Goal: Task Accomplishment & Management: Complete application form

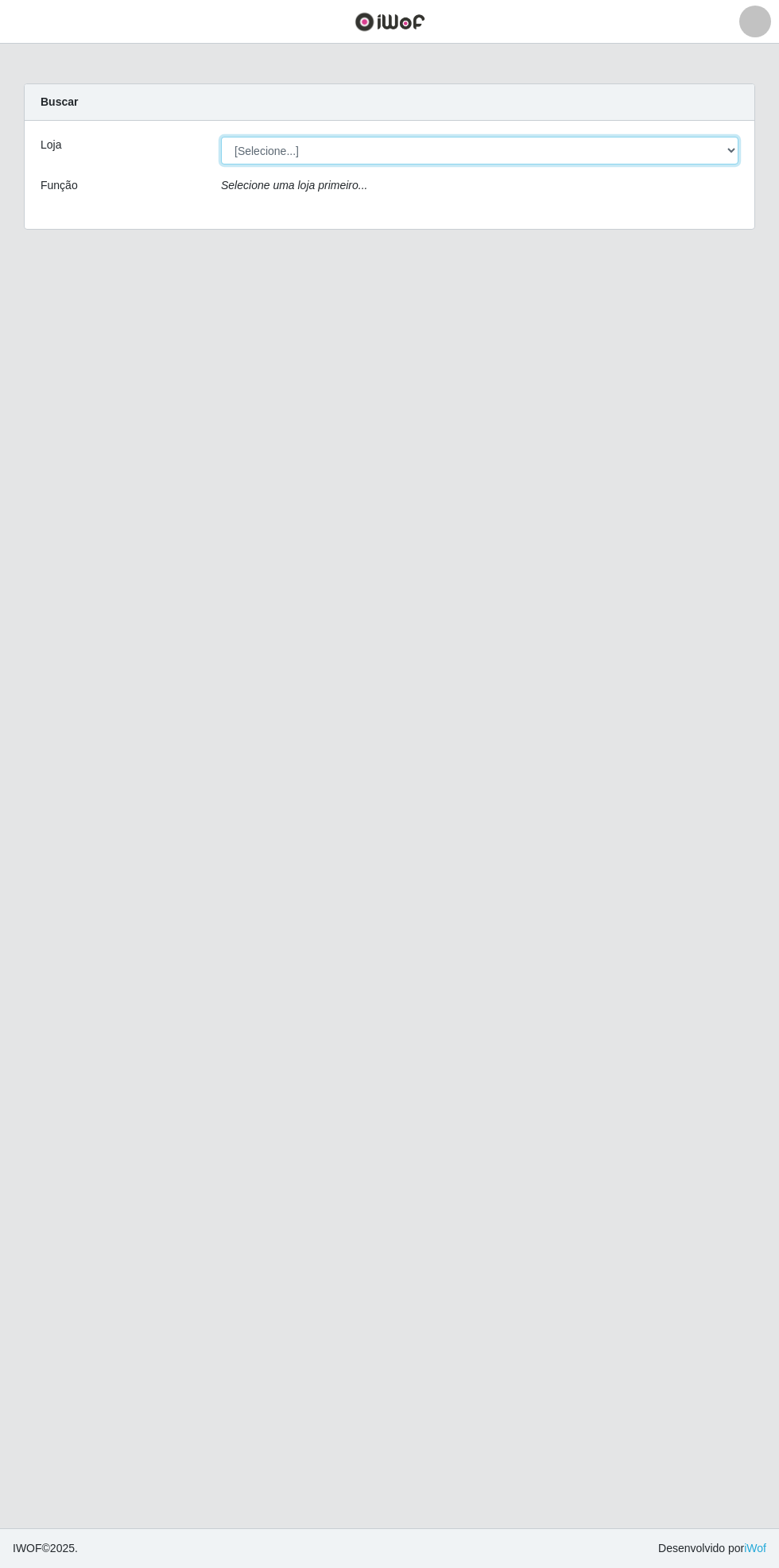
click at [723, 150] on select "[Selecione...] Bemais Supermercados - [GEOGRAPHIC_DATA]" at bounding box center [480, 151] width 518 height 28
select select "250"
click at [222, 137] on select "[Selecione...] Bemais Supermercados - [GEOGRAPHIC_DATA]" at bounding box center [480, 151] width 518 height 28
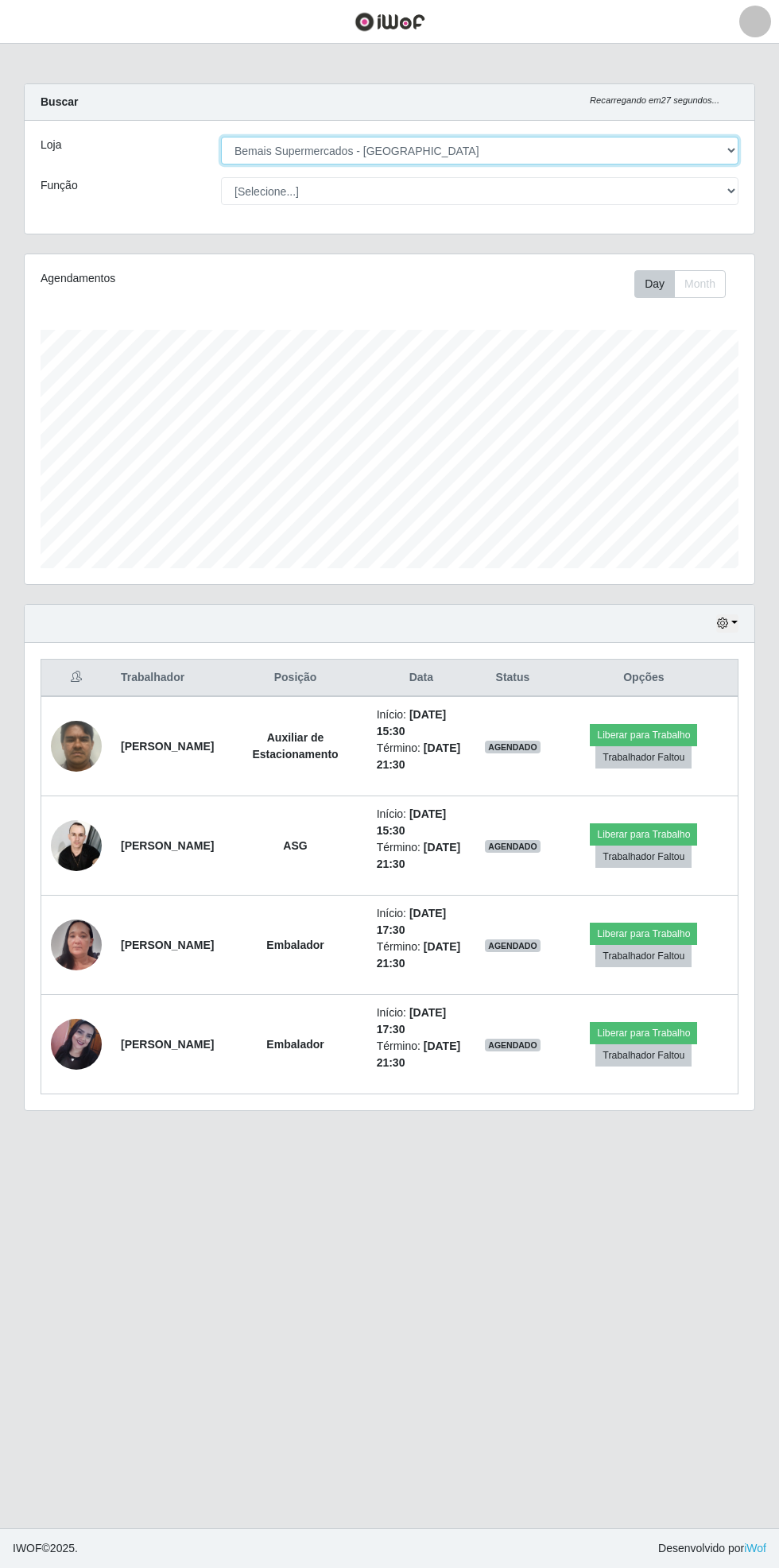
scroll to position [329, 730]
click at [27, 53] on main "Carregando... Buscar Recarregando em 12 segundos... Loja [Selecione...] Bemais …" at bounding box center [390, 786] width 779 height 1485
click at [35, 22] on button "button" at bounding box center [20, 22] width 40 height 26
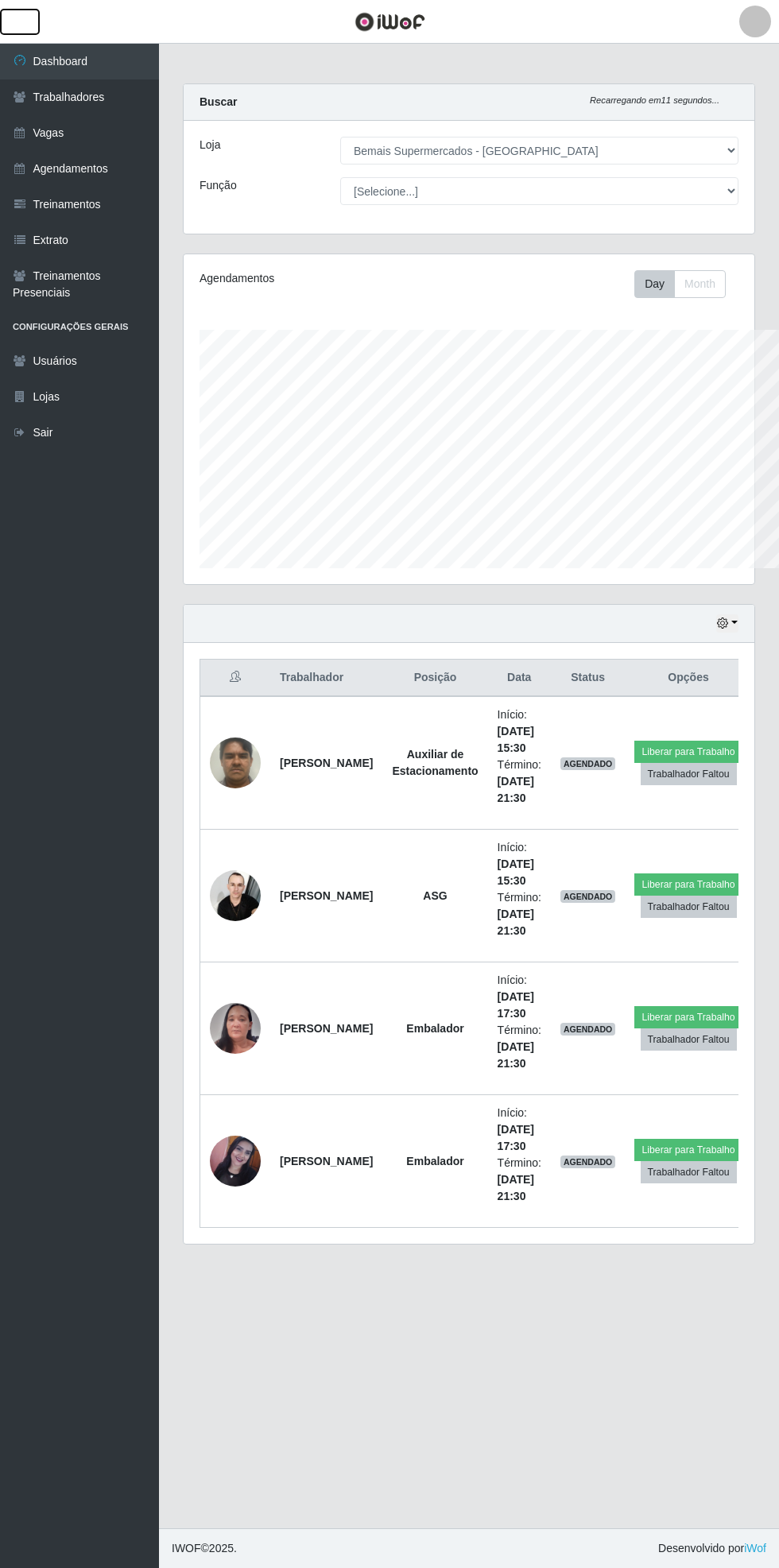
scroll to position [329, 571]
click at [94, 117] on link "Vagas" at bounding box center [79, 132] width 159 height 35
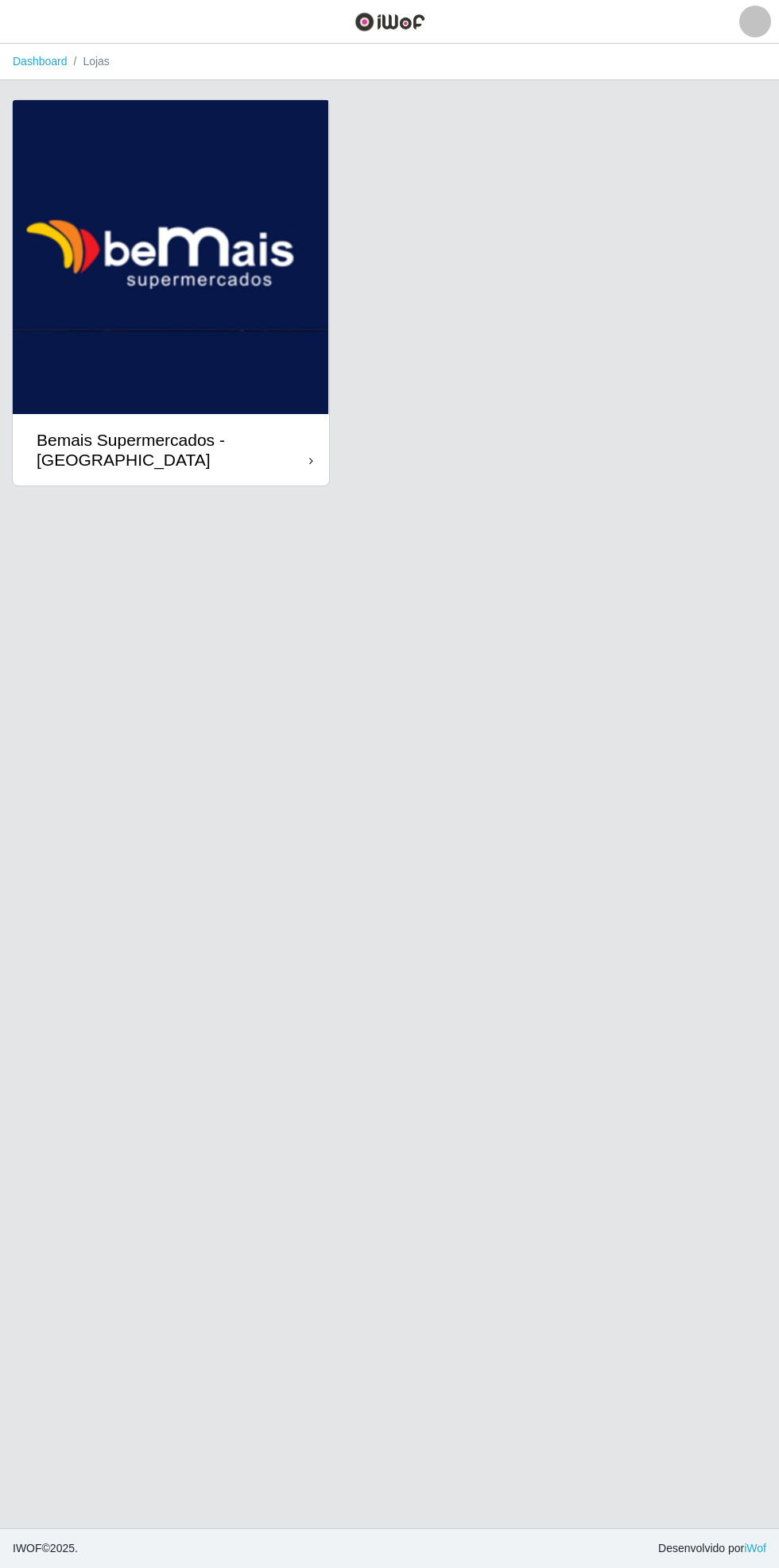
click at [301, 459] on div "Bemais Supermercados - [GEOGRAPHIC_DATA]" at bounding box center [173, 450] width 272 height 40
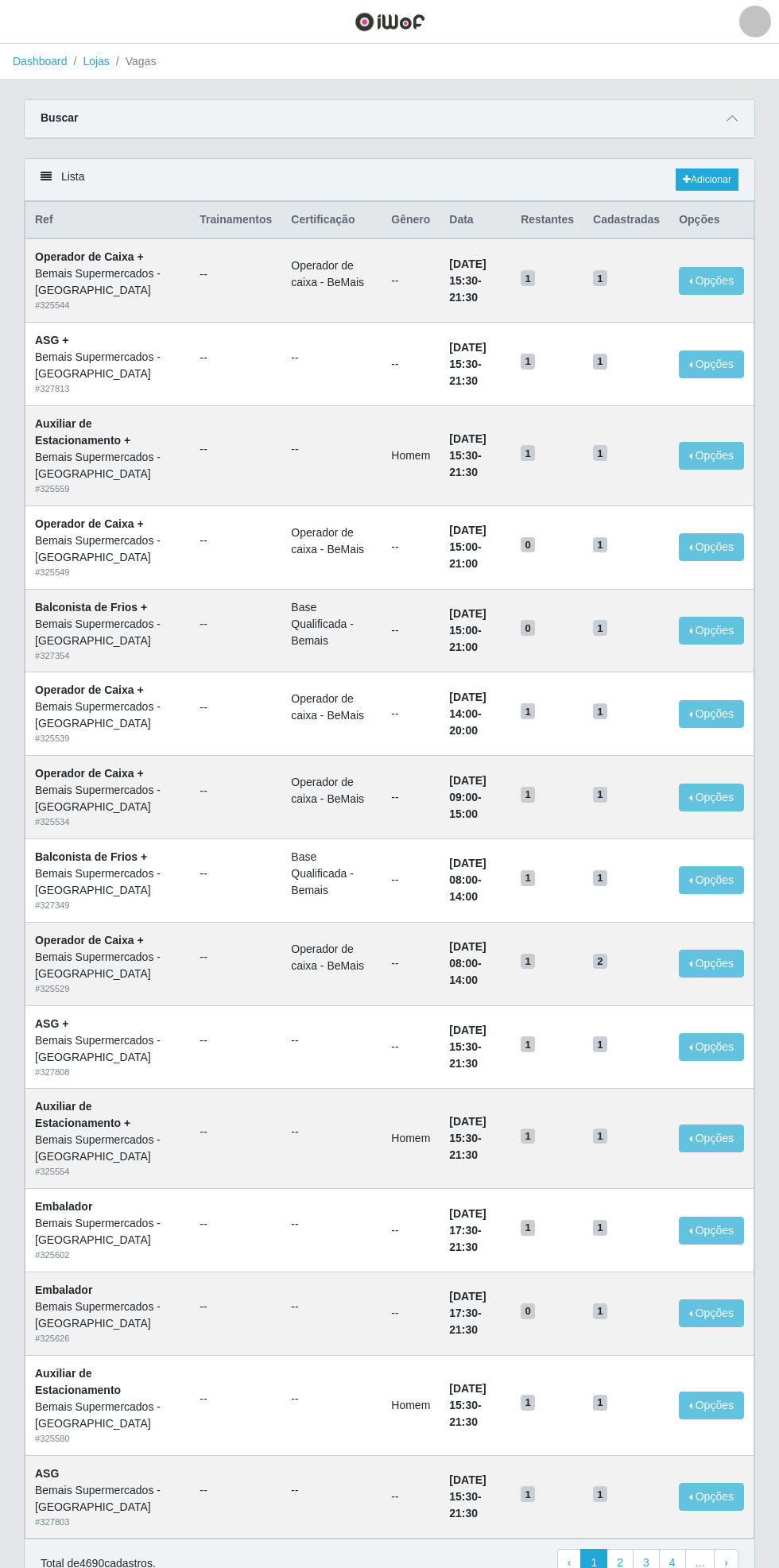
click at [736, 117] on icon at bounding box center [733, 118] width 11 height 11
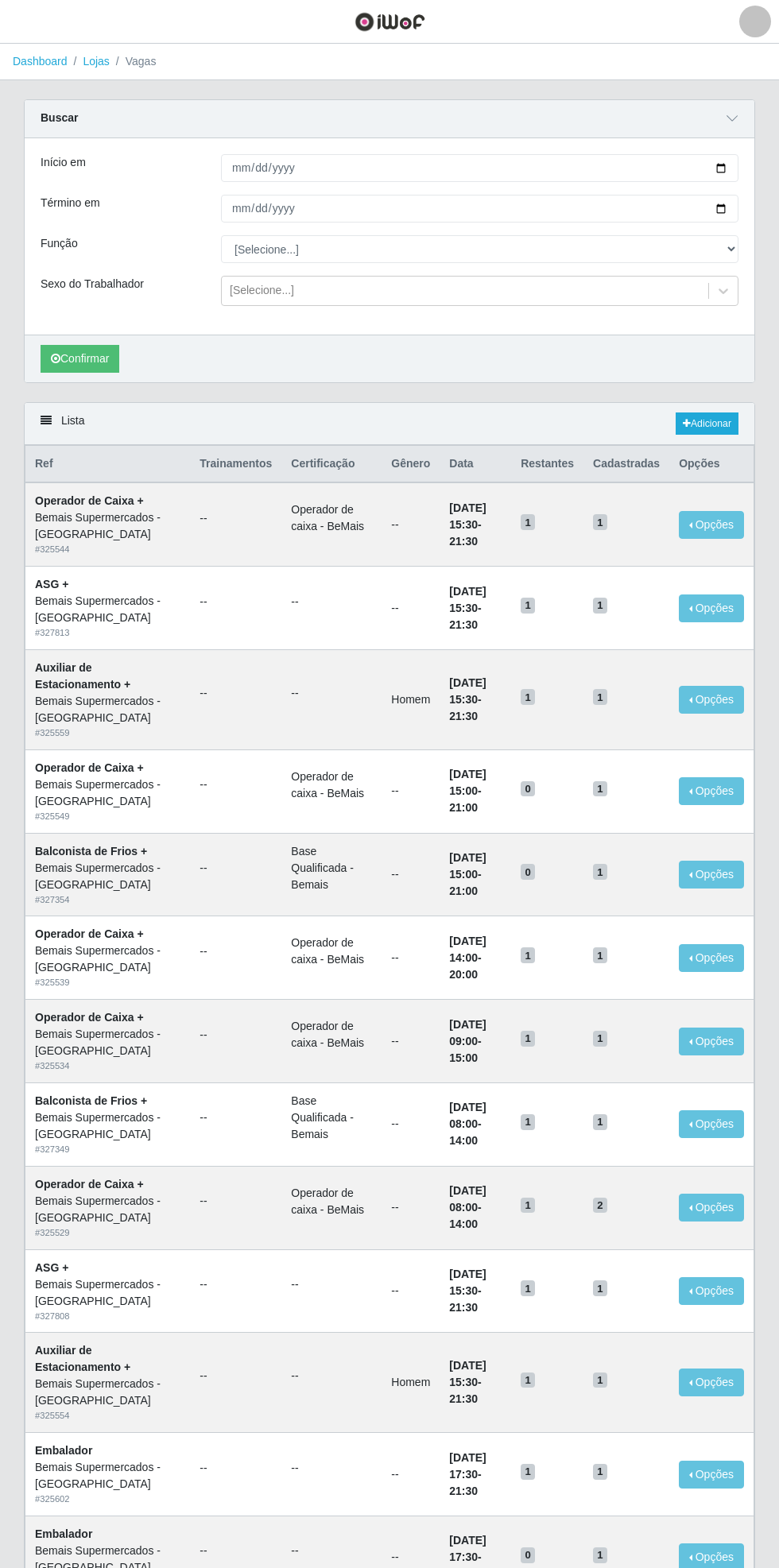
click at [759, 166] on div "Carregando... Buscar Início em Término em Função [Selecione...] ASG ASG + ASG +…" at bounding box center [390, 250] width 755 height 303
click at [754, 166] on div "Início em Término em Função [Selecione...] ASG ASG + ASG ++ Auxiliar de Estacio…" at bounding box center [390, 236] width 730 height 196
click at [760, 152] on div "Carregando... Buscar Início em Término em Função [Selecione...] ASG ASG + ASG +…" at bounding box center [390, 250] width 755 height 303
click at [730, 166] on input "Início em" at bounding box center [480, 168] width 518 height 28
type input "[DATE]"
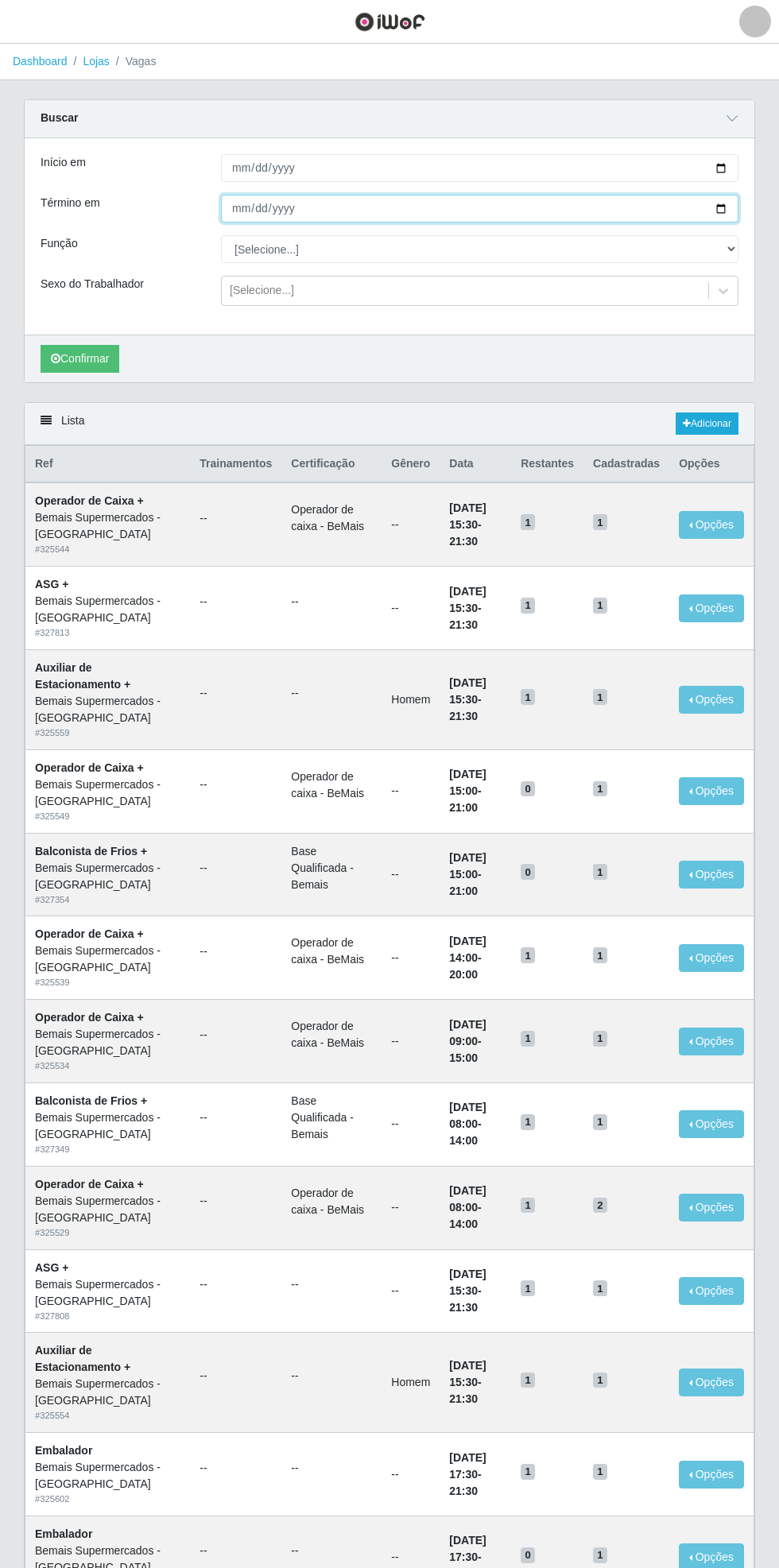
click at [735, 206] on input "Término em" at bounding box center [480, 209] width 518 height 28
type input "[DATE]"
click at [735, 248] on select "[Selecione...] ASG ASG + ASG ++ Auxiliar de Estacionamento Auxiliar de Estacion…" at bounding box center [480, 249] width 518 height 28
select select "70"
click at [222, 235] on select "[Selecione...] ASG ASG + ASG ++ Auxiliar de Estacionamento Auxiliar de Estacion…" at bounding box center [480, 249] width 518 height 28
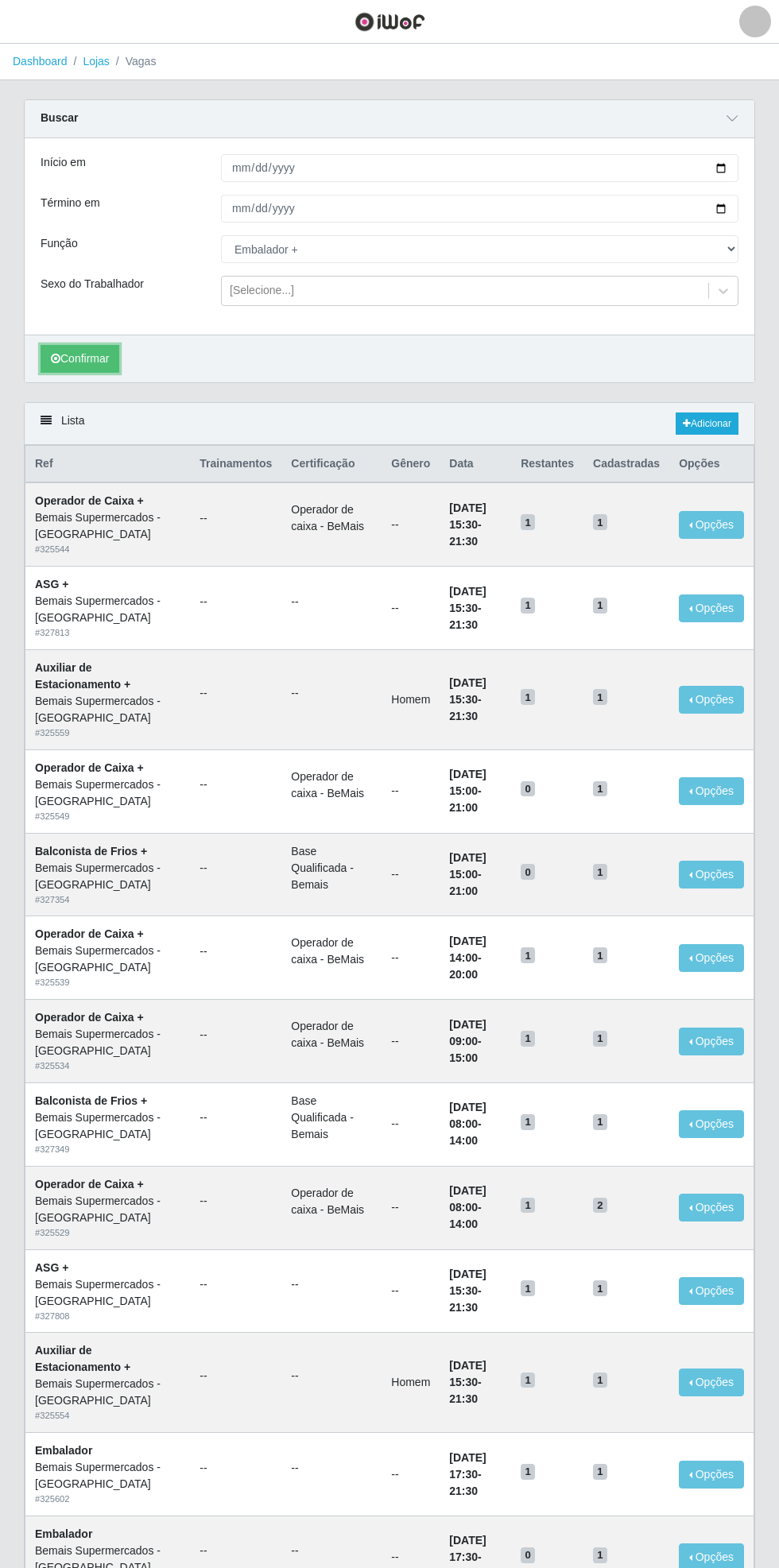
click at [94, 358] on button "Confirmar" at bounding box center [80, 358] width 79 height 28
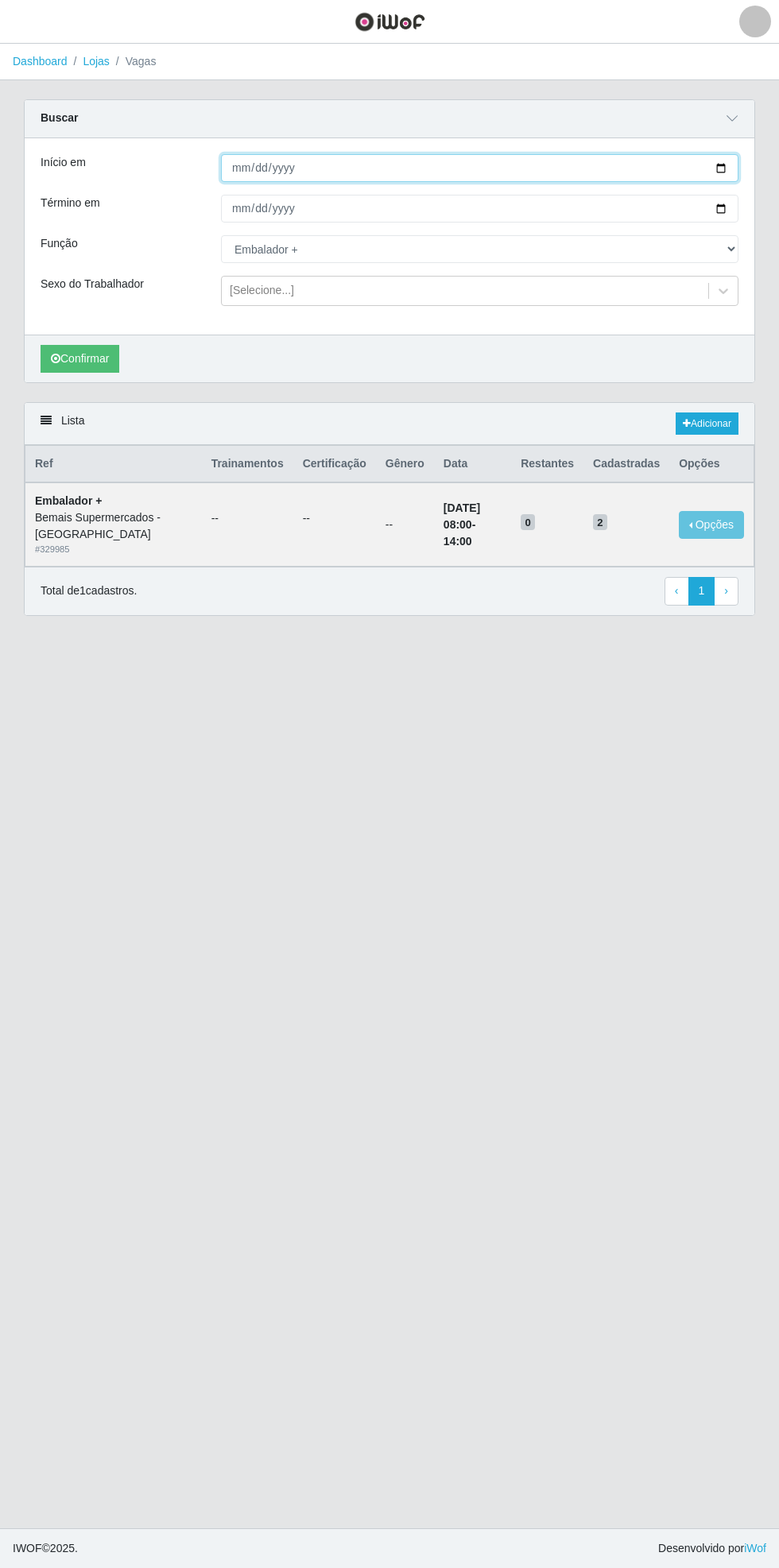
click at [736, 167] on input "[DATE]" at bounding box center [480, 168] width 518 height 28
type input "[DATE]"
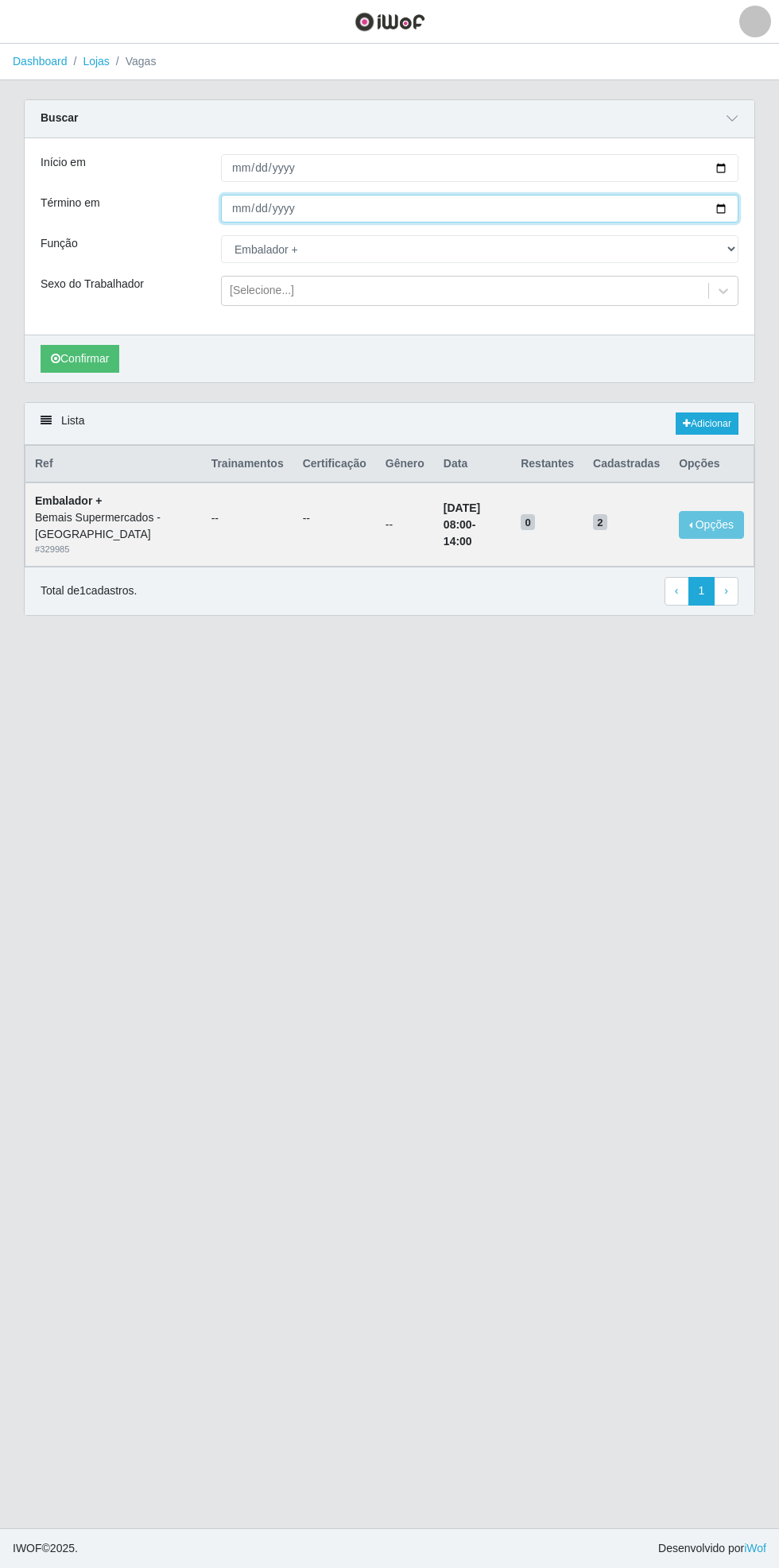
click at [734, 208] on input "[DATE]" at bounding box center [480, 209] width 518 height 28
type input "[DATE]"
click at [103, 351] on button "Confirmar" at bounding box center [80, 358] width 79 height 28
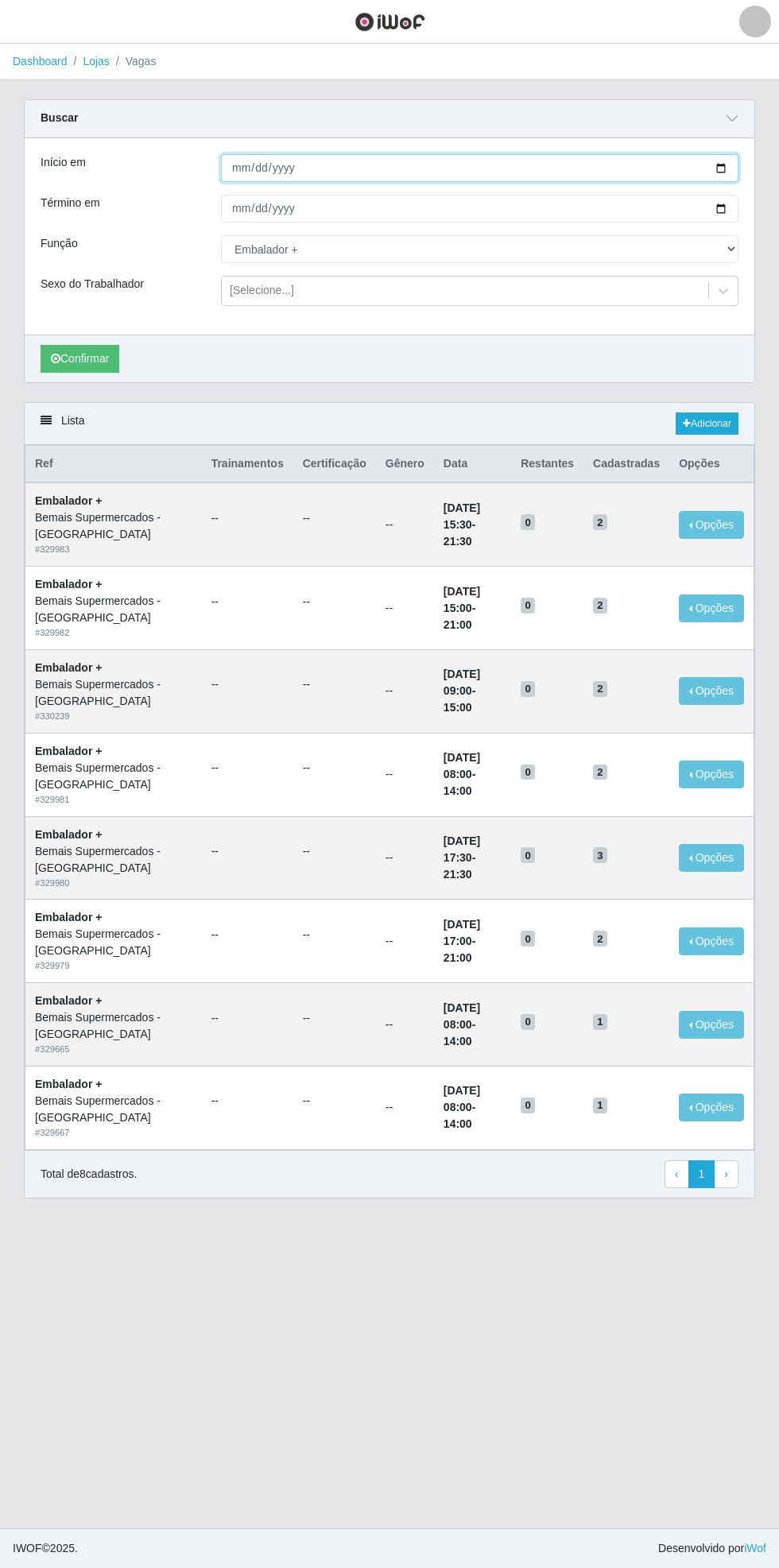
click at [736, 162] on input "[DATE]" at bounding box center [480, 168] width 518 height 28
type input "[DATE]"
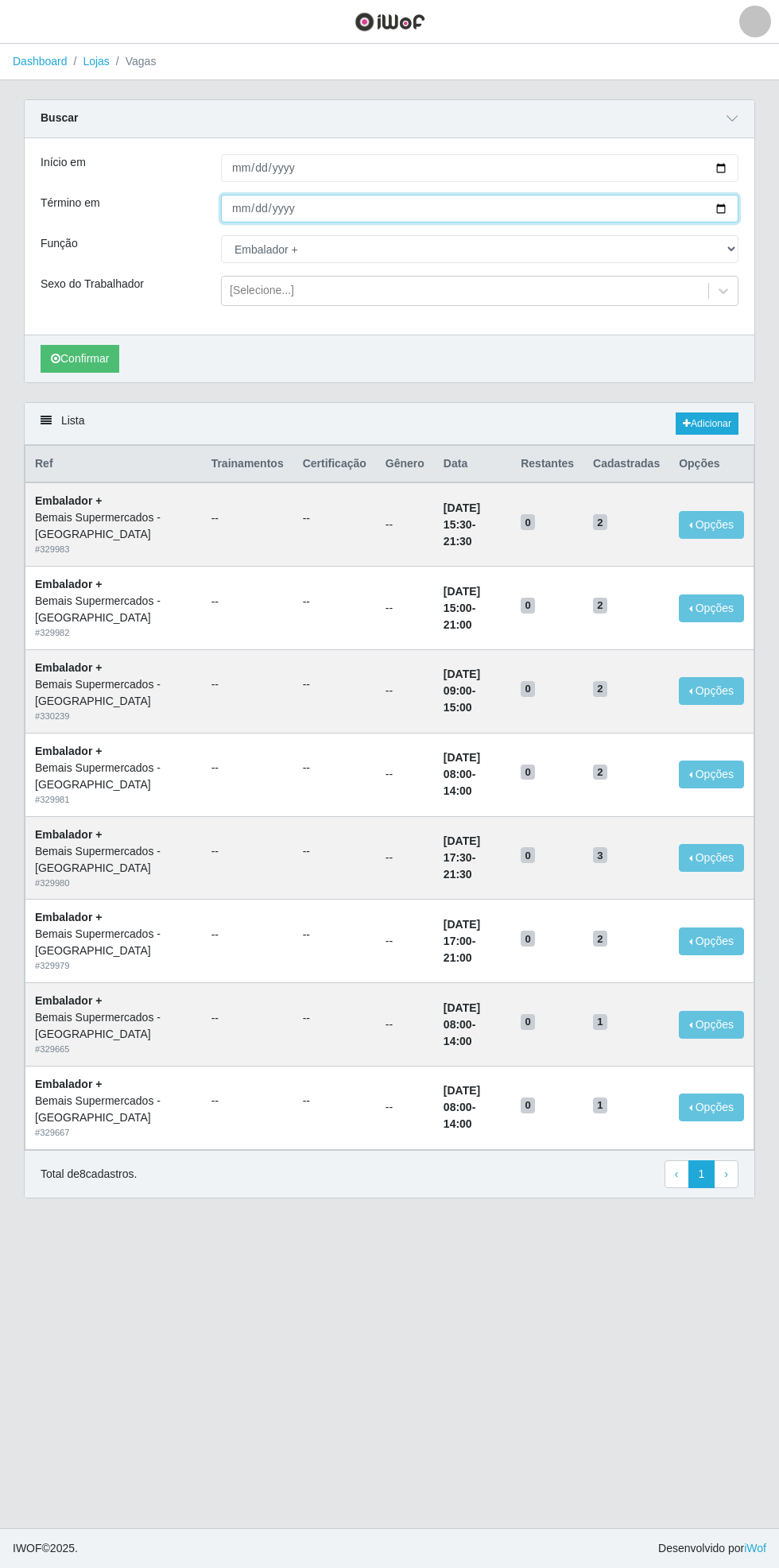
click at [734, 208] on input "[DATE]" at bounding box center [480, 209] width 518 height 28
type input "[DATE]"
click at [81, 357] on button "Confirmar" at bounding box center [80, 358] width 79 height 28
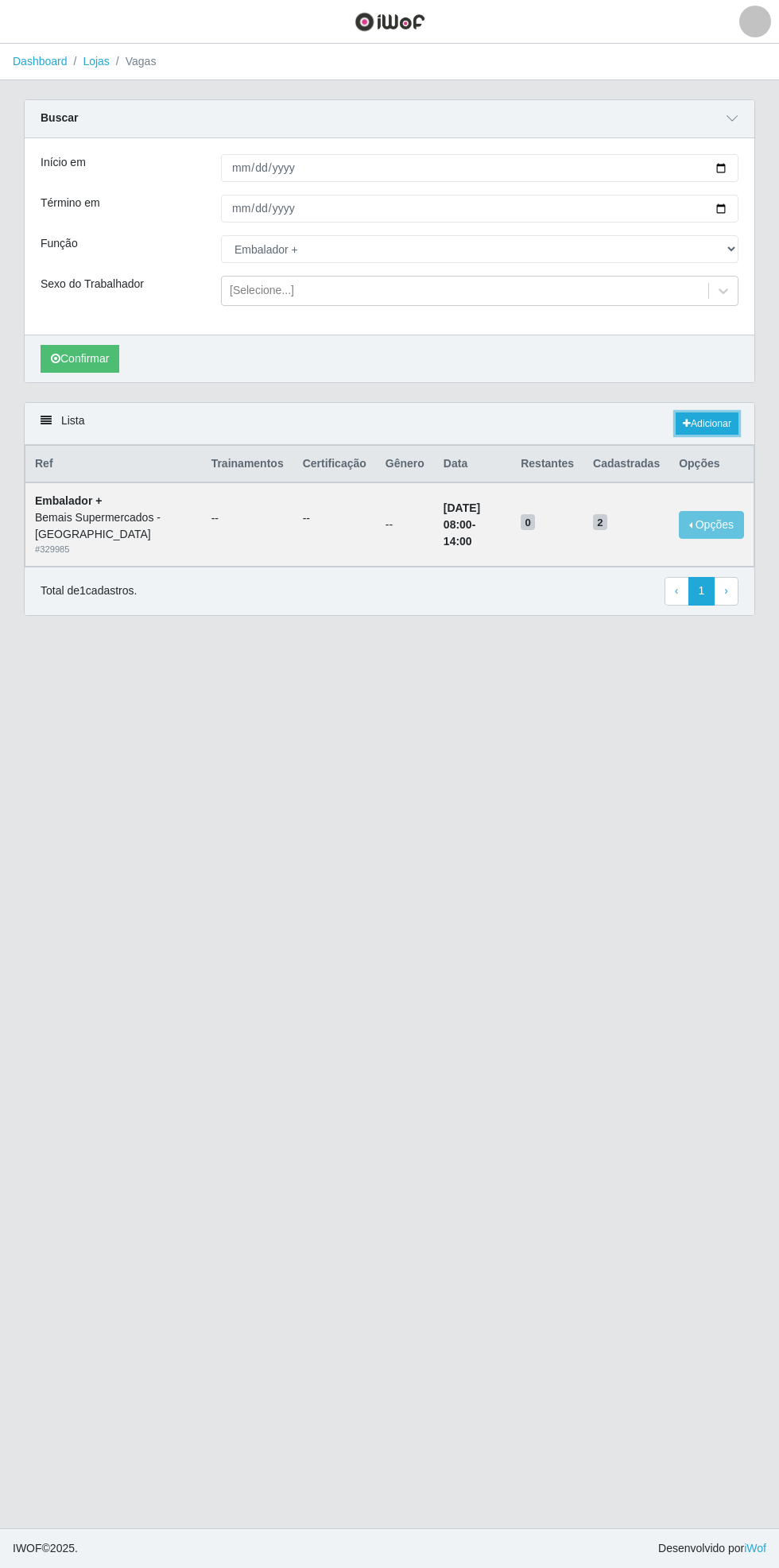
click at [716, 416] on link "Adicionar" at bounding box center [707, 424] width 63 height 23
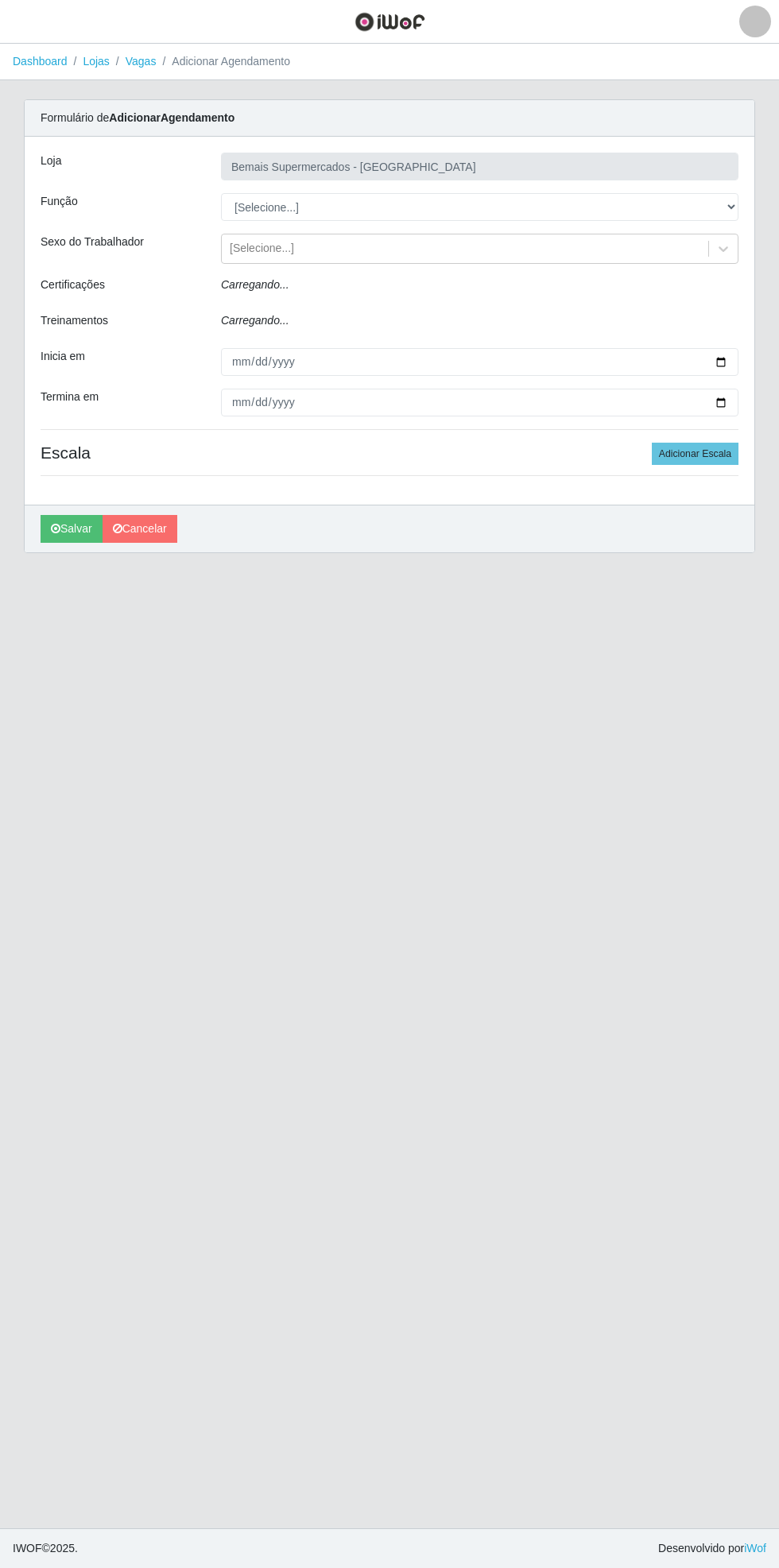
type input "Bemais Supermercados - [GEOGRAPHIC_DATA]"
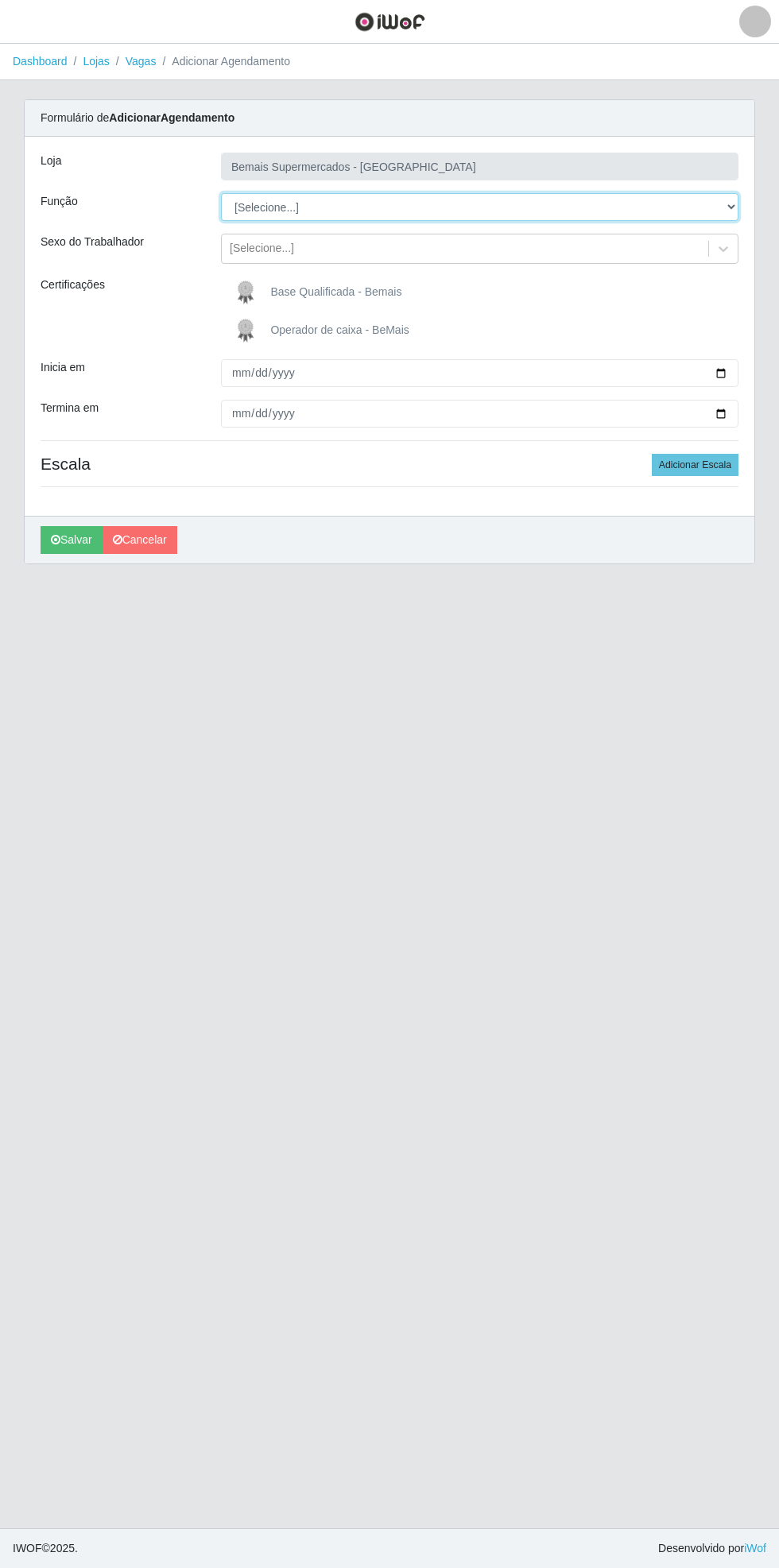
click at [732, 205] on select "[Selecione...] ASG ASG + ASG ++ Auxiliar de Estacionamento Auxiliar de Estacion…" at bounding box center [480, 207] width 518 height 28
select select "70"
click at [222, 193] on select "[Selecione...] ASG ASG + ASG ++ Auxiliar de Estacionamento Auxiliar de Estacion…" at bounding box center [480, 207] width 518 height 28
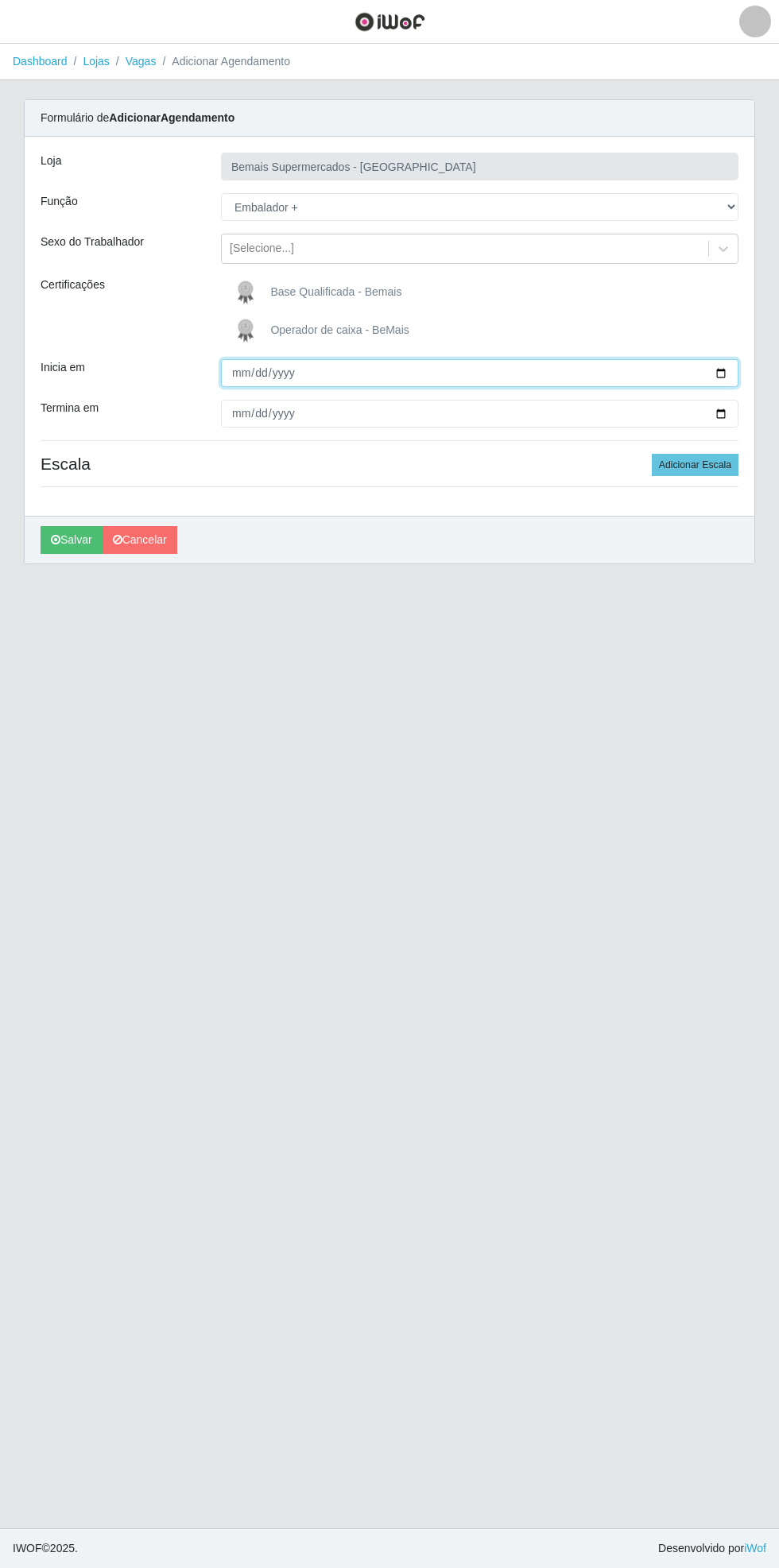
click at [732, 372] on input "Inicia em" at bounding box center [480, 373] width 518 height 28
type input "[DATE]"
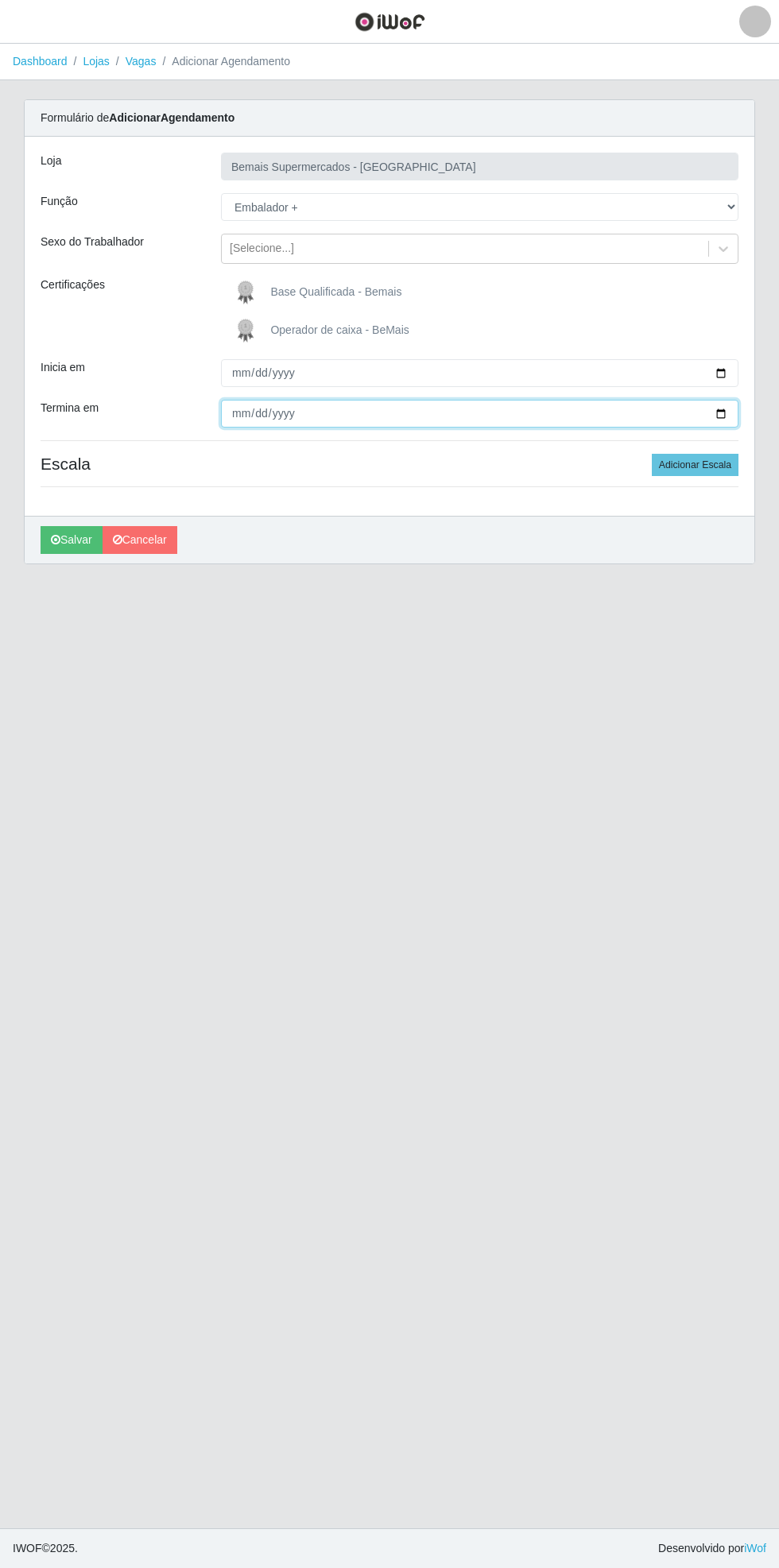
click at [738, 414] on input "Termina em" at bounding box center [480, 414] width 518 height 28
type input "[DATE]"
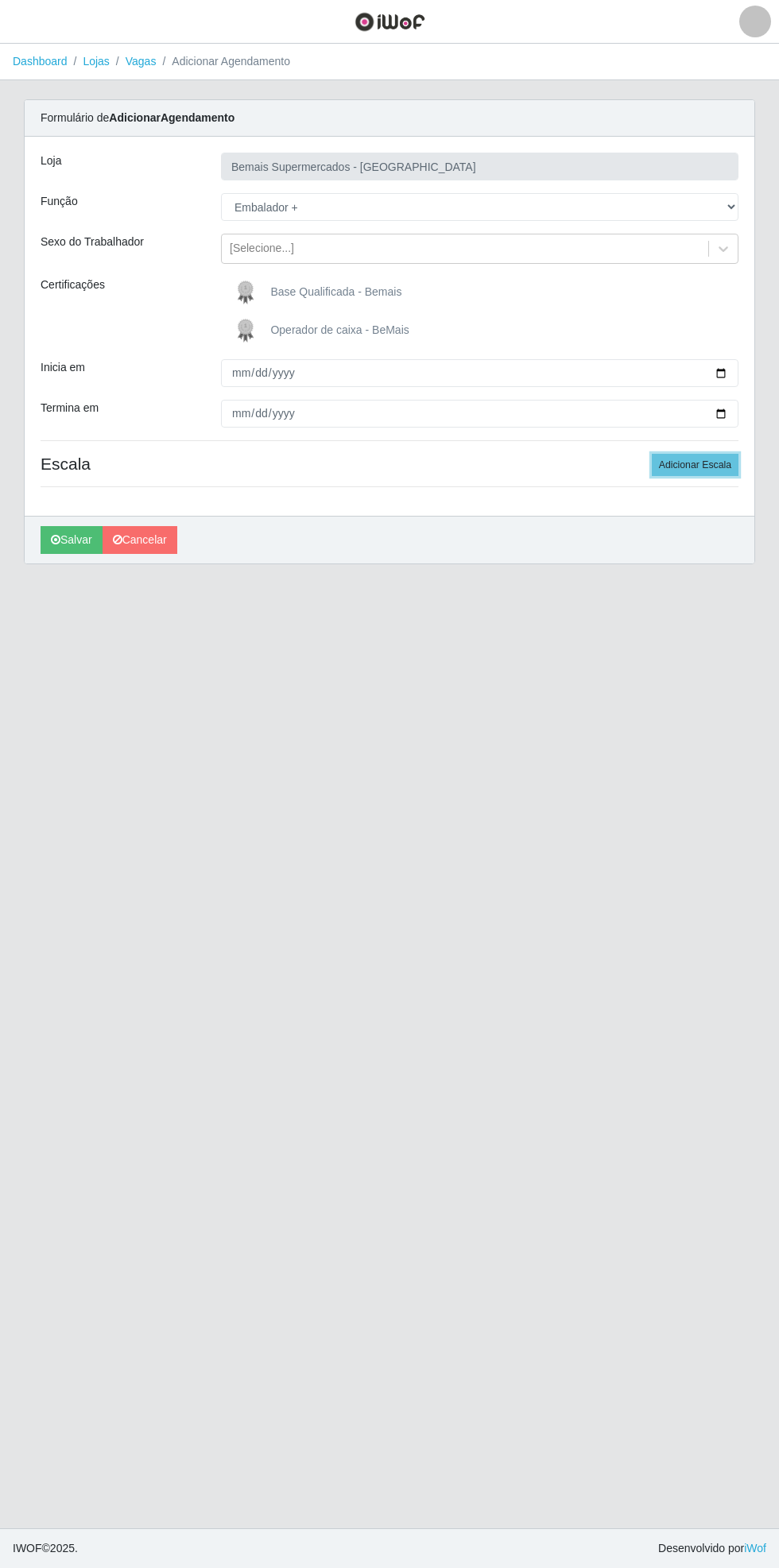
click at [716, 460] on button "Adicionar Escala" at bounding box center [695, 465] width 86 height 23
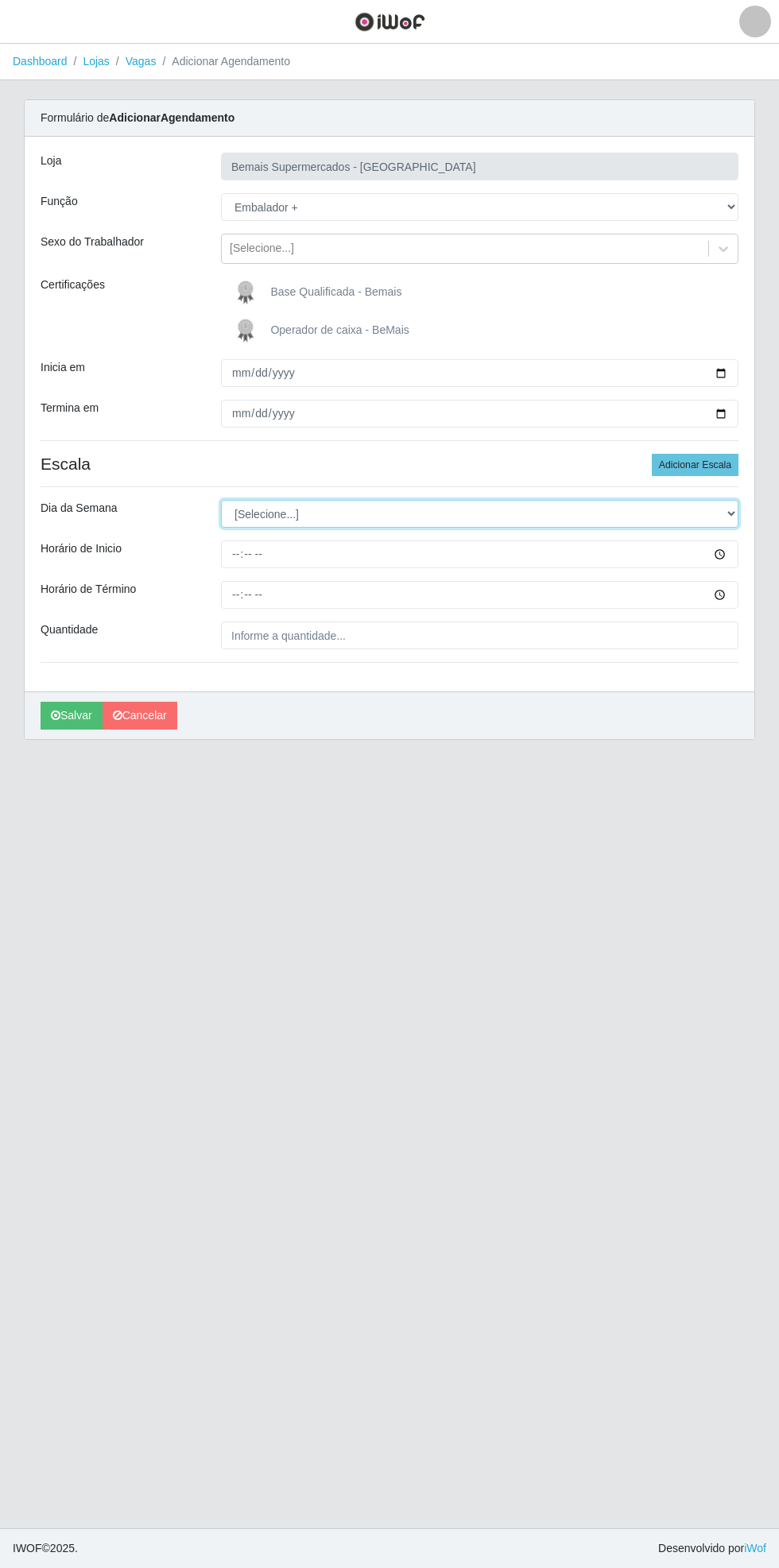
click at [731, 518] on select "[Selecione...] Segunda Terça Quarta Quinta Sexta Sábado Domingo" at bounding box center [480, 514] width 518 height 28
select select "6"
click at [222, 500] on select "[Selecione...] Segunda Terça Quarta Quinta Sexta Sábado Domingo" at bounding box center [480, 514] width 518 height 28
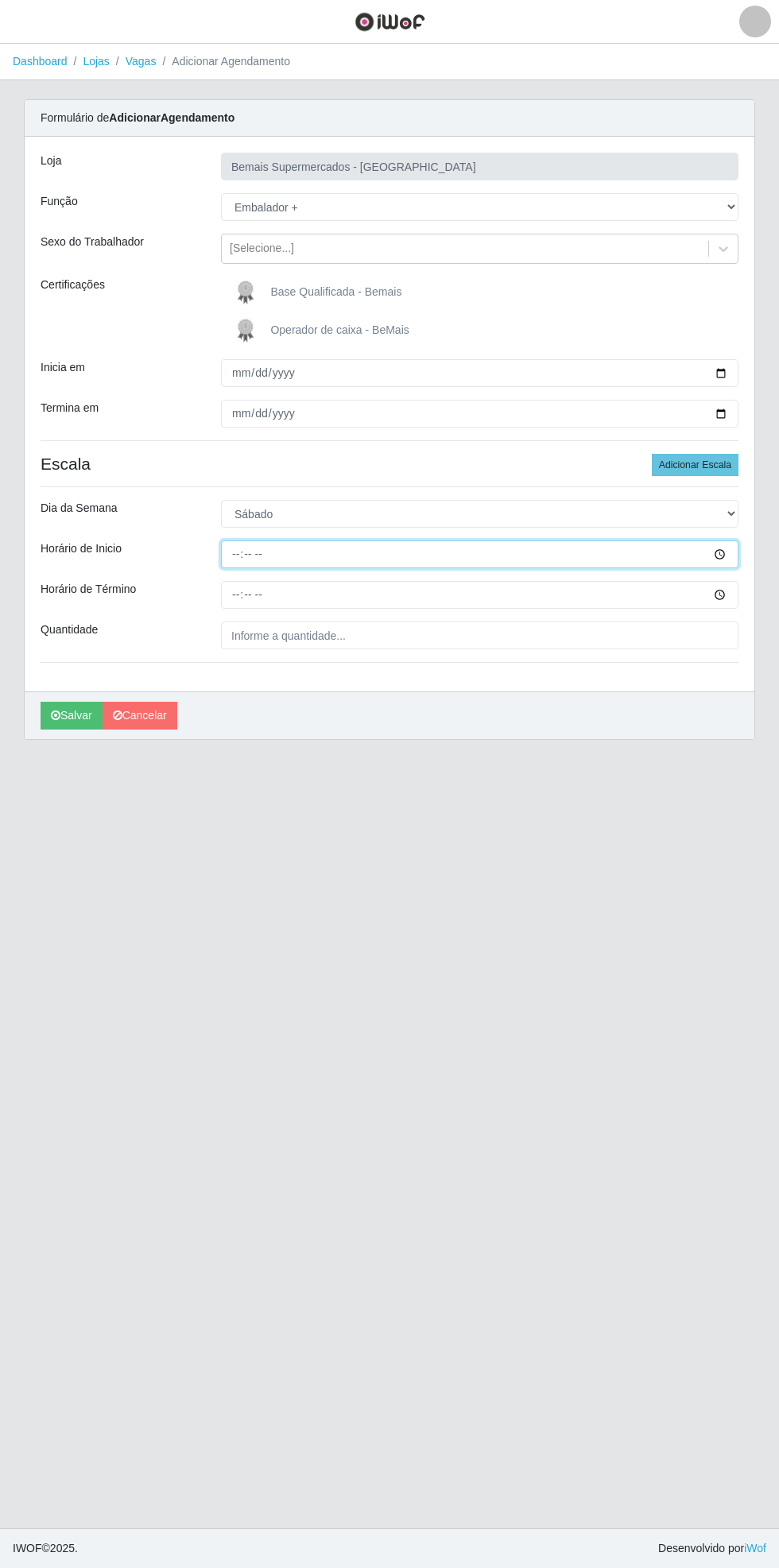
click at [735, 554] on input "Horário de Inicio" at bounding box center [480, 554] width 518 height 28
type input "17:00"
click at [730, 593] on input "Horário de Término" at bounding box center [480, 594] width 518 height 28
type input "21:00"
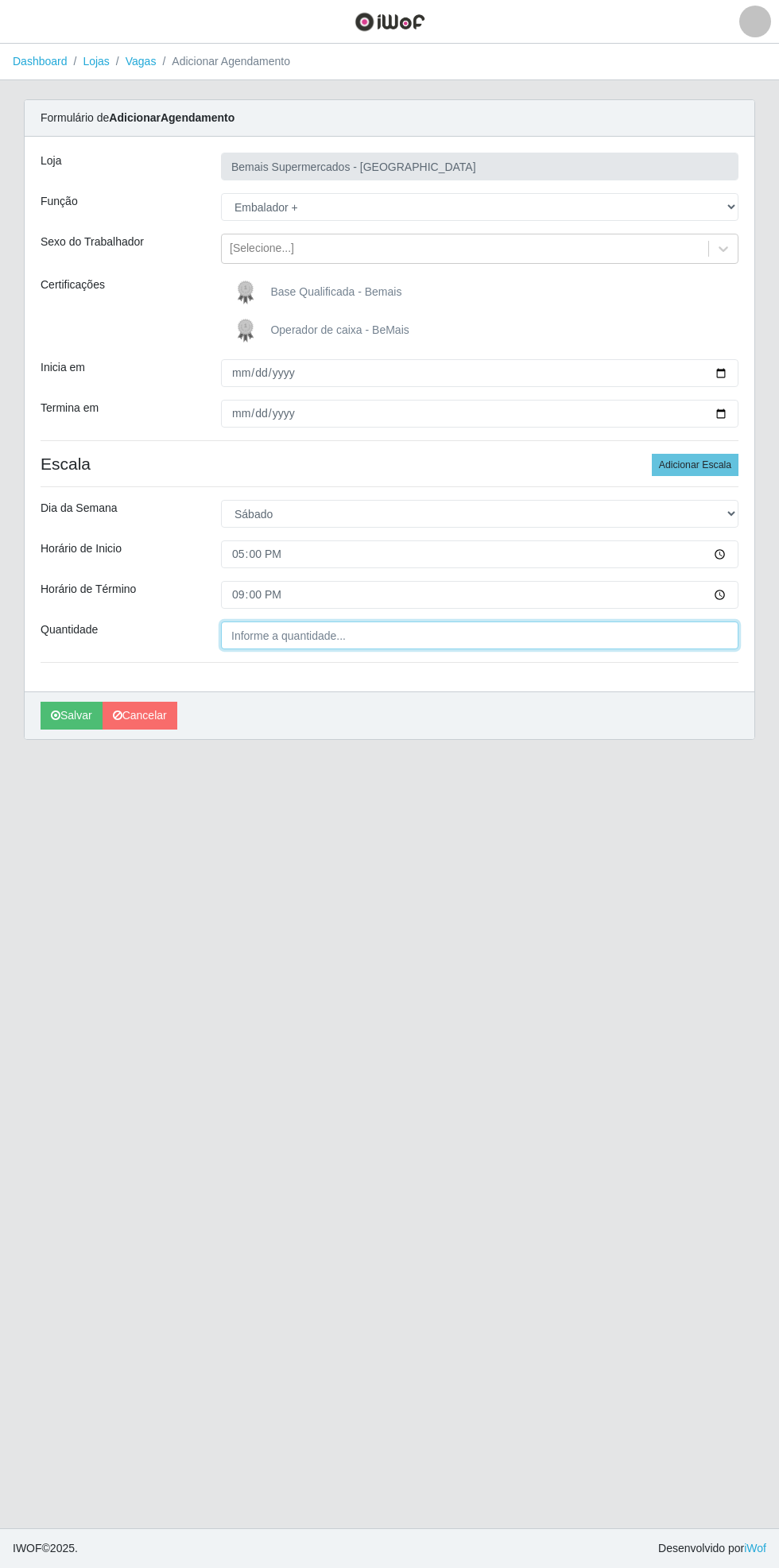
click at [725, 629] on input "Quantidade" at bounding box center [480, 635] width 518 height 28
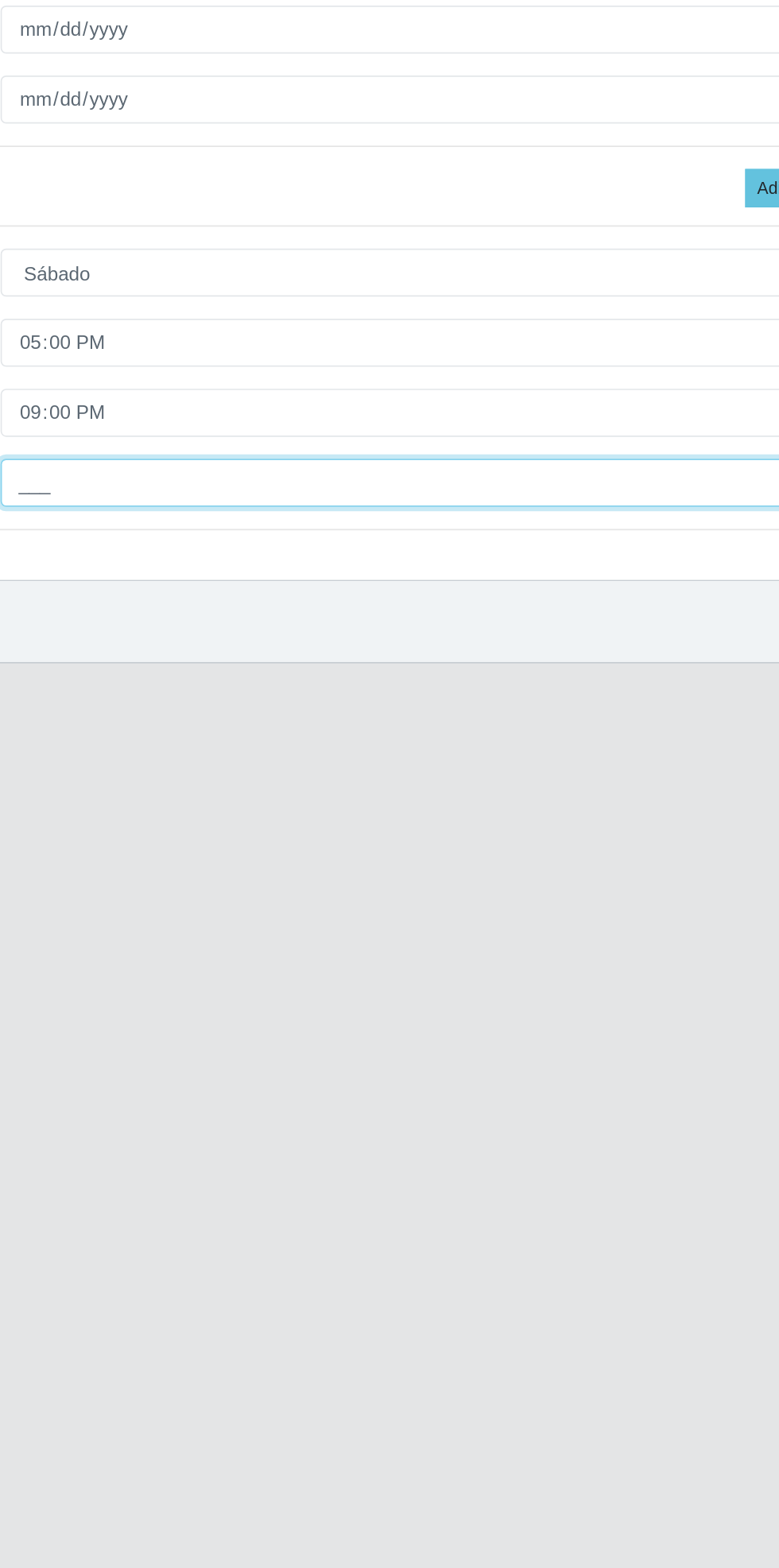
type input "2__"
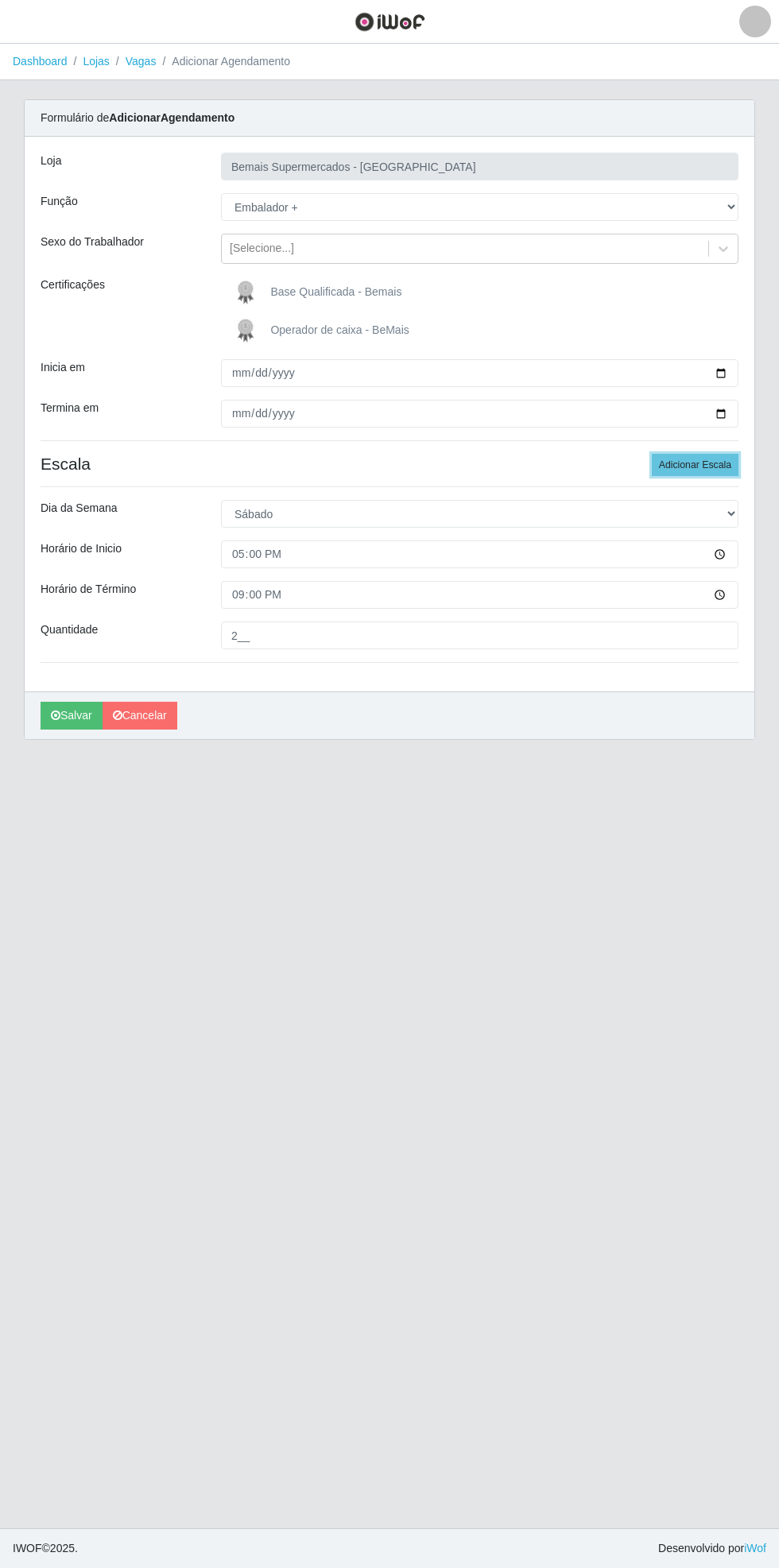
click at [701, 465] on button "Adicionar Escala" at bounding box center [695, 465] width 86 height 23
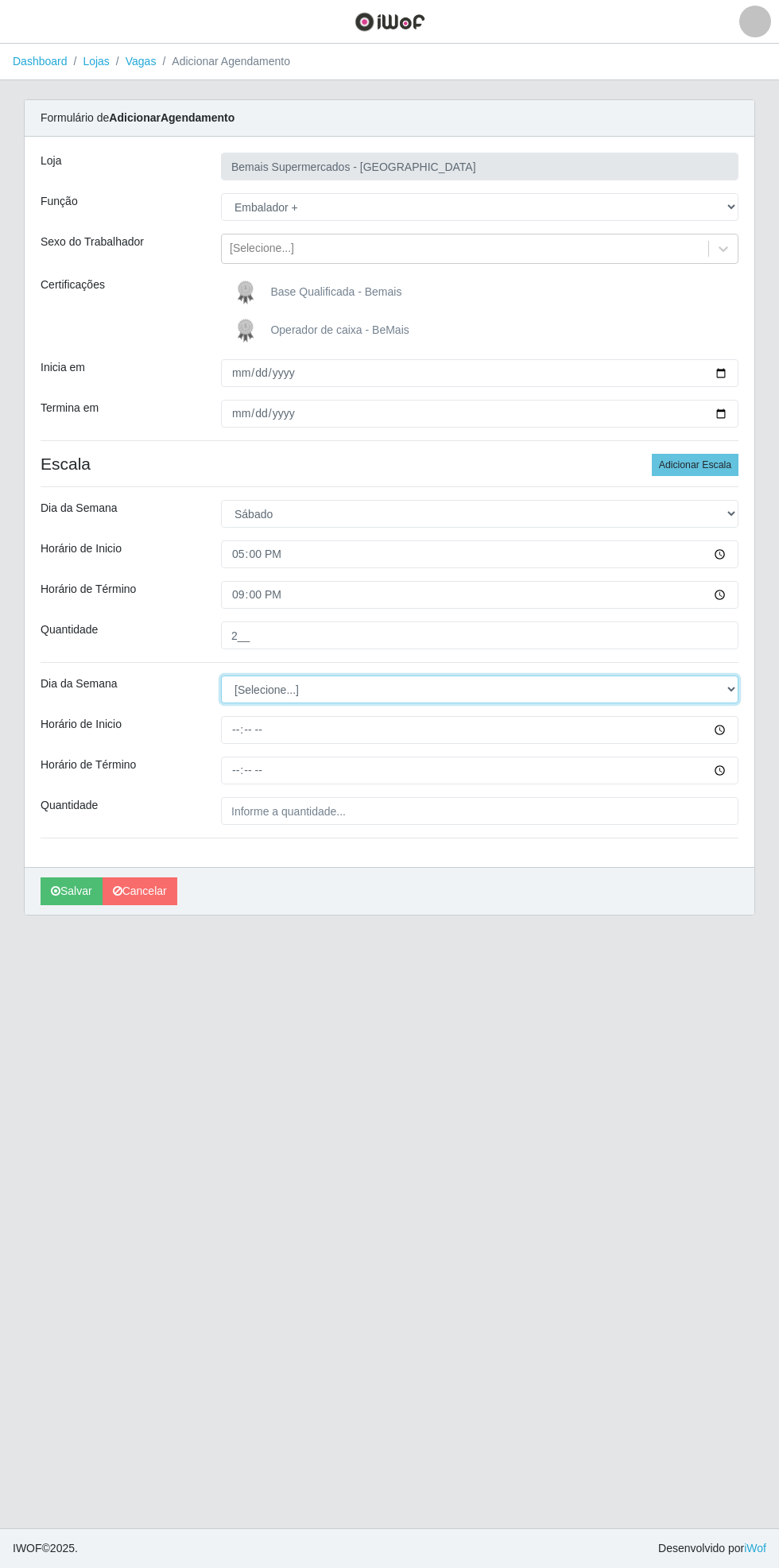
click at [737, 687] on select "[Selecione...] Segunda Terça Quarta Quinta Sexta Sábado Domingo" at bounding box center [480, 690] width 518 height 28
select select "6"
click at [222, 676] on select "[Selecione...] Segunda Terça Quarta Quinta Sexta Sábado Domingo" at bounding box center [480, 690] width 518 height 28
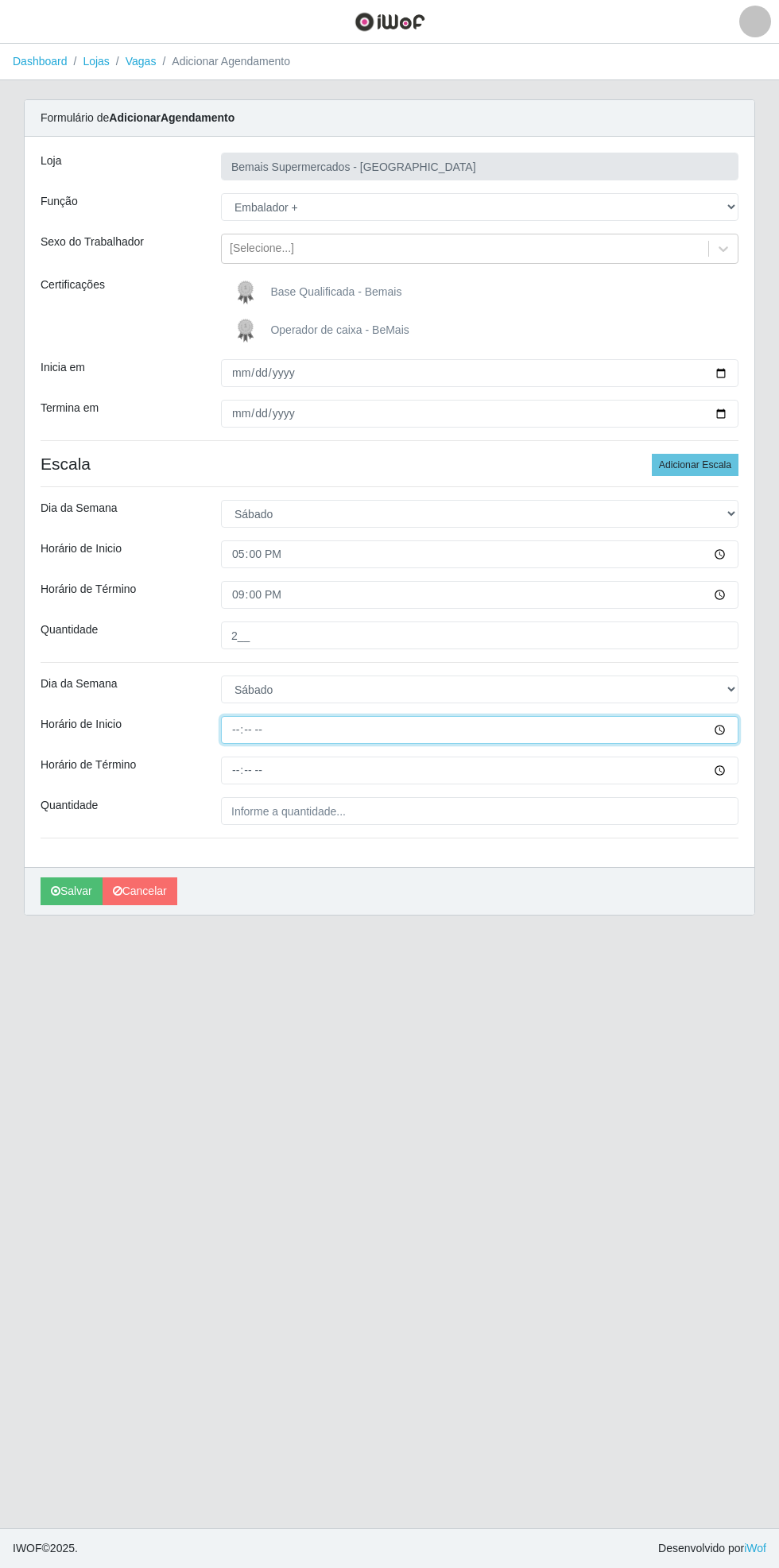
click at [733, 734] on input "Horário de Inicio" at bounding box center [480, 730] width 518 height 28
type input "17:30"
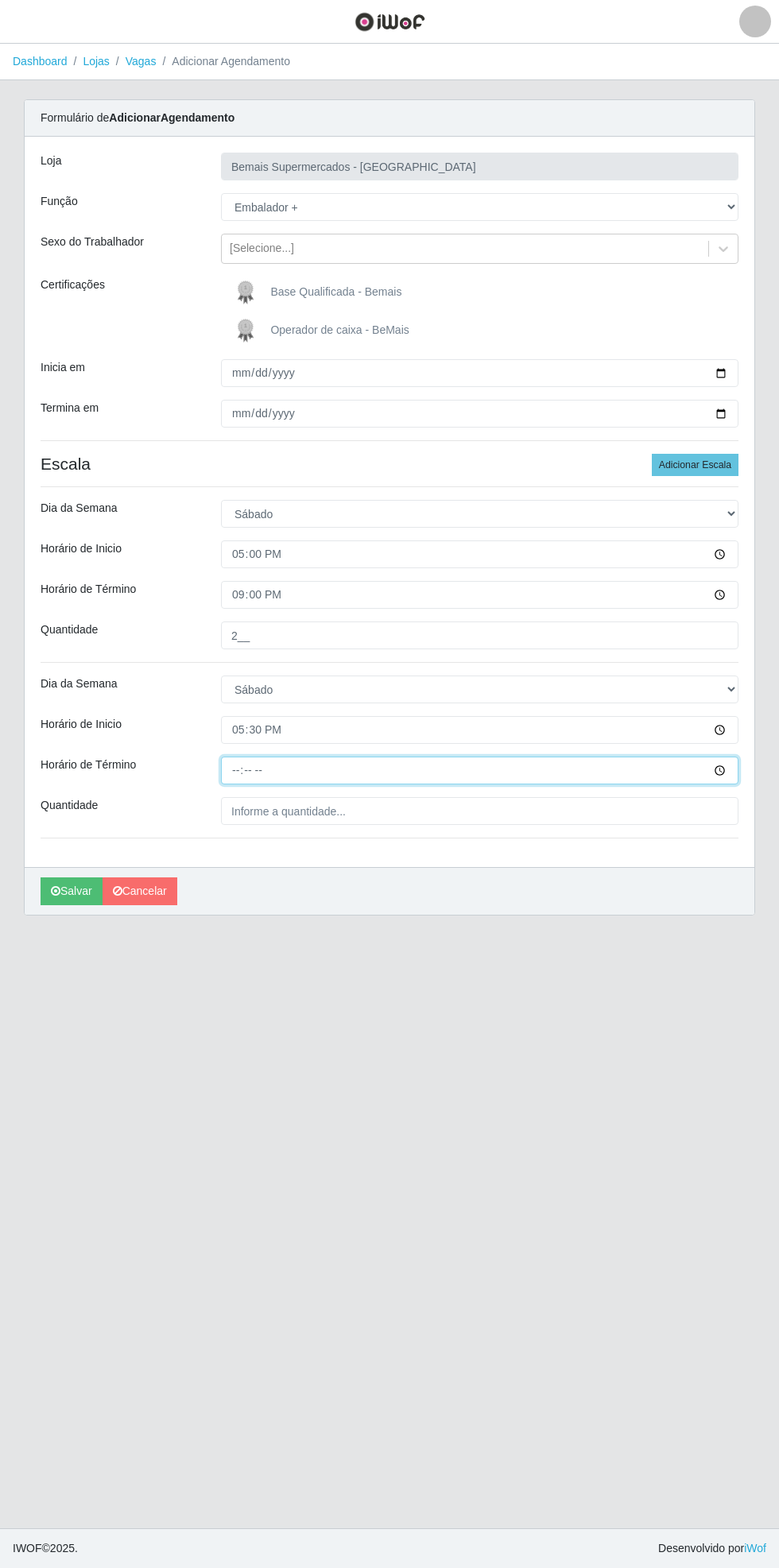
click at [727, 775] on input "Horário de Término" at bounding box center [480, 770] width 518 height 28
type input "21:30"
click at [352, 817] on input "Quantidade" at bounding box center [480, 811] width 518 height 28
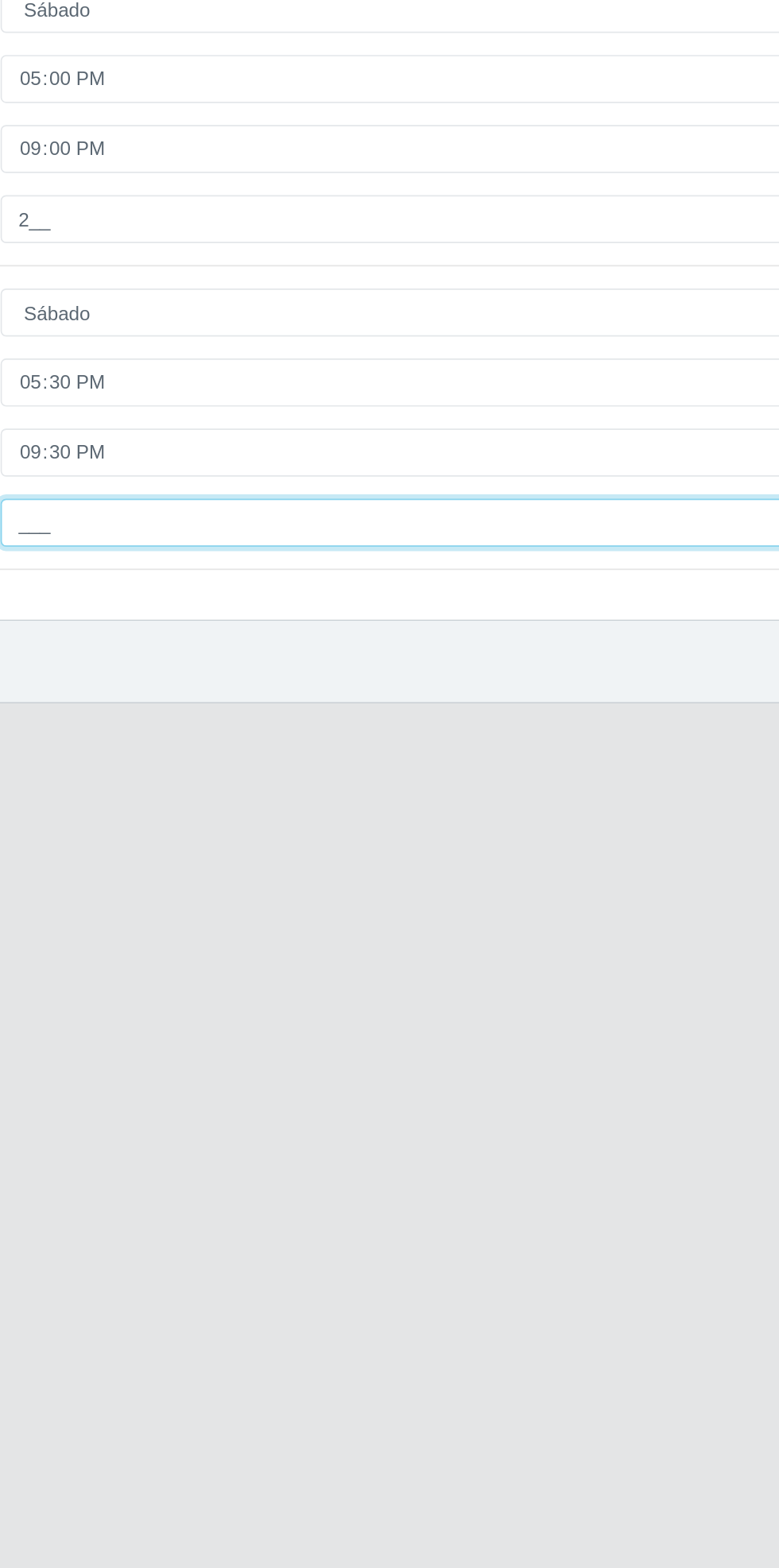
type input "2__"
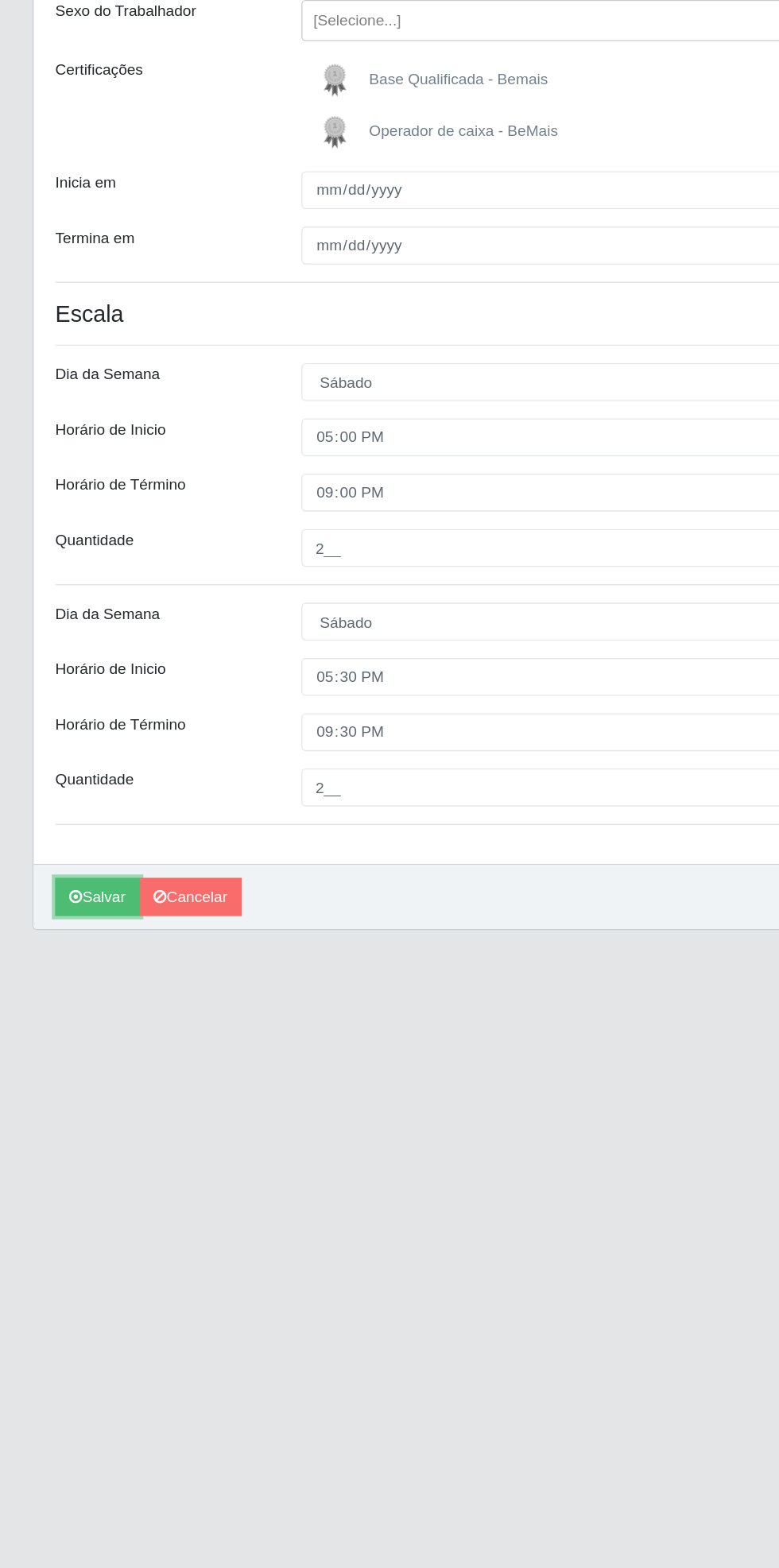
click at [55, 897] on button "Salvar" at bounding box center [72, 891] width 62 height 28
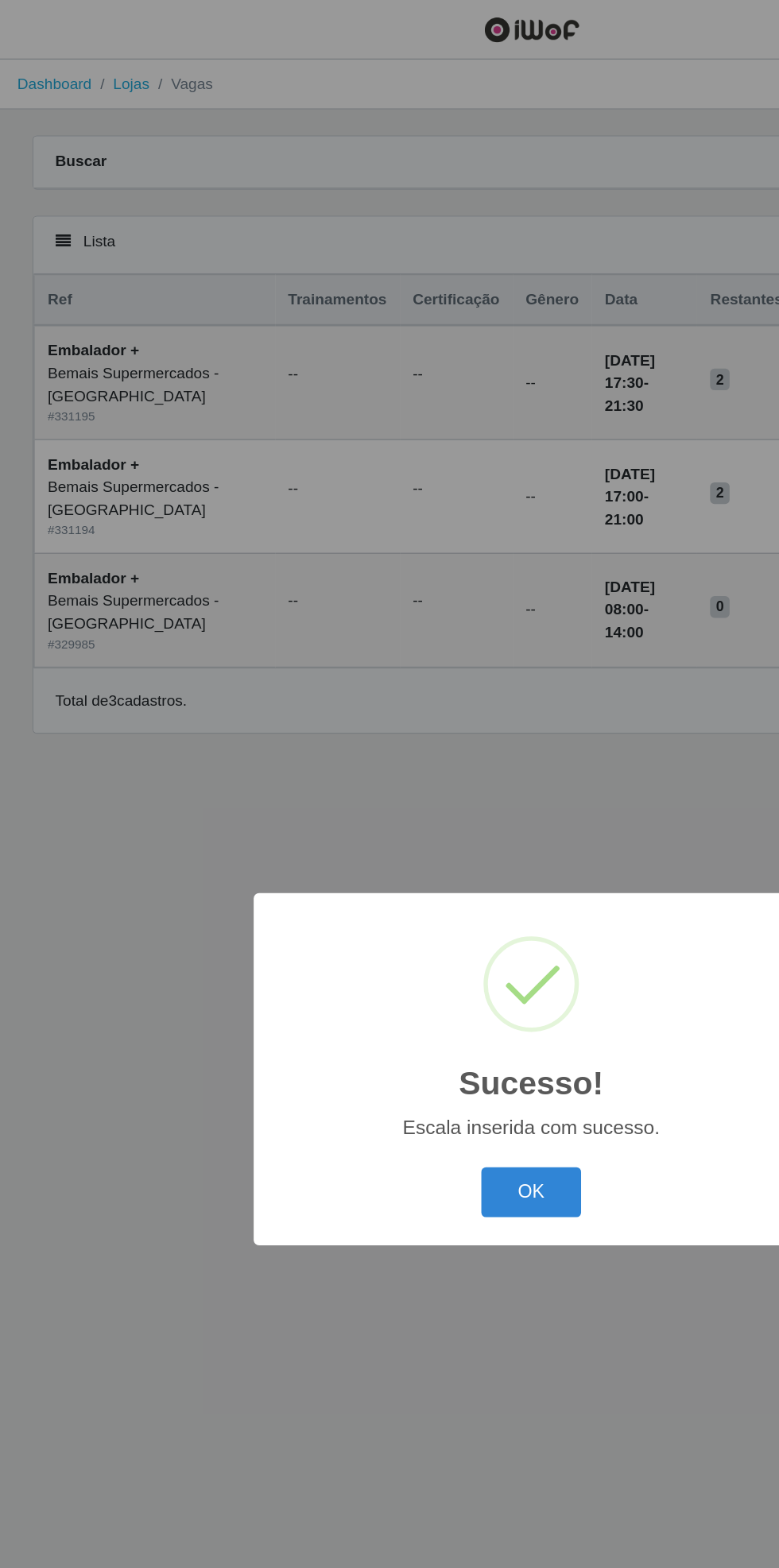
click at [392, 871] on button "OK" at bounding box center [390, 874] width 74 height 37
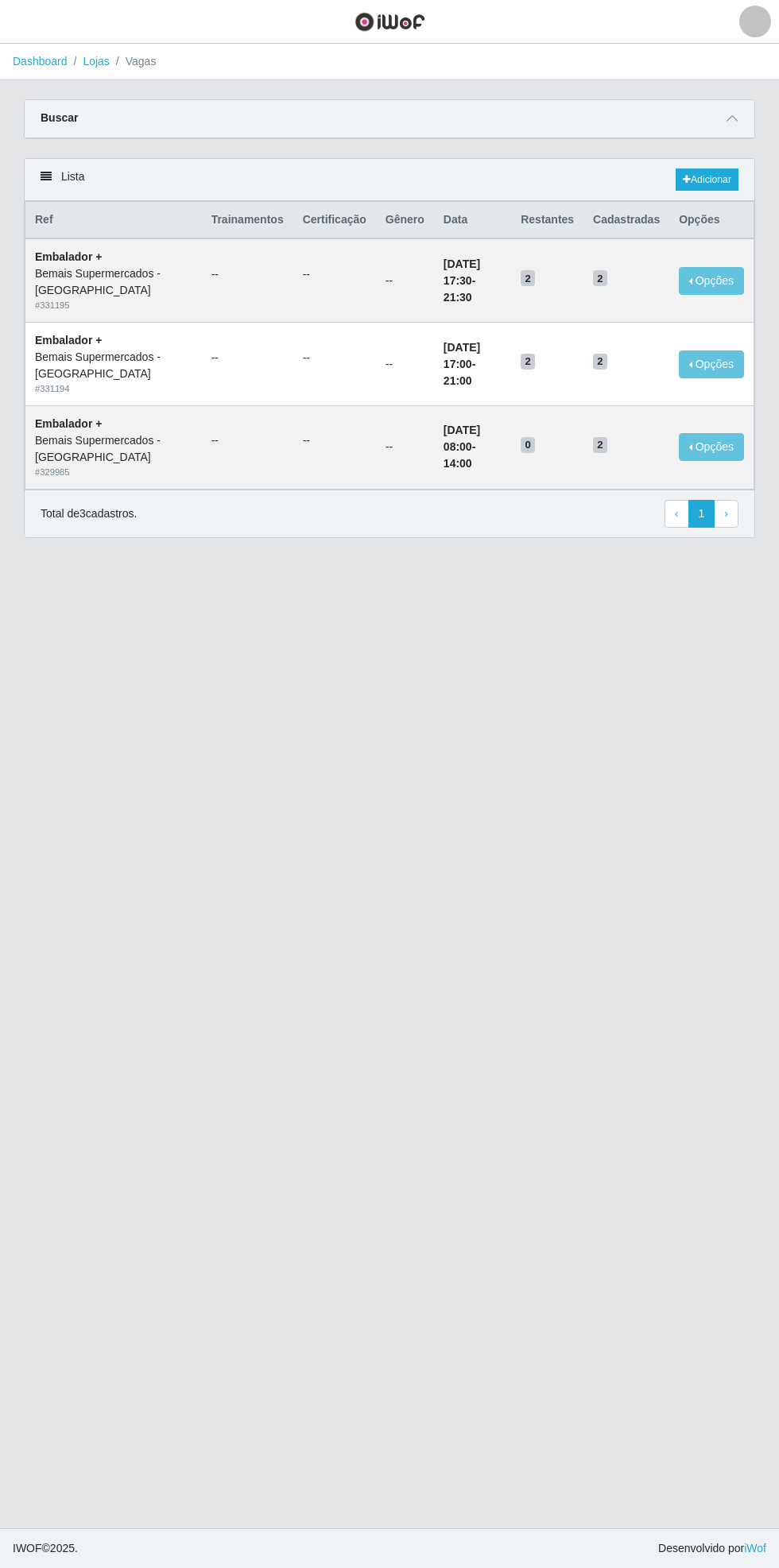
click at [736, 118] on icon at bounding box center [733, 118] width 11 height 11
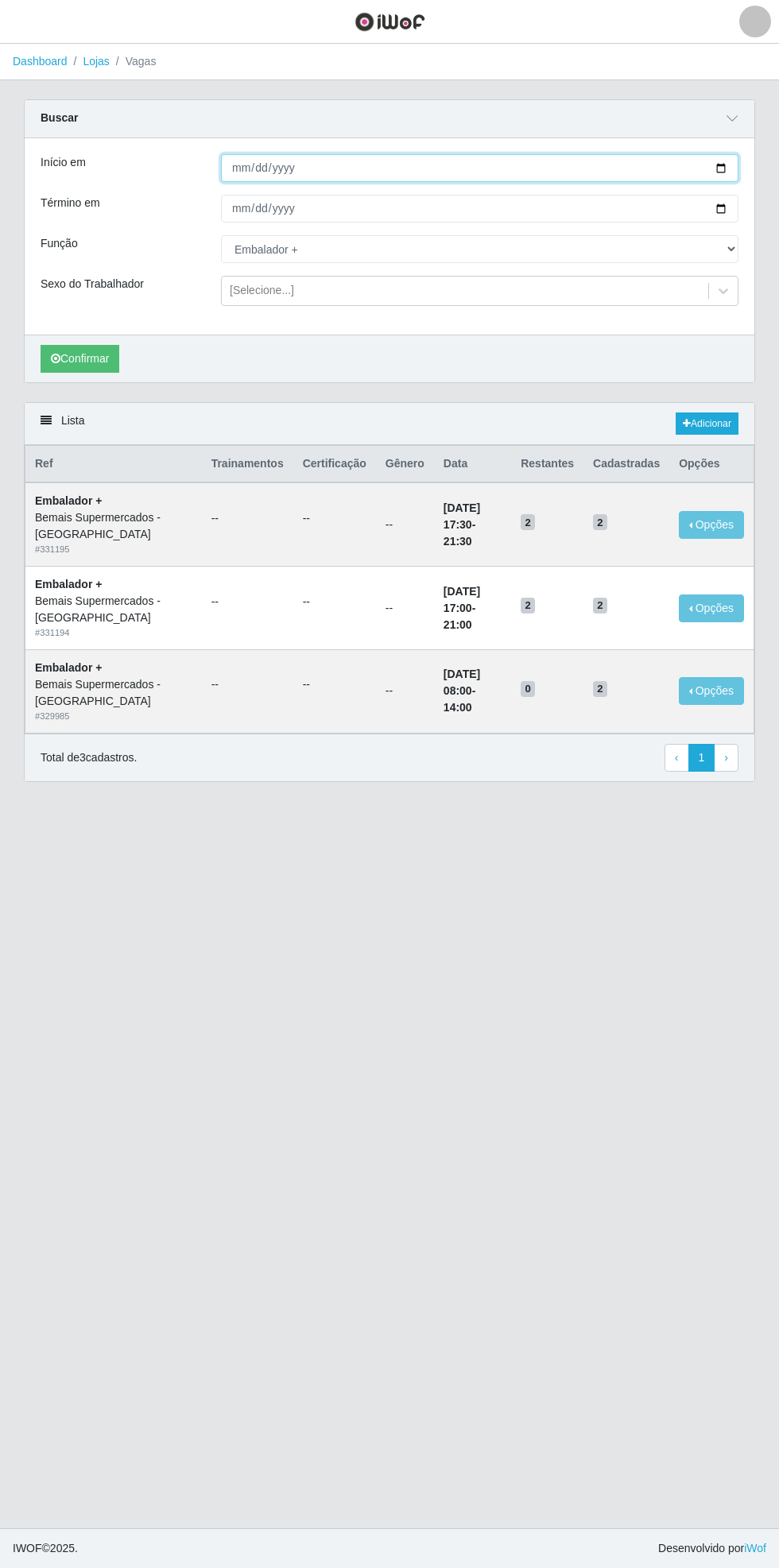
click at [735, 167] on input "[DATE]" at bounding box center [480, 168] width 518 height 28
type input "[DATE]"
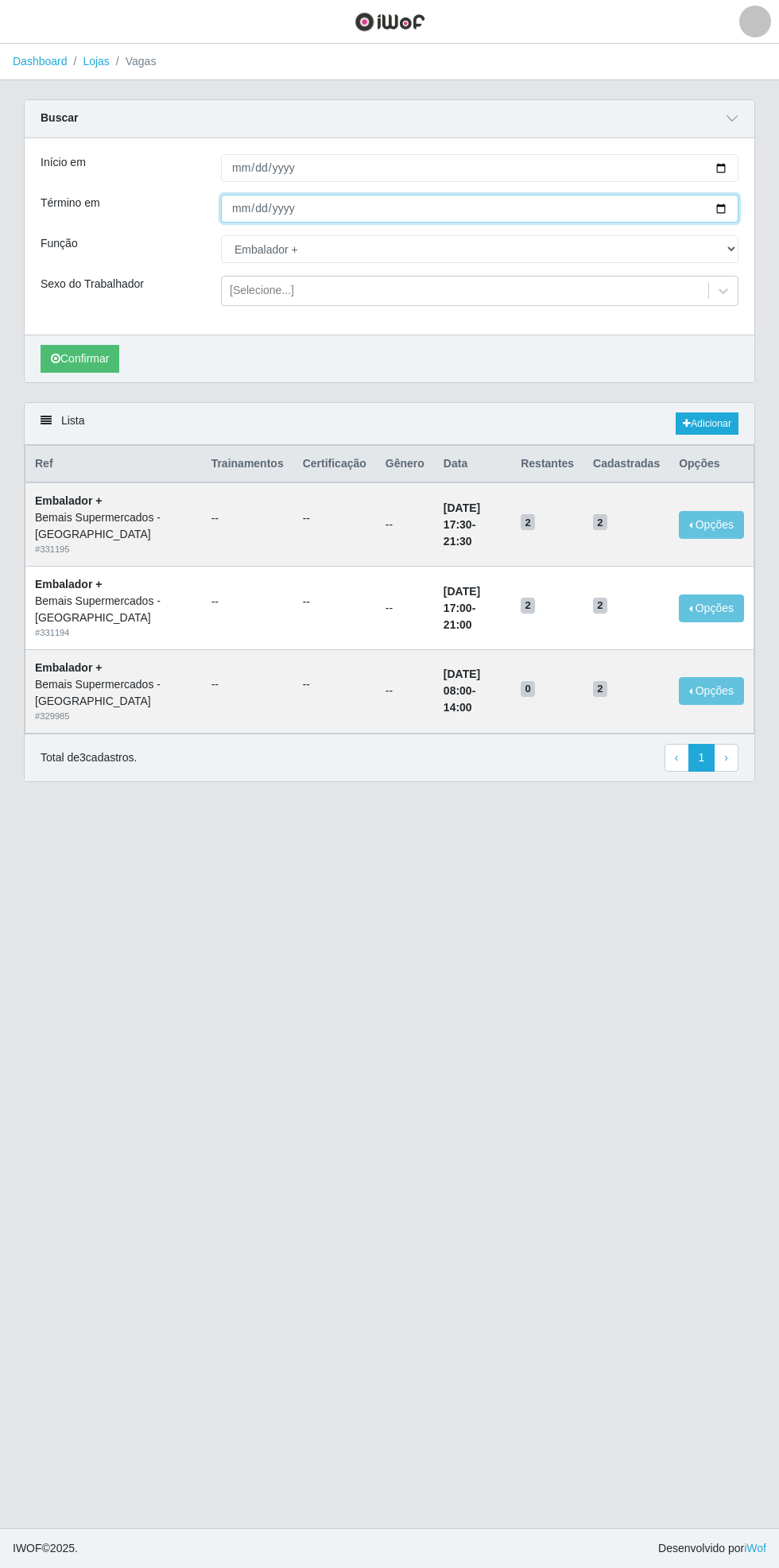
click at [735, 202] on input "[DATE]" at bounding box center [480, 209] width 518 height 28
type input "[DATE]"
click at [731, 248] on select "[Selecione...] ASG ASG + ASG ++ Auxiliar de Estacionamento Auxiliar de Estacion…" at bounding box center [480, 249] width 518 height 28
click at [222, 235] on select "[Selecione...] ASG ASG + ASG ++ Auxiliar de Estacionamento Auxiliar de Estacion…" at bounding box center [480, 249] width 518 height 28
click at [96, 353] on button "Confirmar" at bounding box center [80, 358] width 79 height 28
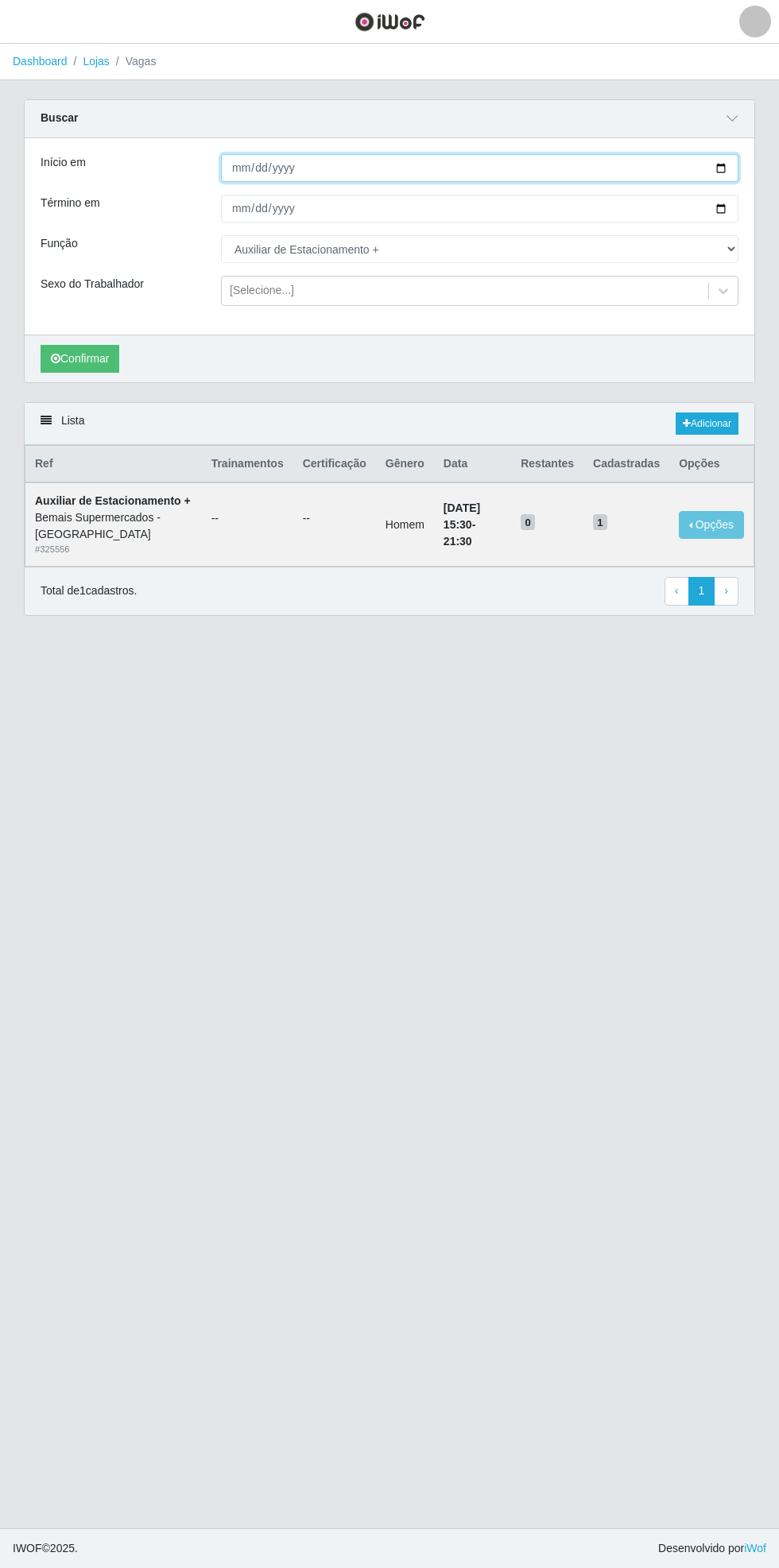
click at [735, 167] on input "[DATE]" at bounding box center [480, 168] width 518 height 28
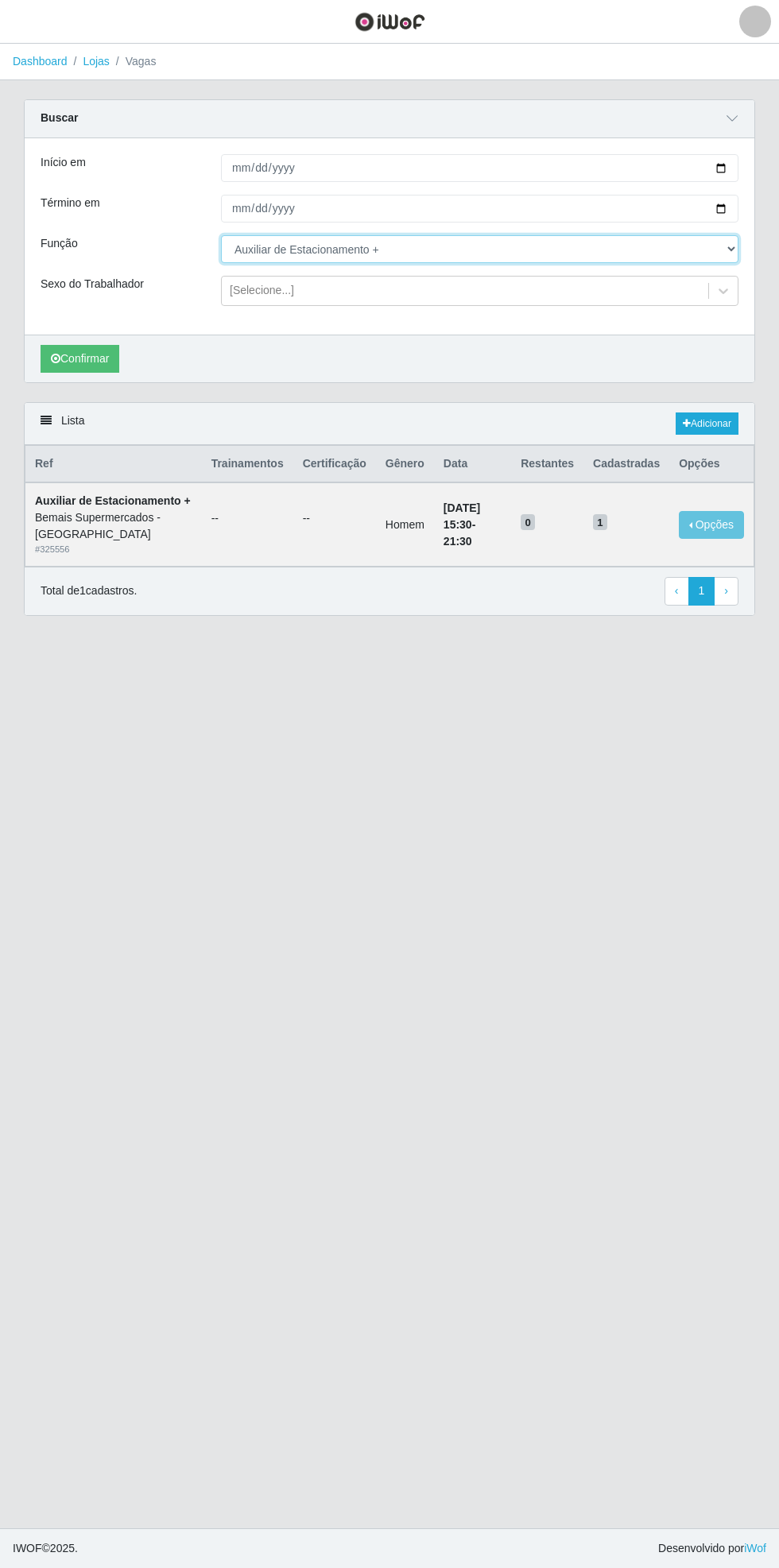
click at [733, 248] on select "[Selecione...] ASG ASG + ASG ++ Auxiliar de Estacionamento Auxiliar de Estacion…" at bounding box center [480, 249] width 518 height 28
select select "70"
click at [222, 235] on select "[Selecione...] ASG ASG + ASG ++ Auxiliar de Estacionamento Auxiliar de Estacion…" at bounding box center [480, 249] width 518 height 28
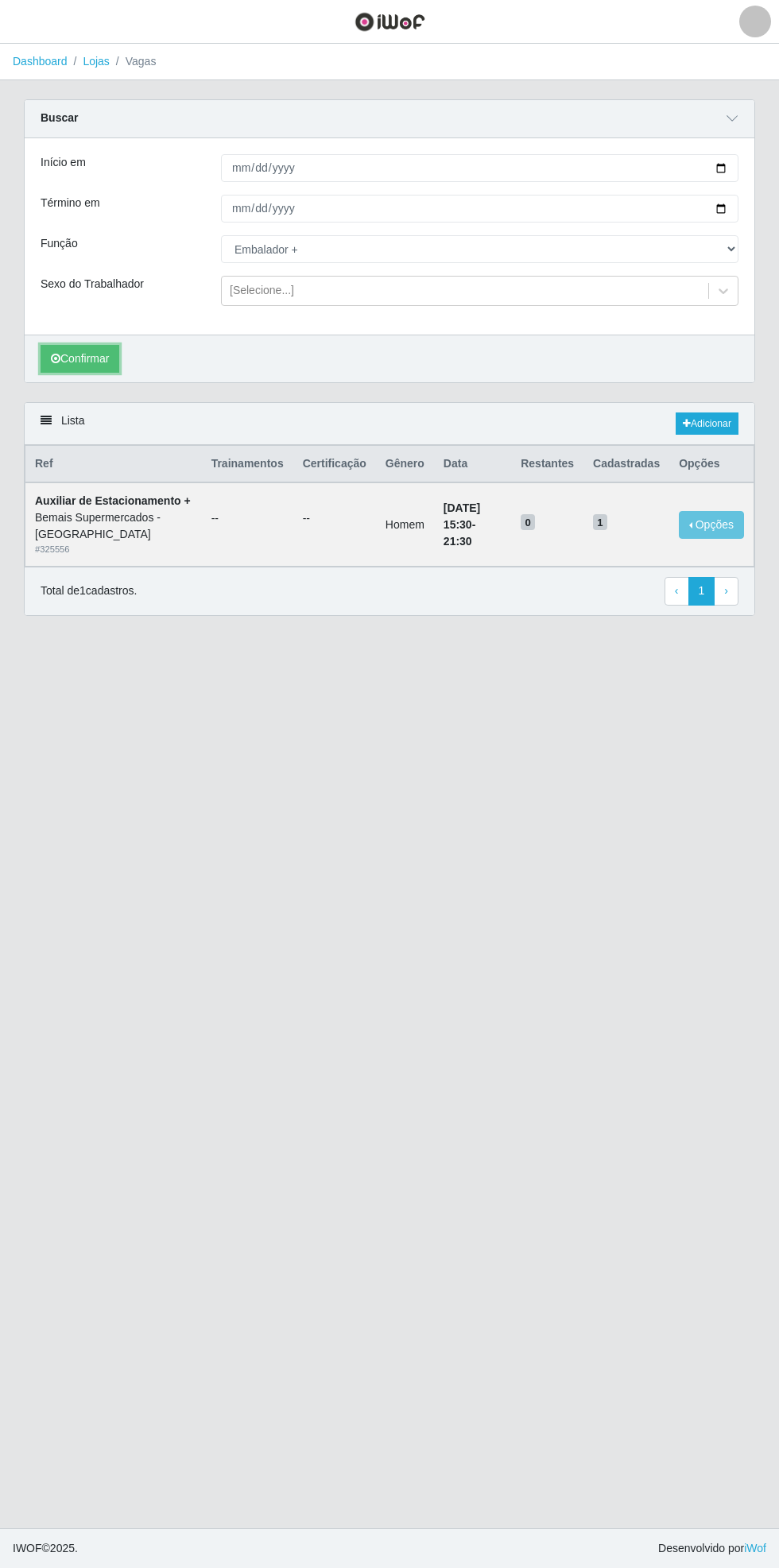
click at [88, 358] on button "Confirmar" at bounding box center [80, 358] width 79 height 28
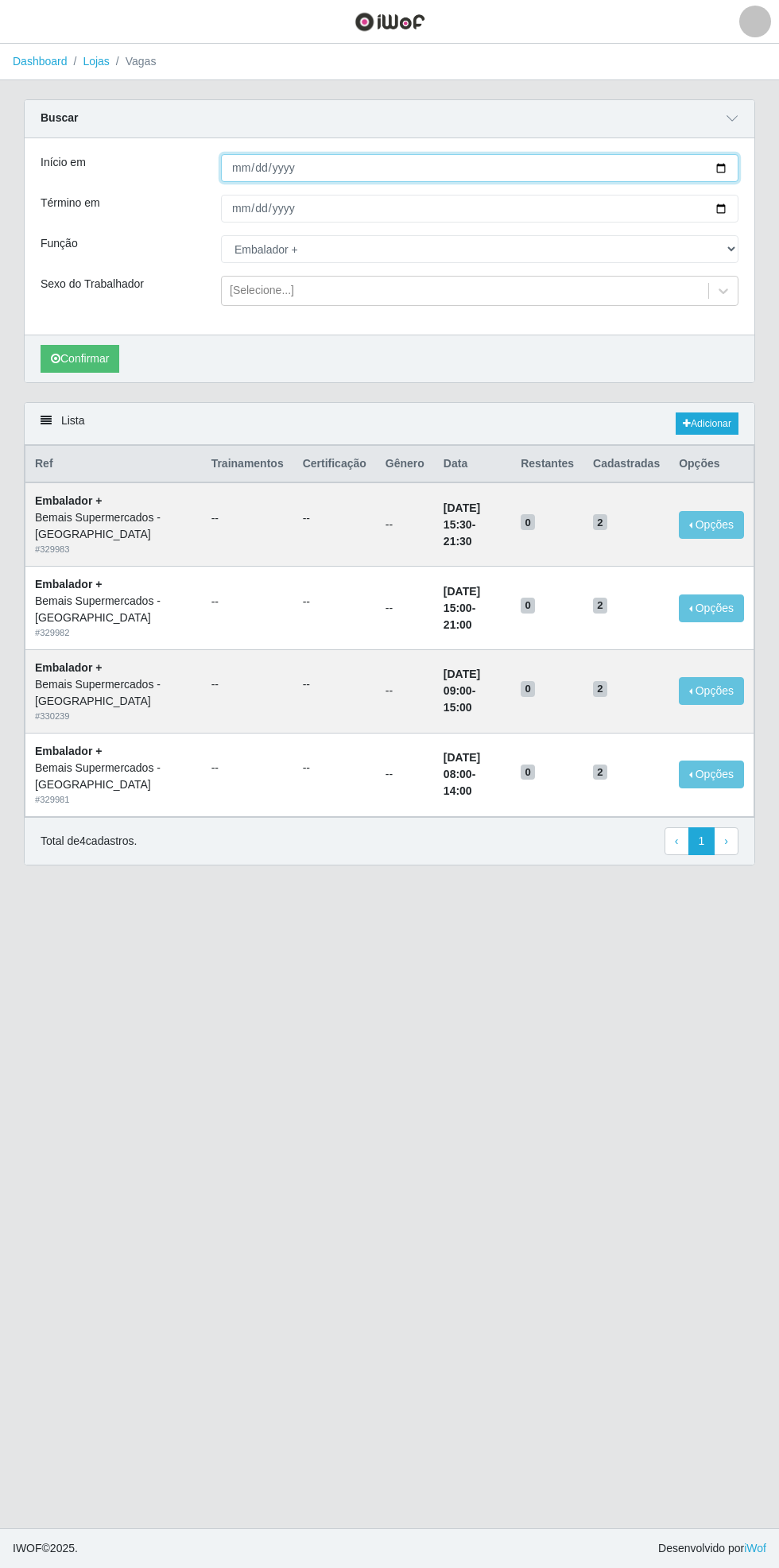
click at [734, 173] on input "[DATE]" at bounding box center [480, 168] width 518 height 28
type input "[DATE]"
click at [738, 178] on input "[DATE]" at bounding box center [480, 168] width 518 height 28
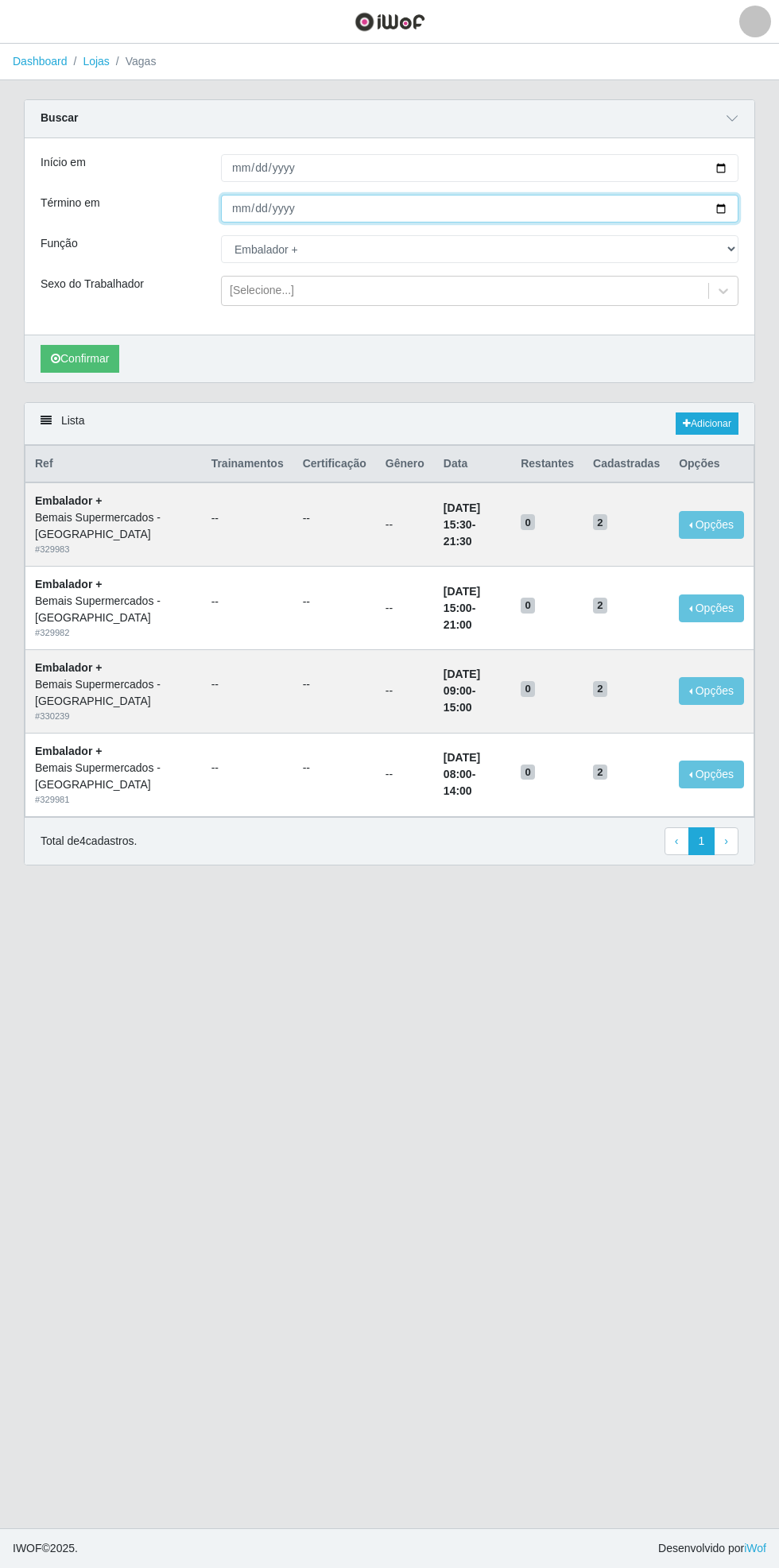
click at [732, 209] on input "[DATE]" at bounding box center [480, 209] width 518 height 28
type input "[DATE]"
click at [84, 364] on button "Confirmar" at bounding box center [80, 358] width 79 height 28
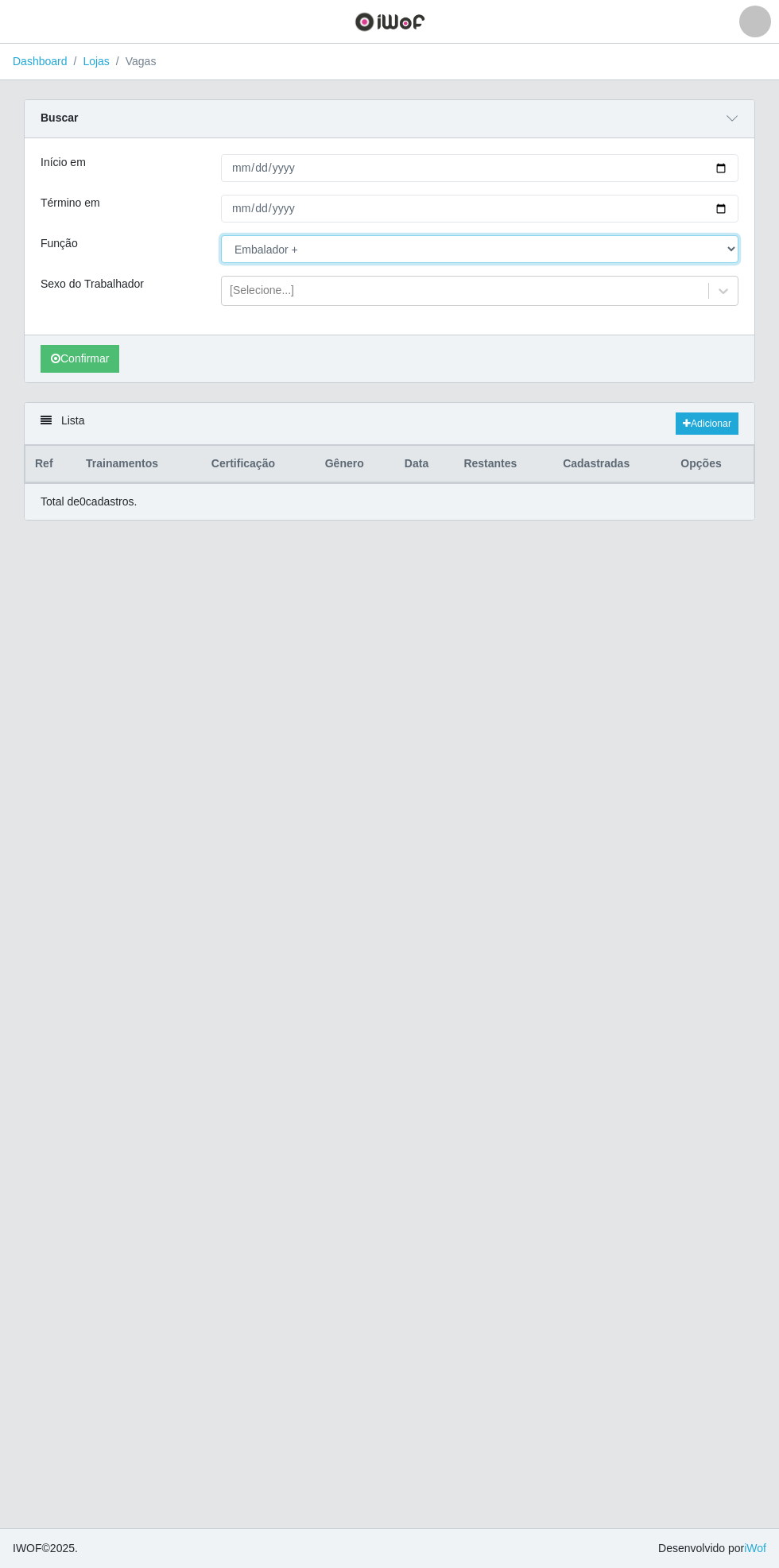
click at [734, 252] on select "[Selecione...] ASG ASG + ASG ++ Auxiliar de Estacionamento Auxiliar de Estacion…" at bounding box center [480, 249] width 518 height 28
select select "104"
click at [222, 235] on select "[Selecione...] ASG ASG + ASG ++ Auxiliar de Estacionamento Auxiliar de Estacion…" at bounding box center [480, 249] width 518 height 28
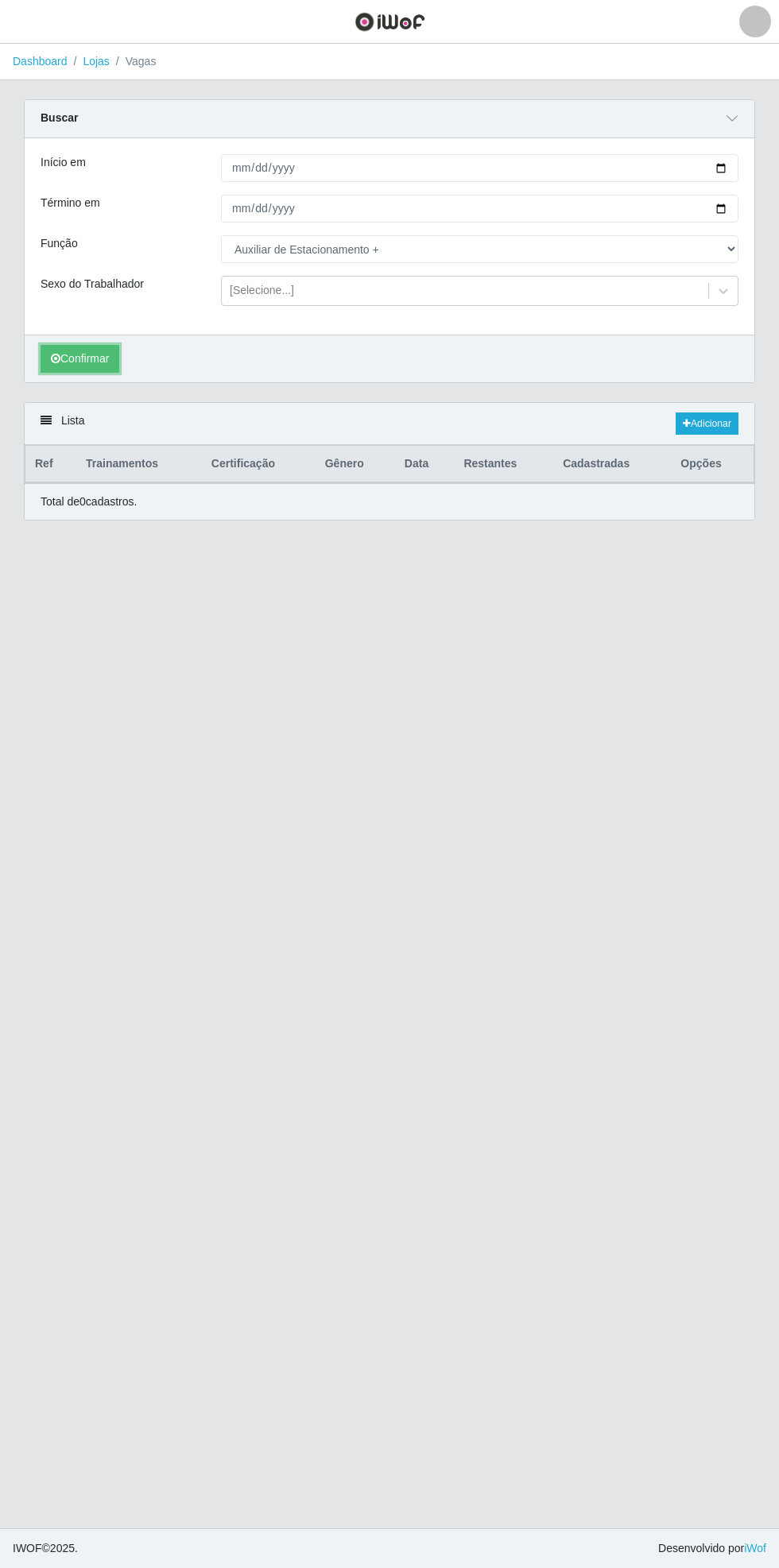
click at [73, 359] on button "Confirmar" at bounding box center [80, 358] width 79 height 28
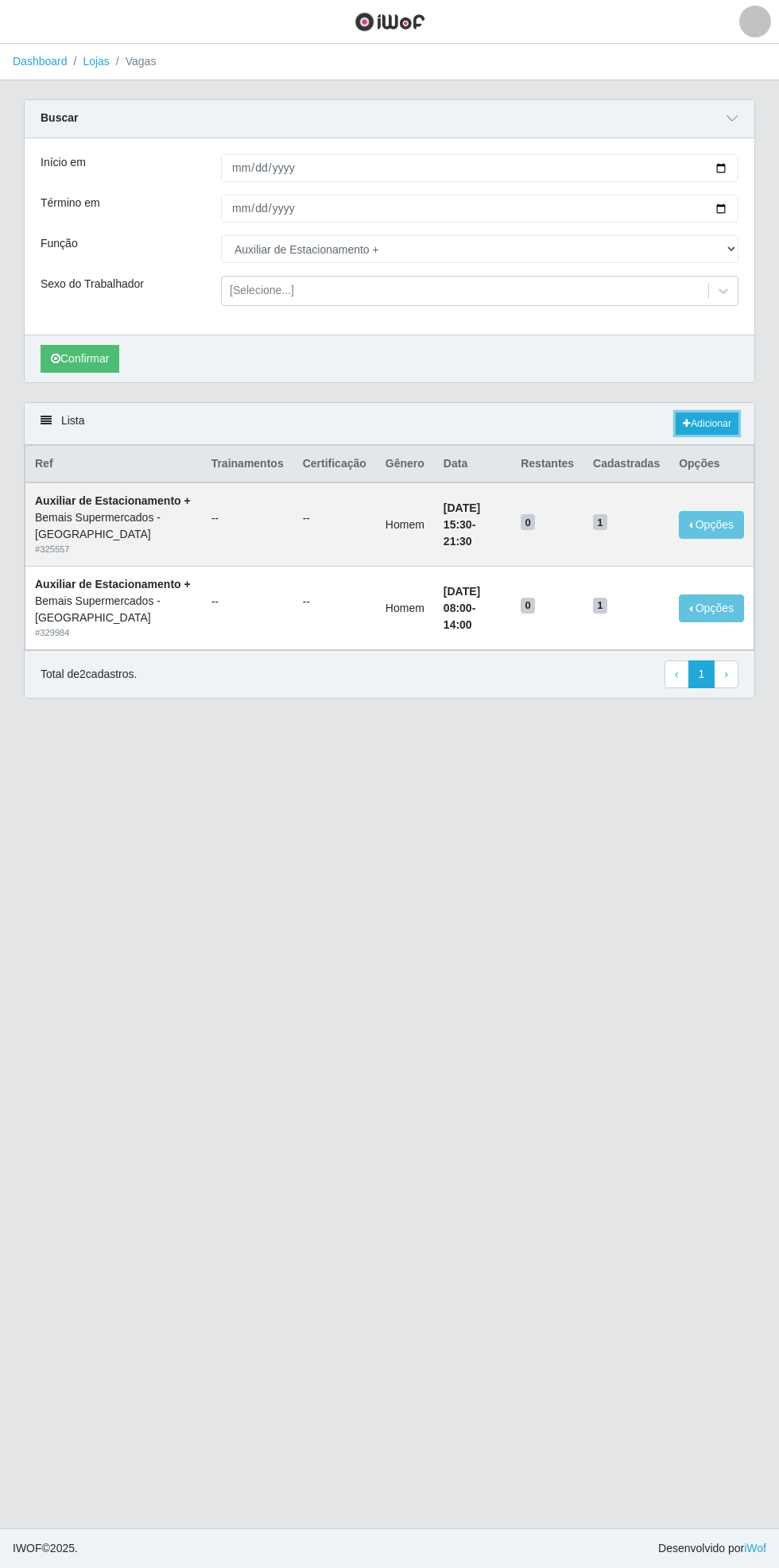
click at [708, 419] on link "Adicionar" at bounding box center [707, 424] width 63 height 23
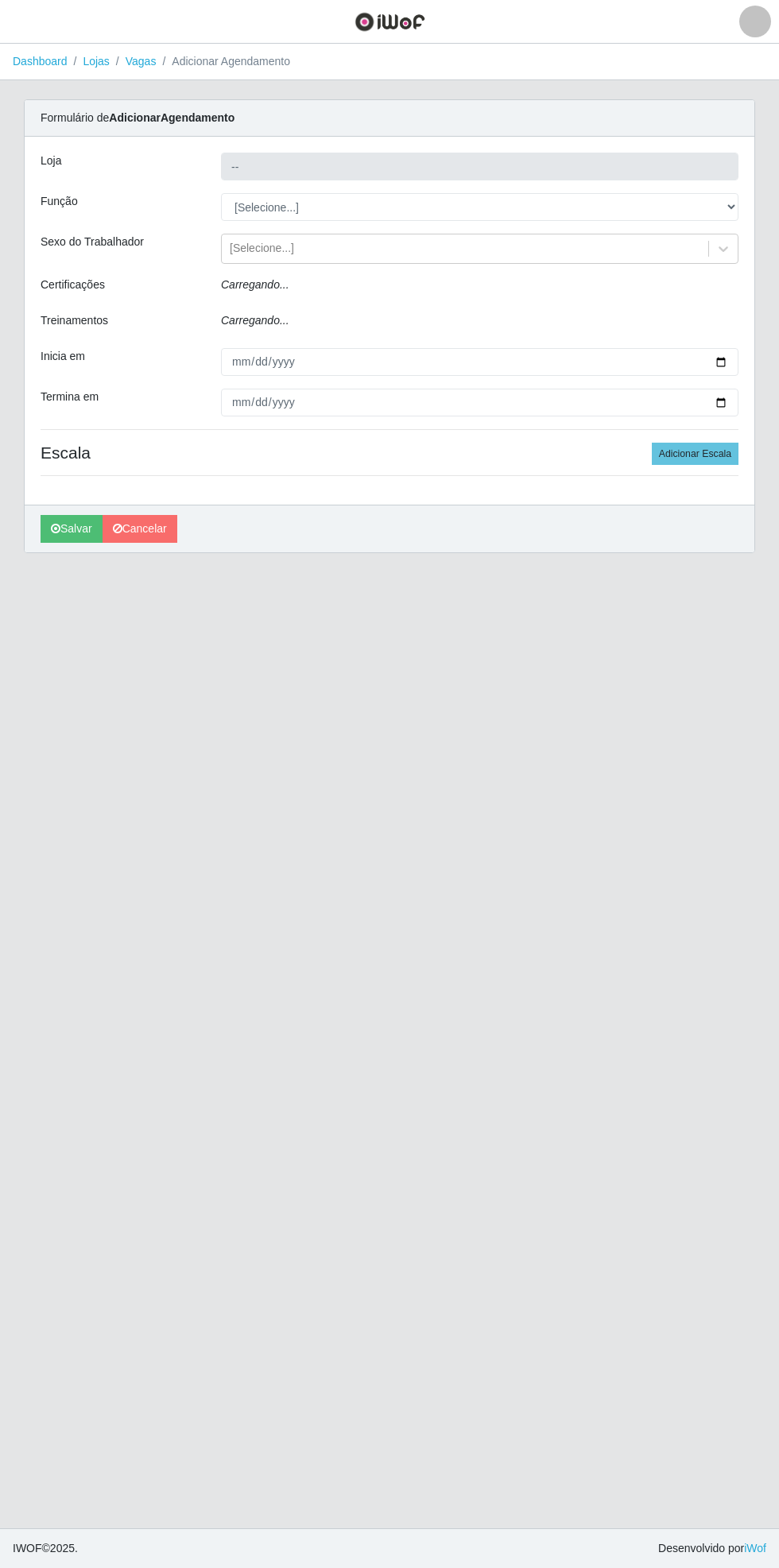
type input "Bemais Supermercados - [GEOGRAPHIC_DATA]"
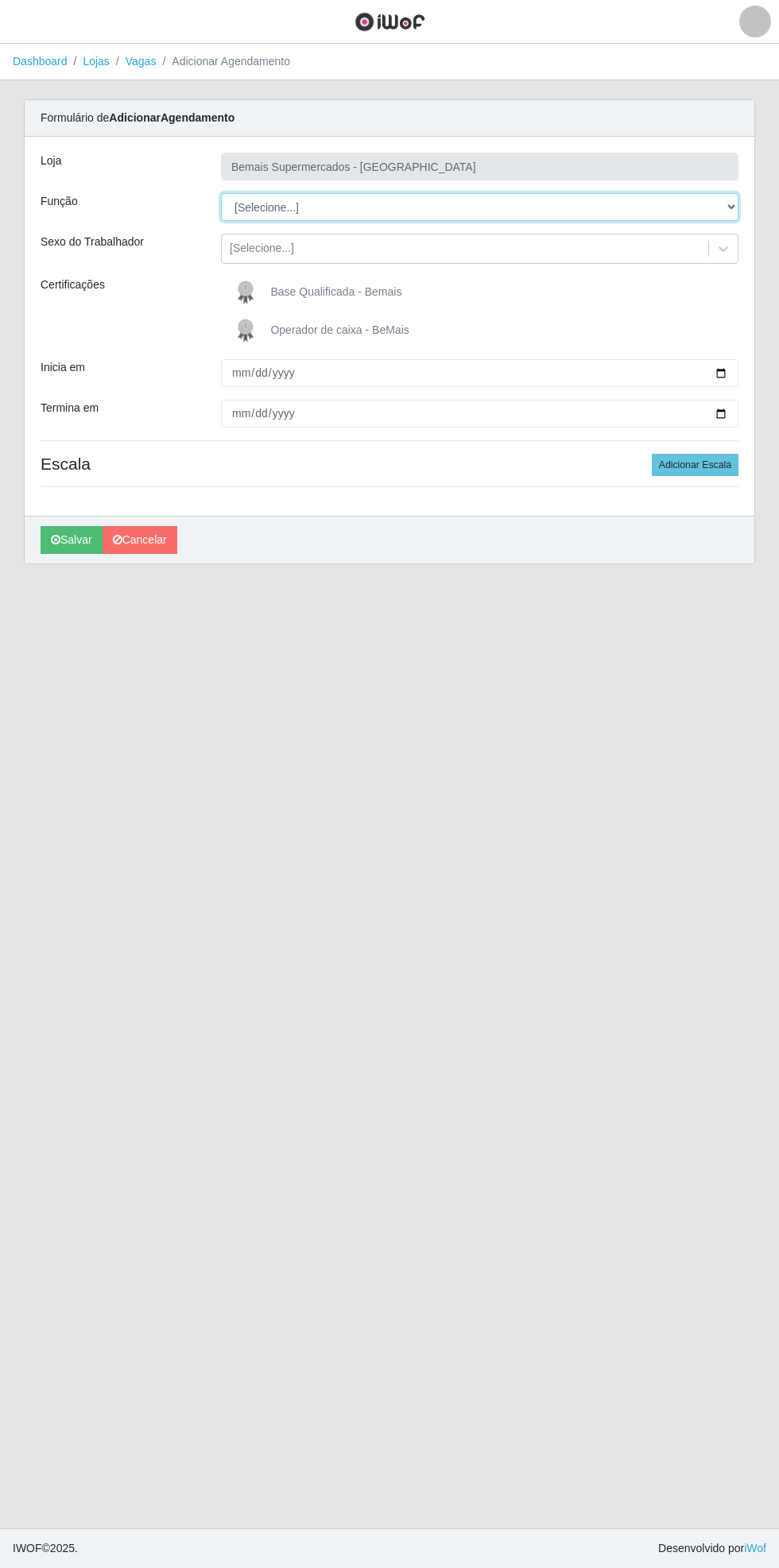
click at [731, 201] on select "[Selecione...] ASG ASG + ASG ++ Auxiliar de Estacionamento Auxiliar de Estacion…" at bounding box center [480, 207] width 518 height 28
select select "70"
click at [222, 193] on select "[Selecione...] ASG ASG + ASG ++ Auxiliar de Estacionamento Auxiliar de Estacion…" at bounding box center [480, 207] width 518 height 28
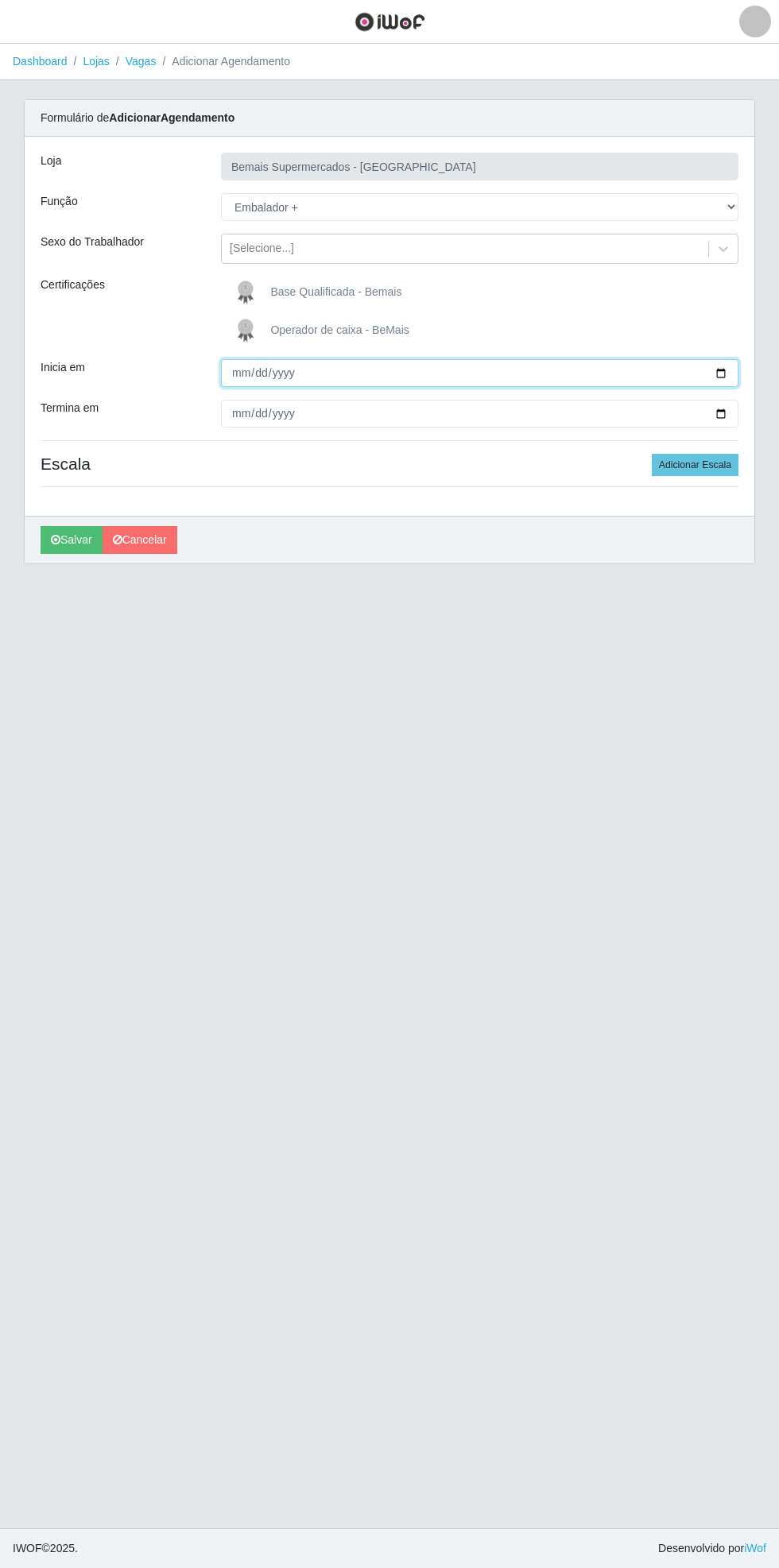
click at [727, 366] on input "Inicia em" at bounding box center [480, 373] width 518 height 28
type input "[DATE]"
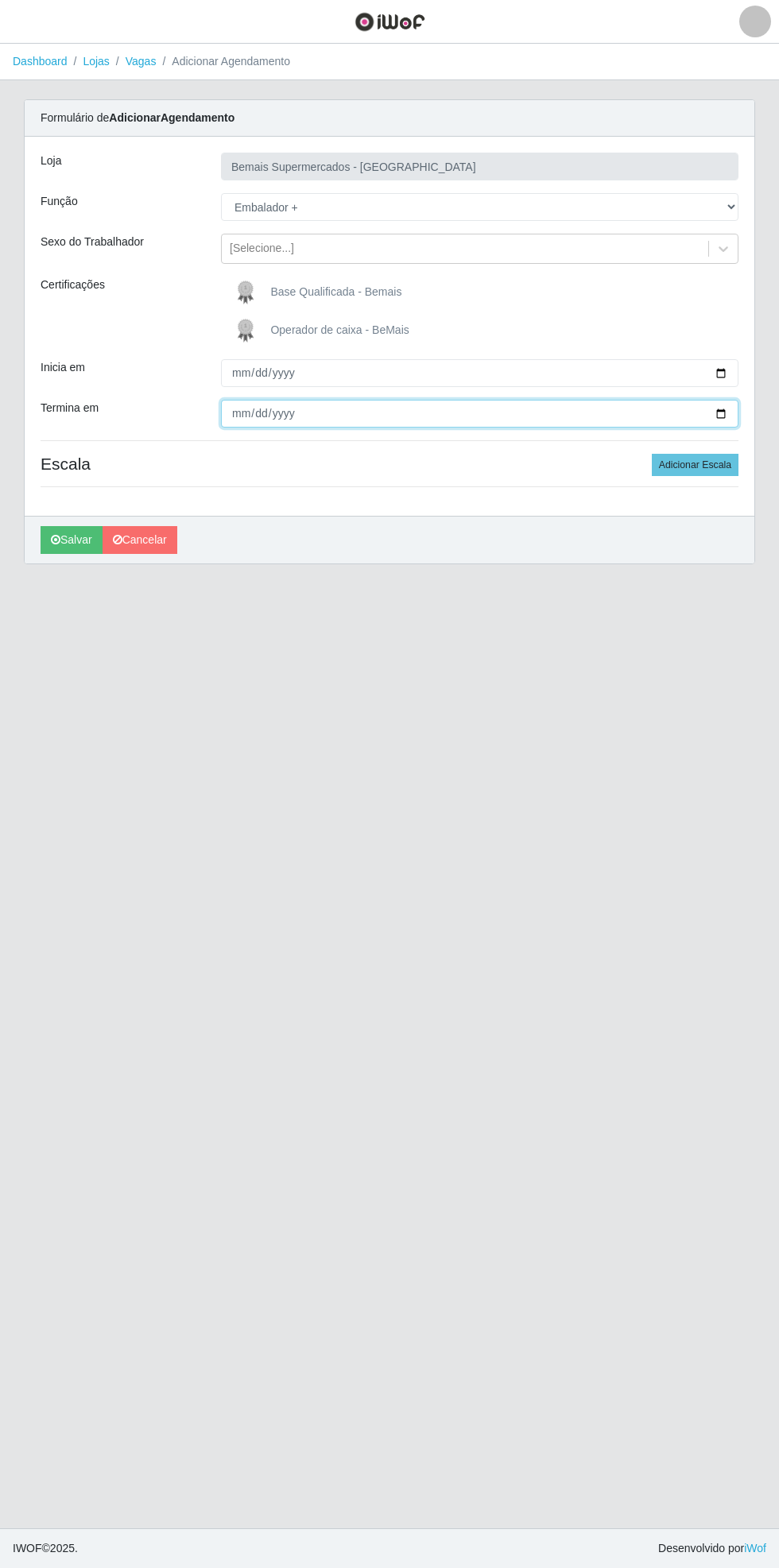
click at [734, 416] on input "Termina em" at bounding box center [480, 414] width 518 height 28
type input "[DATE]"
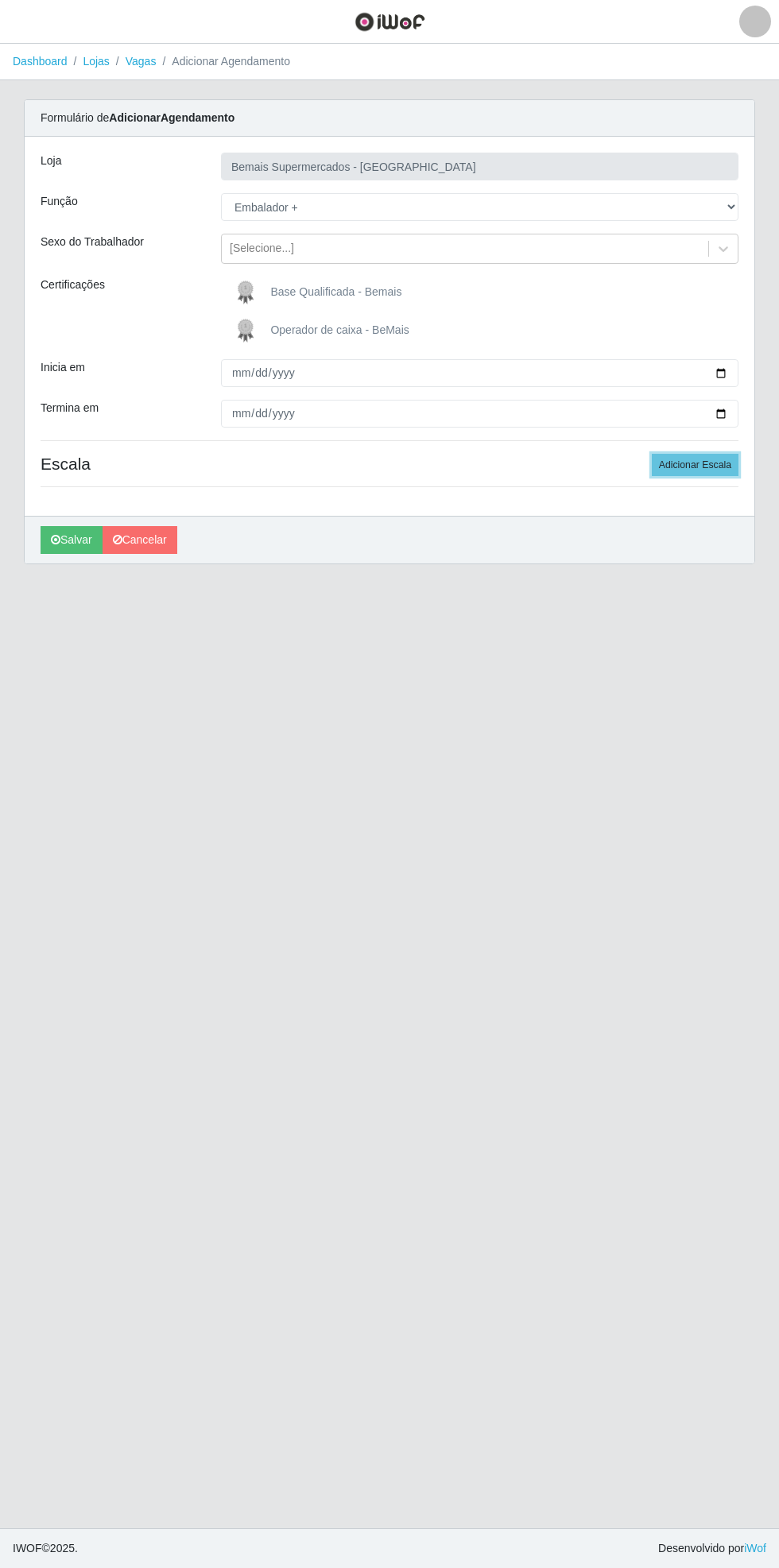
click at [714, 470] on button "Adicionar Escala" at bounding box center [695, 465] width 86 height 23
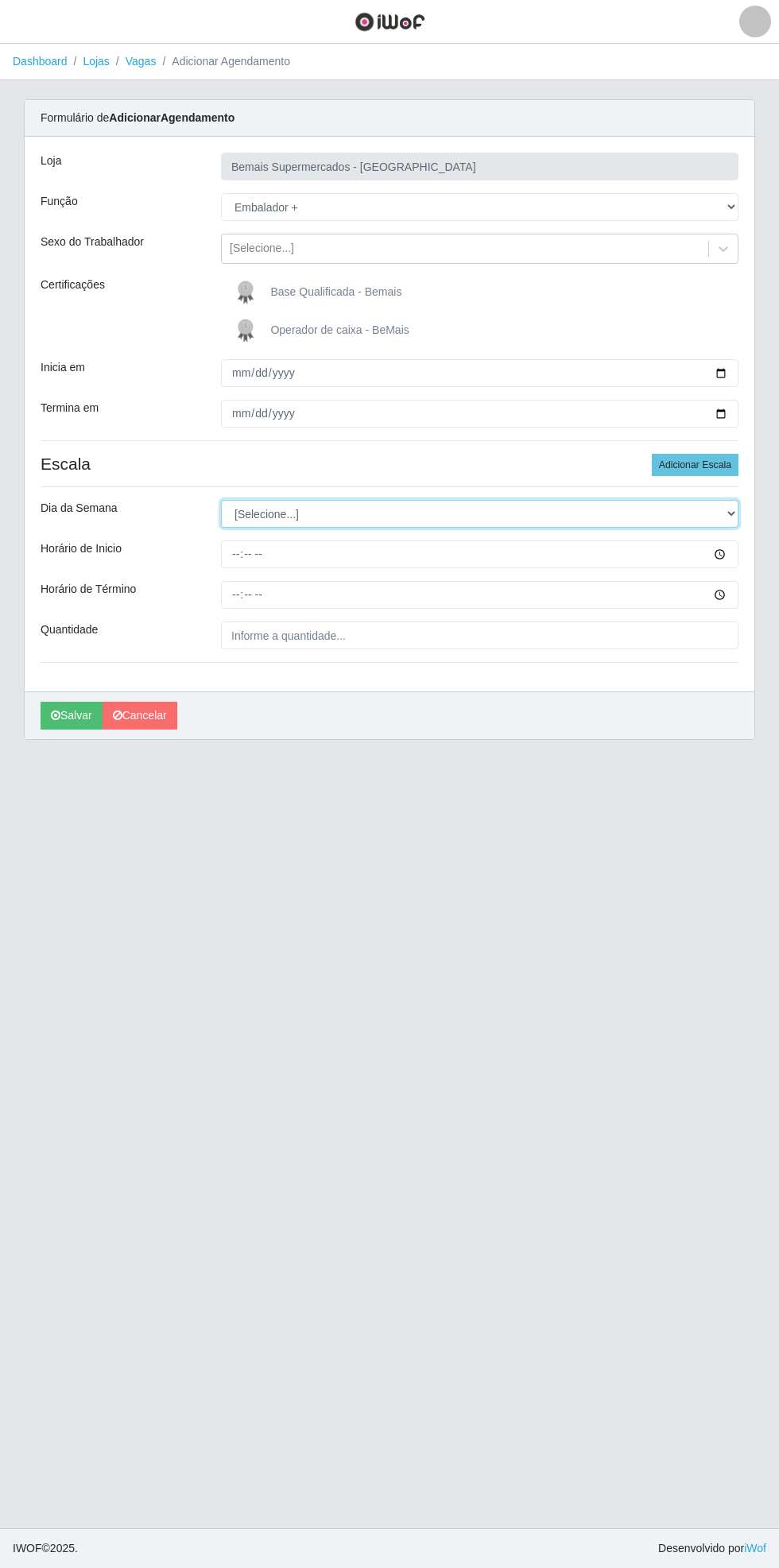
click at [729, 513] on select "[Selecione...] Segunda Terça Quarta Quinta Sexta Sábado Domingo" at bounding box center [480, 514] width 518 height 28
select select "0"
click at [222, 500] on select "[Selecione...] Segunda Terça Quarta Quinta Sexta Sábado Domingo" at bounding box center [480, 514] width 518 height 28
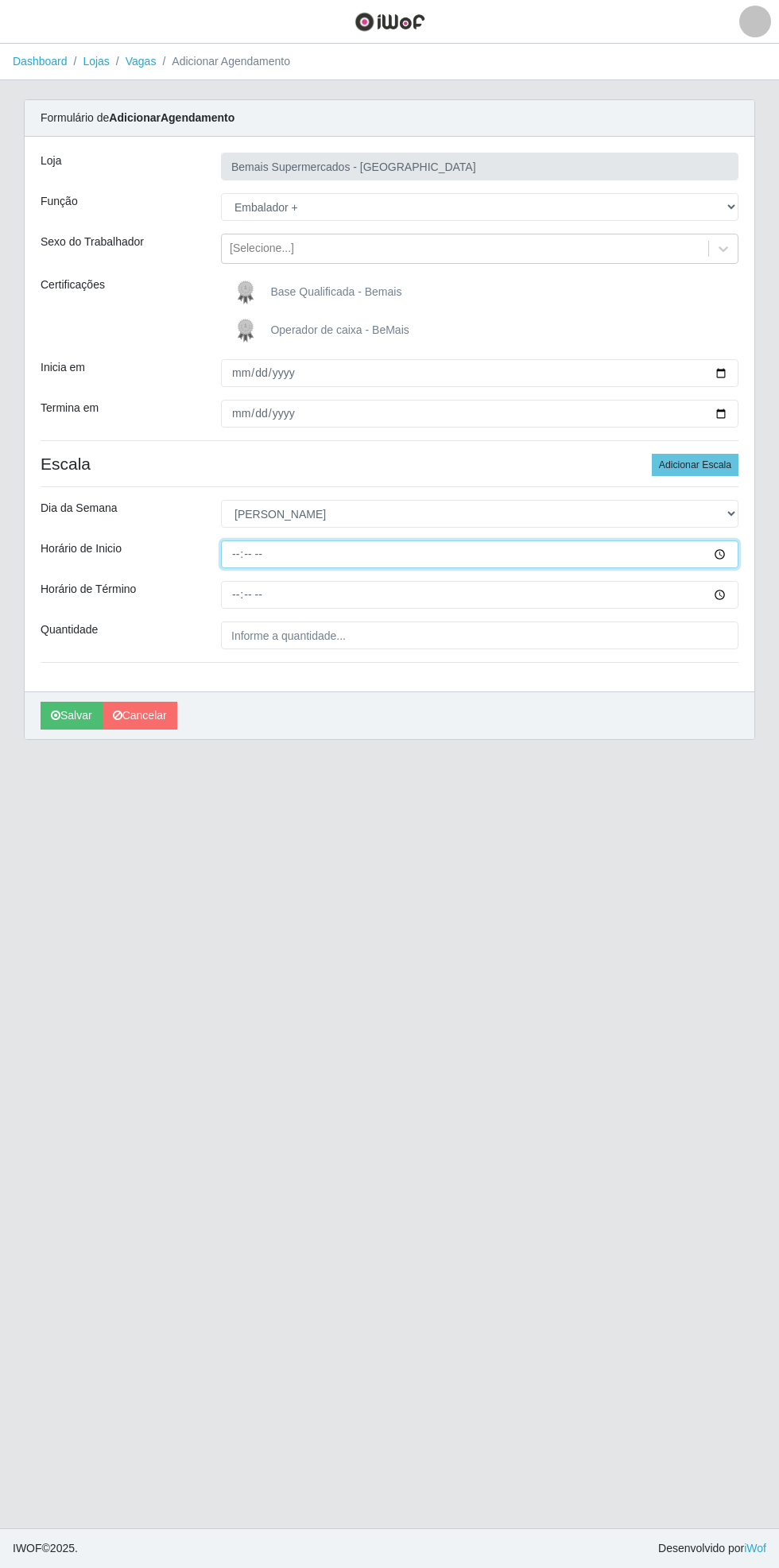
click at [732, 554] on input "Horário de Inicio" at bounding box center [480, 554] width 518 height 28
type input "08:00"
click at [734, 588] on input "Horário de Término" at bounding box center [480, 594] width 518 height 28
type input "14:00"
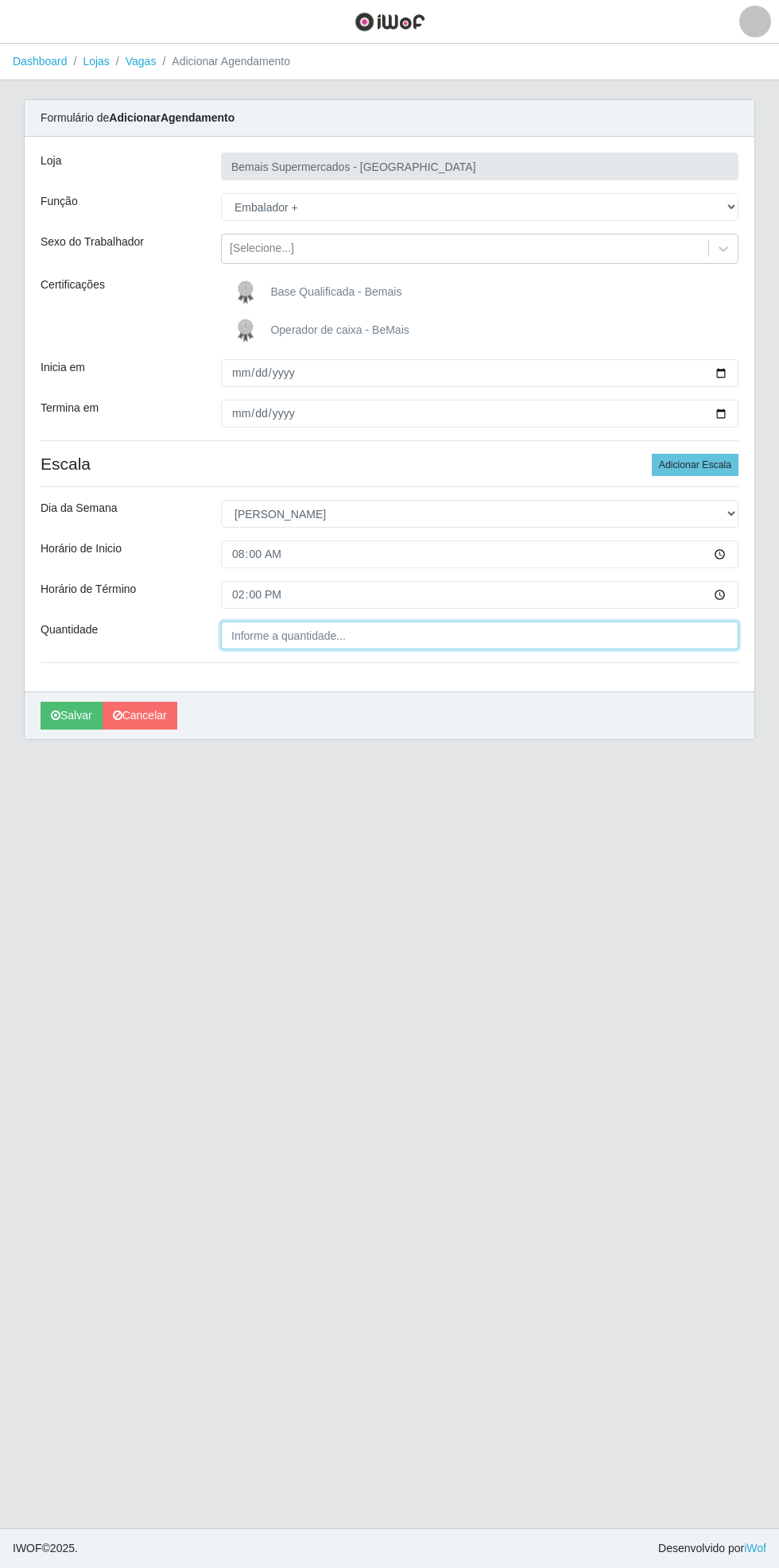
click at [356, 634] on input "Quantidade" at bounding box center [480, 635] width 518 height 28
type input "2__"
click at [704, 465] on button "Adicionar Escala" at bounding box center [695, 465] width 86 height 23
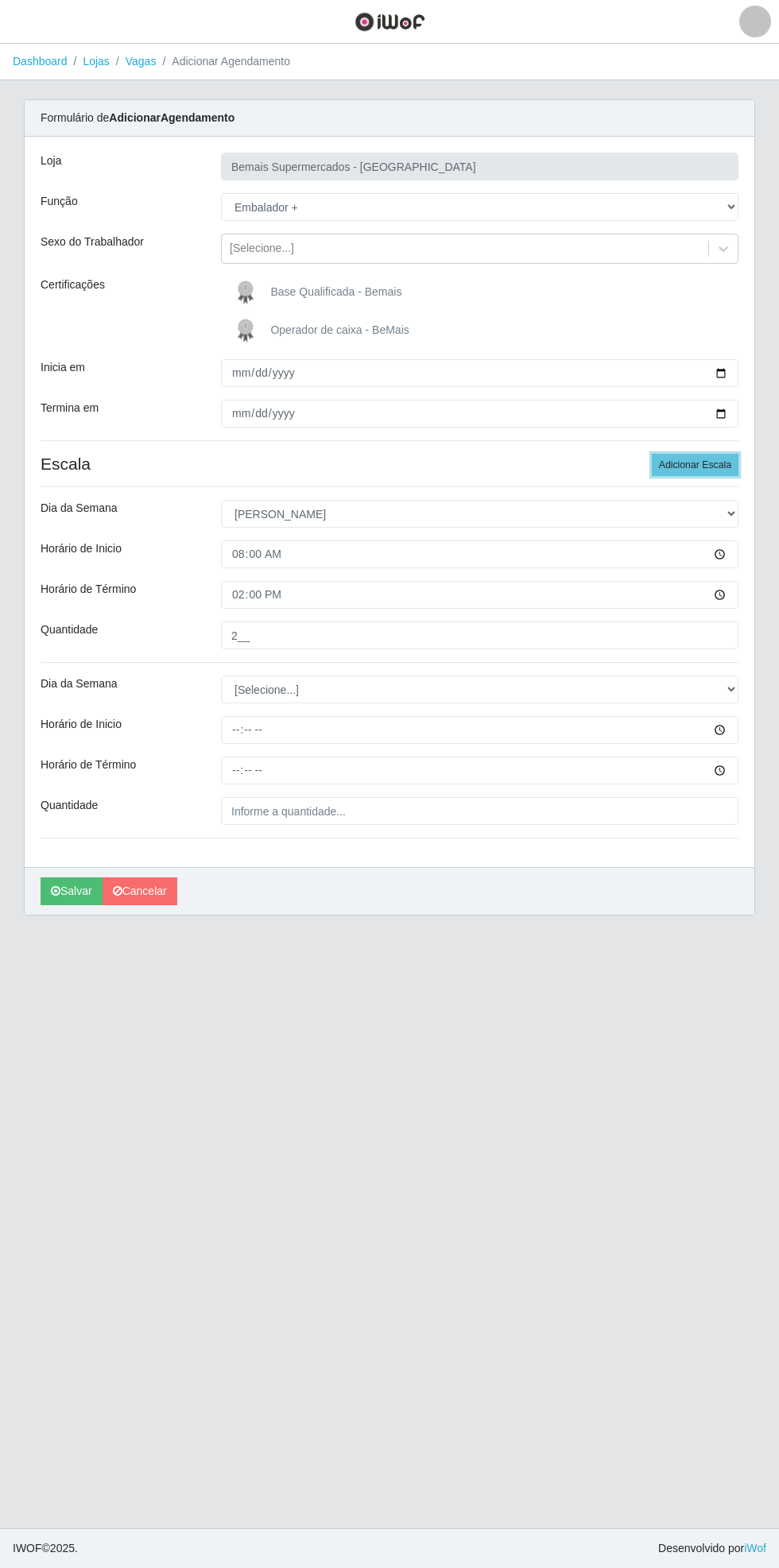
click at [715, 465] on button "Adicionar Escala" at bounding box center [695, 465] width 86 height 23
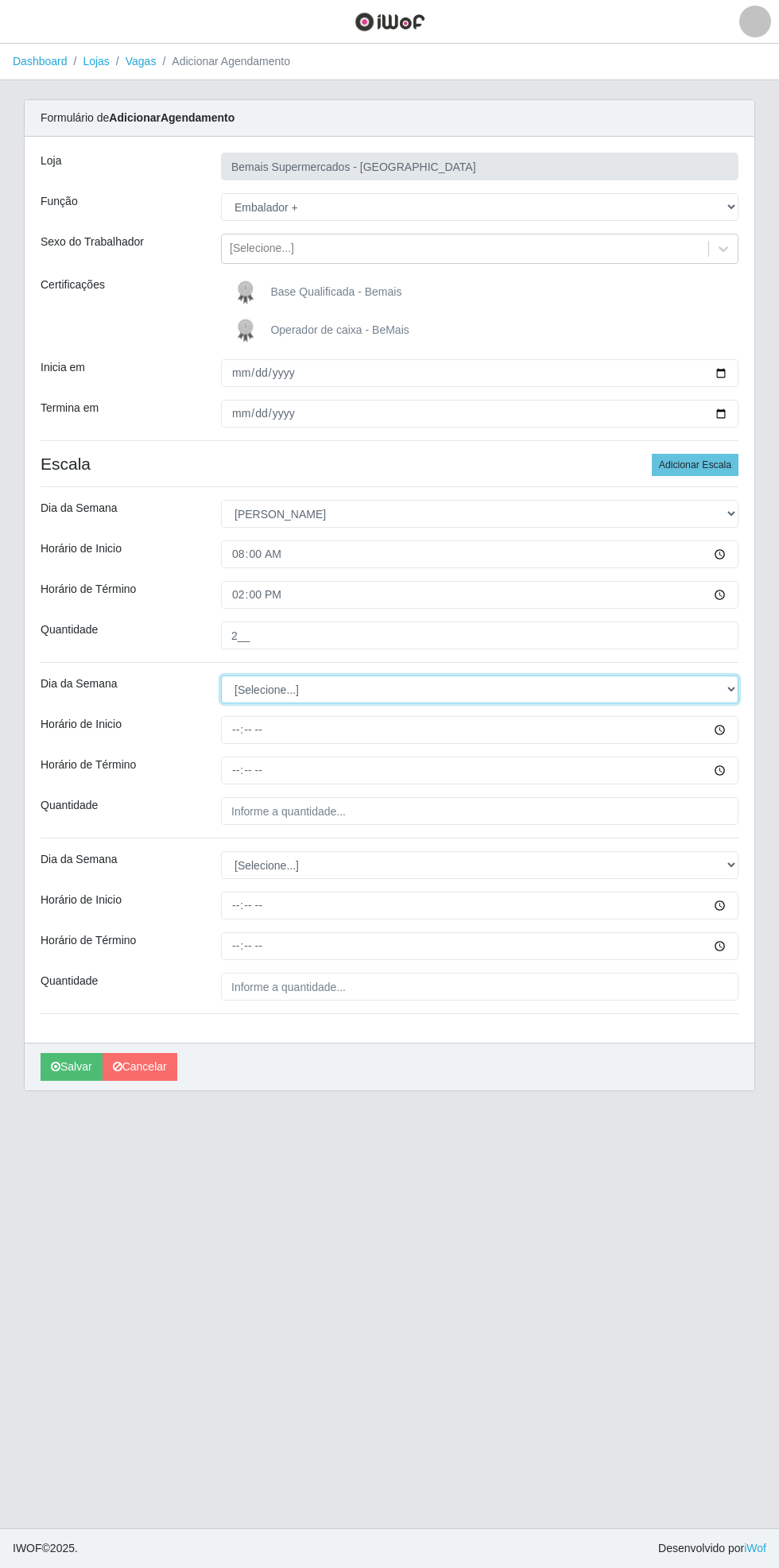
click at [735, 685] on select "[Selecione...] Segunda Terça Quarta Quinta Sexta Sábado Domingo" at bounding box center [480, 690] width 518 height 28
select select "0"
click at [222, 676] on select "[Selecione...] Segunda Terça Quarta Quinta Sexta Sábado Domingo" at bounding box center [480, 690] width 518 height 28
click at [732, 730] on input "Horário de Inicio" at bounding box center [480, 730] width 518 height 28
type input "15:00"
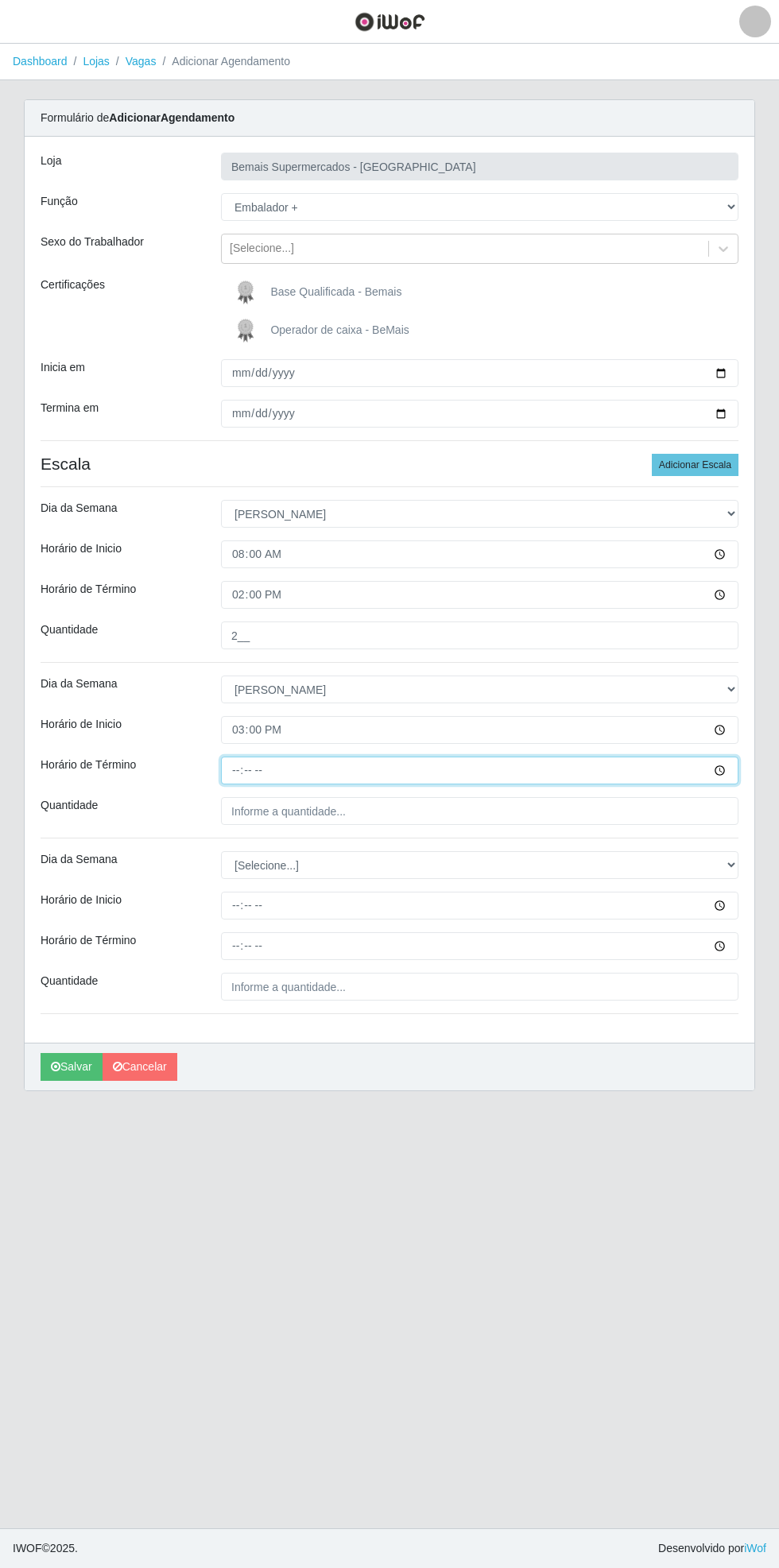
click at [730, 764] on input "Horário de Término" at bounding box center [480, 770] width 518 height 28
type input "21:00"
click at [343, 814] on input "Quantidade" at bounding box center [480, 811] width 518 height 28
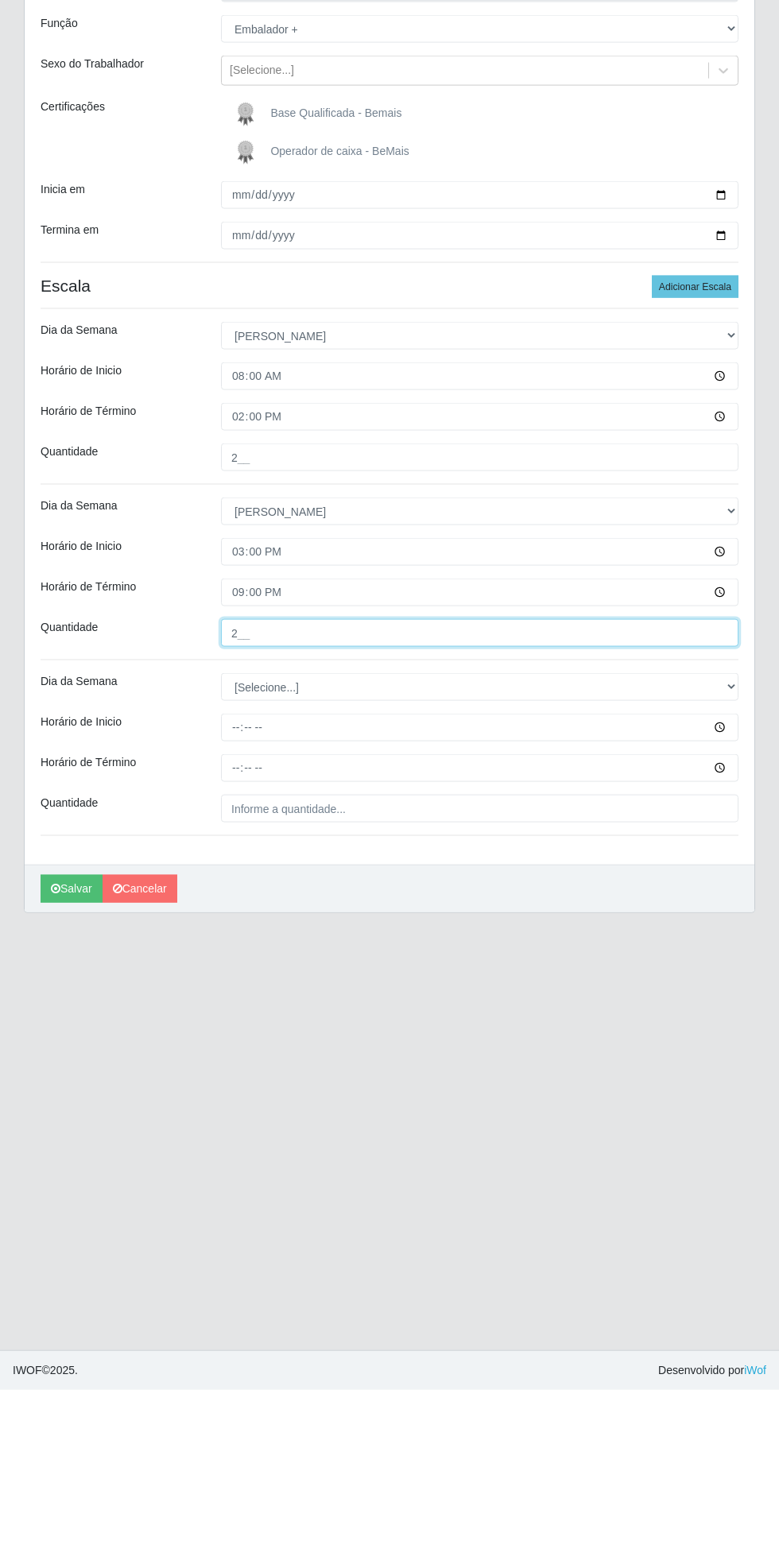
type input "2__"
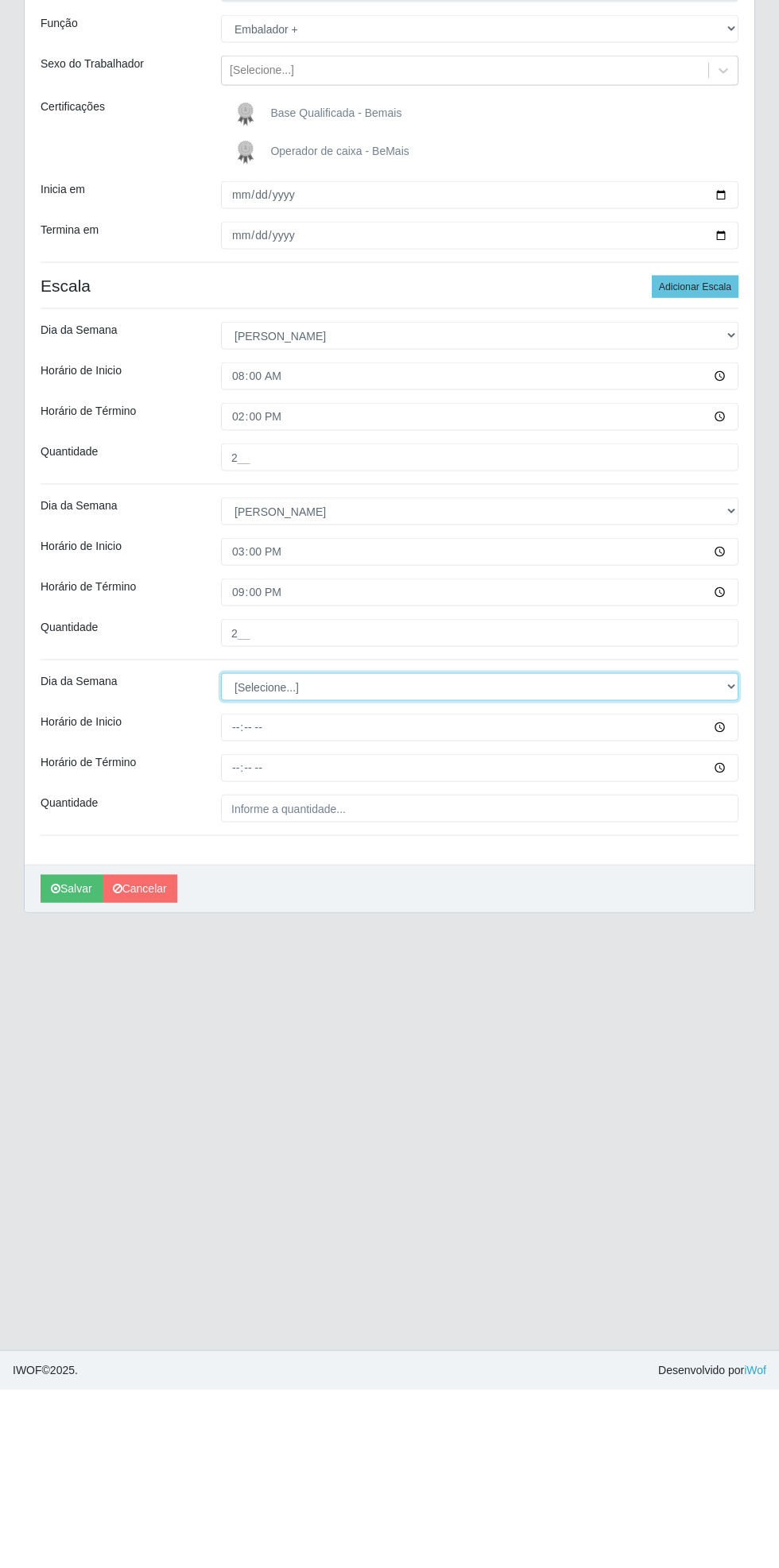
click at [734, 863] on select "[Selecione...] Segunda Terça Quarta Quinta Sexta Sábado Domingo" at bounding box center [480, 865] width 518 height 28
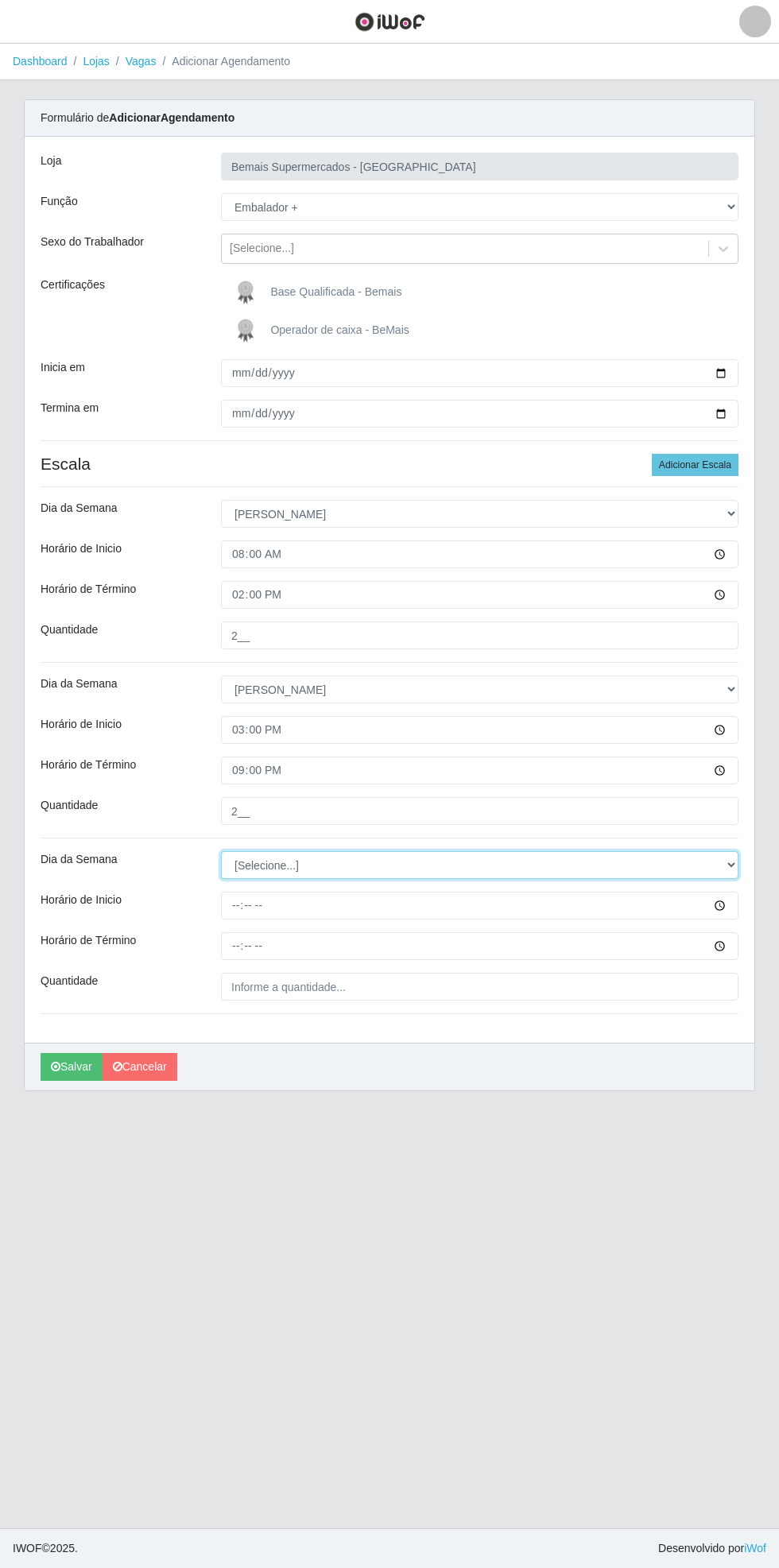
select select "0"
click at [222, 851] on select "[Selecione...] Segunda Terça Quarta Quinta Sexta Sábado Domingo" at bounding box center [480, 865] width 518 height 28
click at [732, 907] on input "Horário de Inicio" at bounding box center [480, 906] width 518 height 28
type input "15:30"
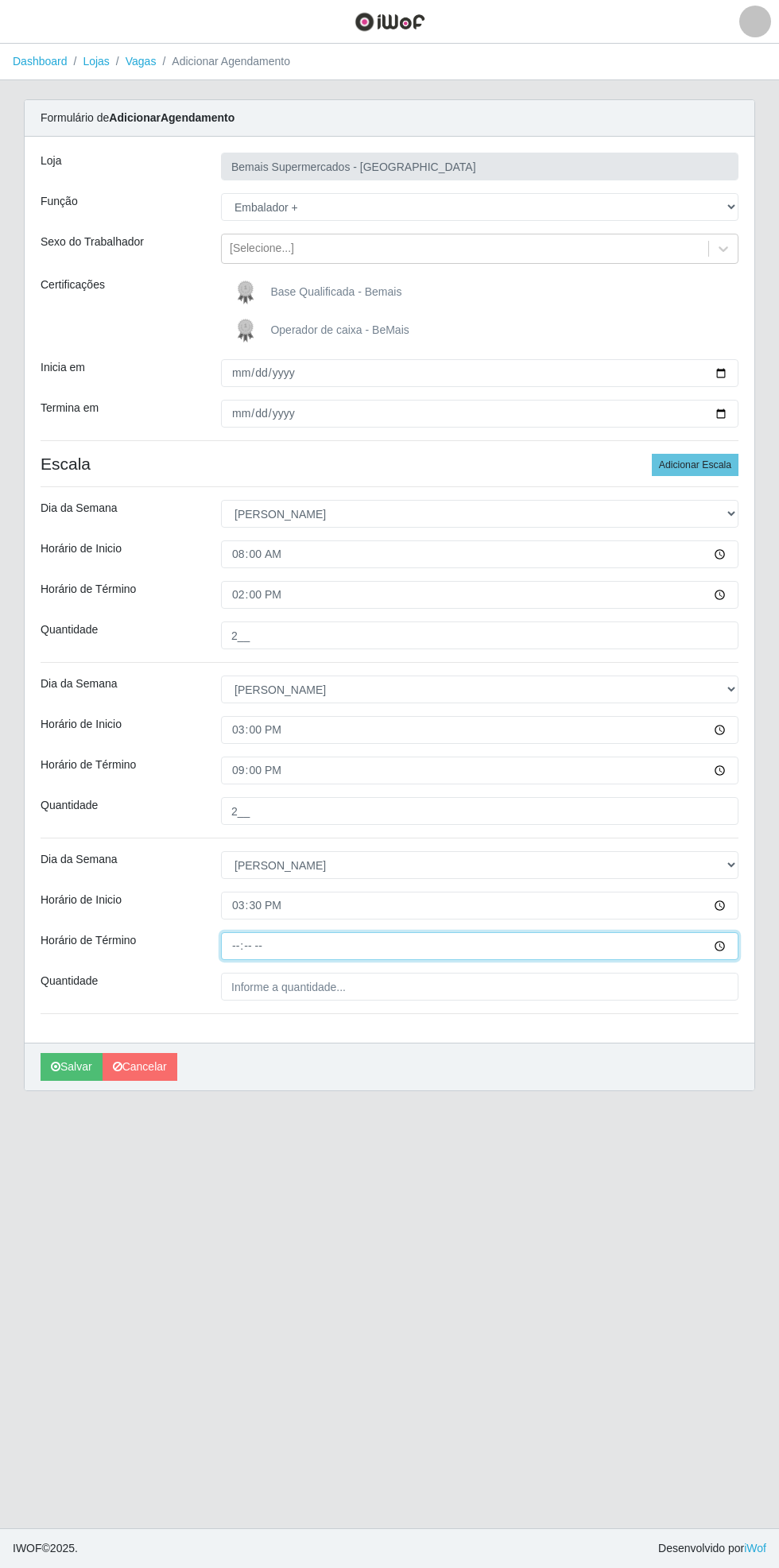
click at [337, 945] on input "Horário de Término" at bounding box center [480, 946] width 518 height 28
type input "21:30"
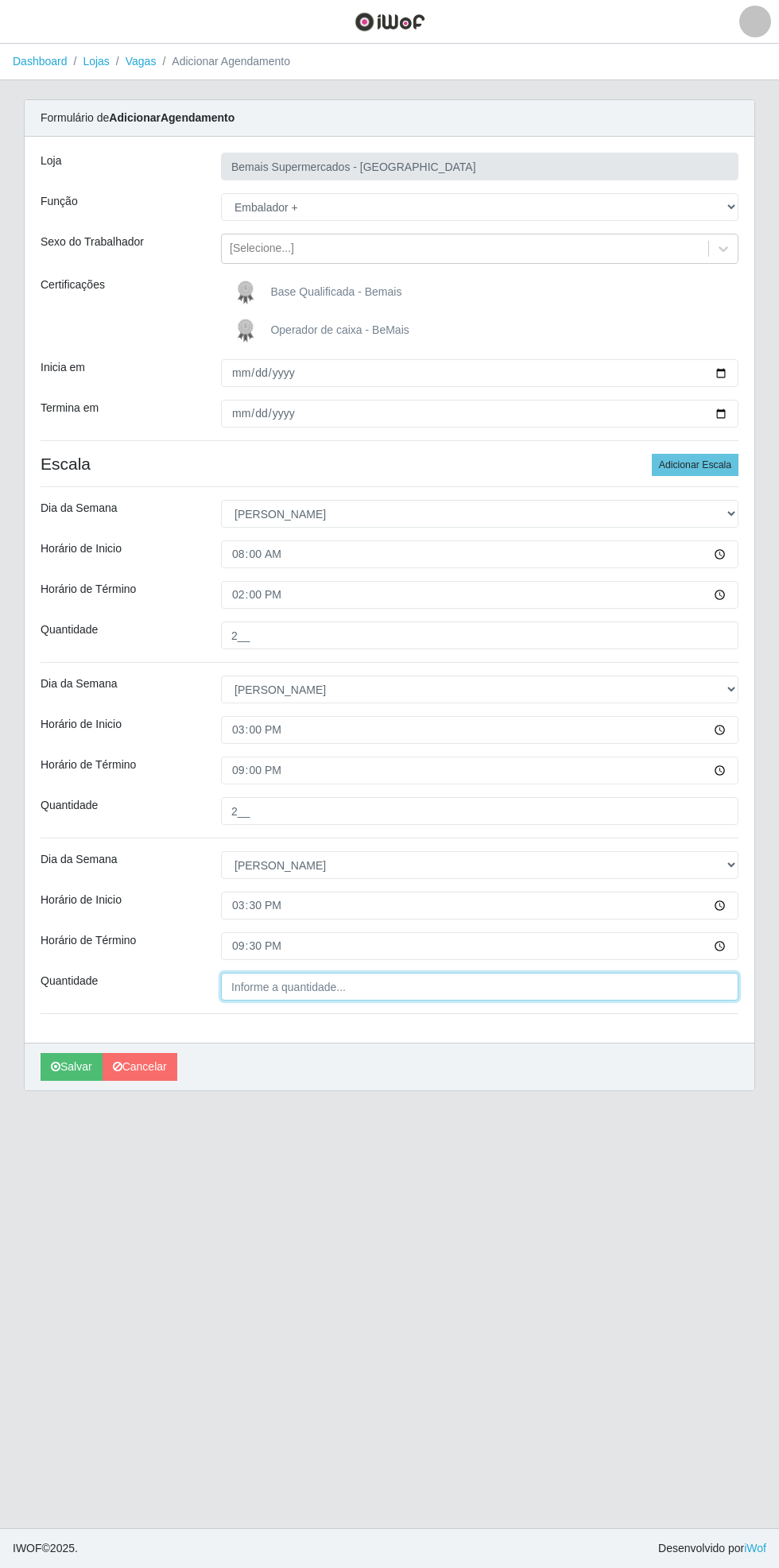
click at [346, 987] on input "Quantidade" at bounding box center [480, 986] width 518 height 28
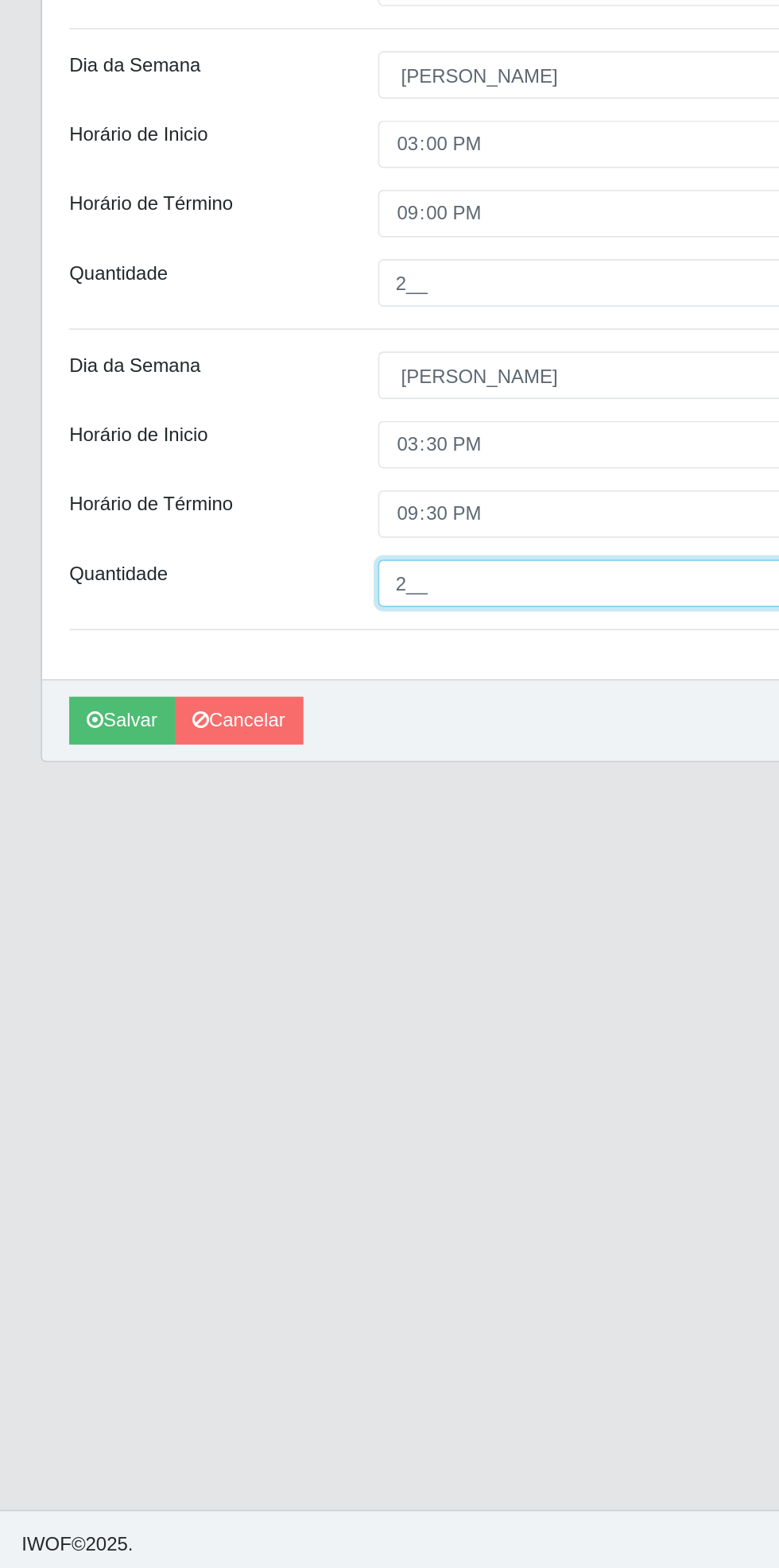
type input "2__"
click at [68, 1067] on button "Salvar" at bounding box center [72, 1067] width 62 height 28
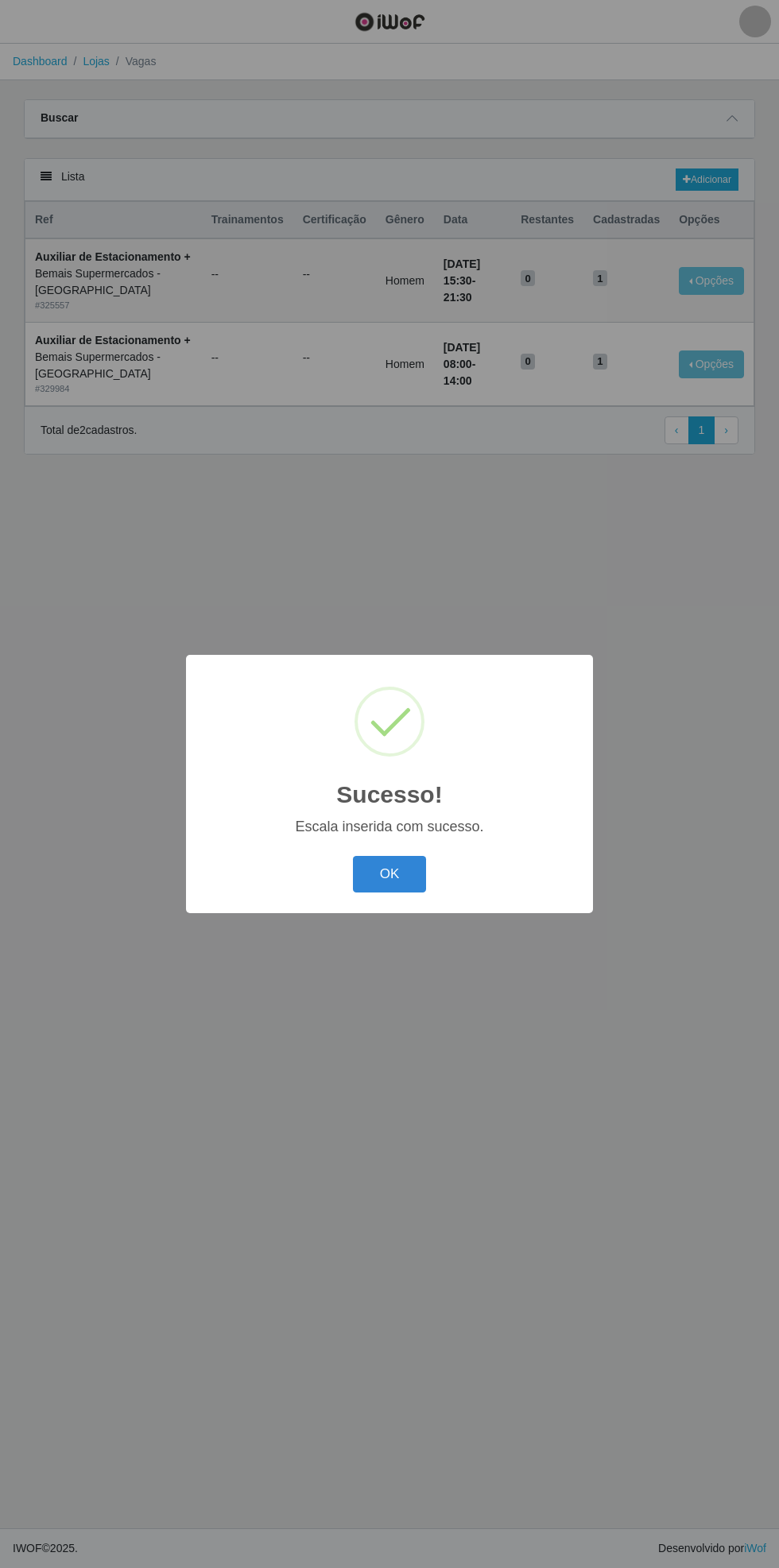
click at [388, 875] on button "OK" at bounding box center [390, 874] width 74 height 37
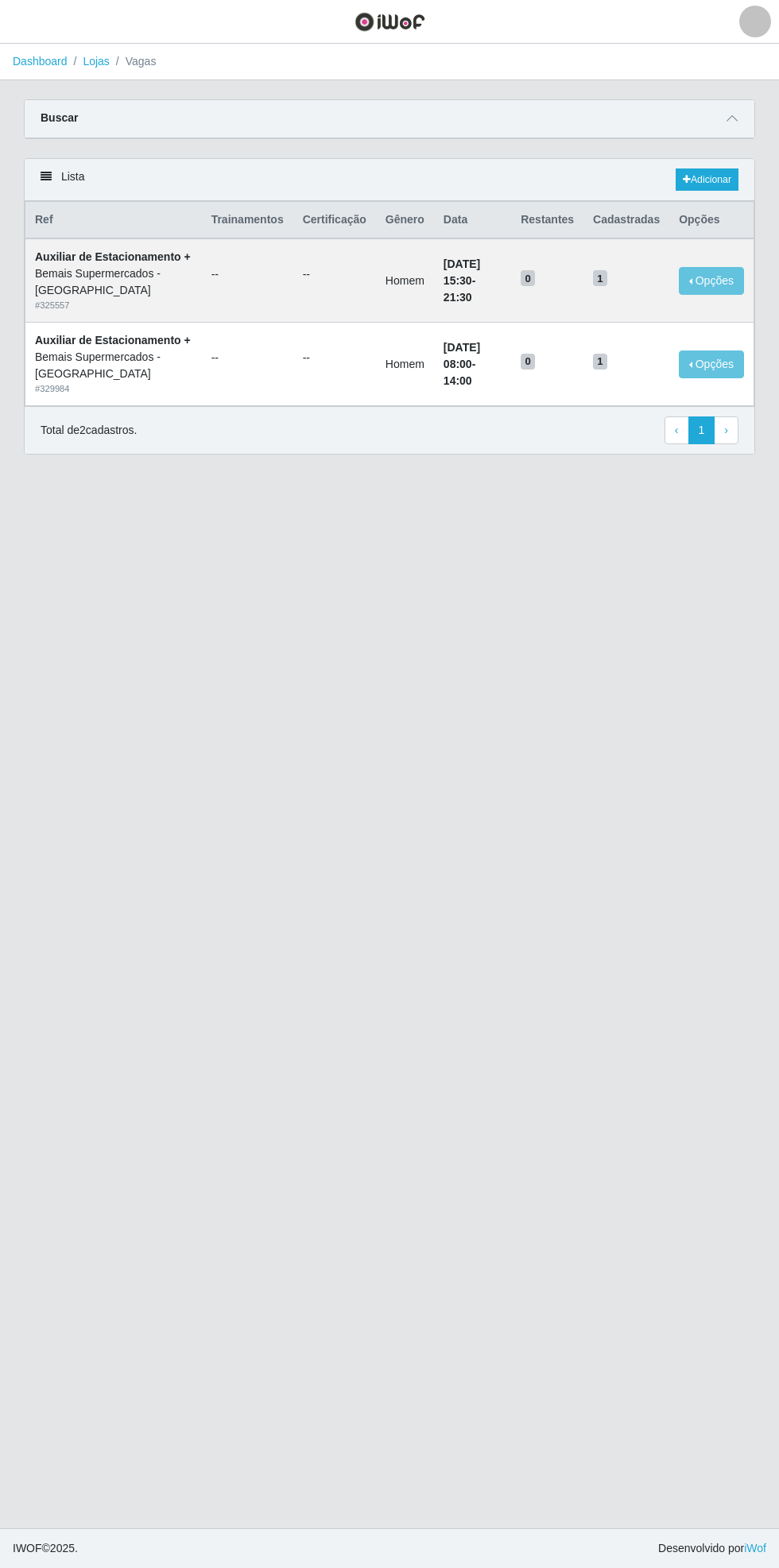
click at [733, 118] on icon at bounding box center [733, 118] width 11 height 11
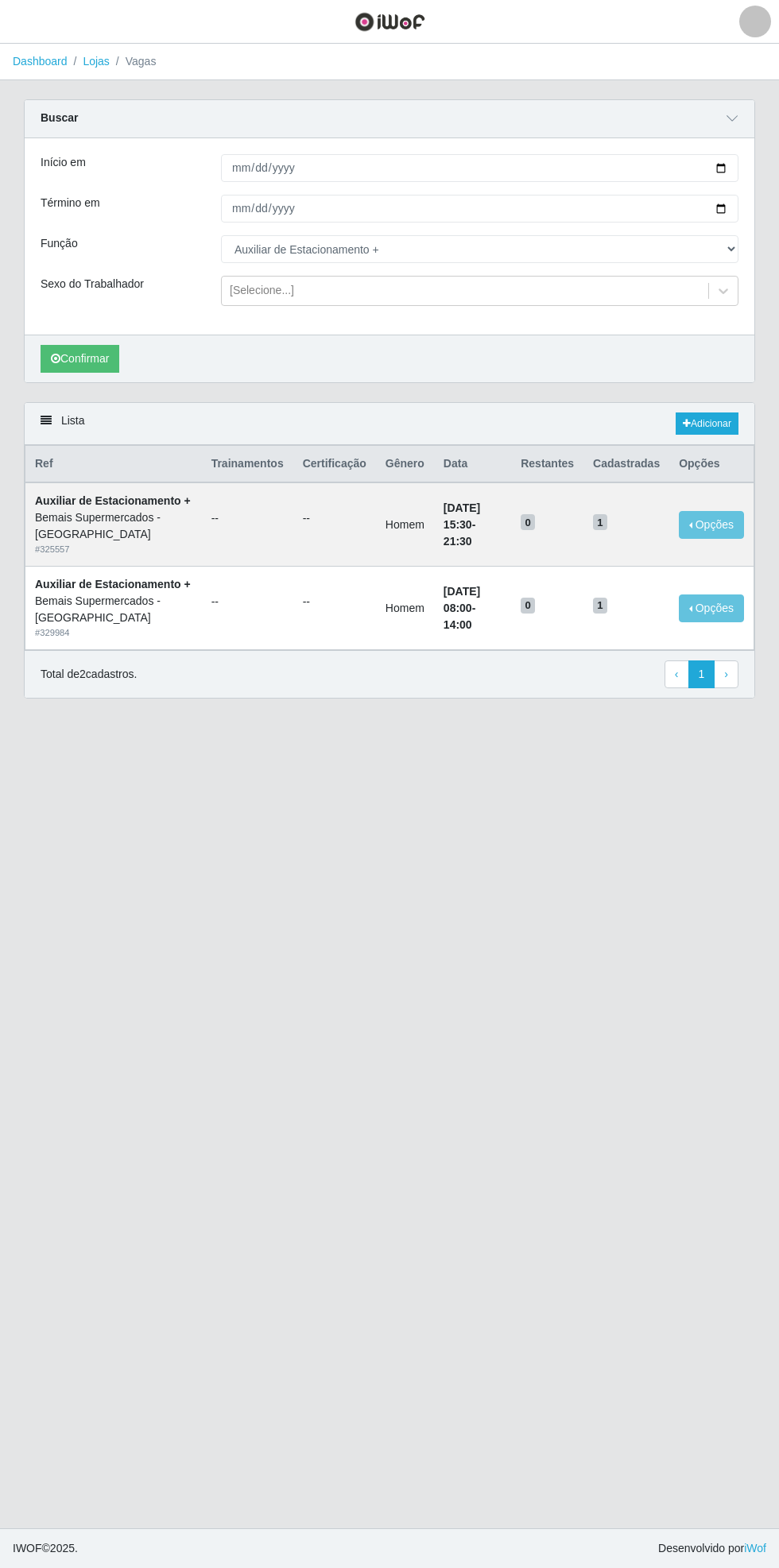
click at [762, 163] on div "Carregando... Buscar Início em [DATE] Término em [DATE] Função [Selecione...] A…" at bounding box center [390, 250] width 755 height 303
click at [729, 163] on input "[DATE]" at bounding box center [480, 168] width 518 height 28
type input "[DATE]"
click at [734, 208] on input "[DATE]" at bounding box center [480, 209] width 518 height 28
type input "[DATE]"
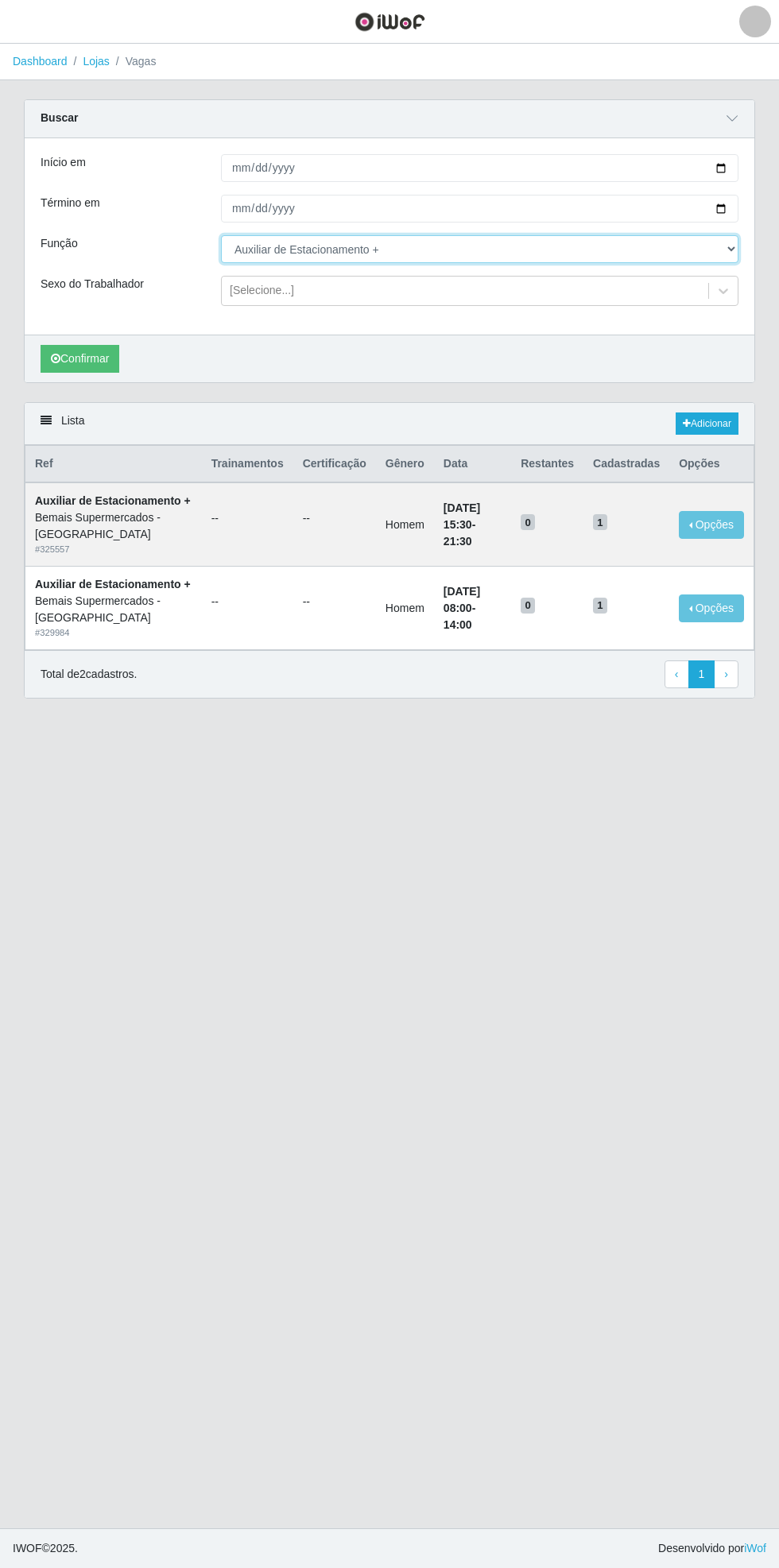
click at [734, 250] on select "[Selecione...] ASG ASG + ASG ++ Auxiliar de Estacionamento Auxiliar de Estacion…" at bounding box center [480, 249] width 518 height 28
select select "70"
click at [222, 235] on select "[Selecione...] ASG ASG + ASG ++ Auxiliar de Estacionamento Auxiliar de Estacion…" at bounding box center [480, 249] width 518 height 28
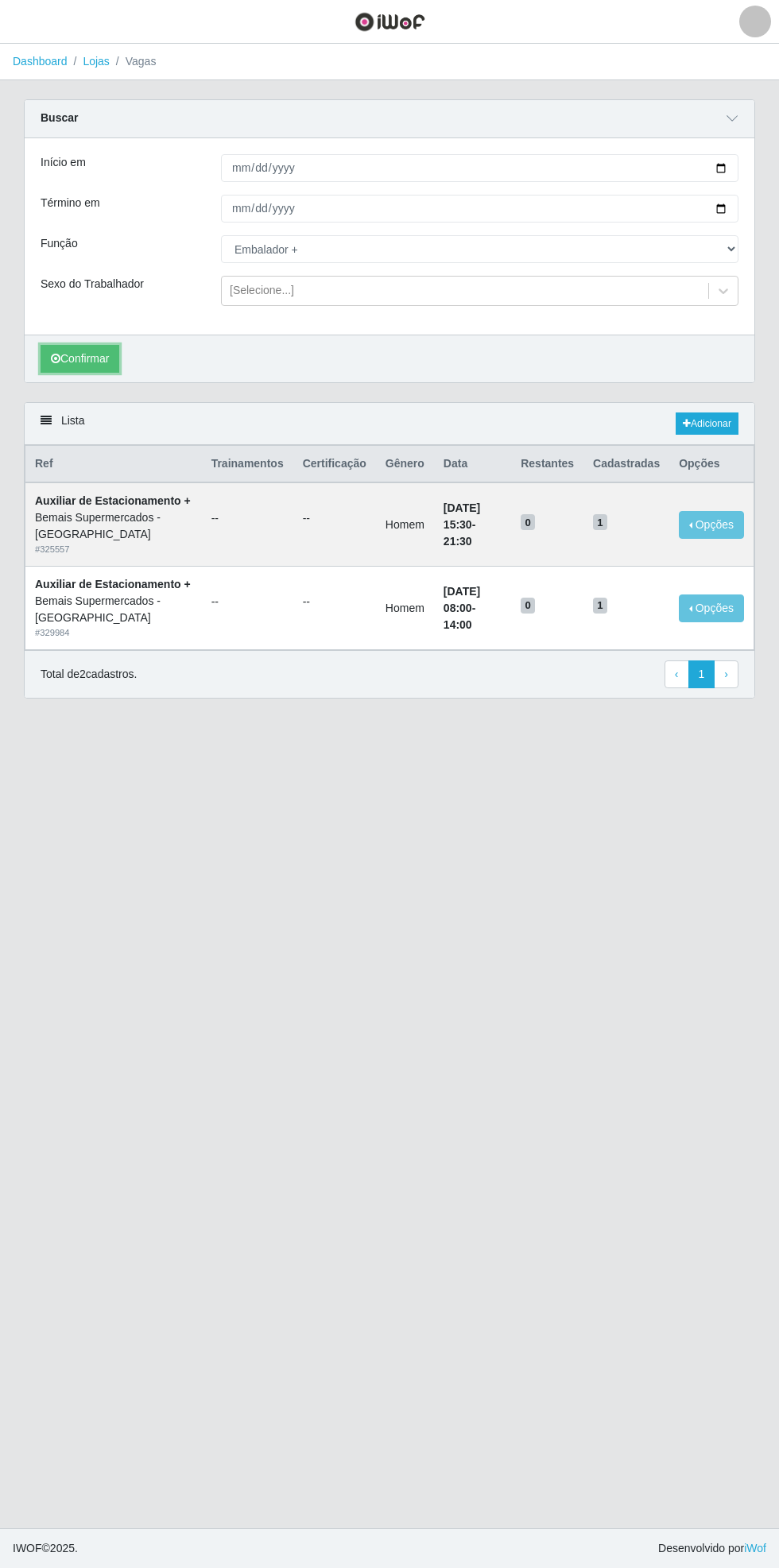
click at [73, 359] on button "Confirmar" at bounding box center [80, 358] width 79 height 28
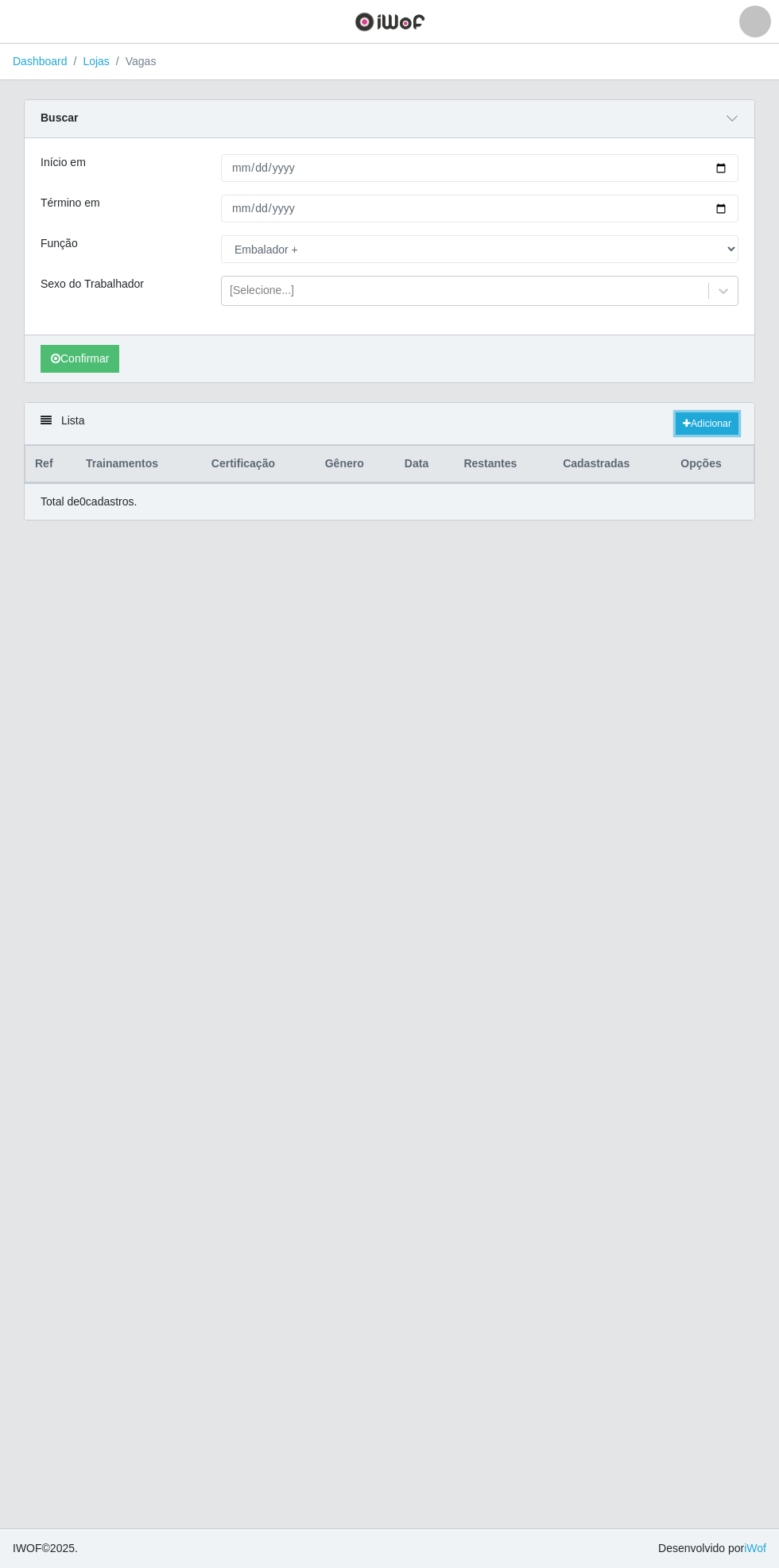
click at [725, 415] on link "Adicionar" at bounding box center [707, 424] width 63 height 23
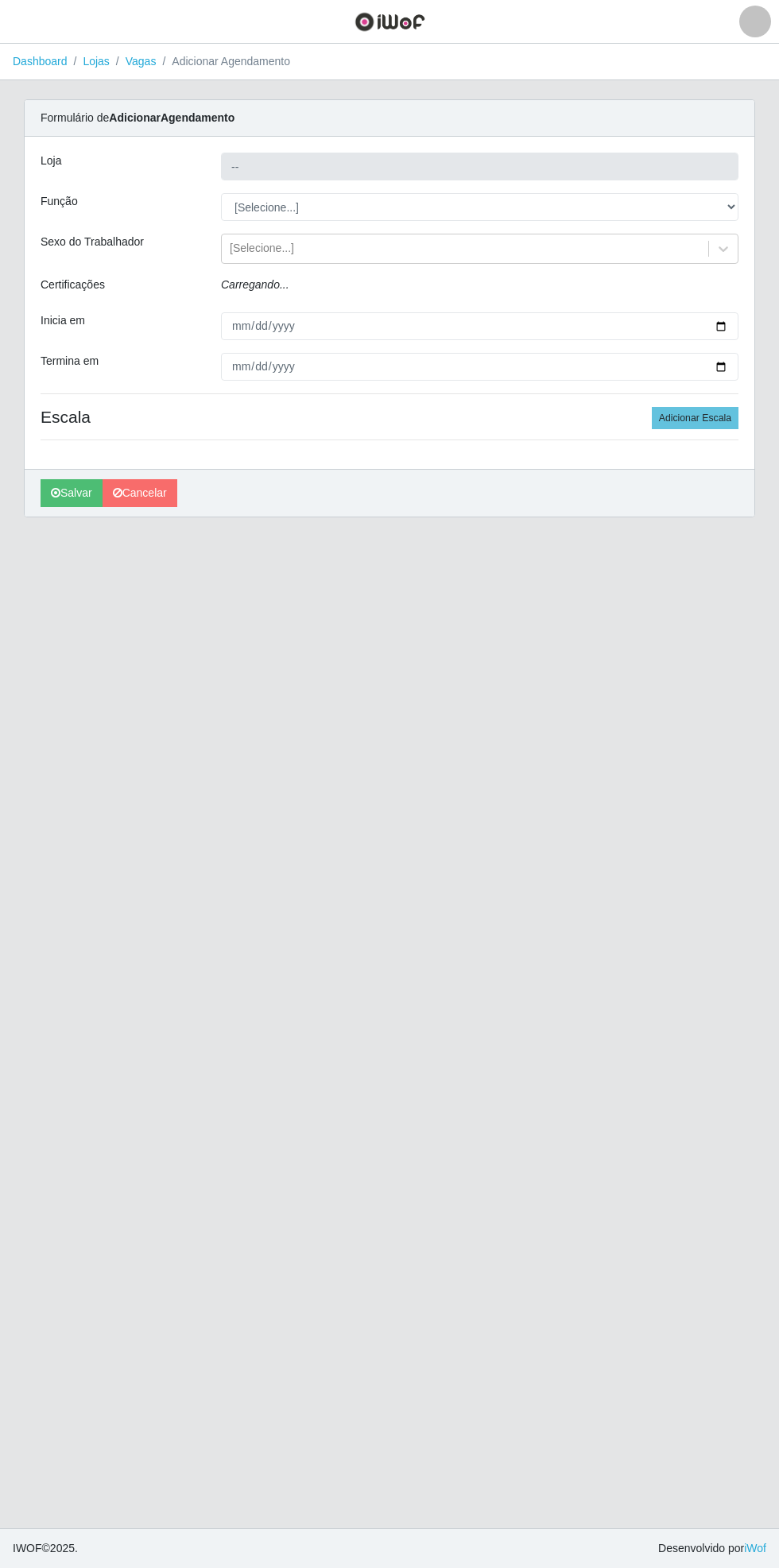
type input "Bemais Supermercados - [GEOGRAPHIC_DATA]"
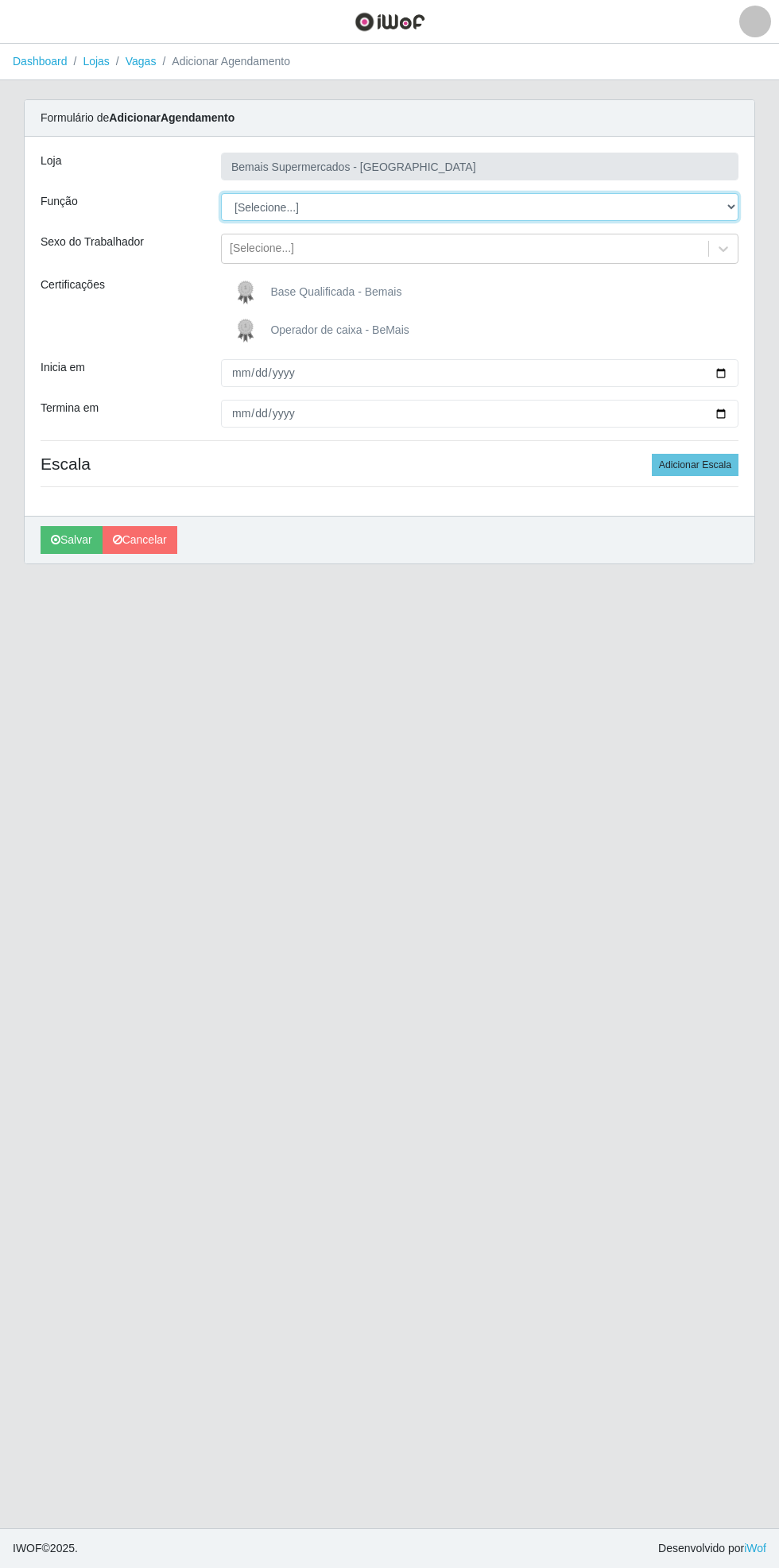
click at [732, 205] on select "[Selecione...] ASG ASG + ASG ++ Auxiliar de Estacionamento Auxiliar de Estacion…" at bounding box center [480, 207] width 518 height 28
select select "70"
click at [222, 193] on select "[Selecione...] ASG ASG + ASG ++ Auxiliar de Estacionamento Auxiliar de Estacion…" at bounding box center [480, 207] width 518 height 28
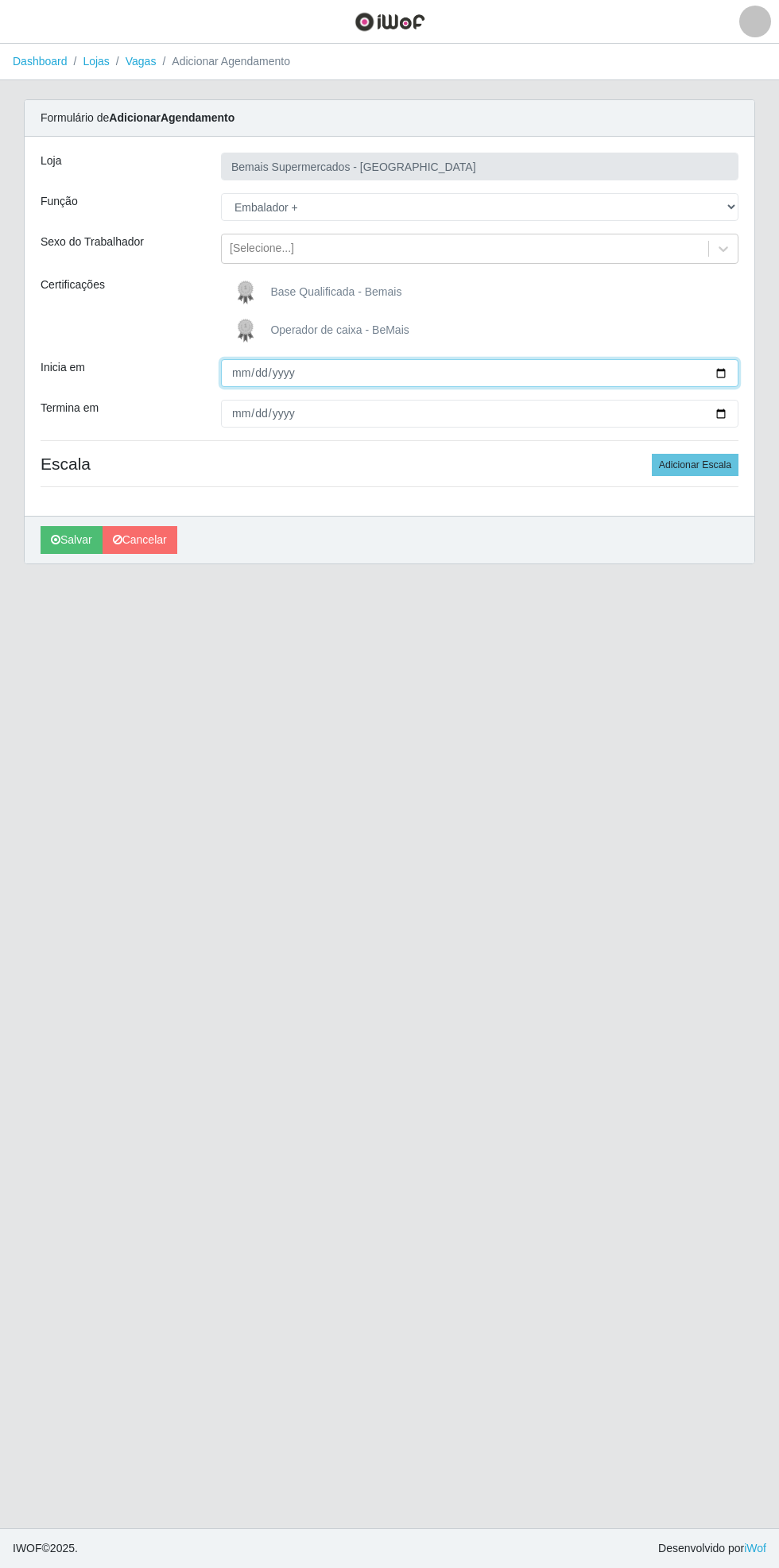
click at [728, 364] on input "Inicia em" at bounding box center [480, 373] width 518 height 28
type input "[DATE]"
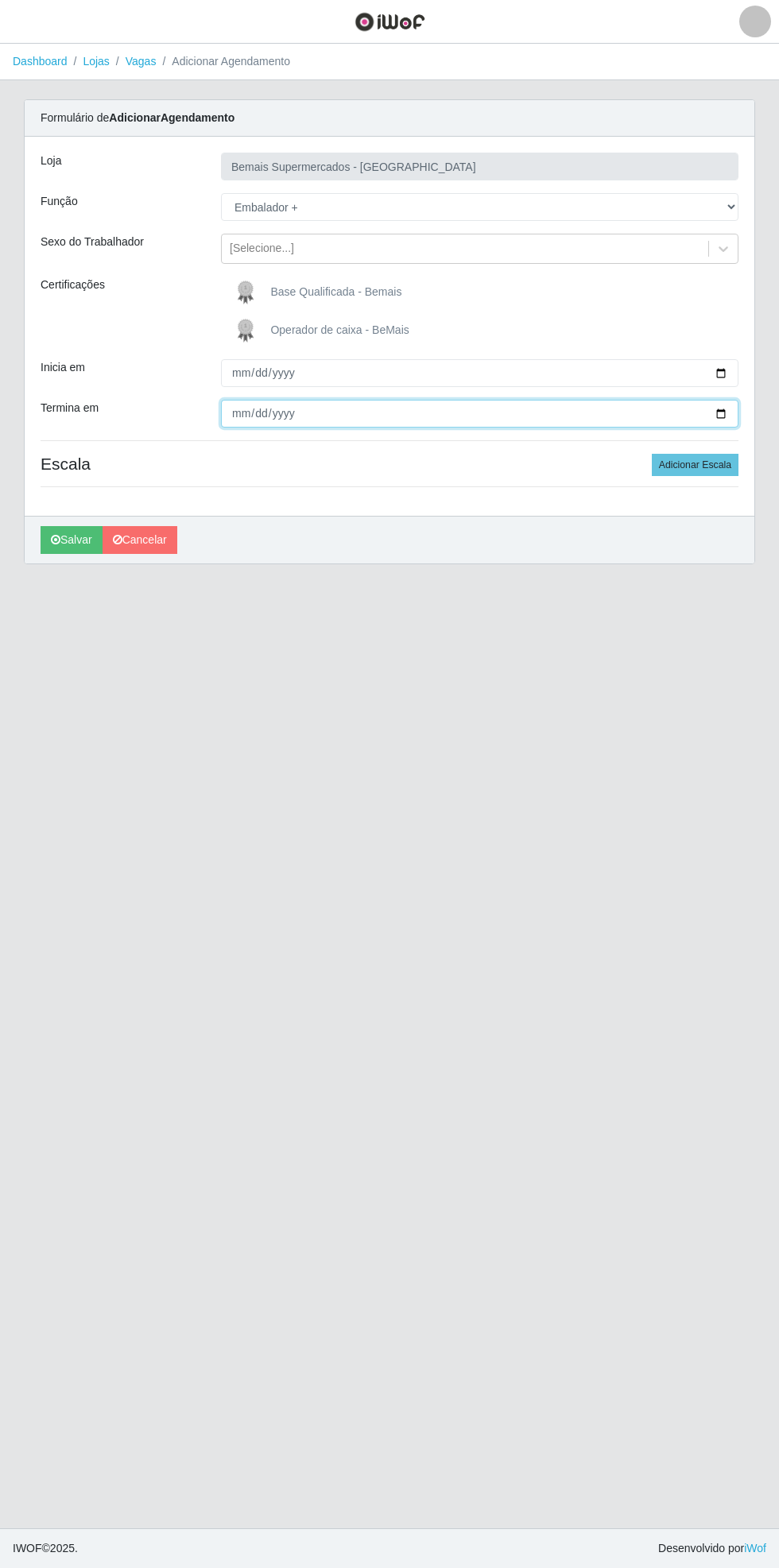
click at [730, 426] on input "Termina em" at bounding box center [480, 414] width 518 height 28
type input "[DATE]"
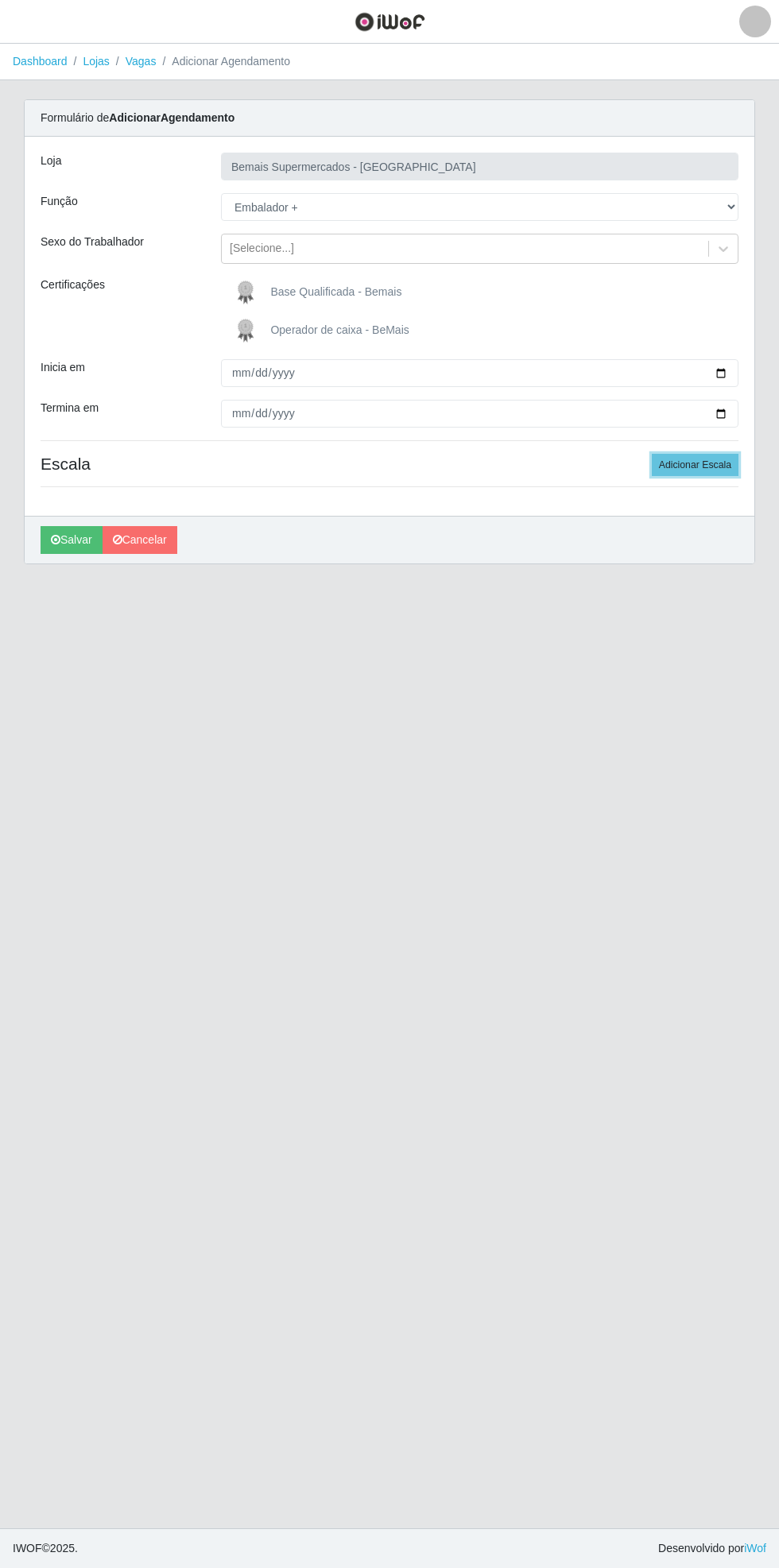
click at [709, 465] on button "Adicionar Escala" at bounding box center [695, 465] width 86 height 23
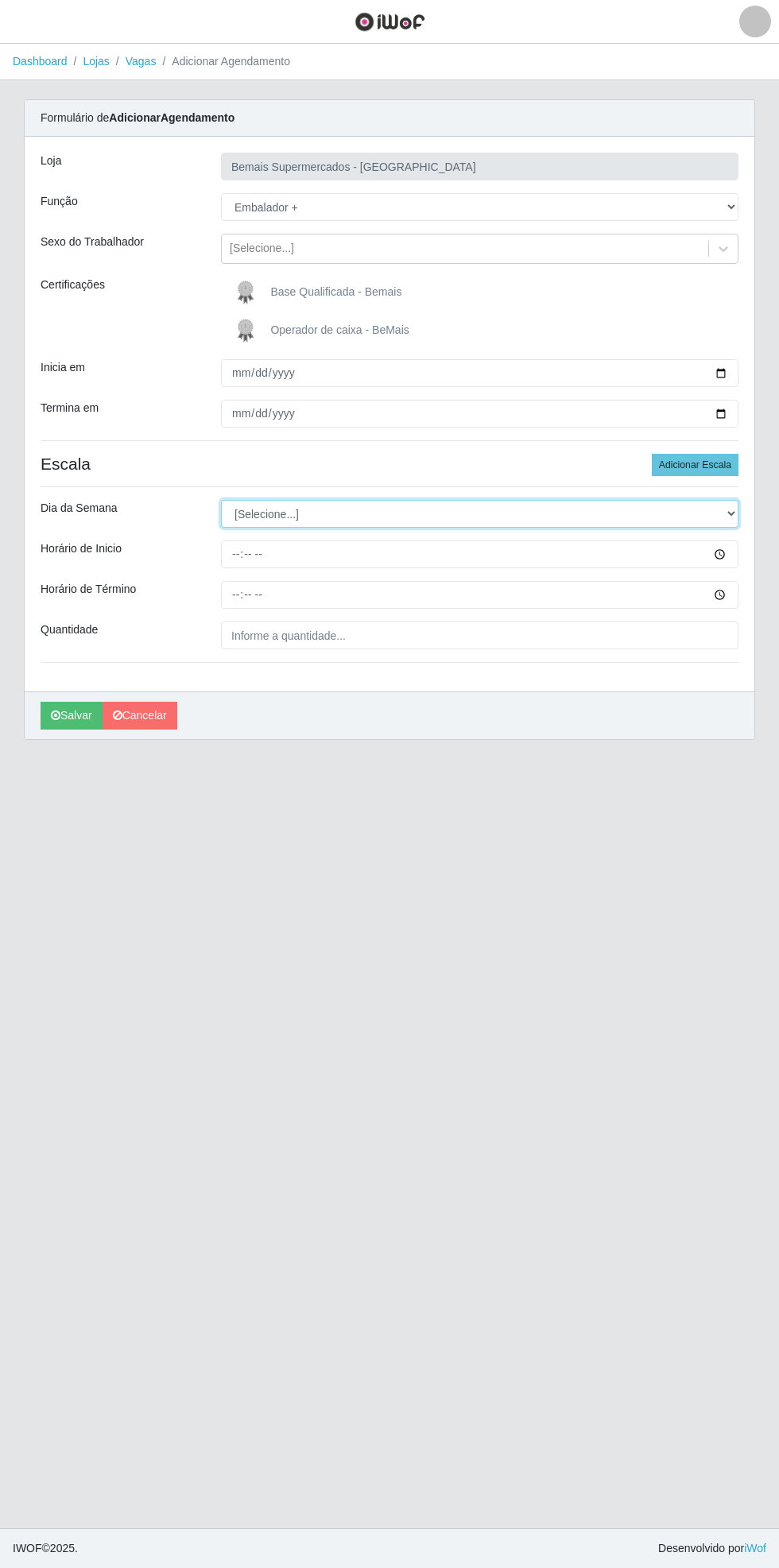
click at [735, 513] on select "[Selecione...] Segunda Terça Quarta Quinta Sexta Sábado Domingo" at bounding box center [480, 514] width 518 height 28
select select "6"
click at [222, 500] on select "[Selecione...] Segunda Terça Quarta Quinta Sexta Sábado Domingo" at bounding box center [480, 514] width 518 height 28
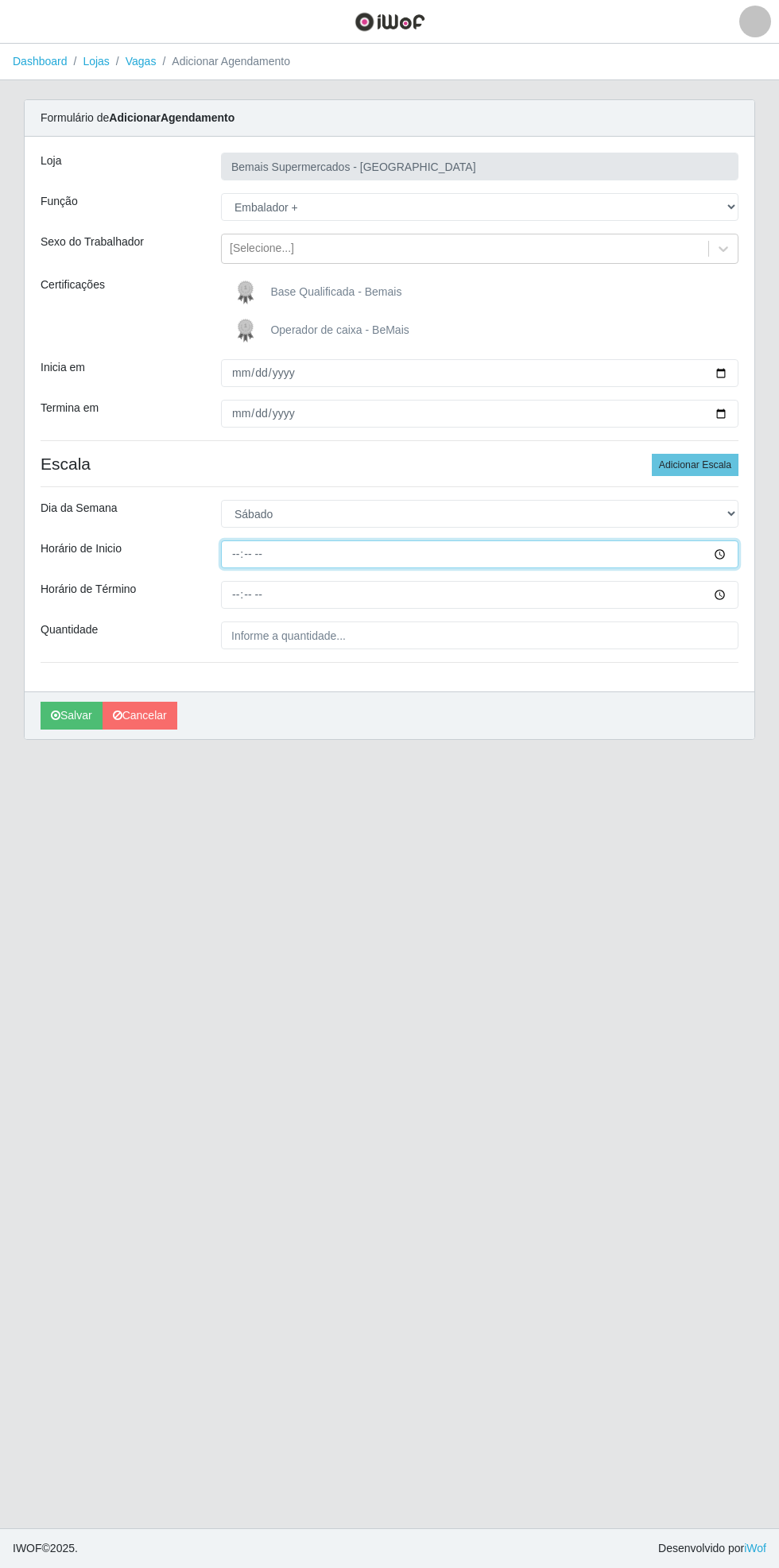
click at [730, 556] on input "Horário de Inicio" at bounding box center [480, 554] width 518 height 28
type input "08:00"
click at [730, 599] on input "Horário de Término" at bounding box center [480, 594] width 518 height 28
type input "14:00"
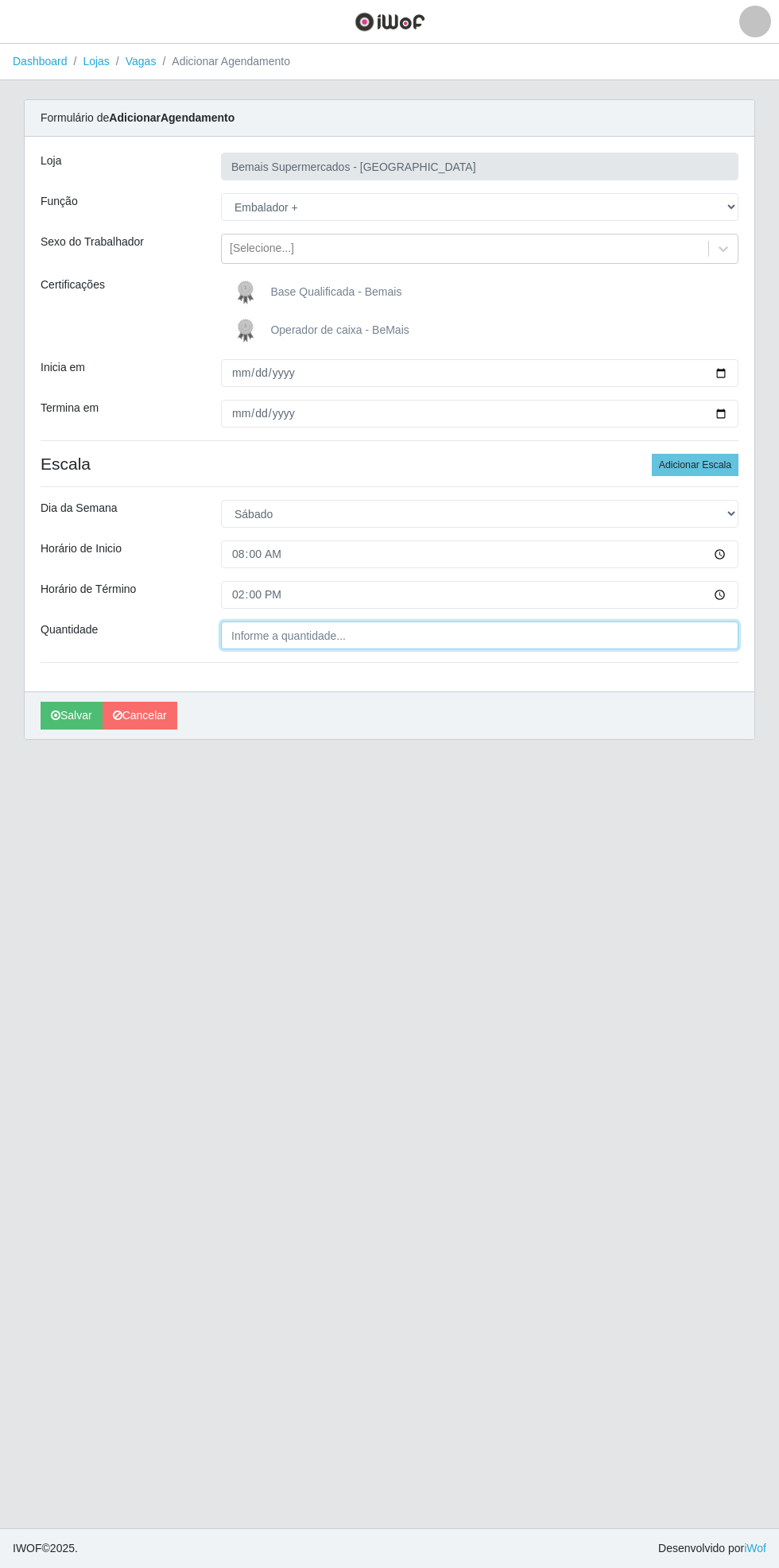
click at [334, 634] on input "Quantidade" at bounding box center [480, 635] width 518 height 28
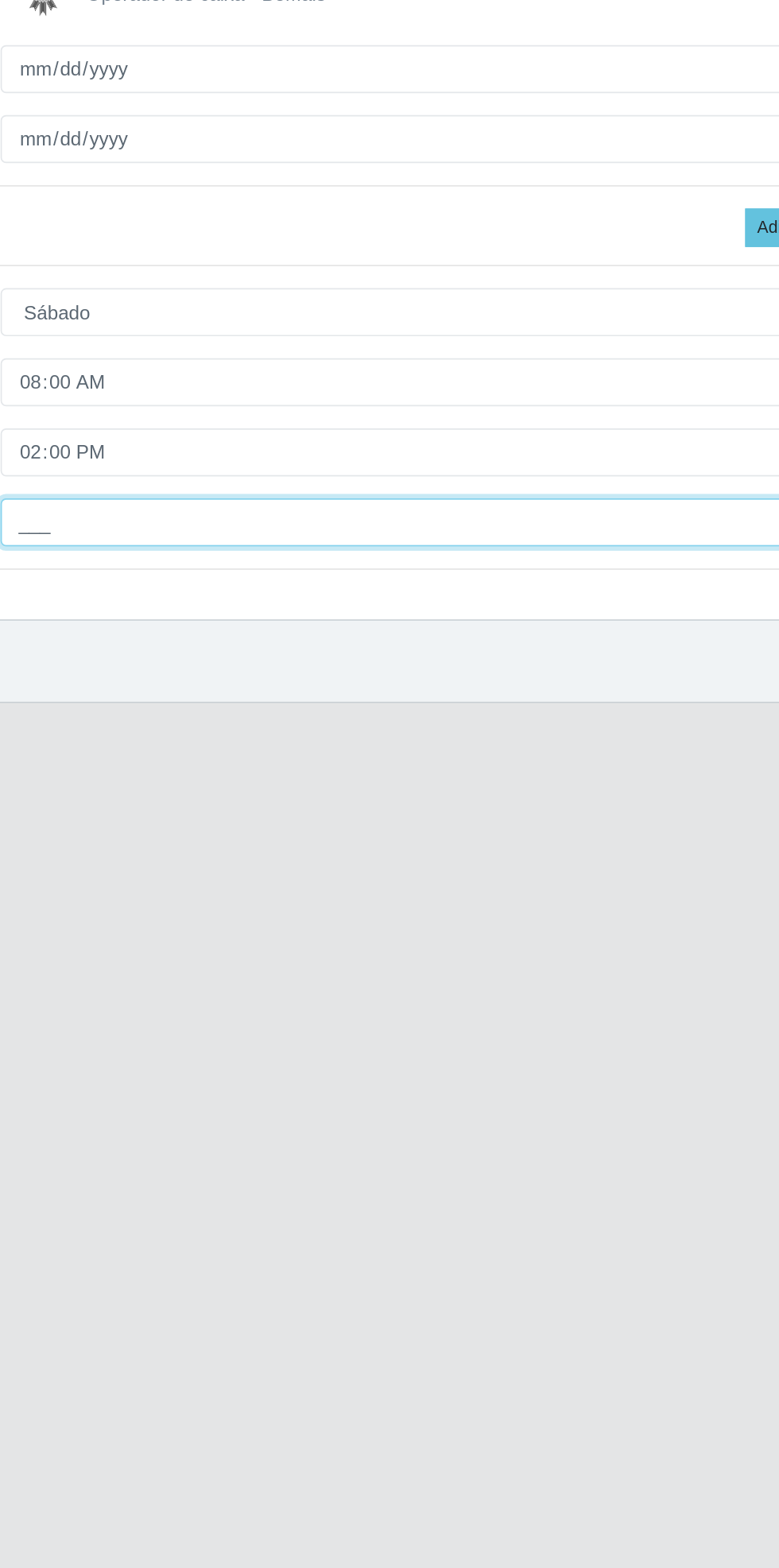
type input "2__"
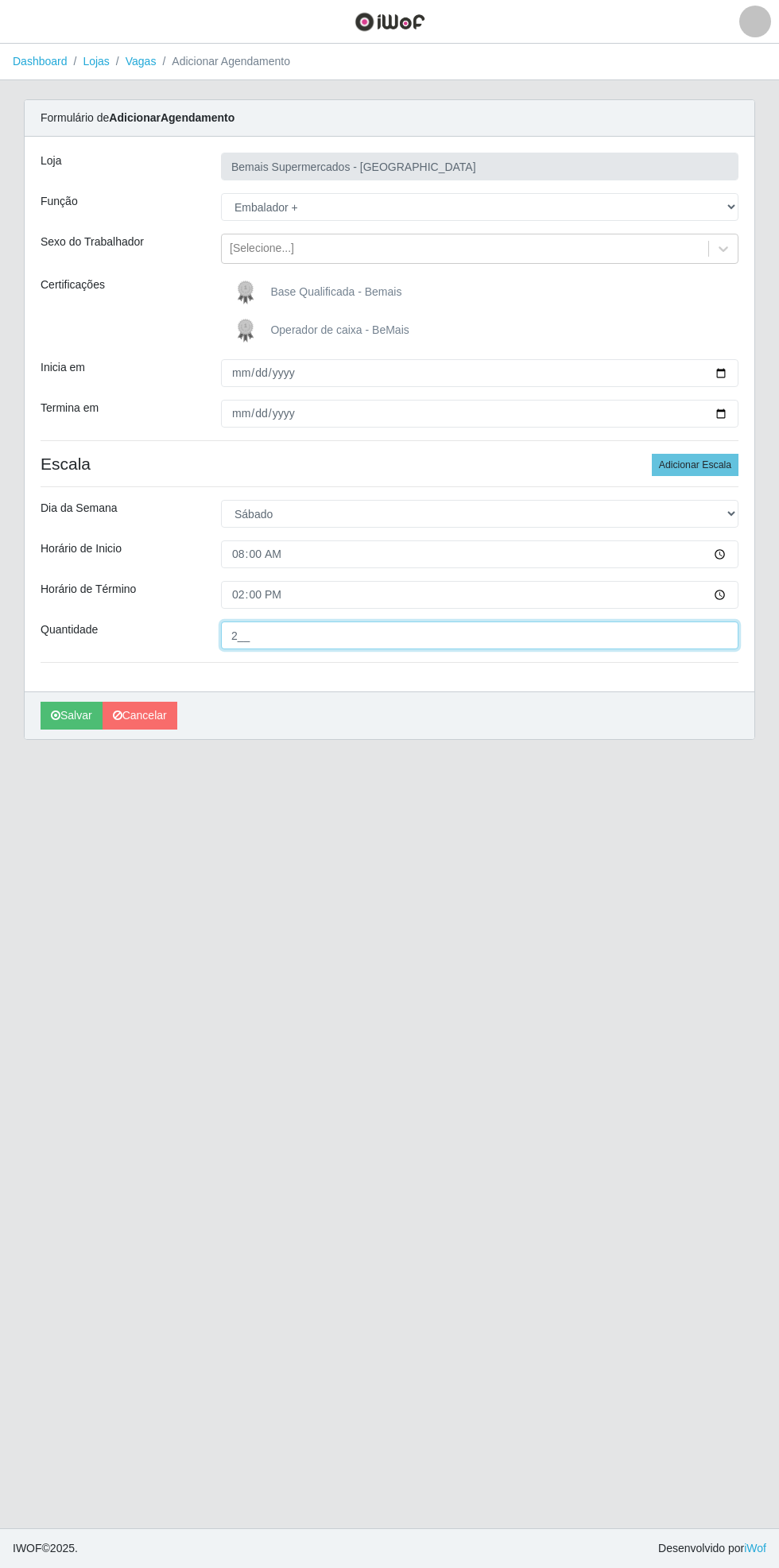
click at [365, 631] on input "2__" at bounding box center [480, 635] width 518 height 28
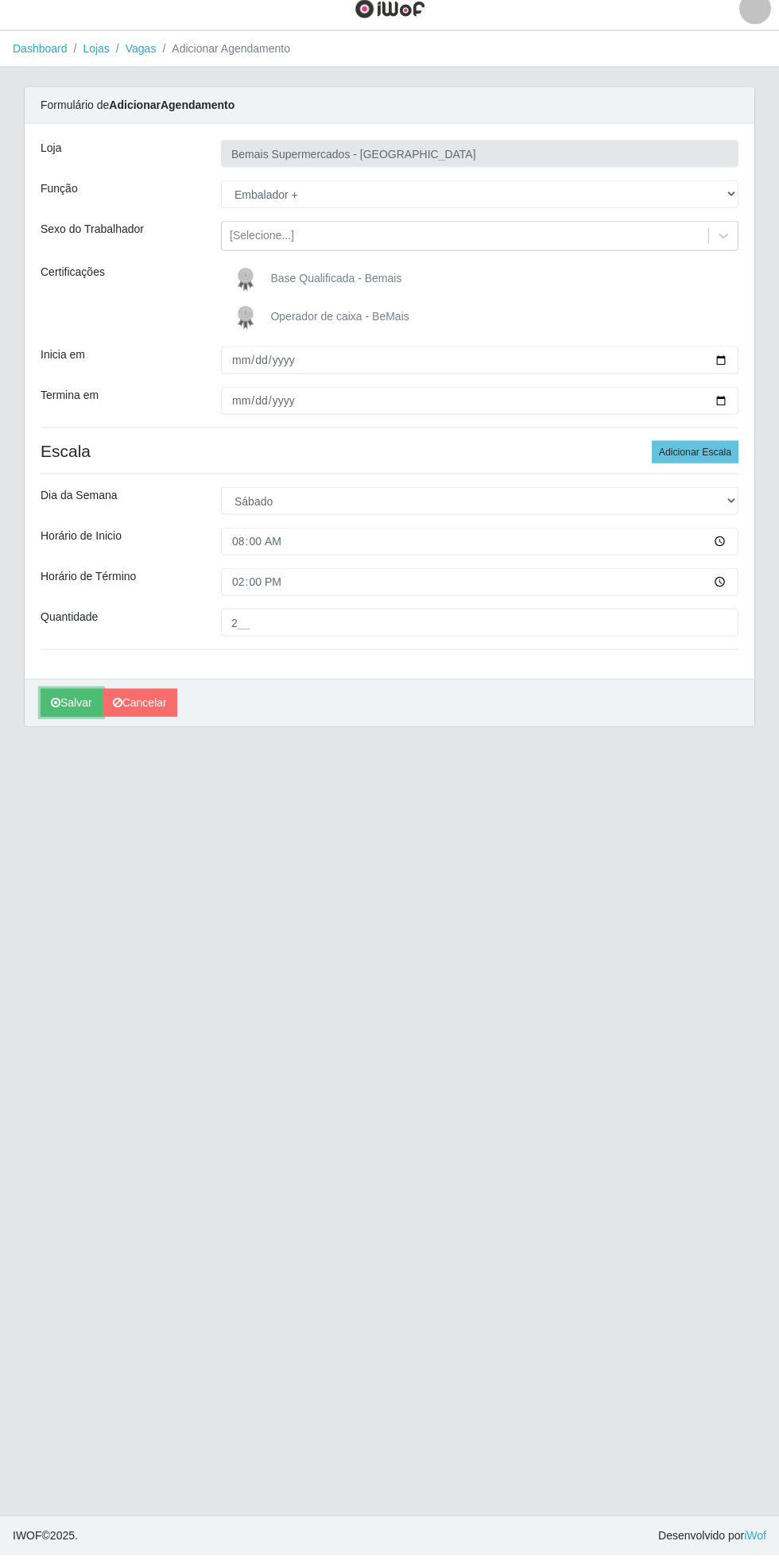
click at [54, 714] on icon "submit" at bounding box center [55, 715] width 10 height 11
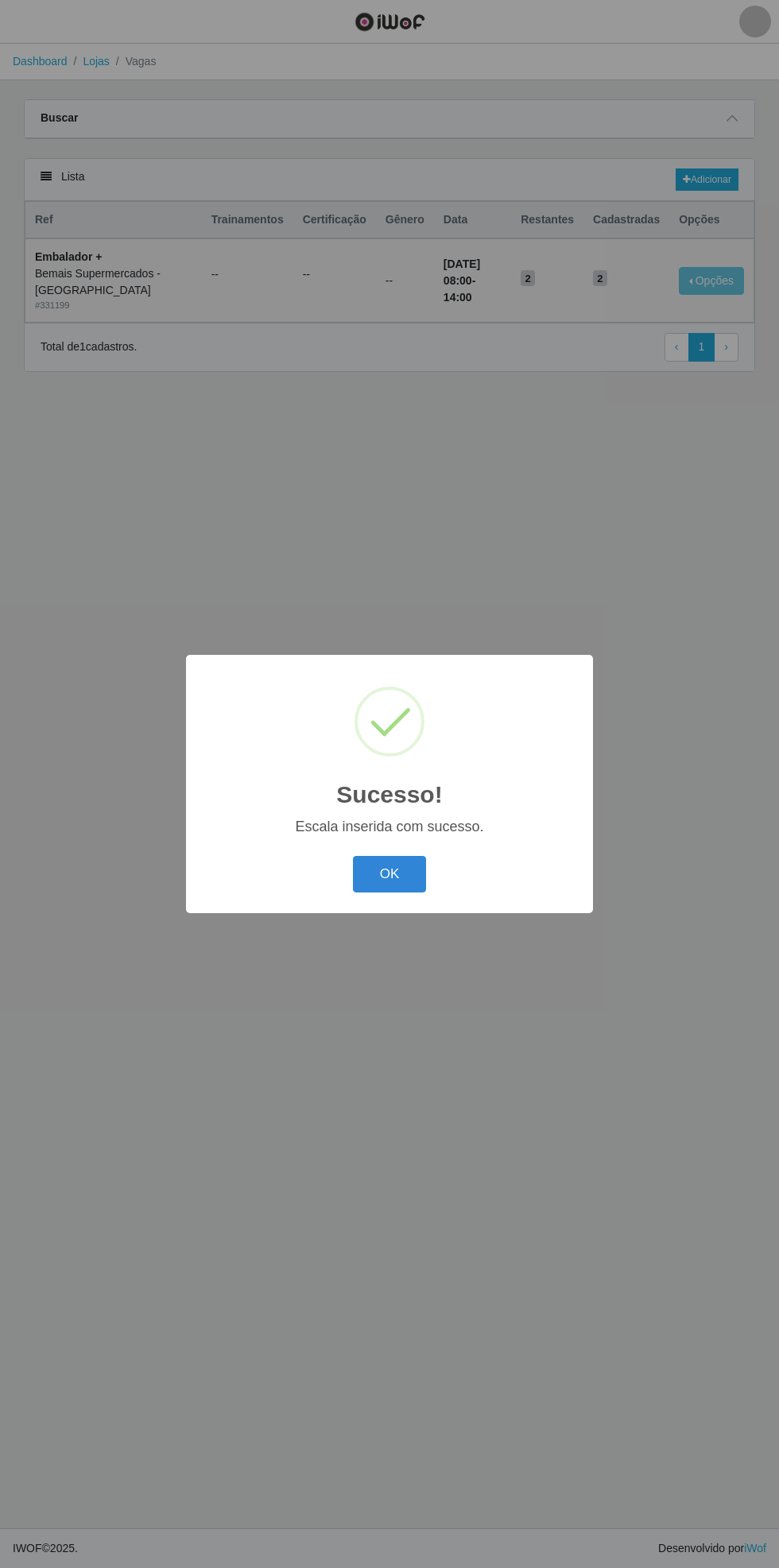
click at [394, 875] on button "OK" at bounding box center [390, 874] width 74 height 37
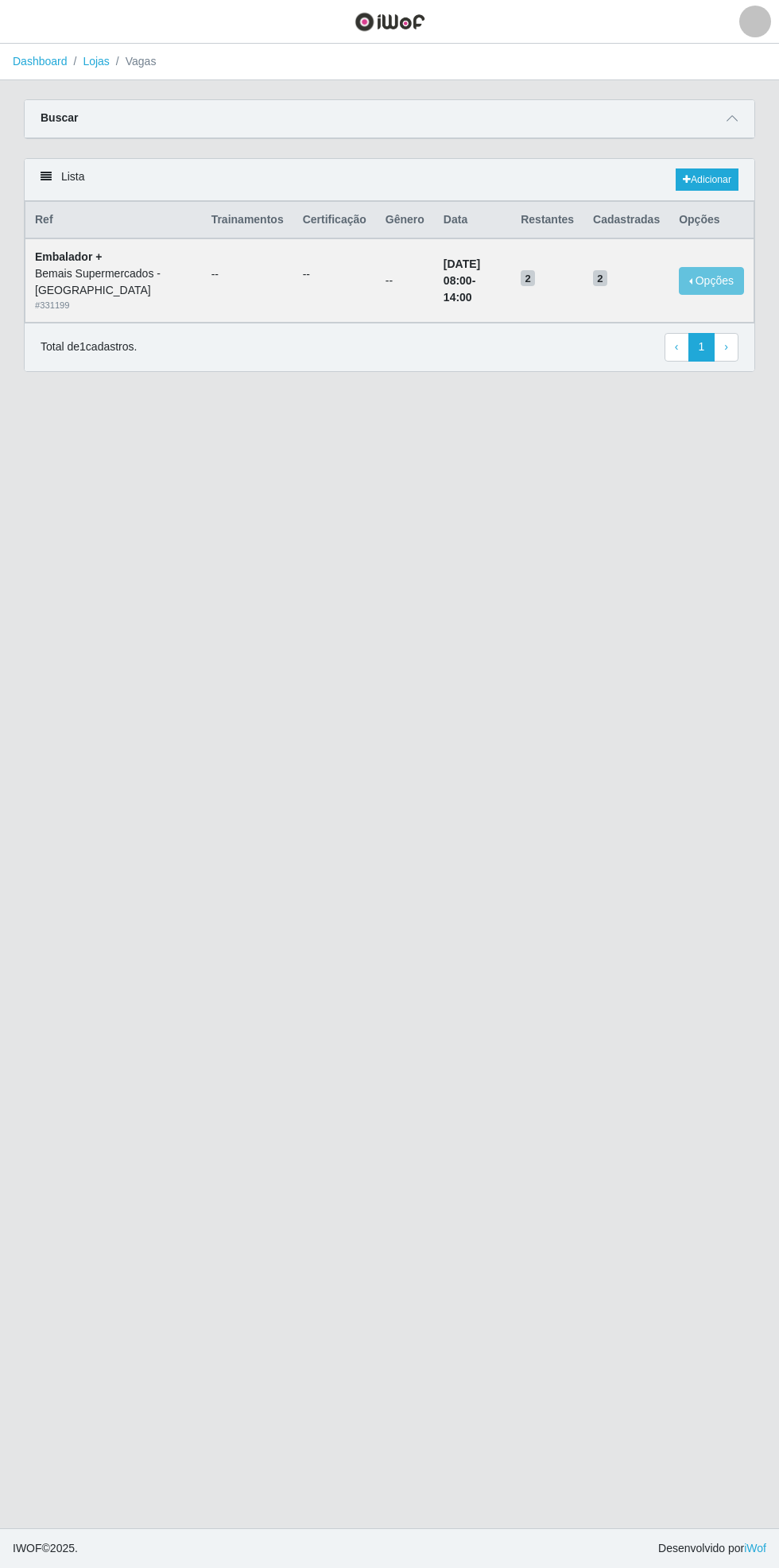
click at [737, 119] on icon at bounding box center [733, 118] width 11 height 11
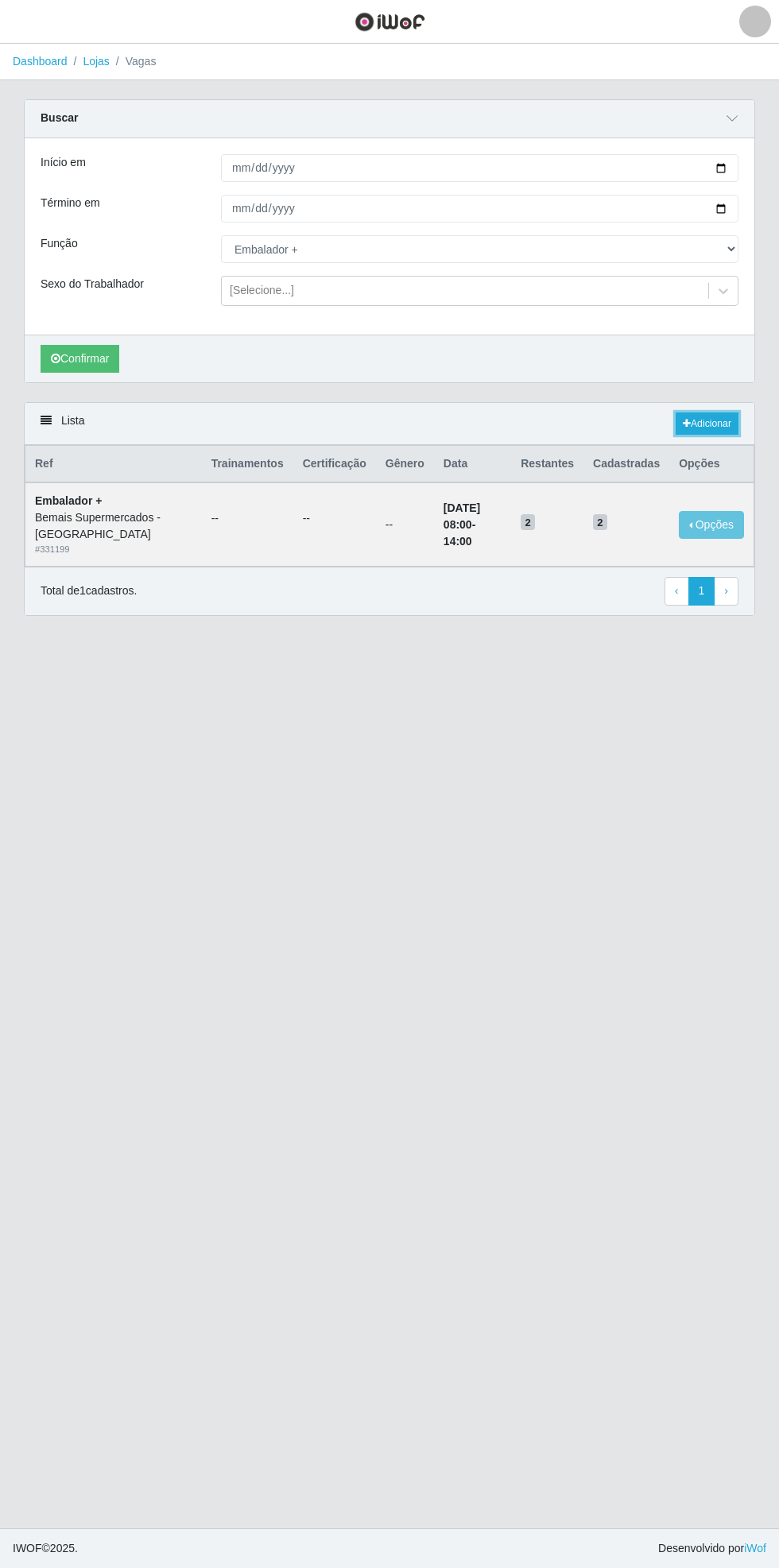
click at [703, 414] on link "Adicionar" at bounding box center [707, 424] width 63 height 23
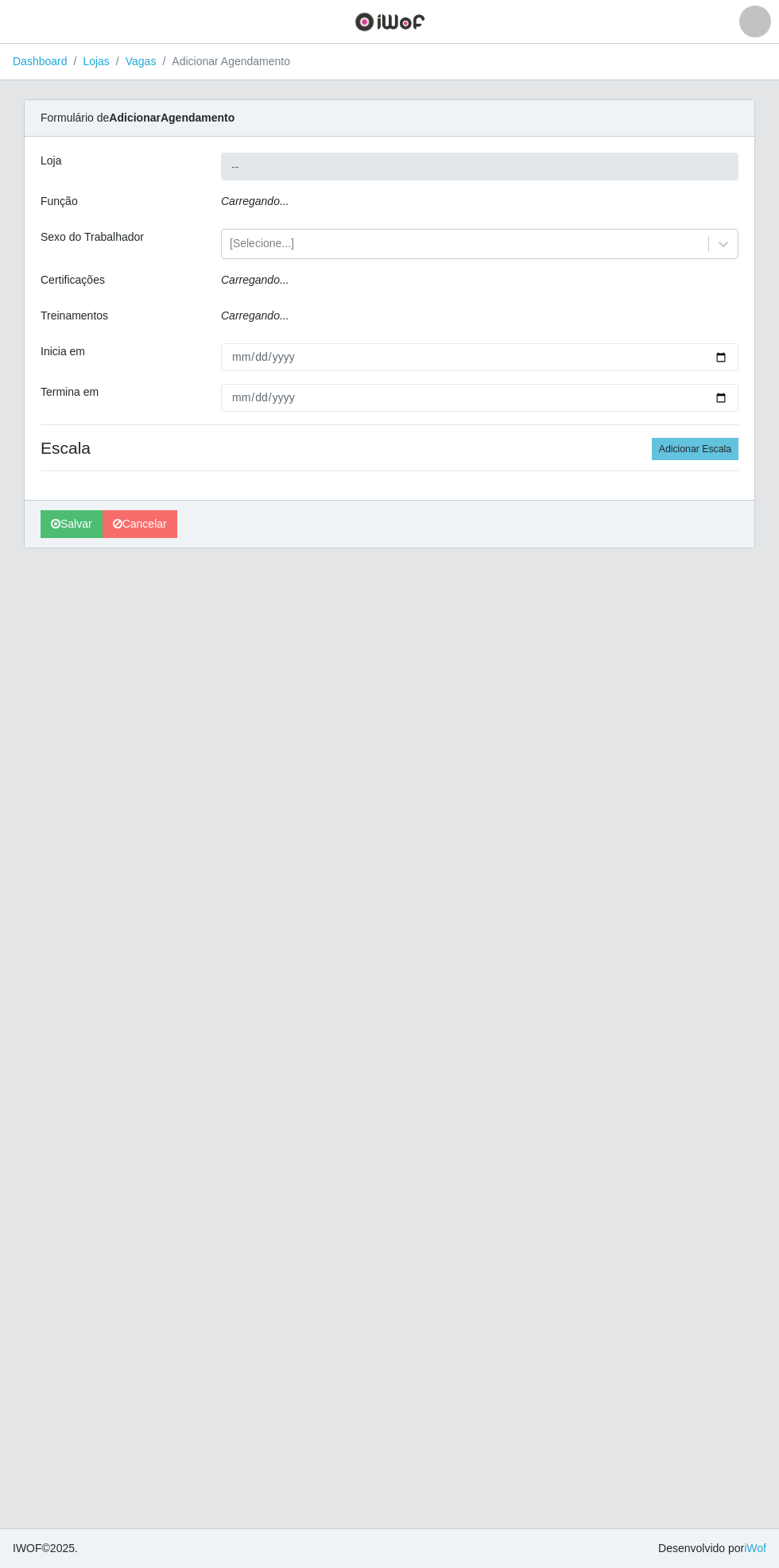
type input "Bemais Supermercados - [GEOGRAPHIC_DATA]"
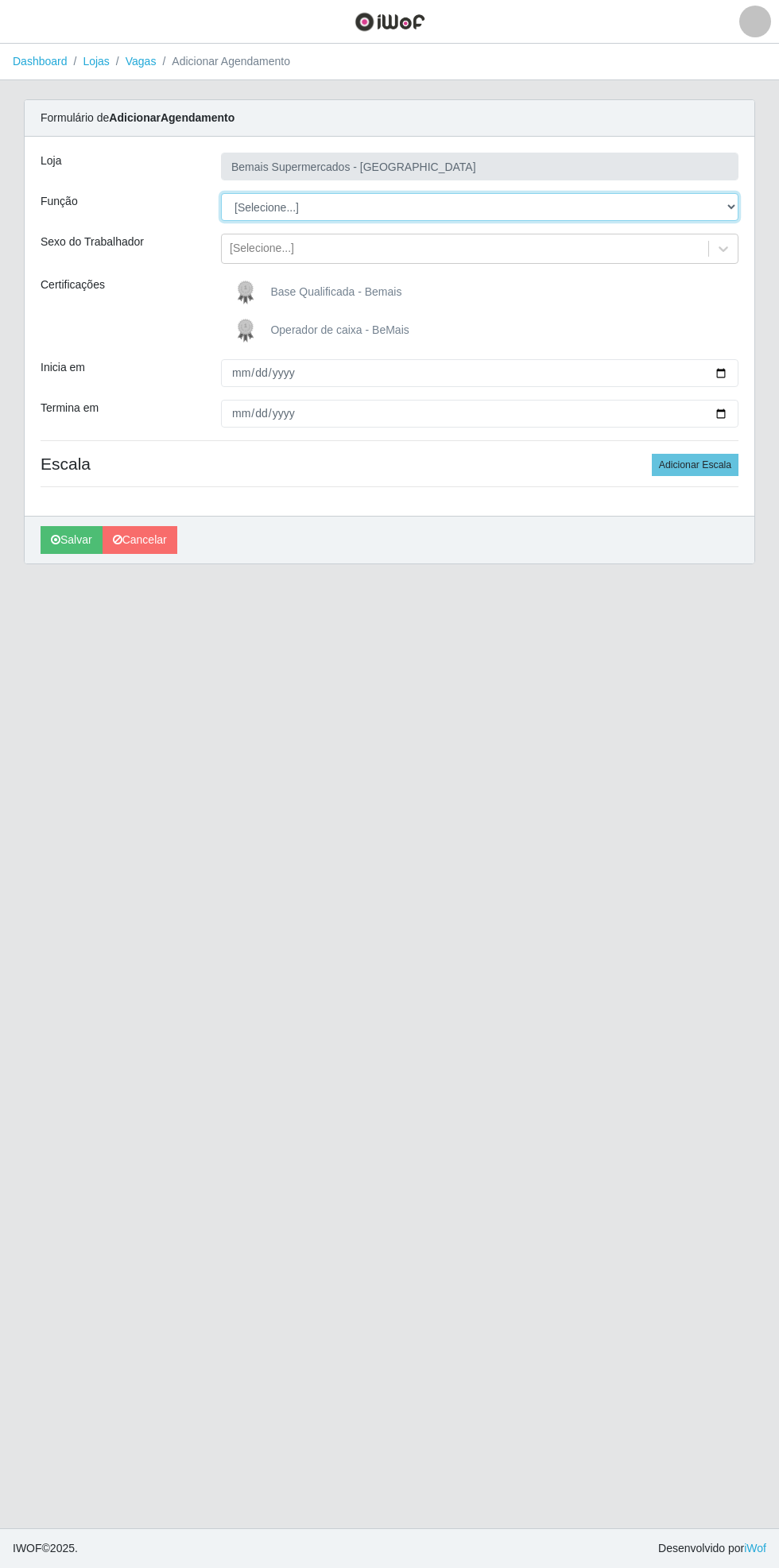
click at [735, 204] on select "[Selecione...] ASG ASG + ASG ++ Auxiliar de Estacionamento Auxiliar de Estacion…" at bounding box center [480, 207] width 518 height 28
select select "70"
click at [222, 193] on select "[Selecione...] ASG ASG + ASG ++ Auxiliar de Estacionamento Auxiliar de Estacion…" at bounding box center [480, 207] width 518 height 28
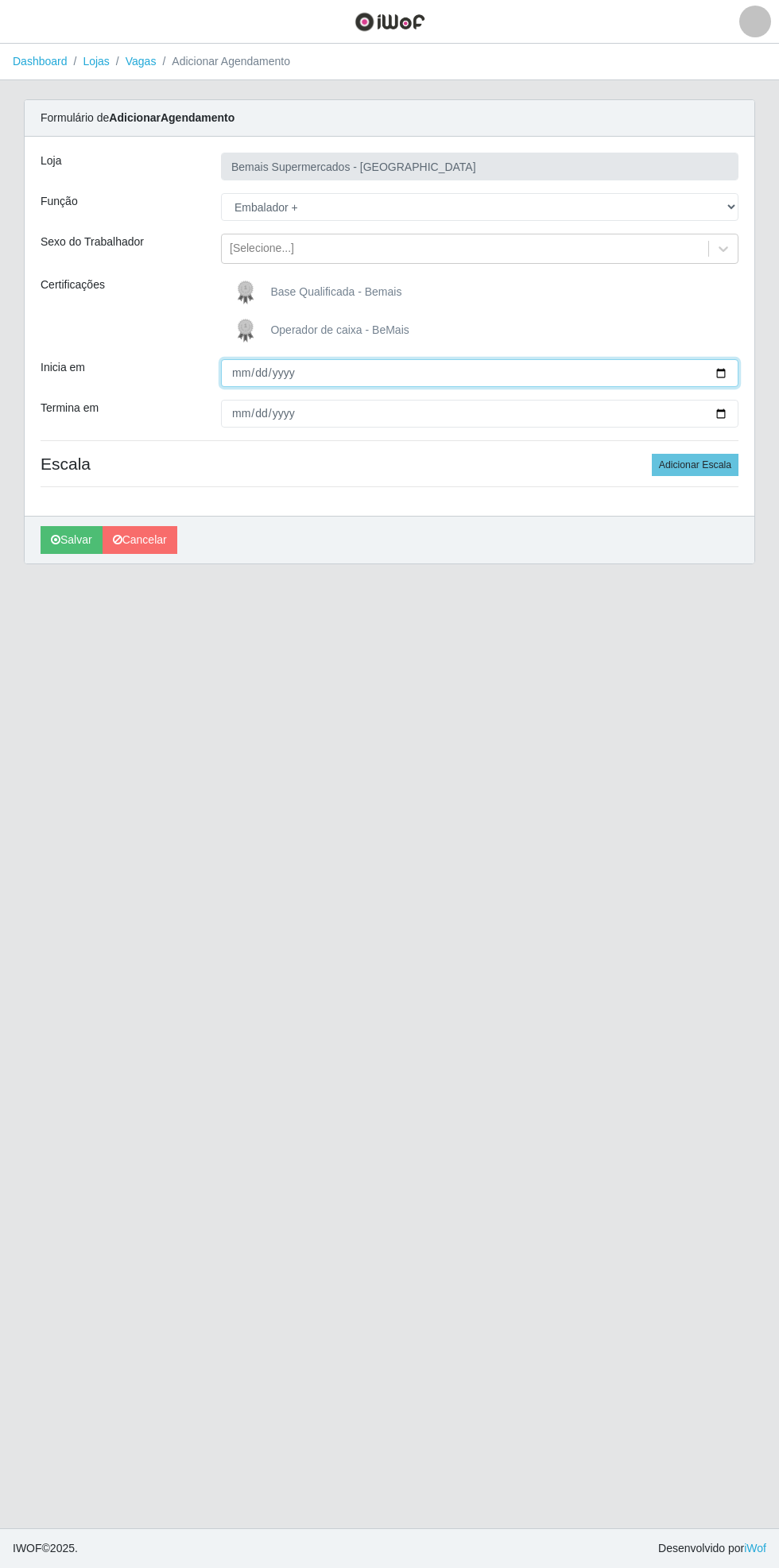
click at [732, 372] on input "Inicia em" at bounding box center [480, 373] width 518 height 28
type input "[DATE]"
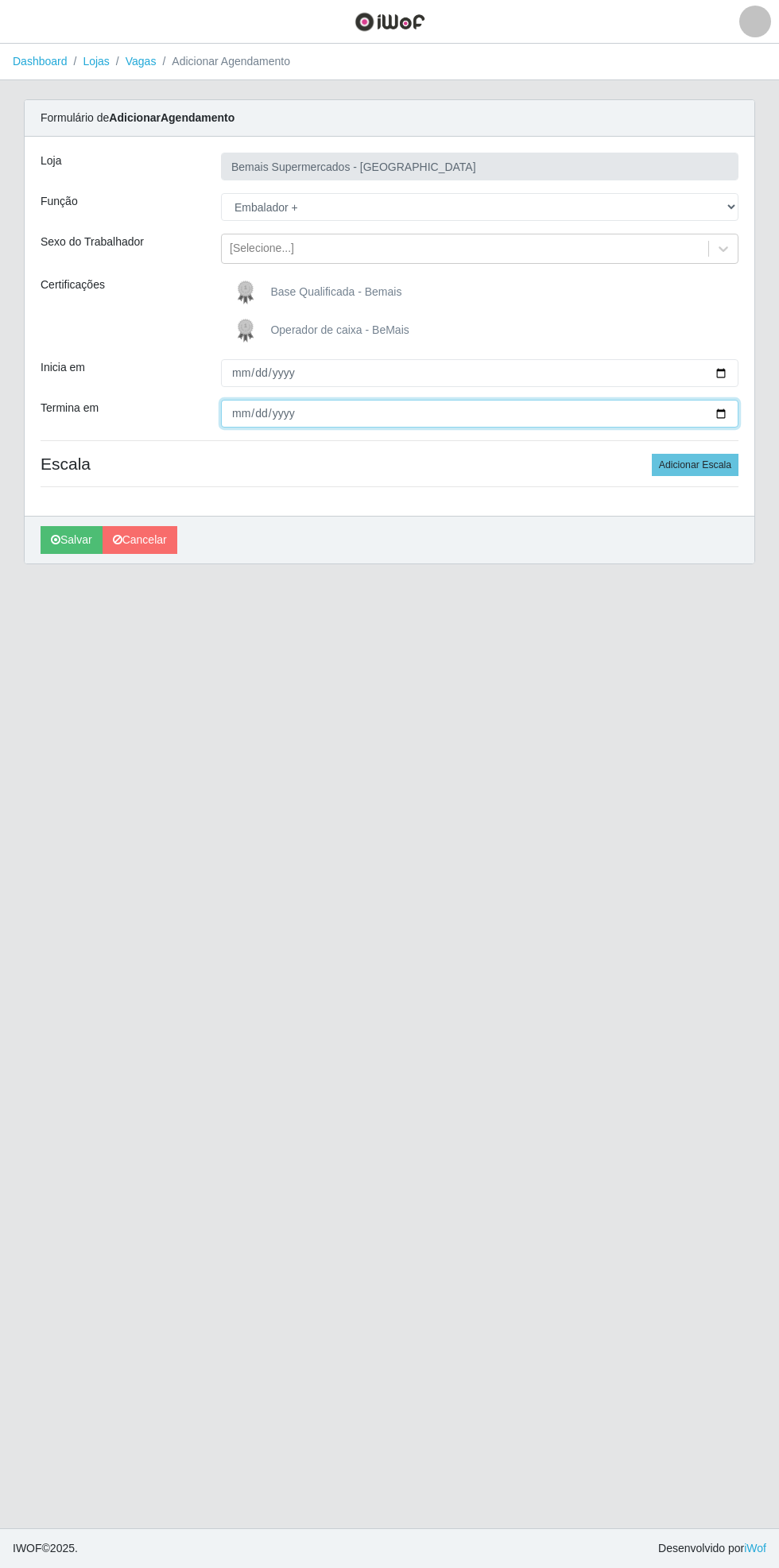
click at [733, 422] on input "Termina em" at bounding box center [480, 414] width 518 height 28
type input "[DATE]"
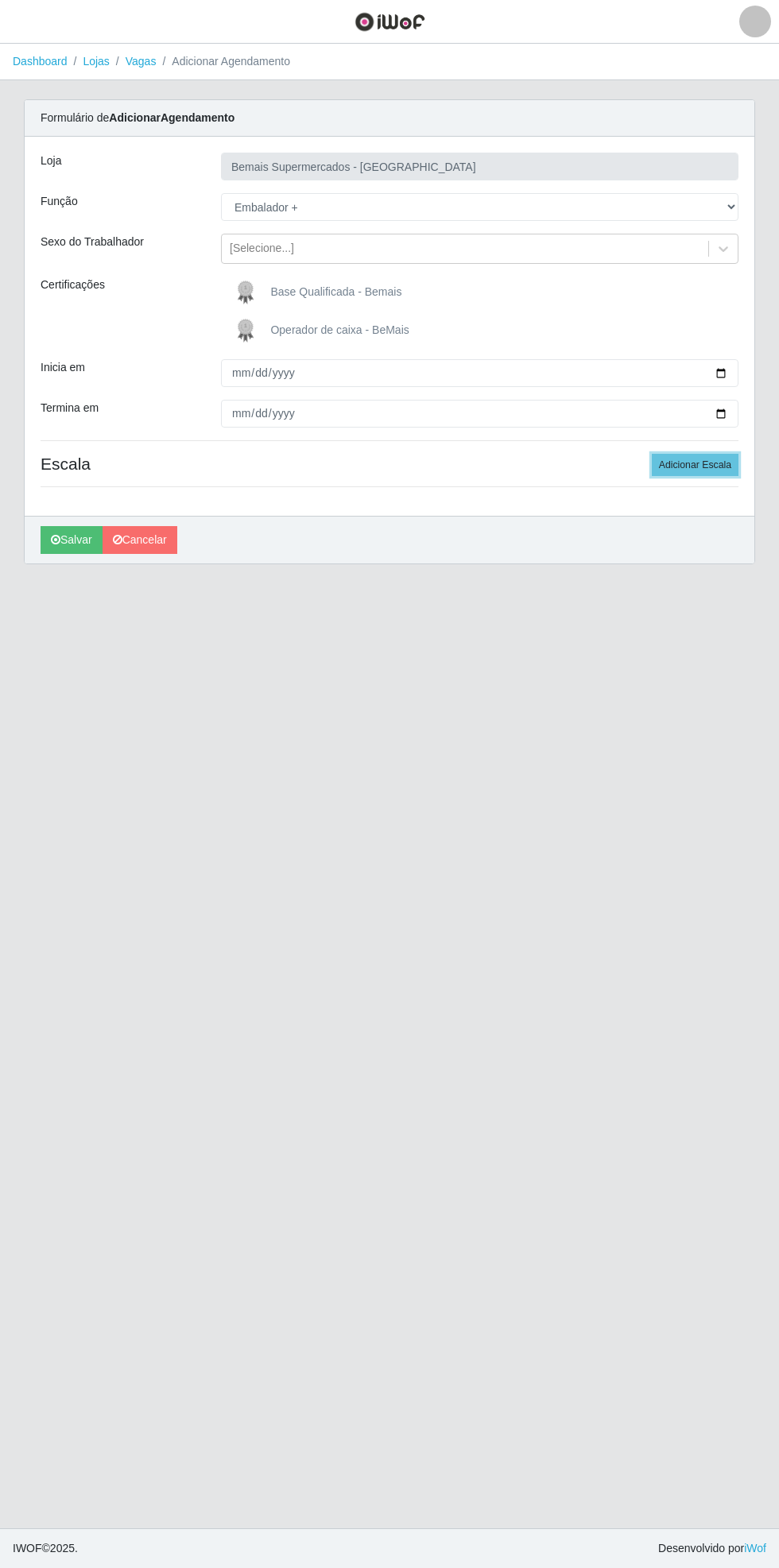
click at [710, 465] on button "Adicionar Escala" at bounding box center [695, 465] width 86 height 23
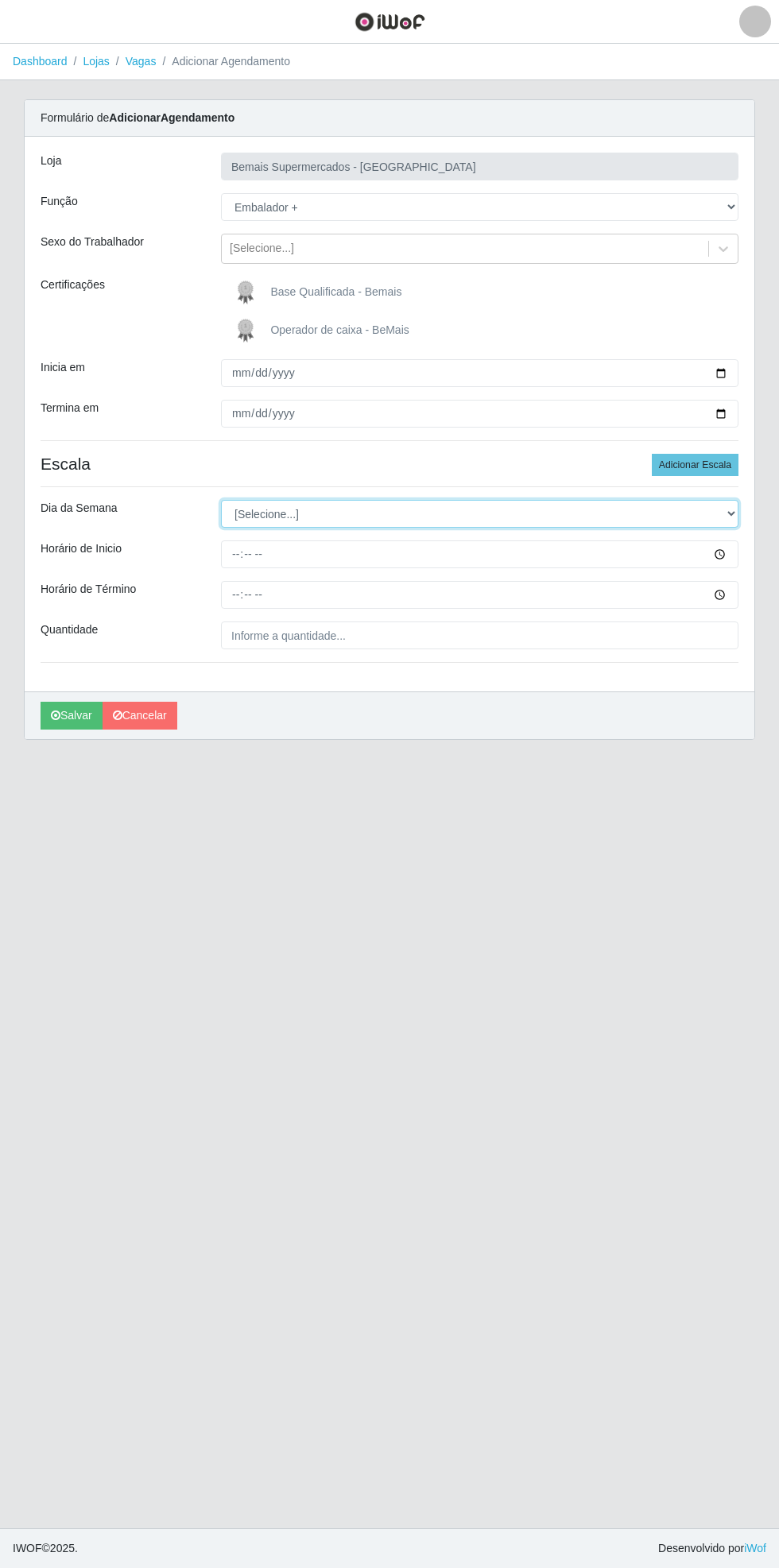
click at [737, 509] on select "[Selecione...] Segunda Terça Quarta Quinta Sexta Sábado Domingo" at bounding box center [480, 514] width 518 height 28
select select "6"
click at [222, 500] on select "[Selecione...] Segunda Terça Quarta Quinta Sexta Sábado Domingo" at bounding box center [480, 514] width 518 height 28
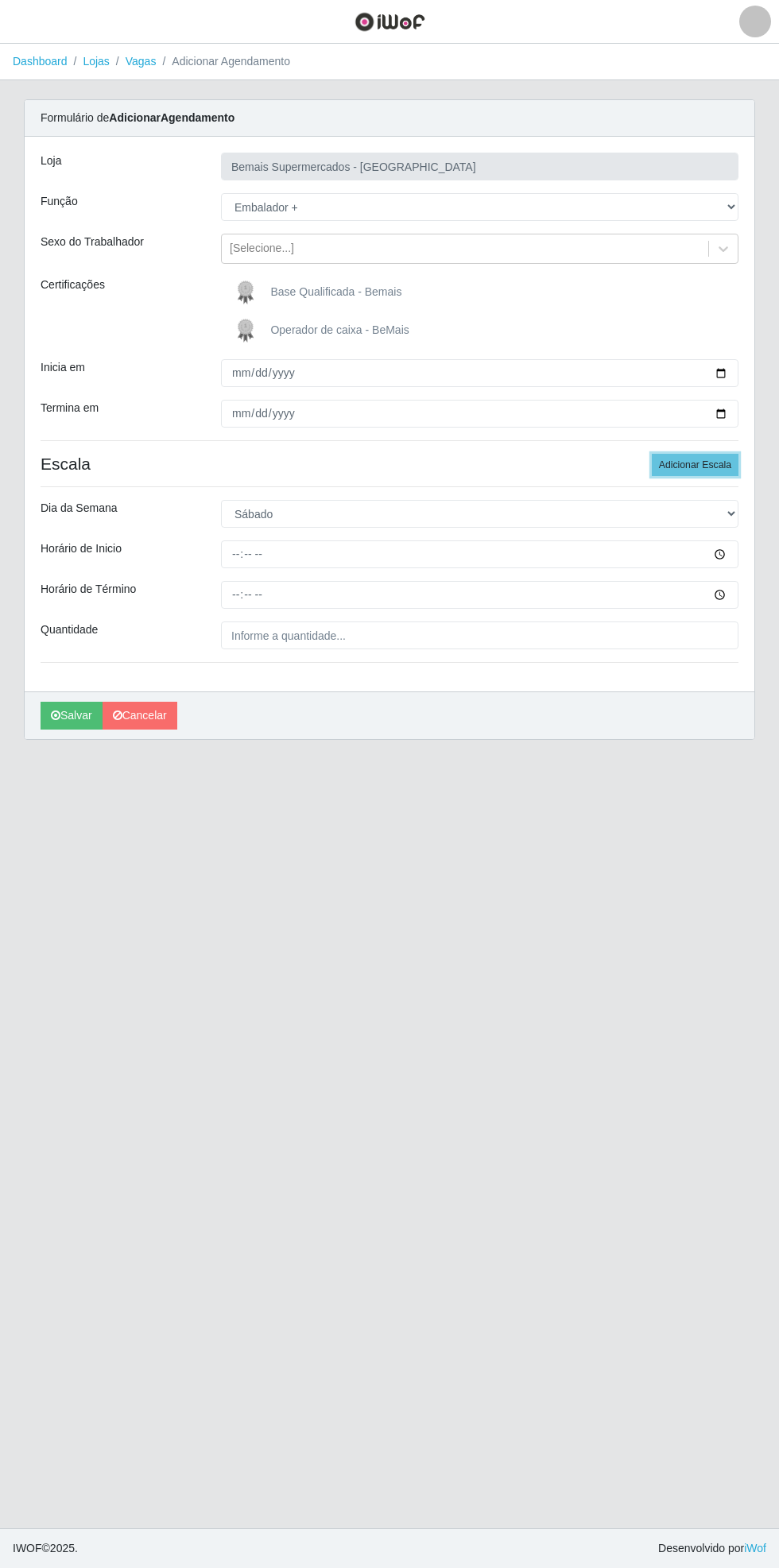
click at [728, 456] on button "Adicionar Escala" at bounding box center [695, 465] width 86 height 23
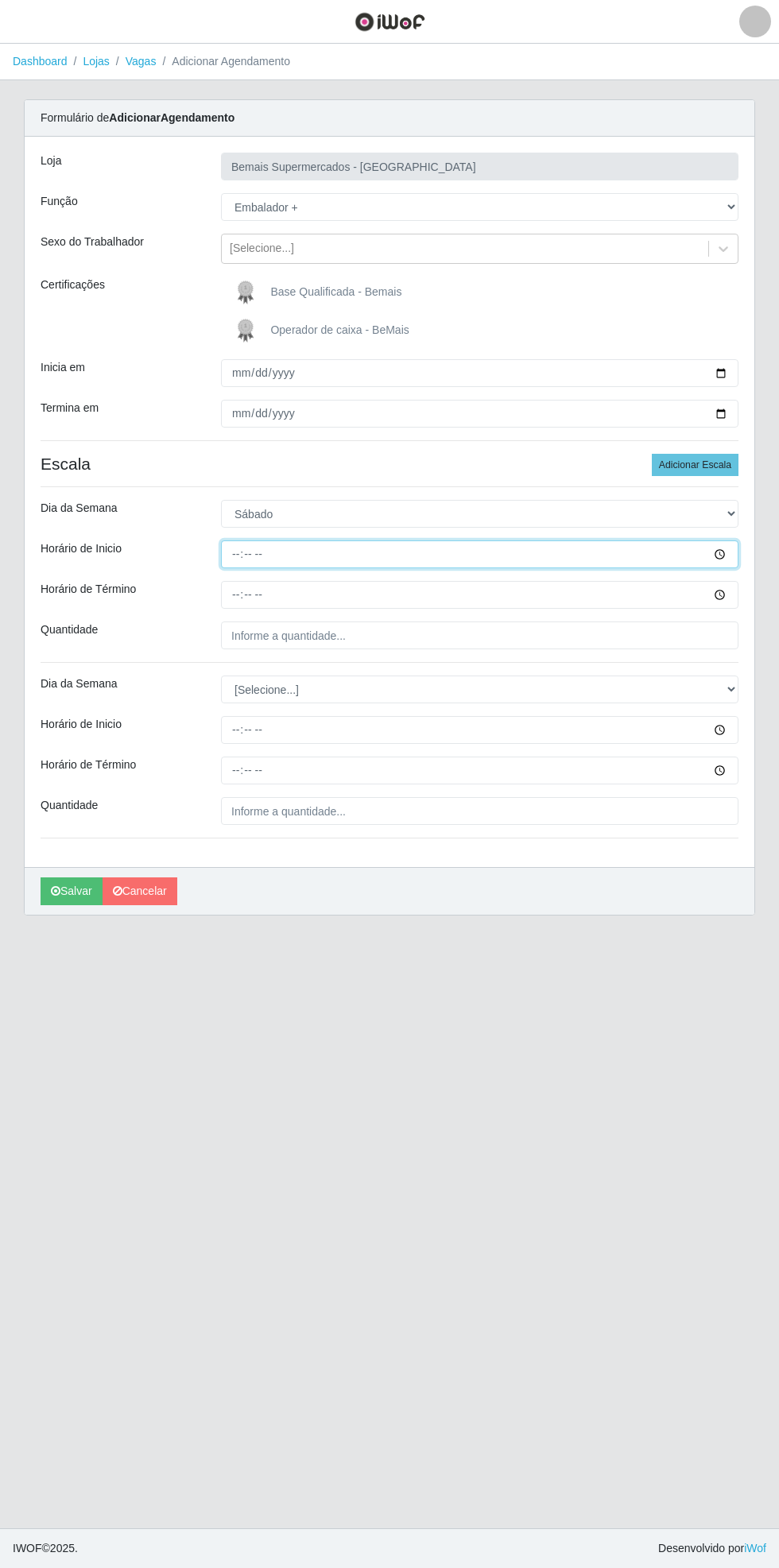
click at [735, 554] on input "Horário de Inicio" at bounding box center [480, 554] width 518 height 28
type input "17:00"
click at [734, 593] on input "Horário de Término" at bounding box center [480, 594] width 518 height 28
type input "21:00"
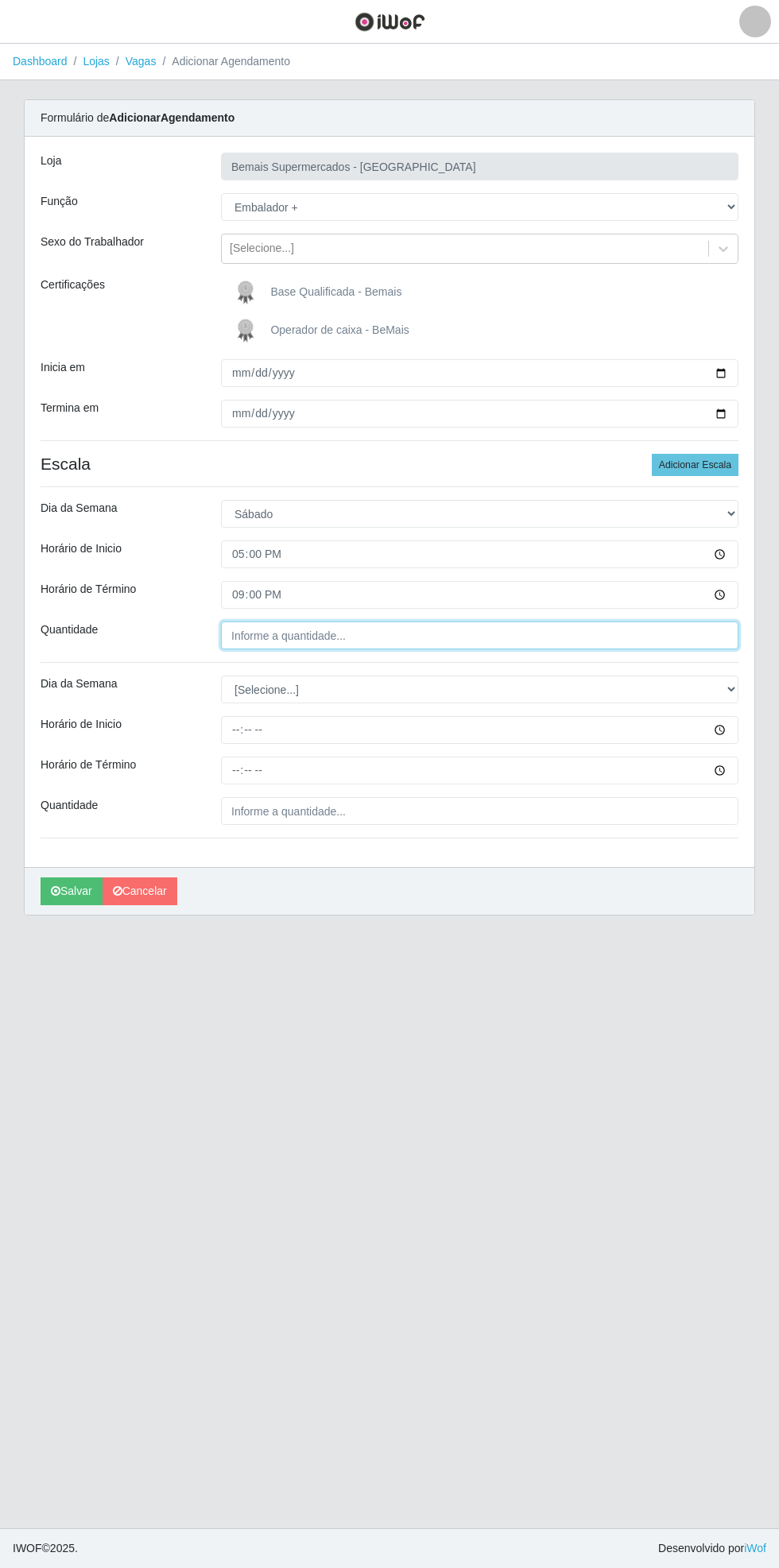
click at [346, 631] on input "Quantidade" at bounding box center [480, 635] width 518 height 28
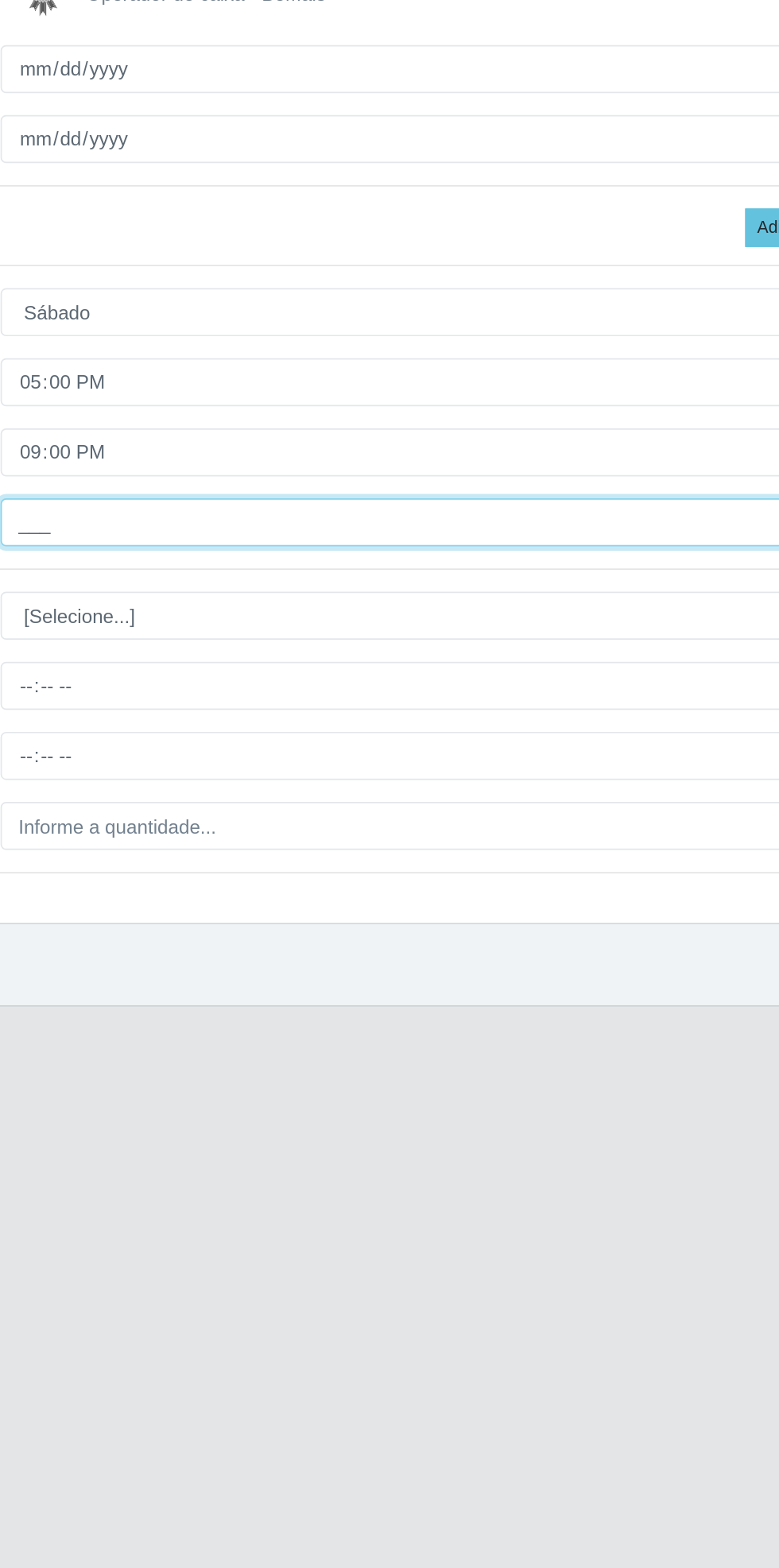
type input "2__"
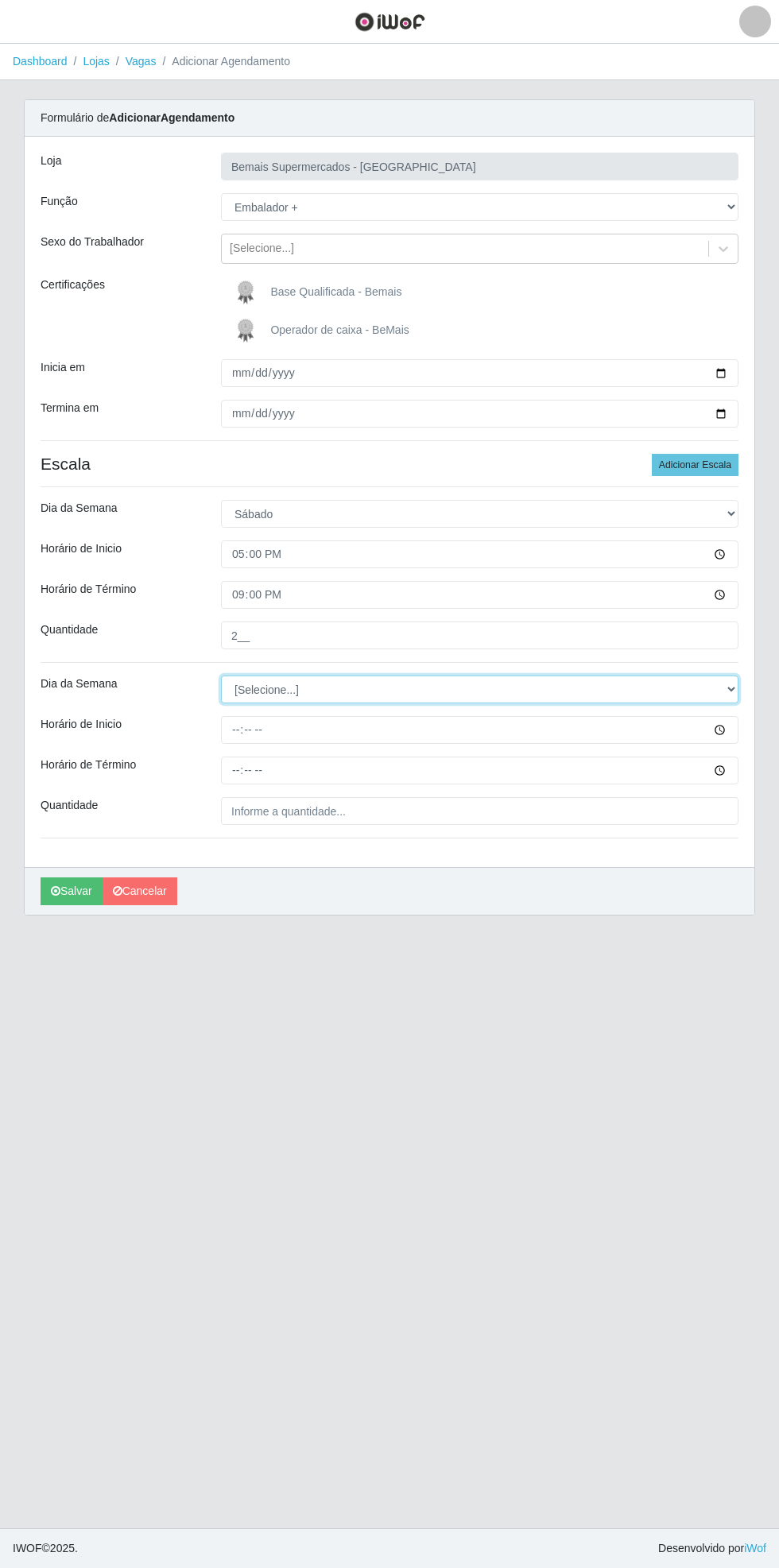
click at [732, 689] on select "[Selecione...] Segunda Terça Quarta Quinta Sexta Sábado Domingo" at bounding box center [480, 690] width 518 height 28
select select "6"
click at [222, 676] on select "[Selecione...] Segunda Terça Quarta Quinta Sexta Sábado Domingo" at bounding box center [480, 690] width 518 height 28
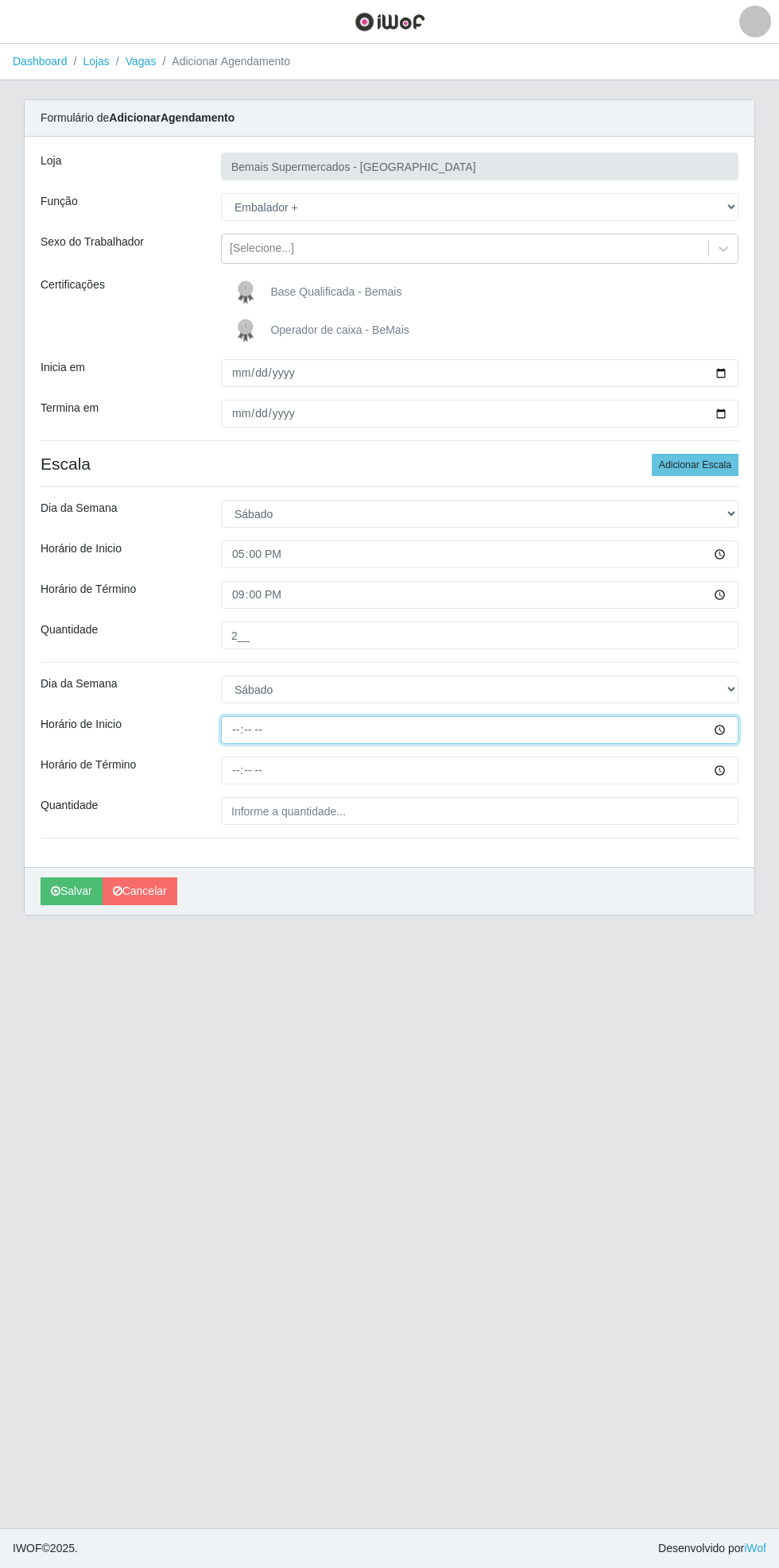
click at [738, 729] on input "Horário de Inicio" at bounding box center [480, 730] width 518 height 28
type input "17:00"
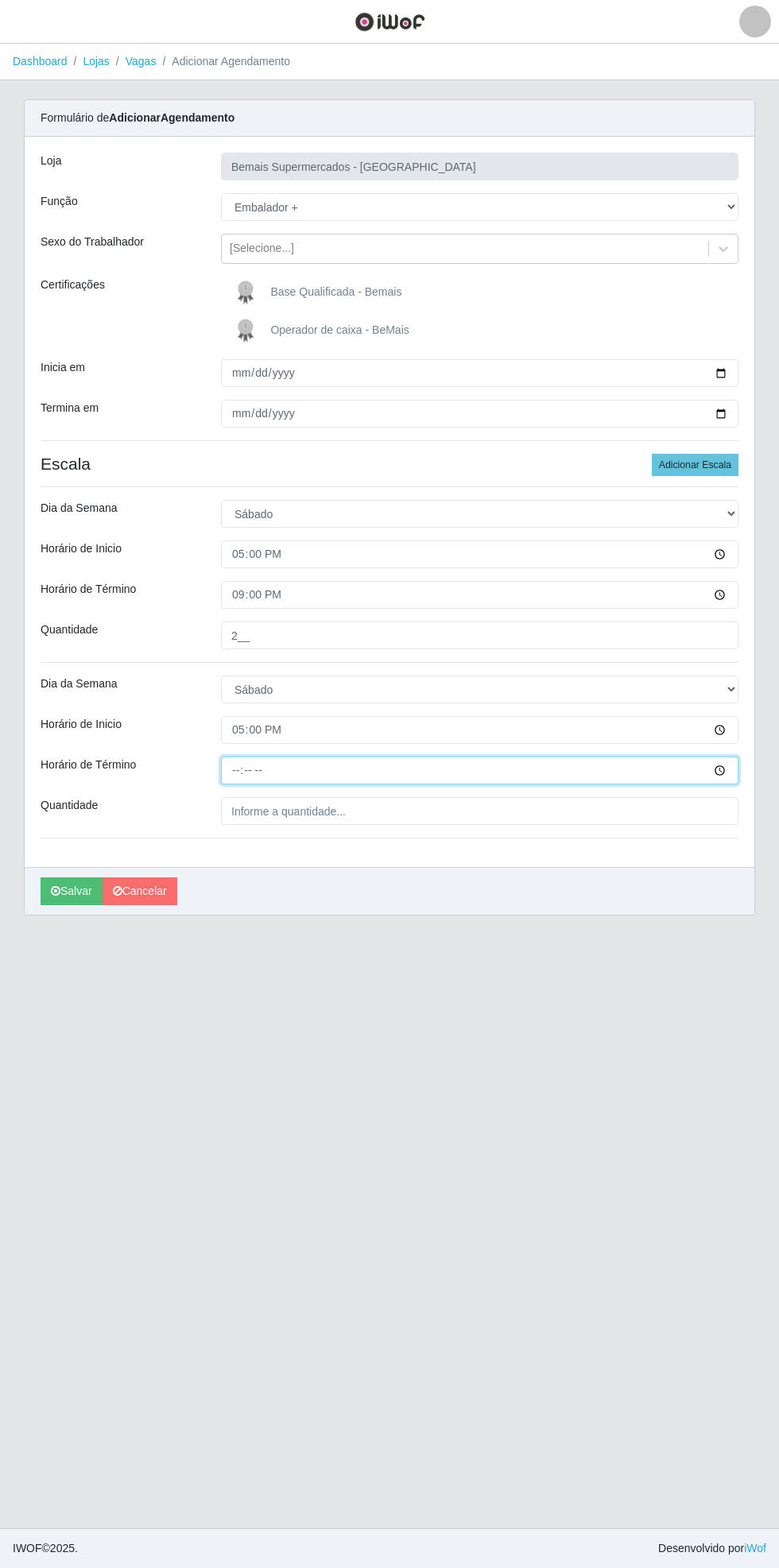
click at [731, 772] on input "Horário de Término" at bounding box center [480, 770] width 518 height 28
type input "21:30"
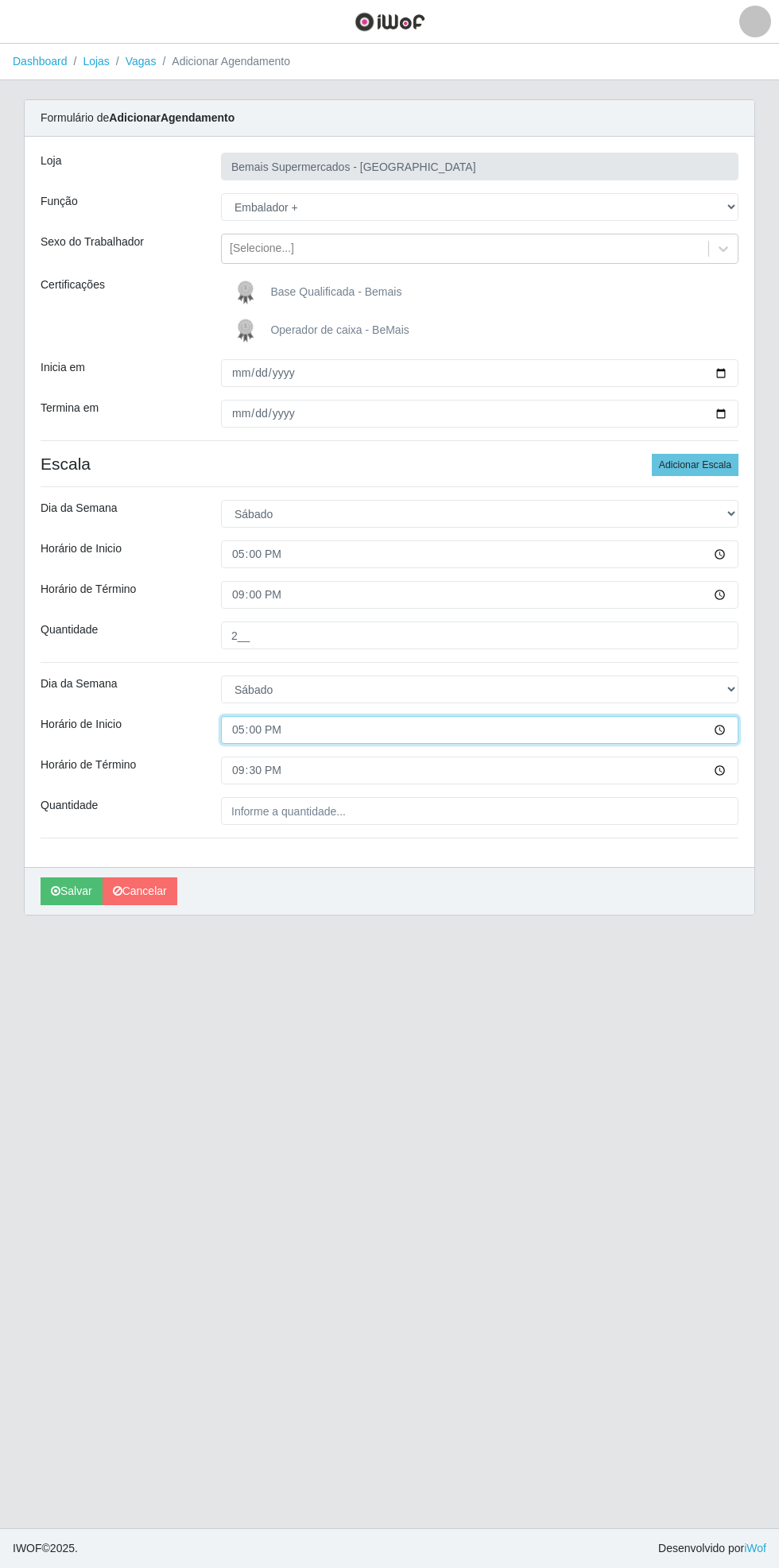
click at [730, 727] on input "17:00" at bounding box center [480, 730] width 518 height 28
type input "17:30"
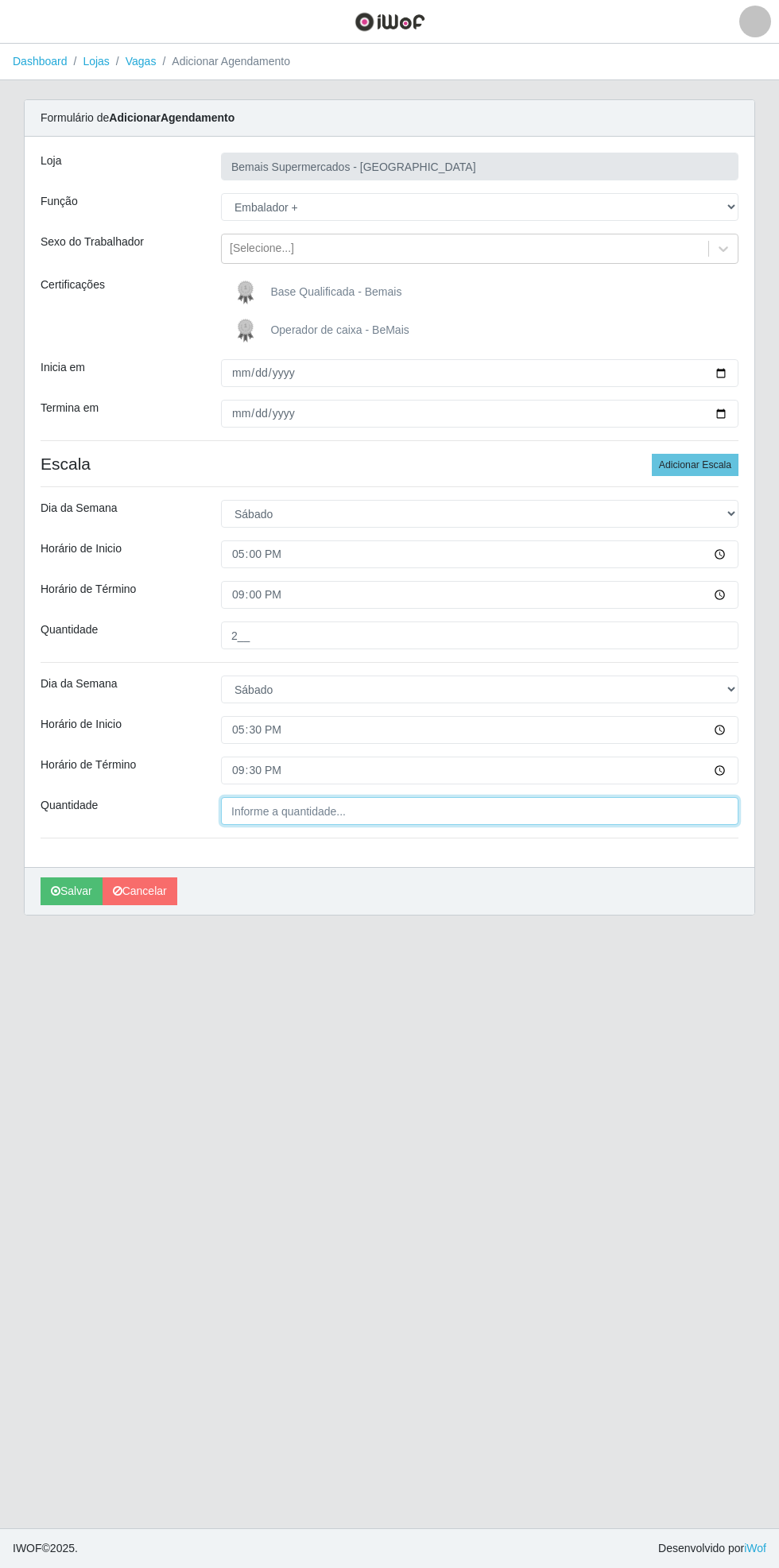
click at [318, 808] on input "Quantidade" at bounding box center [480, 811] width 518 height 28
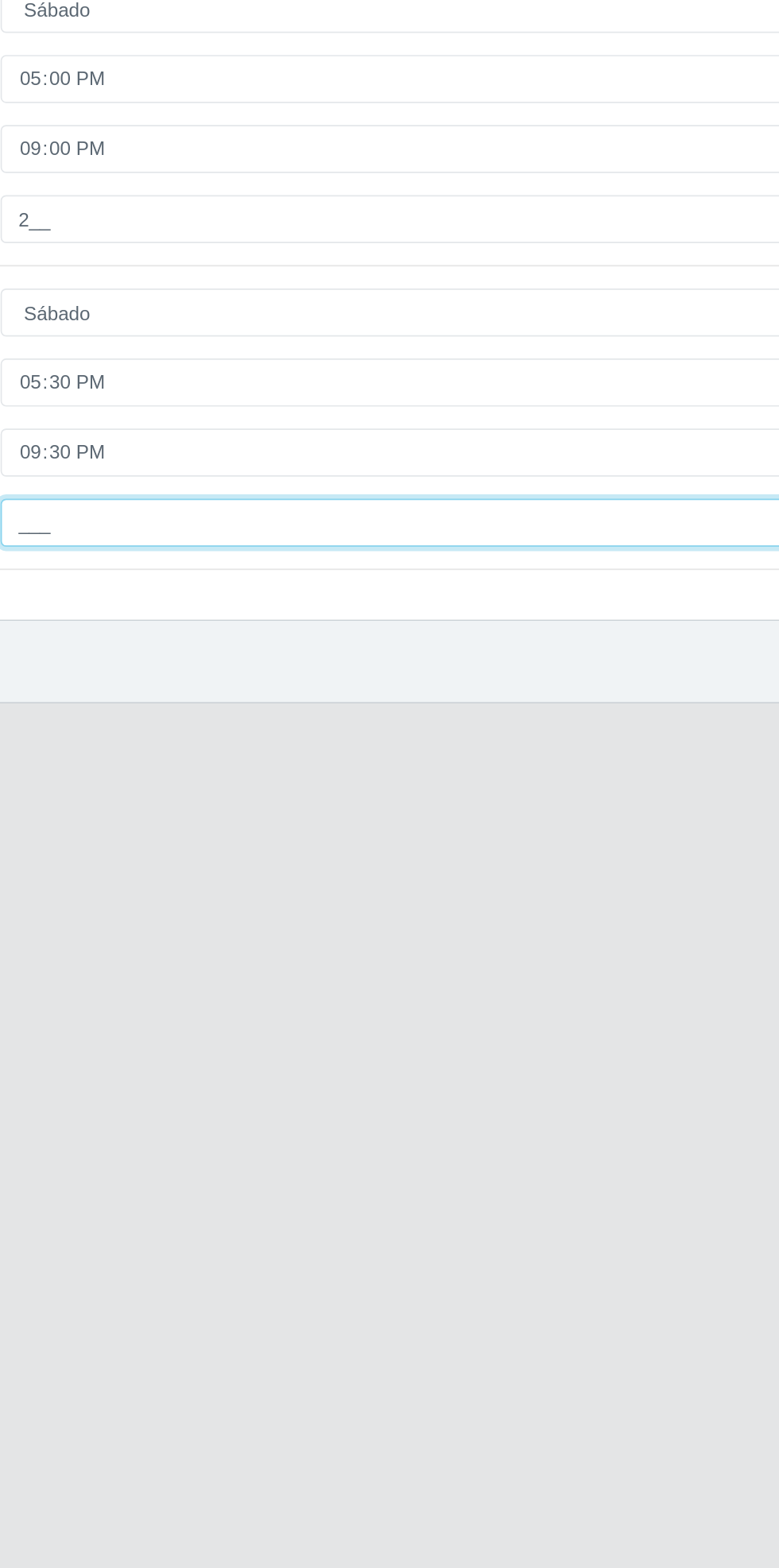
type input "2__"
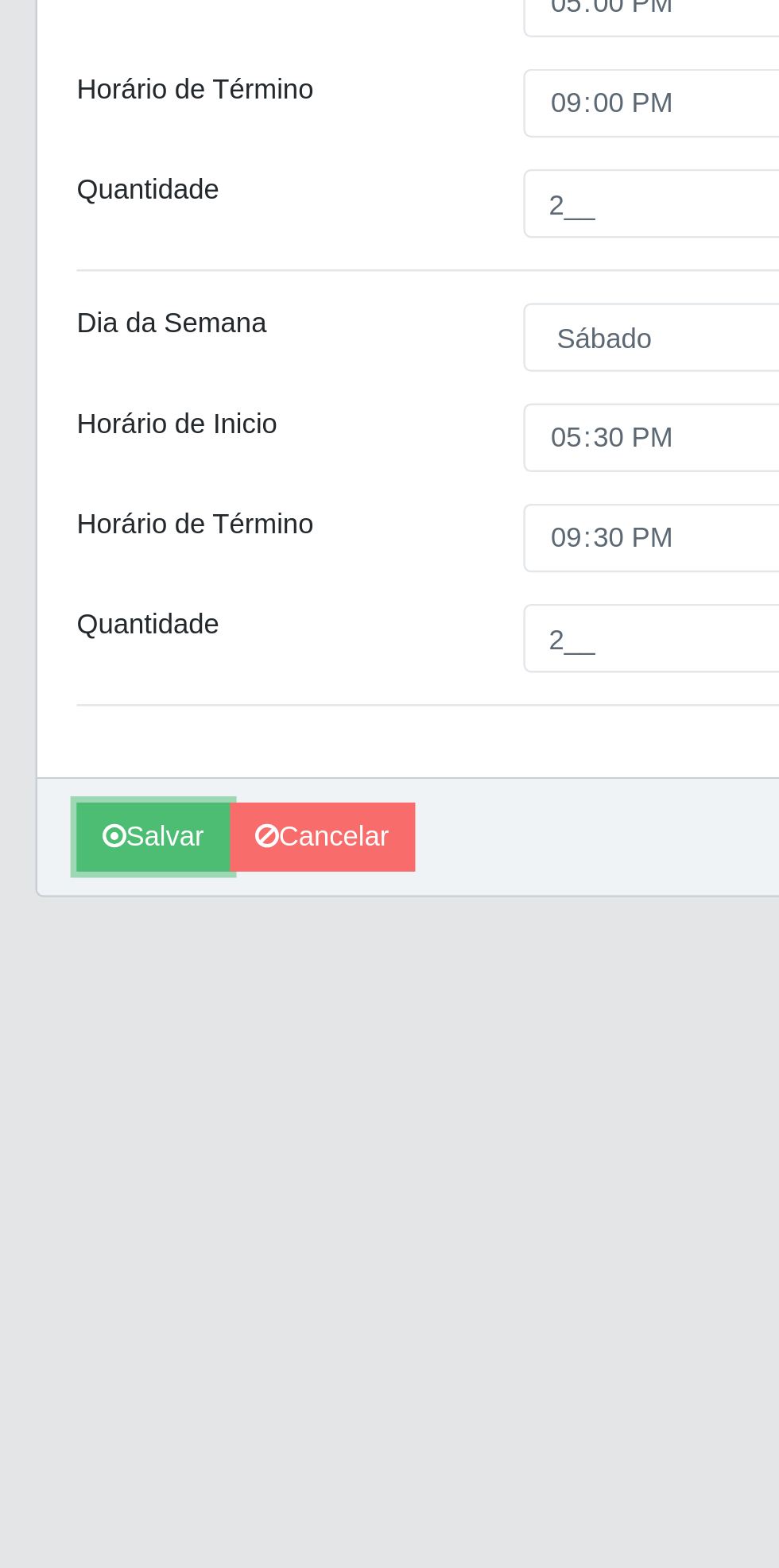
click at [70, 894] on button "Salvar" at bounding box center [72, 891] width 62 height 28
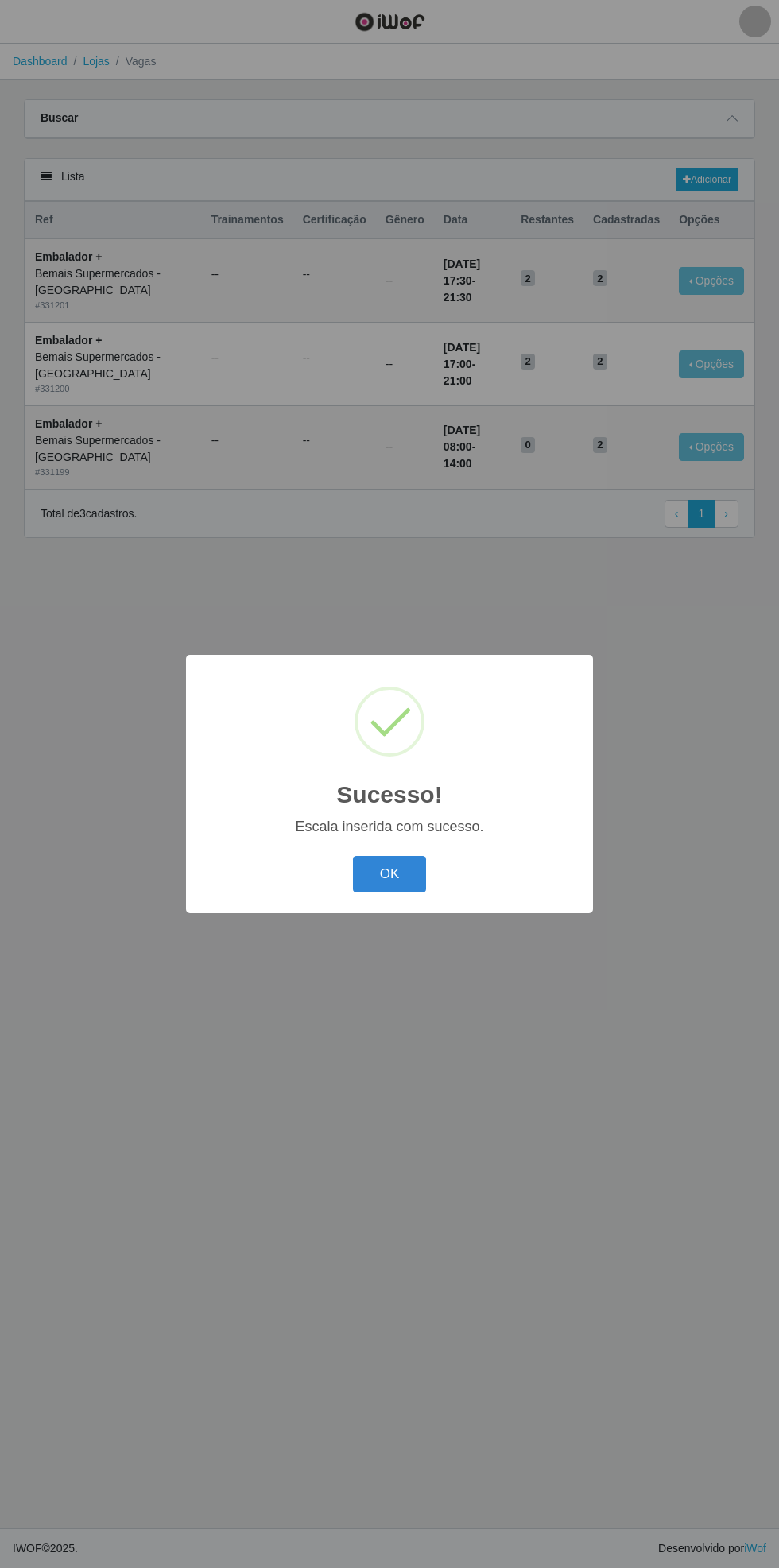
click at [388, 876] on button "OK" at bounding box center [390, 874] width 74 height 37
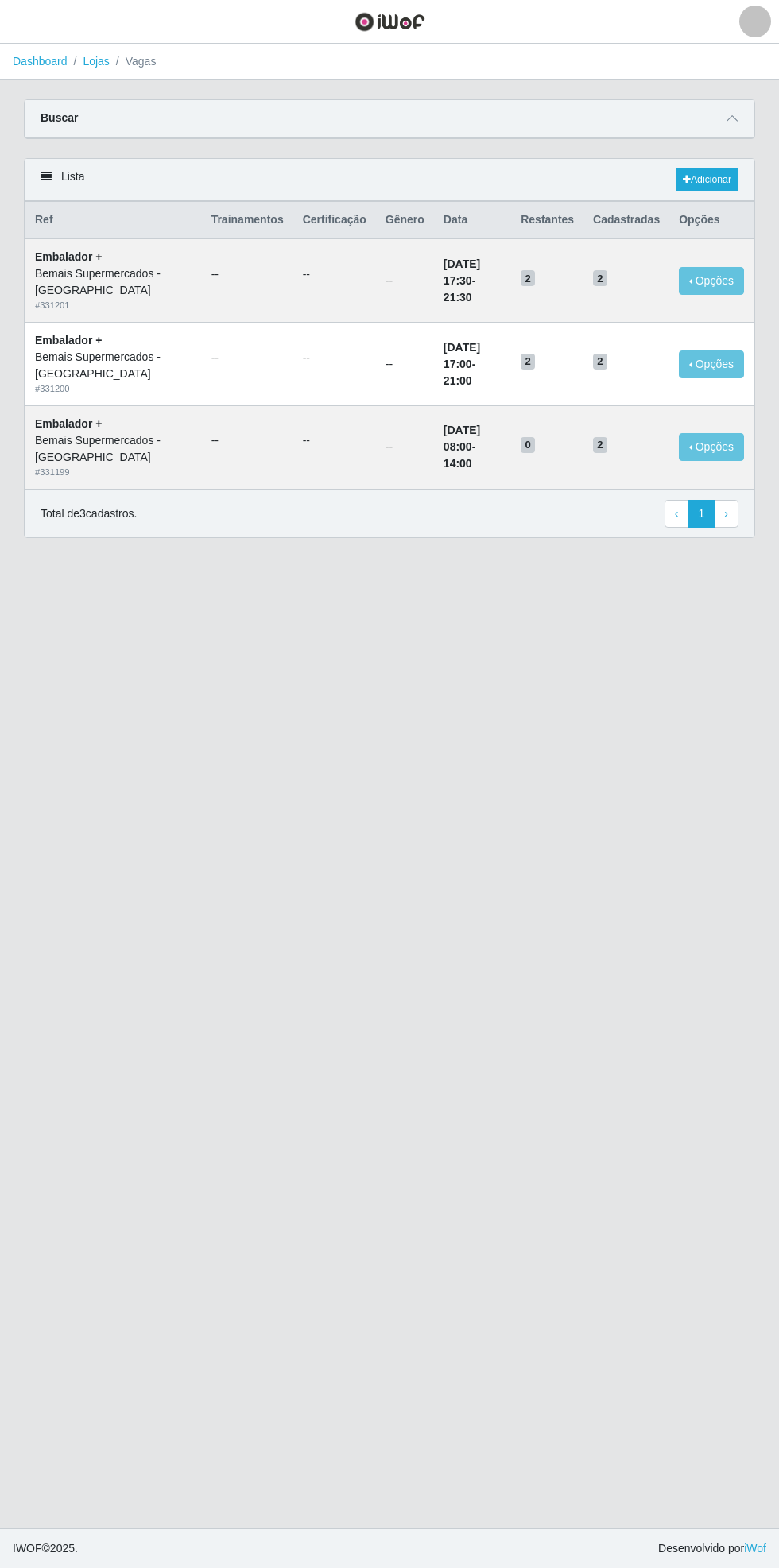
click at [733, 118] on icon at bounding box center [733, 118] width 11 height 11
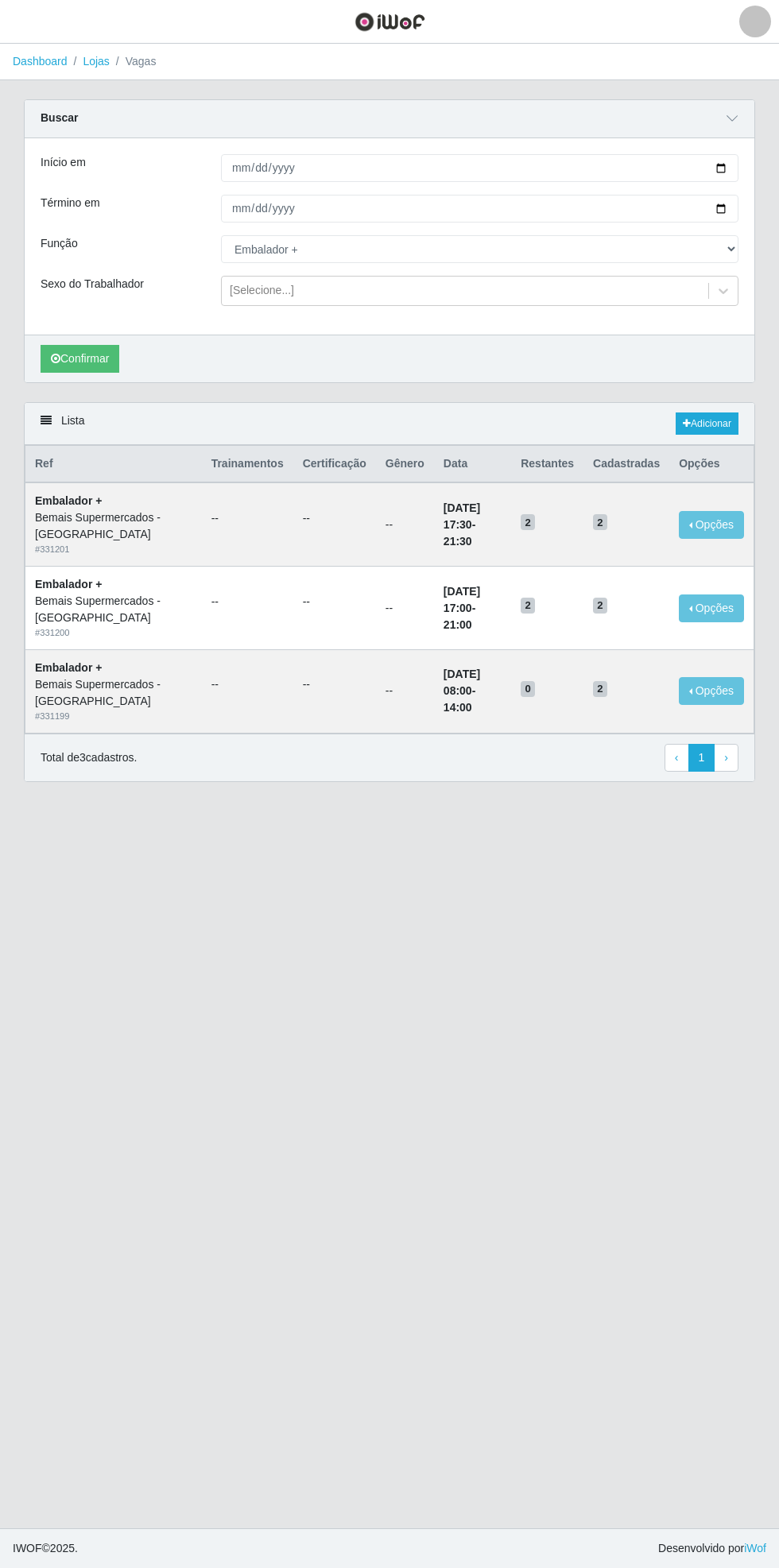
click at [754, 165] on div "Início em [DATE] Término em [DATE] Função [Selecione...] ASG ASG + ASG ++ Auxil…" at bounding box center [390, 236] width 730 height 196
click at [730, 167] on input "[DATE]" at bounding box center [480, 168] width 518 height 28
type input "[DATE]"
click at [736, 207] on input "[DATE]" at bounding box center [480, 209] width 518 height 28
type input "[DATE]"
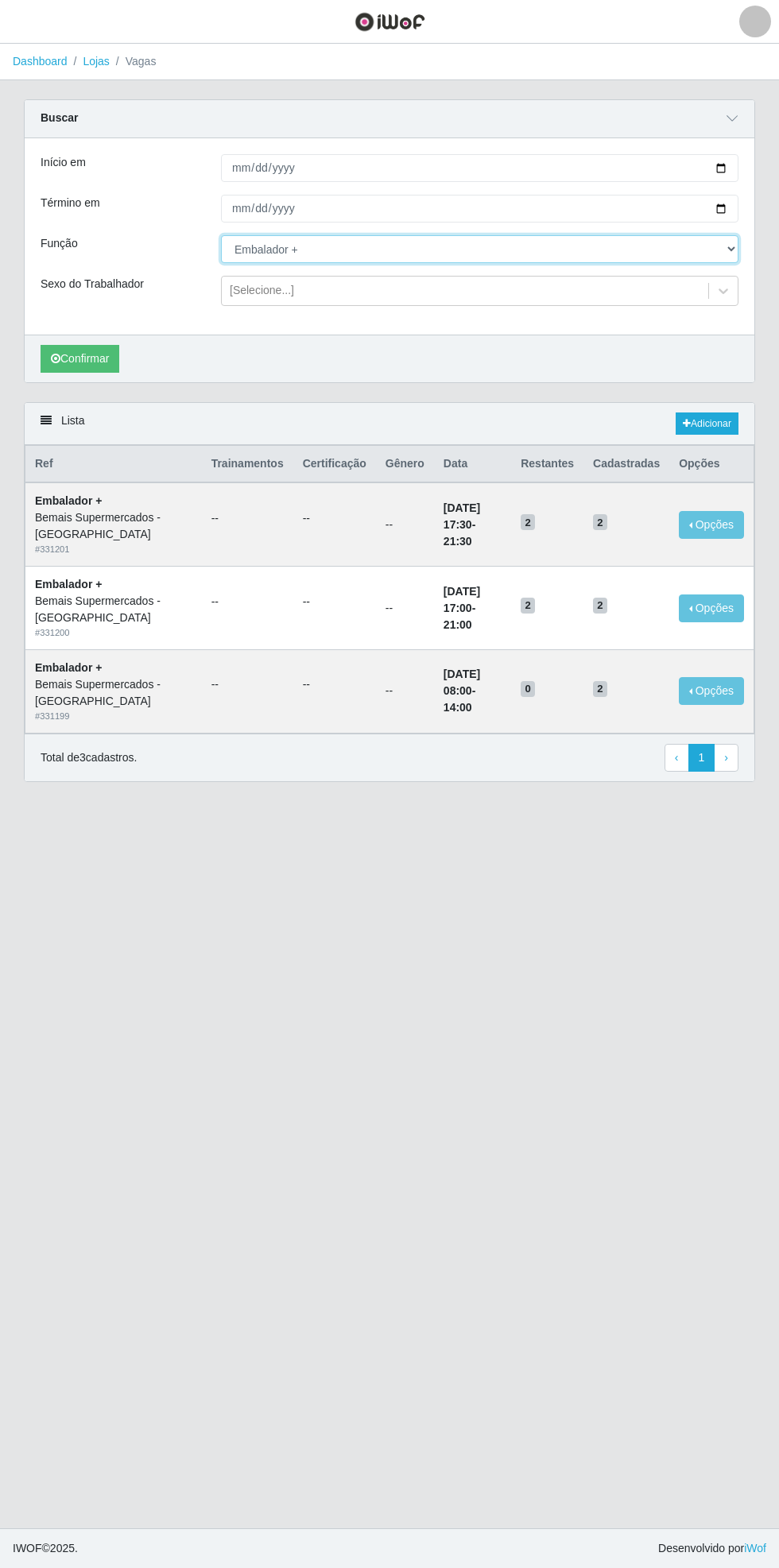
click at [735, 248] on select "[Selecione...] ASG ASG + ASG ++ Auxiliar de Estacionamento Auxiliar de Estacion…" at bounding box center [480, 249] width 518 height 28
click at [222, 235] on select "[Selecione...] ASG ASG + ASG ++ Auxiliar de Estacionamento Auxiliar de Estacion…" at bounding box center [480, 249] width 518 height 28
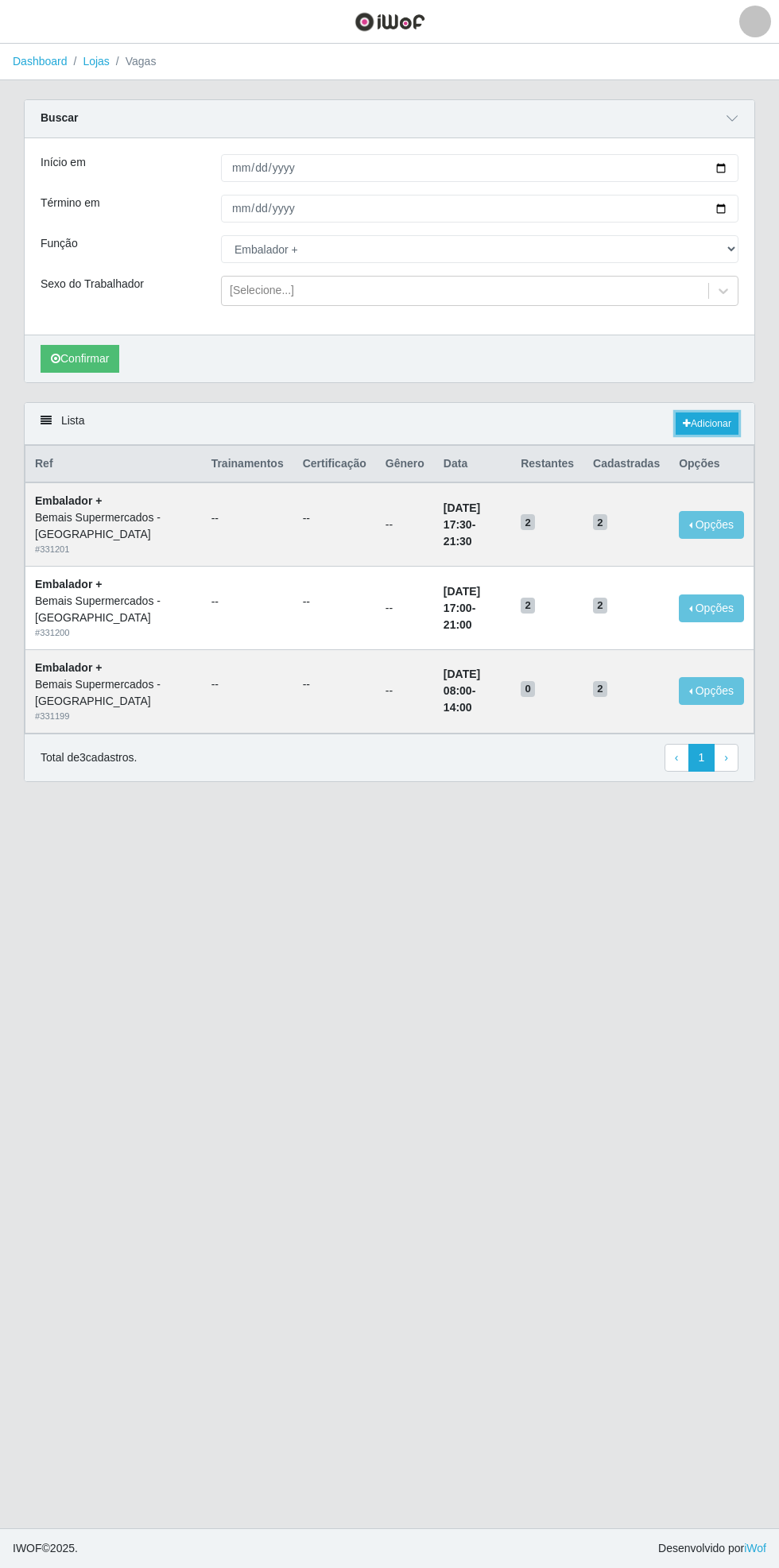
click at [715, 421] on link "Adicionar" at bounding box center [707, 424] width 63 height 23
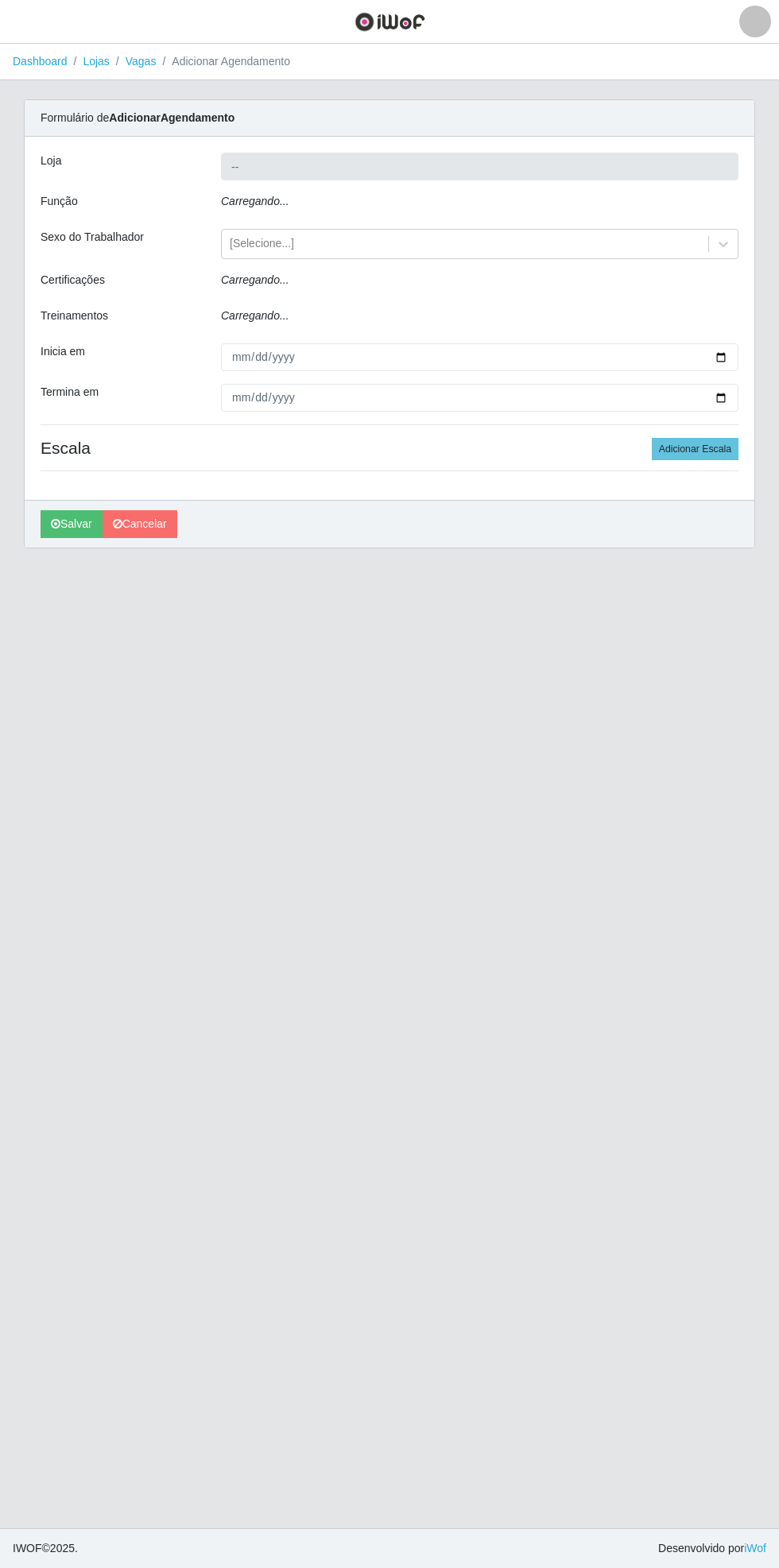
type input "Bemais Supermercados - [GEOGRAPHIC_DATA]"
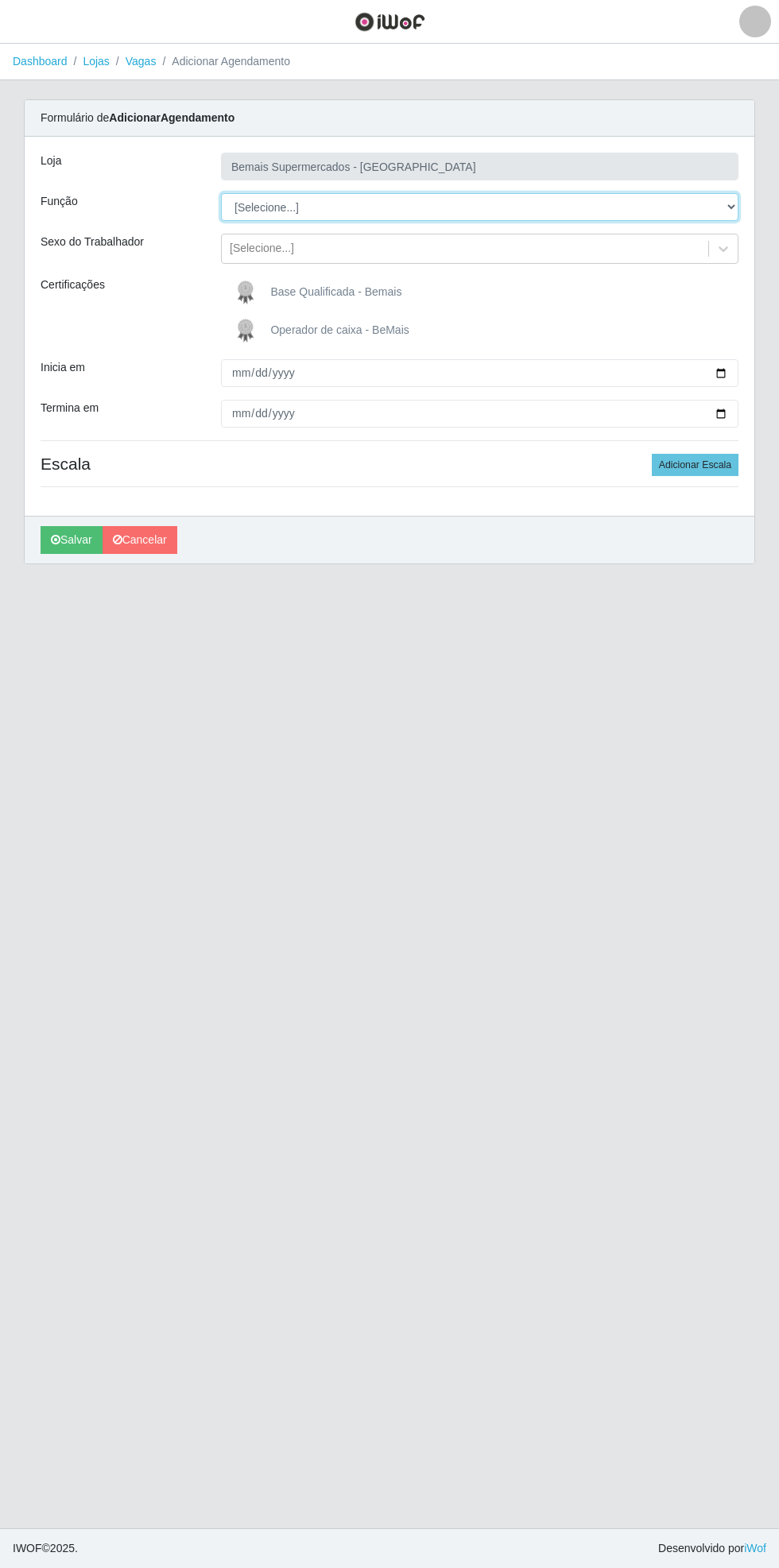
click at [738, 206] on select "[Selecione...] ASG ASG + ASG ++ Auxiliar de Estacionamento Auxiliar de Estacion…" at bounding box center [480, 207] width 518 height 28
select select "70"
click at [222, 193] on select "[Selecione...] ASG ASG + ASG ++ Auxiliar de Estacionamento Auxiliar de Estacion…" at bounding box center [480, 207] width 518 height 28
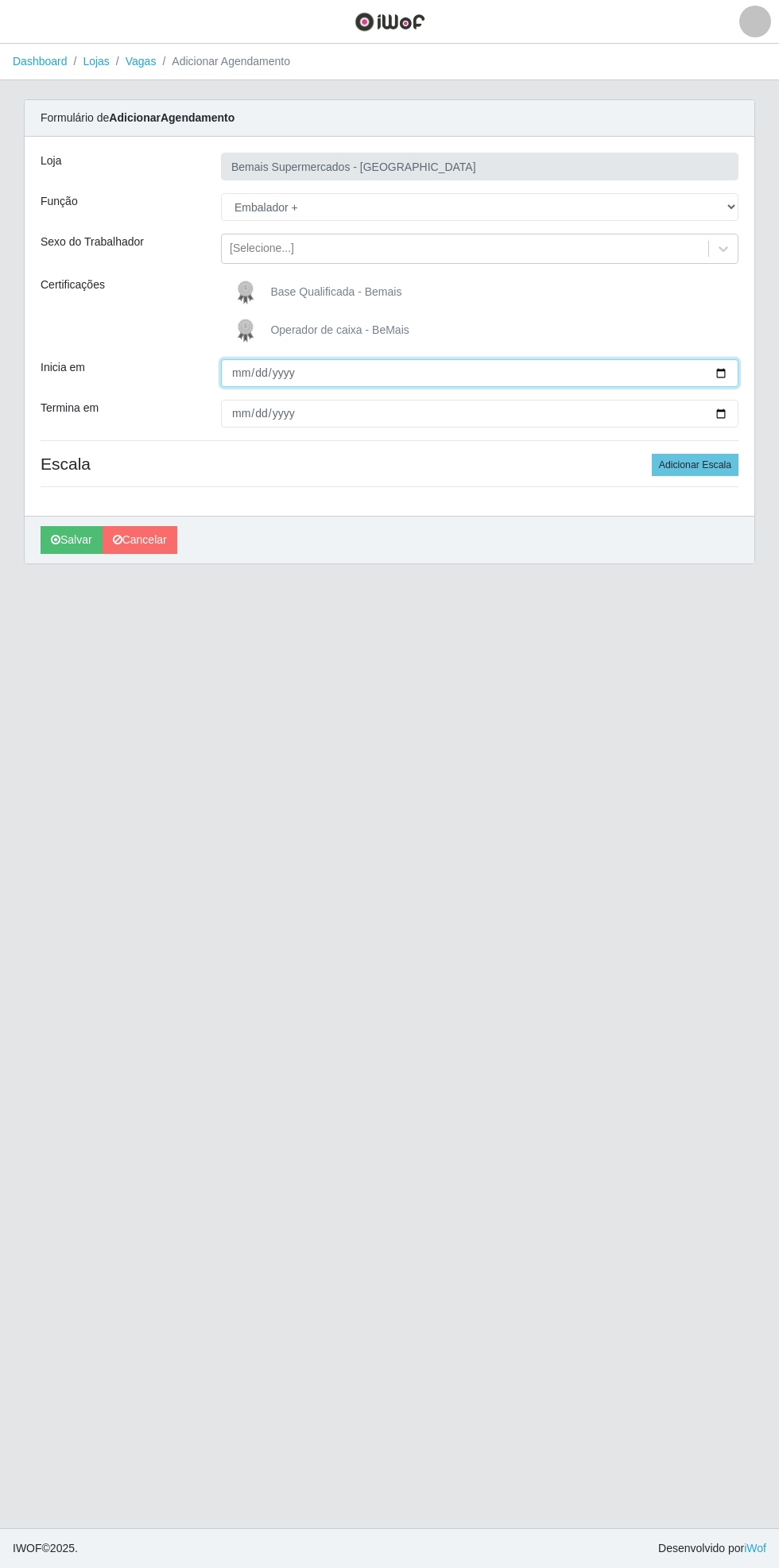
click at [731, 366] on input "Inicia em" at bounding box center [480, 373] width 518 height 28
type input "[DATE]"
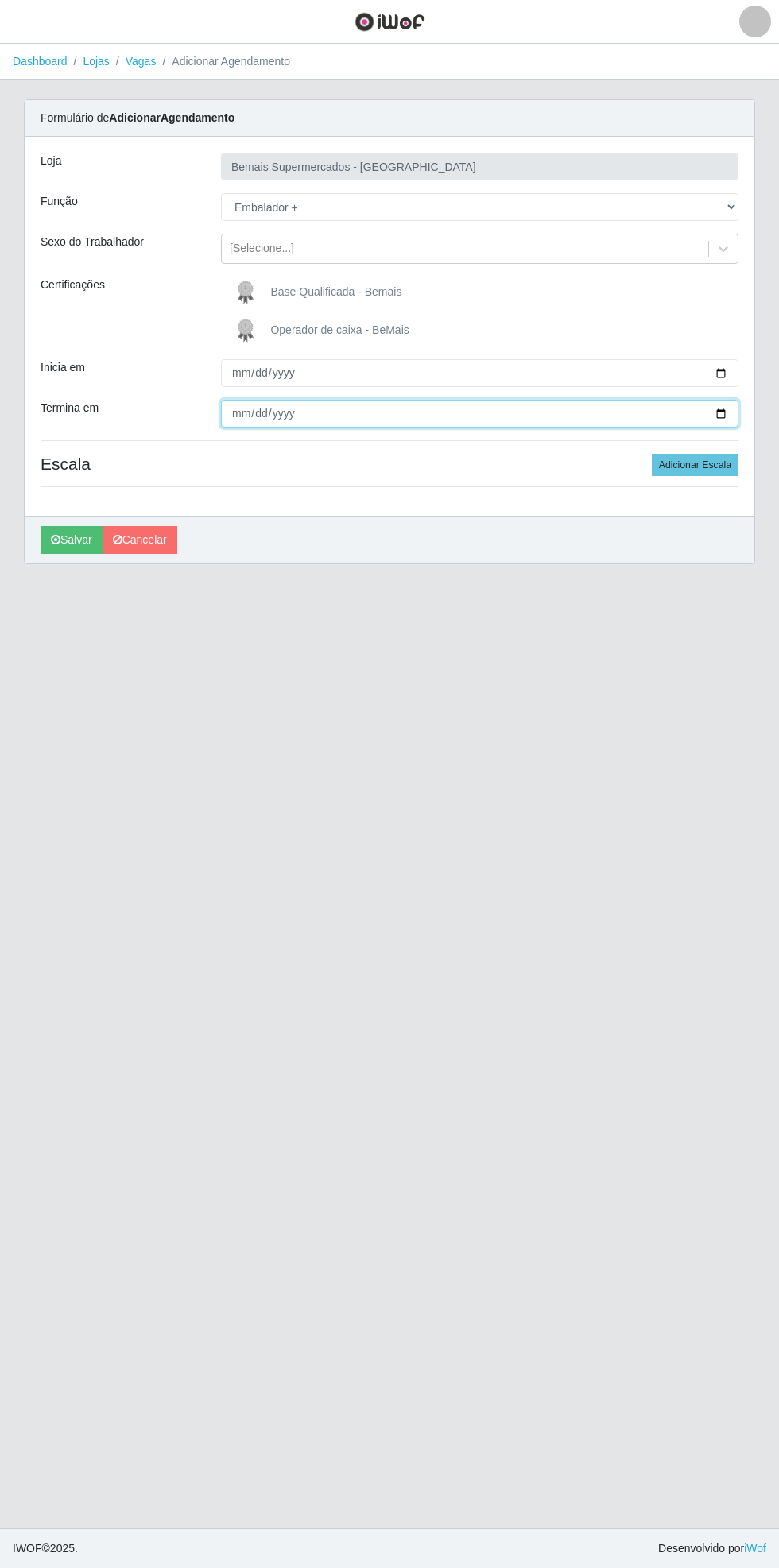
click at [734, 413] on input "Termina em" at bounding box center [480, 414] width 518 height 28
type input "[DATE]"
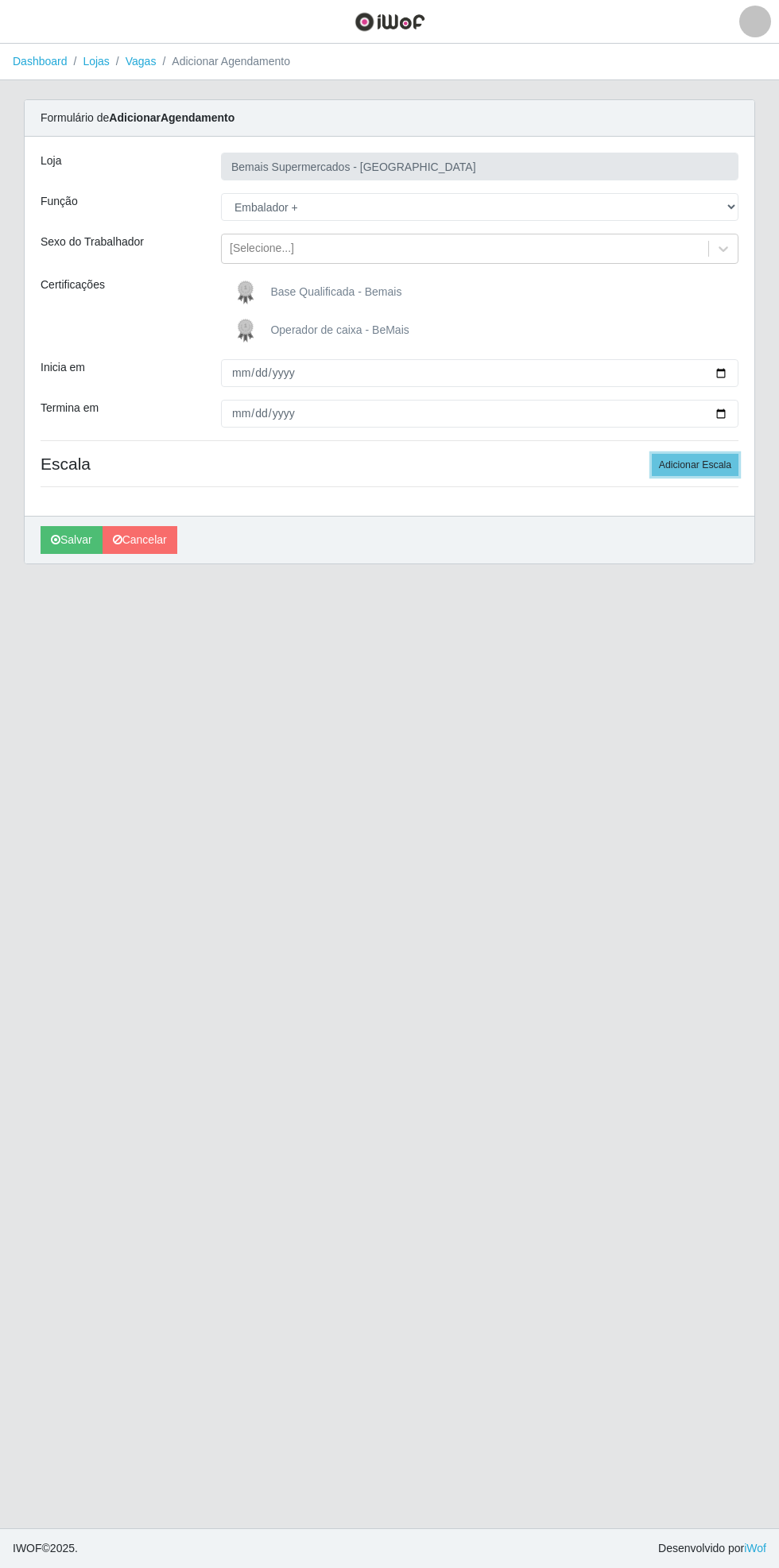
click at [716, 463] on button "Adicionar Escala" at bounding box center [695, 465] width 86 height 23
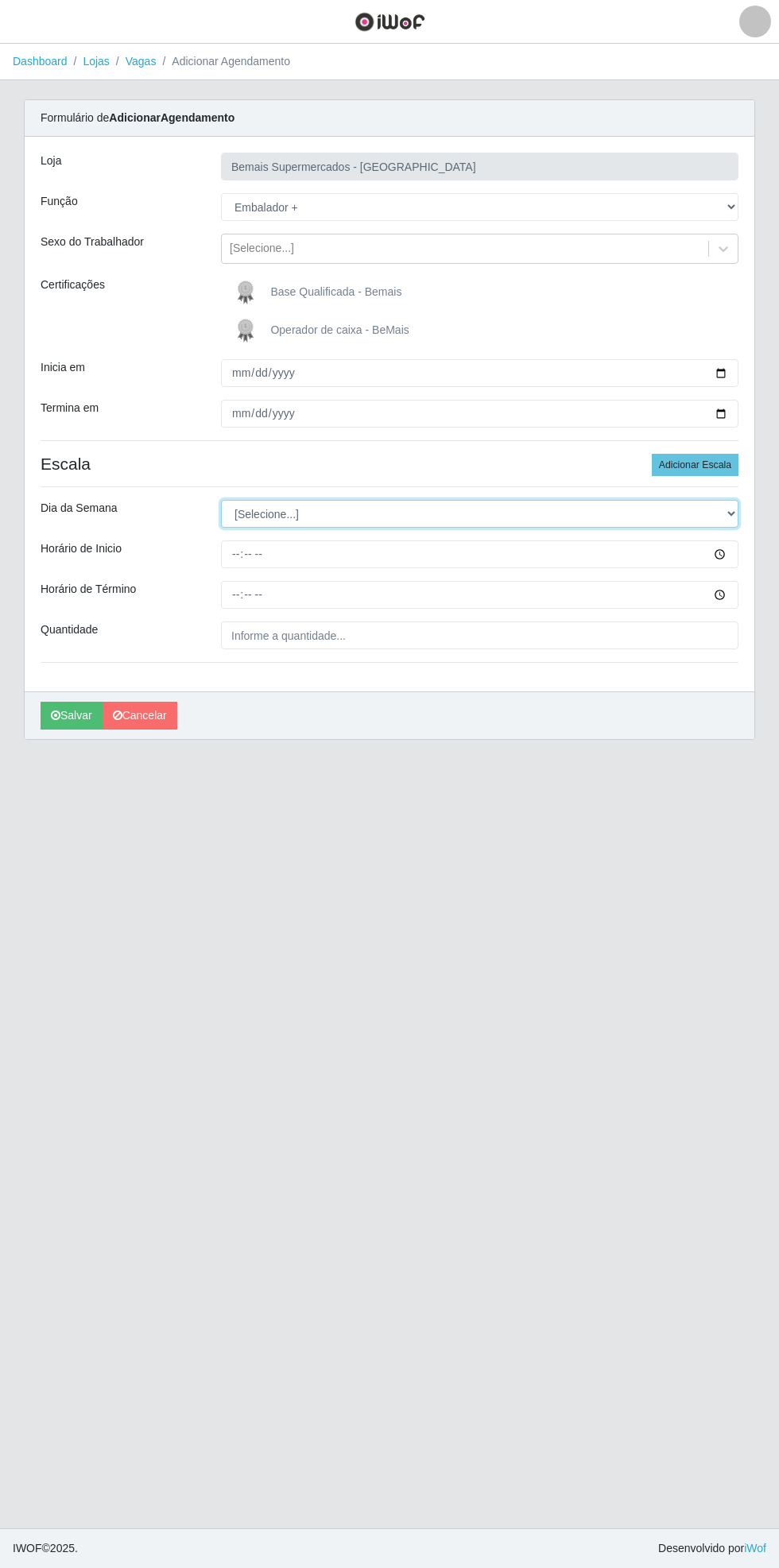
click at [730, 514] on select "[Selecione...] Segunda Terça Quarta Quinta Sexta Sábado Domingo" at bounding box center [480, 514] width 518 height 28
select select "0"
click at [222, 500] on select "[Selecione...] Segunda Terça Quarta Quinta Sexta Sábado Domingo" at bounding box center [480, 514] width 518 height 28
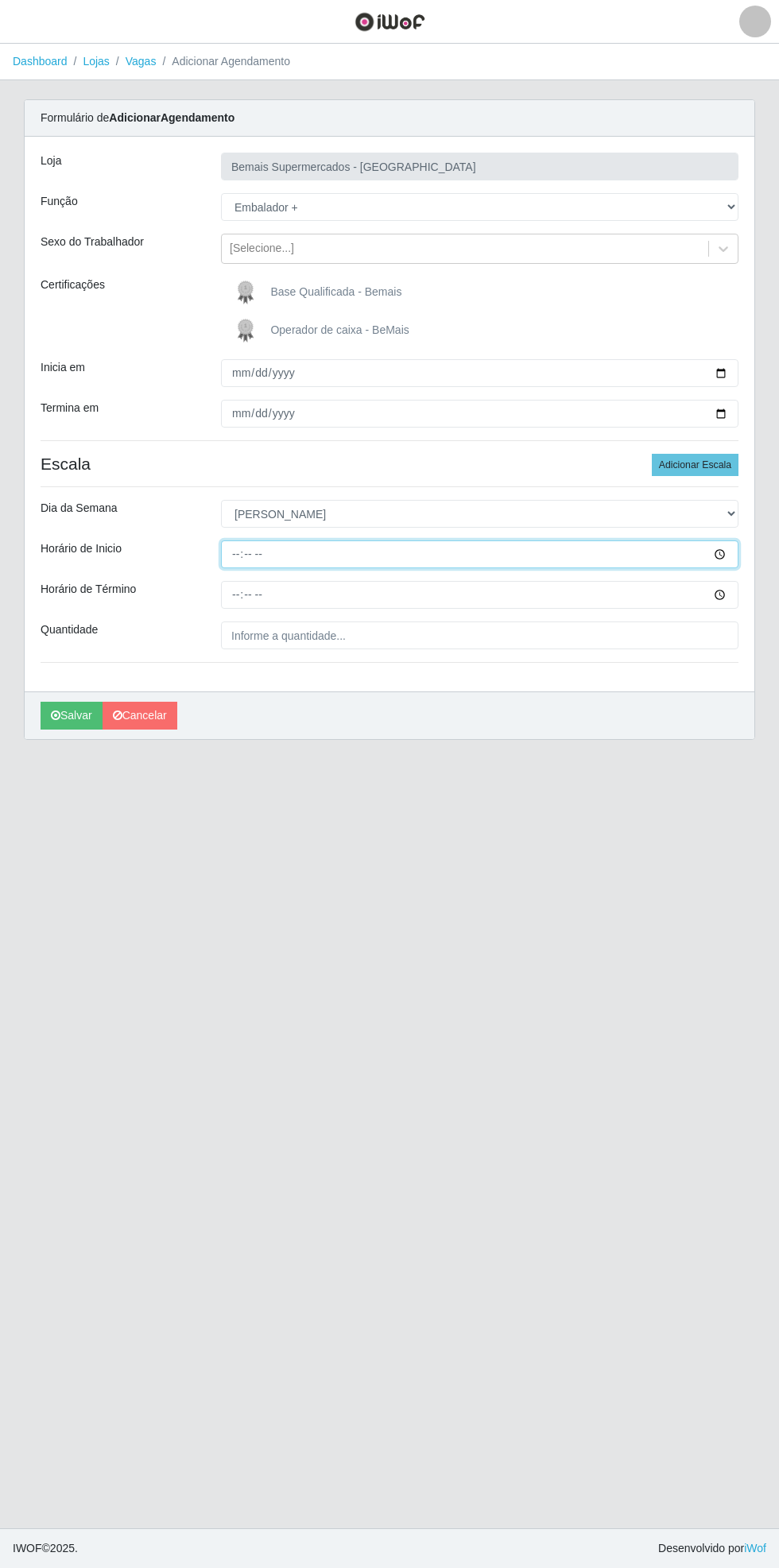
click at [733, 556] on input "Horário de Inicio" at bounding box center [480, 554] width 518 height 28
click at [22, 21] on span "button" at bounding box center [20, 22] width 21 height 18
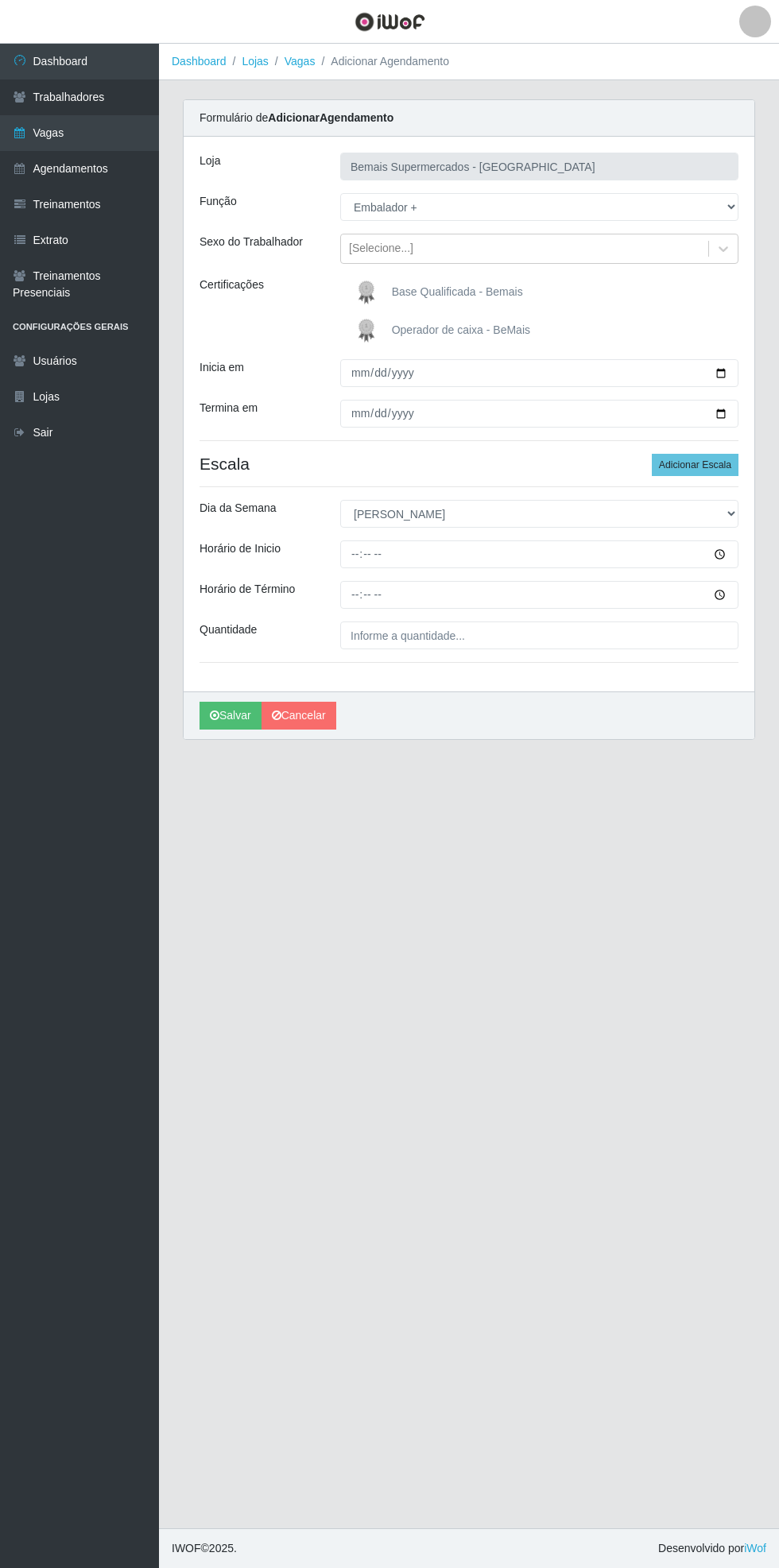
click at [104, 146] on link "Vagas" at bounding box center [79, 132] width 159 height 35
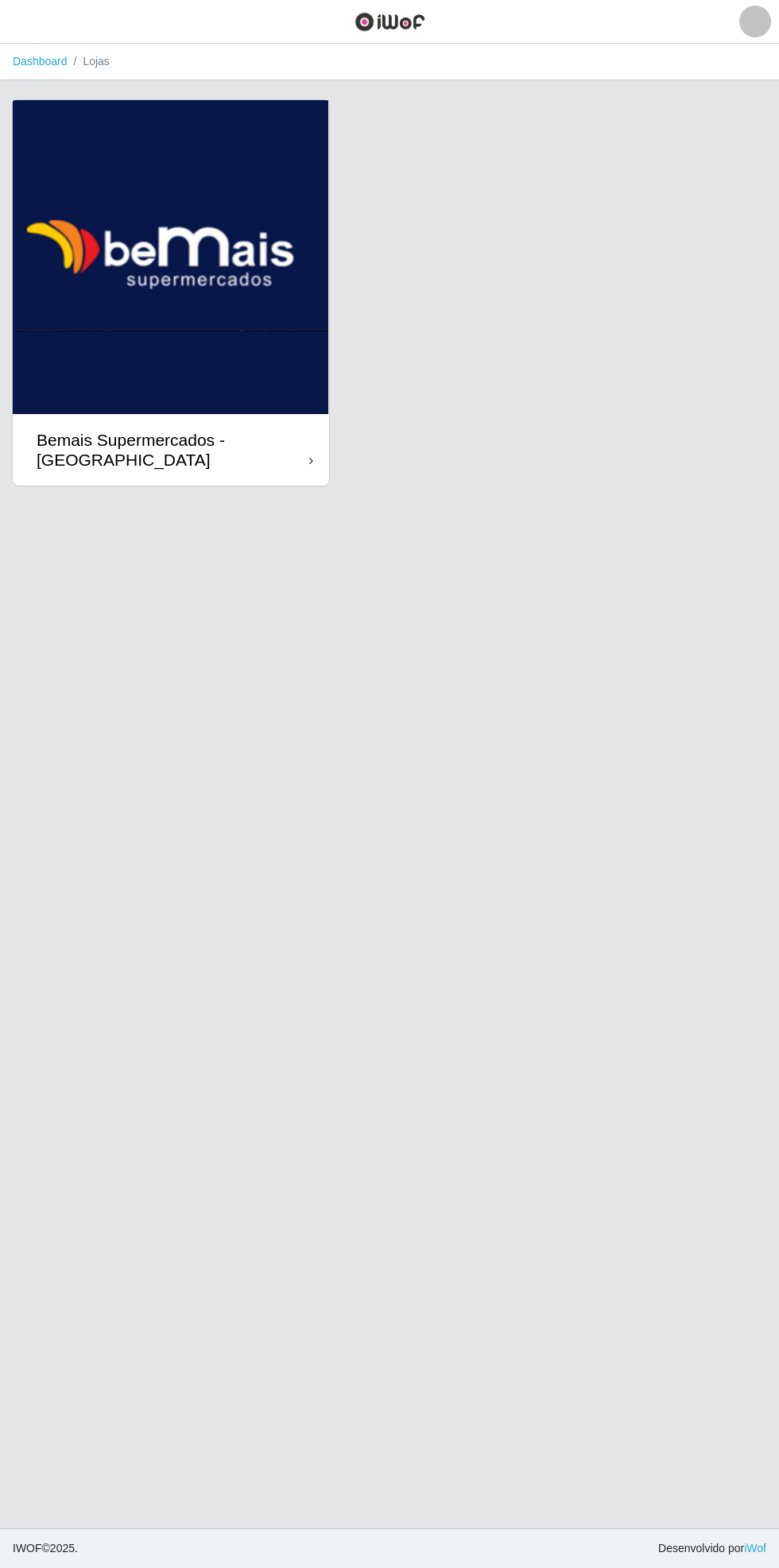
click at [294, 479] on div "Bemais Supermercados - [GEOGRAPHIC_DATA]" at bounding box center [171, 449] width 317 height 72
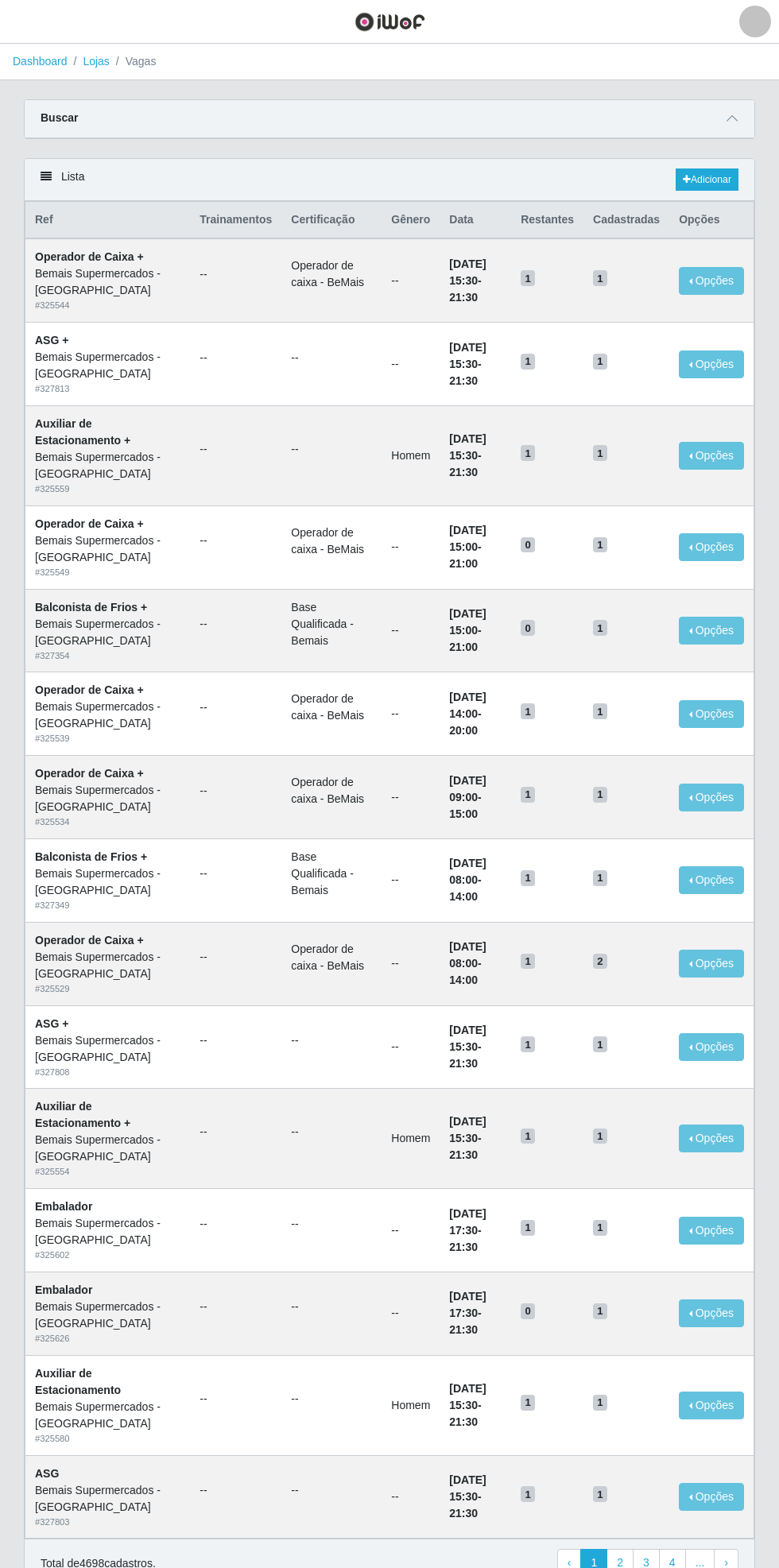
click at [734, 118] on icon at bounding box center [733, 118] width 11 height 11
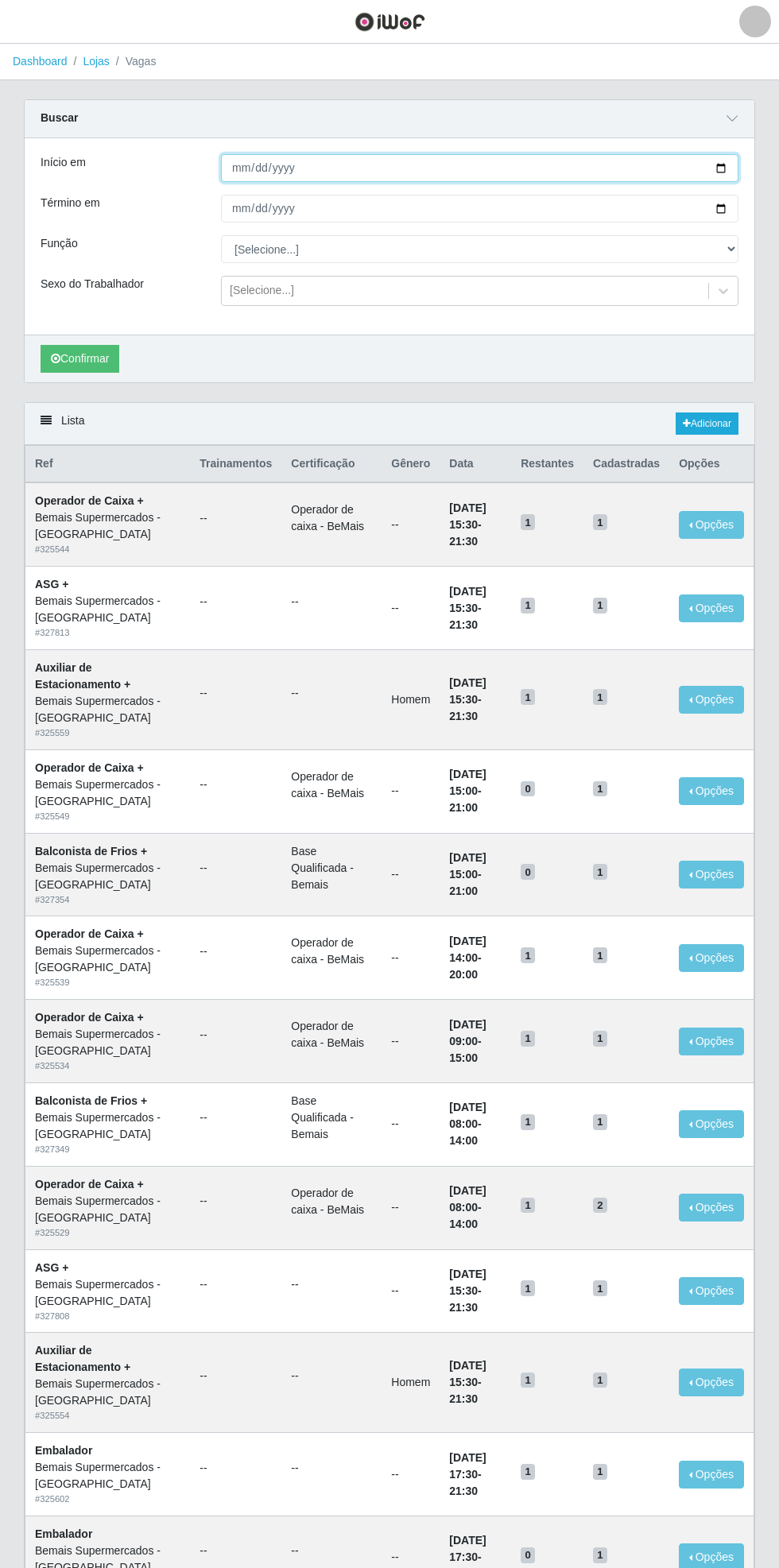
click at [734, 163] on input "Início em" at bounding box center [480, 168] width 518 height 28
type input "[DATE]"
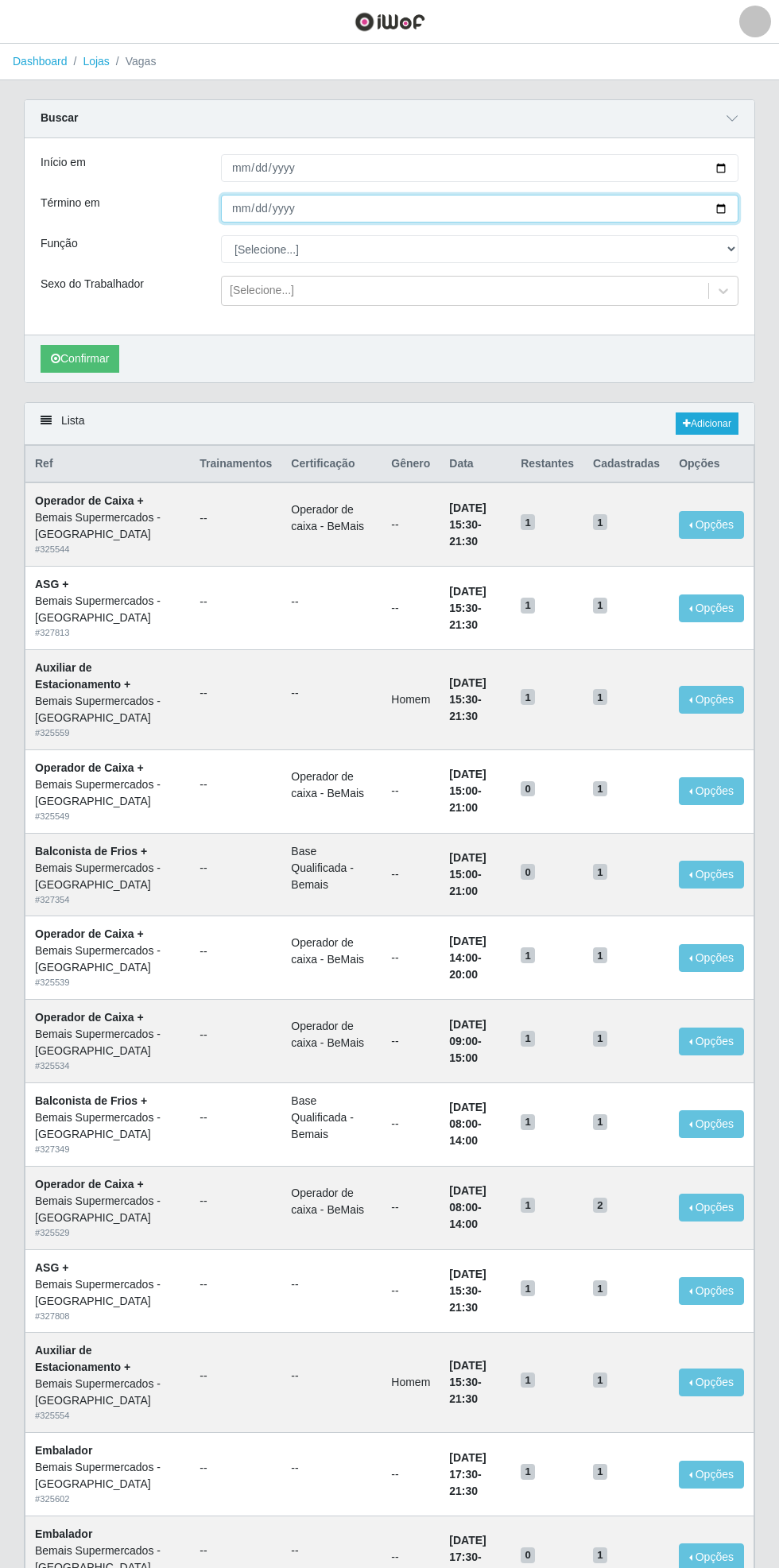
click at [738, 208] on input "Término em" at bounding box center [480, 209] width 518 height 28
type input "[DATE]"
click at [730, 248] on select "[Selecione...] ASG ASG + ASG ++ Auxiliar de Estacionamento Auxiliar de Estacion…" at bounding box center [480, 249] width 518 height 28
select select "70"
click at [222, 235] on select "[Selecione...] ASG ASG + ASG ++ Auxiliar de Estacionamento Auxiliar de Estacion…" at bounding box center [480, 249] width 518 height 28
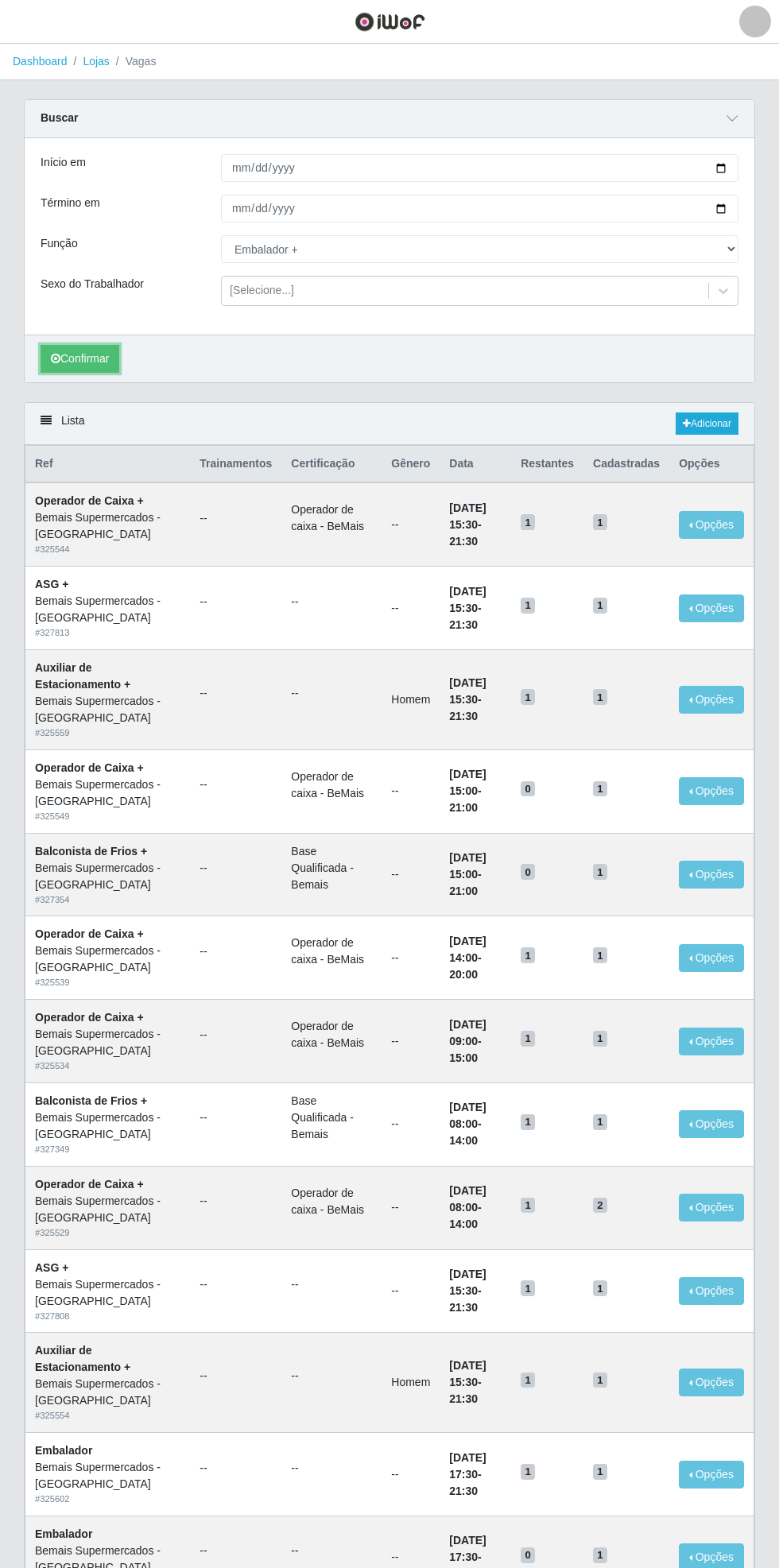
click at [83, 353] on button "Confirmar" at bounding box center [80, 358] width 79 height 28
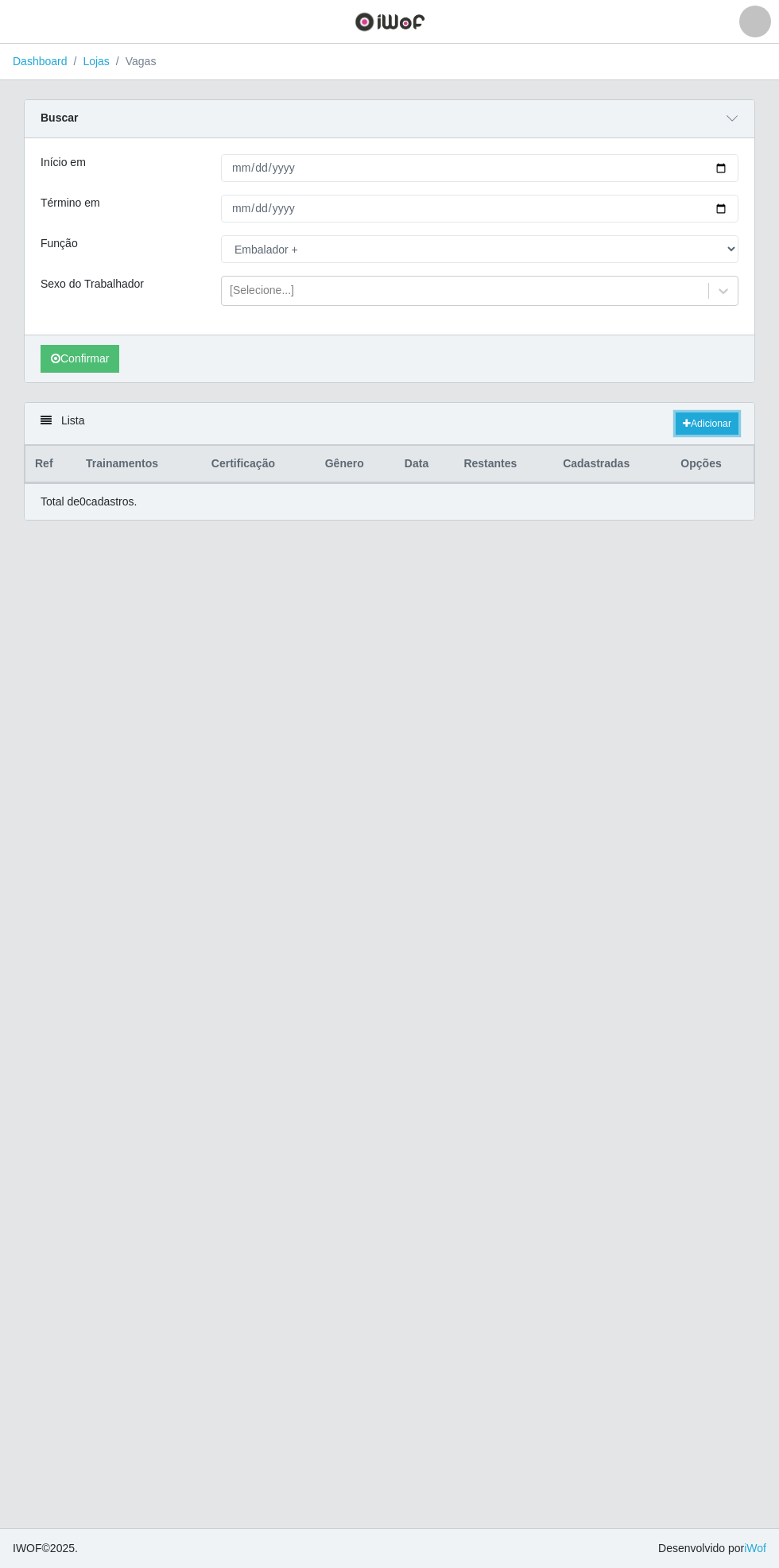
click at [707, 421] on link "Adicionar" at bounding box center [707, 424] width 63 height 23
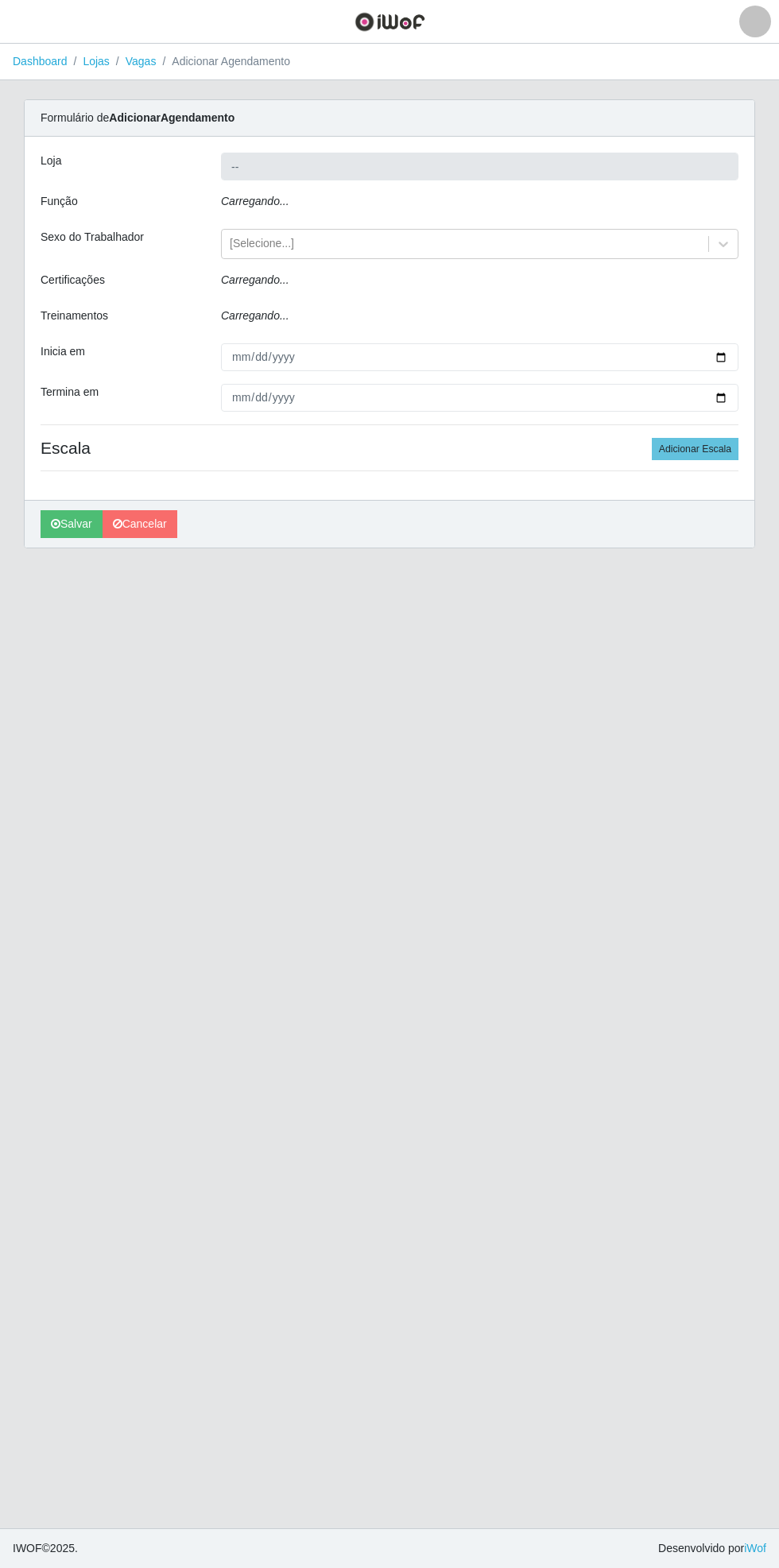
type input "Bemais Supermercados - [GEOGRAPHIC_DATA]"
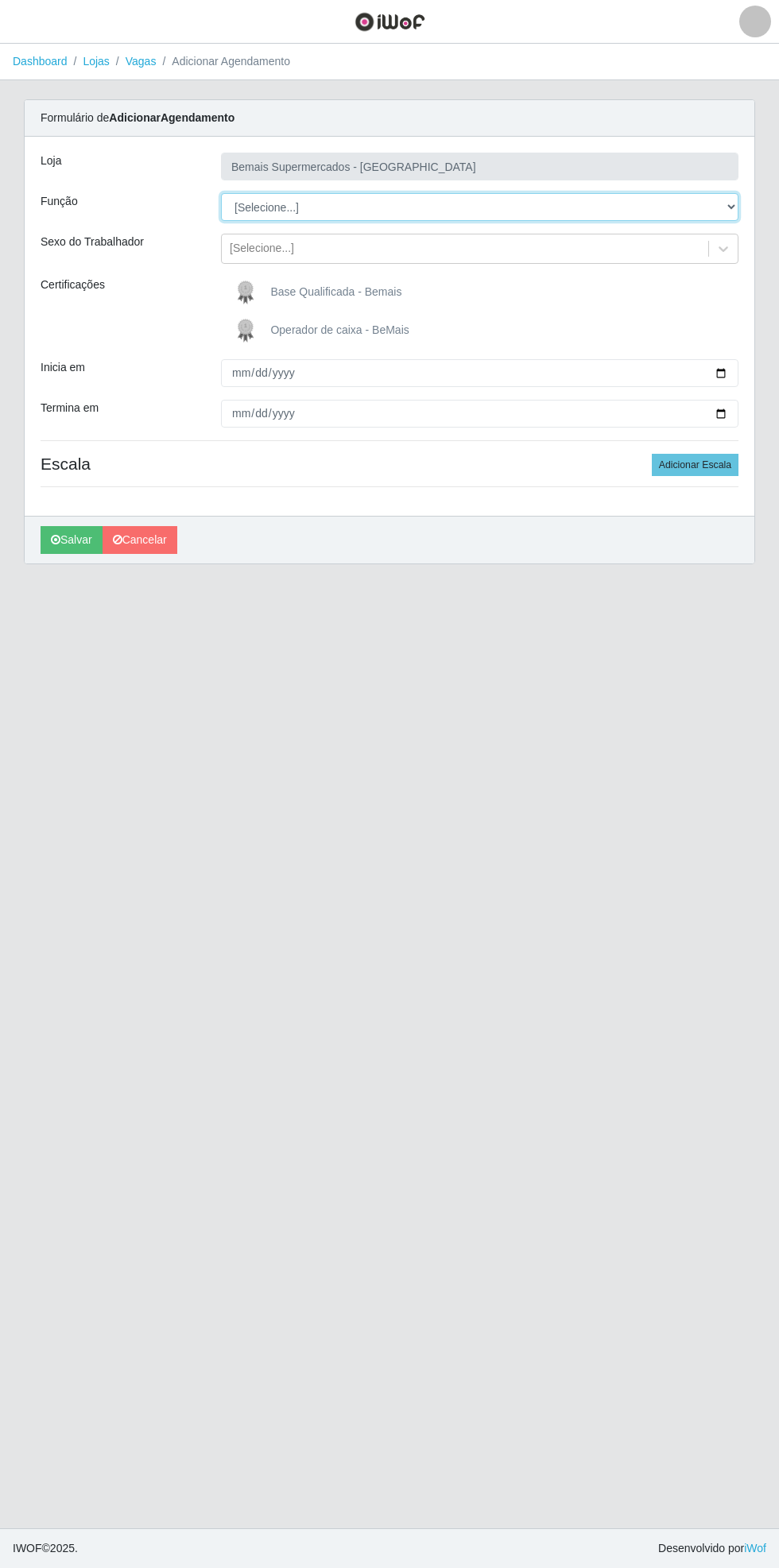
click at [727, 211] on select "[Selecione...] ASG ASG + ASG ++ Auxiliar de Estacionamento Auxiliar de Estacion…" at bounding box center [480, 207] width 518 height 28
select select "70"
click at [222, 193] on select "[Selecione...] ASG ASG + ASG ++ Auxiliar de Estacionamento Auxiliar de Estacion…" at bounding box center [480, 207] width 518 height 28
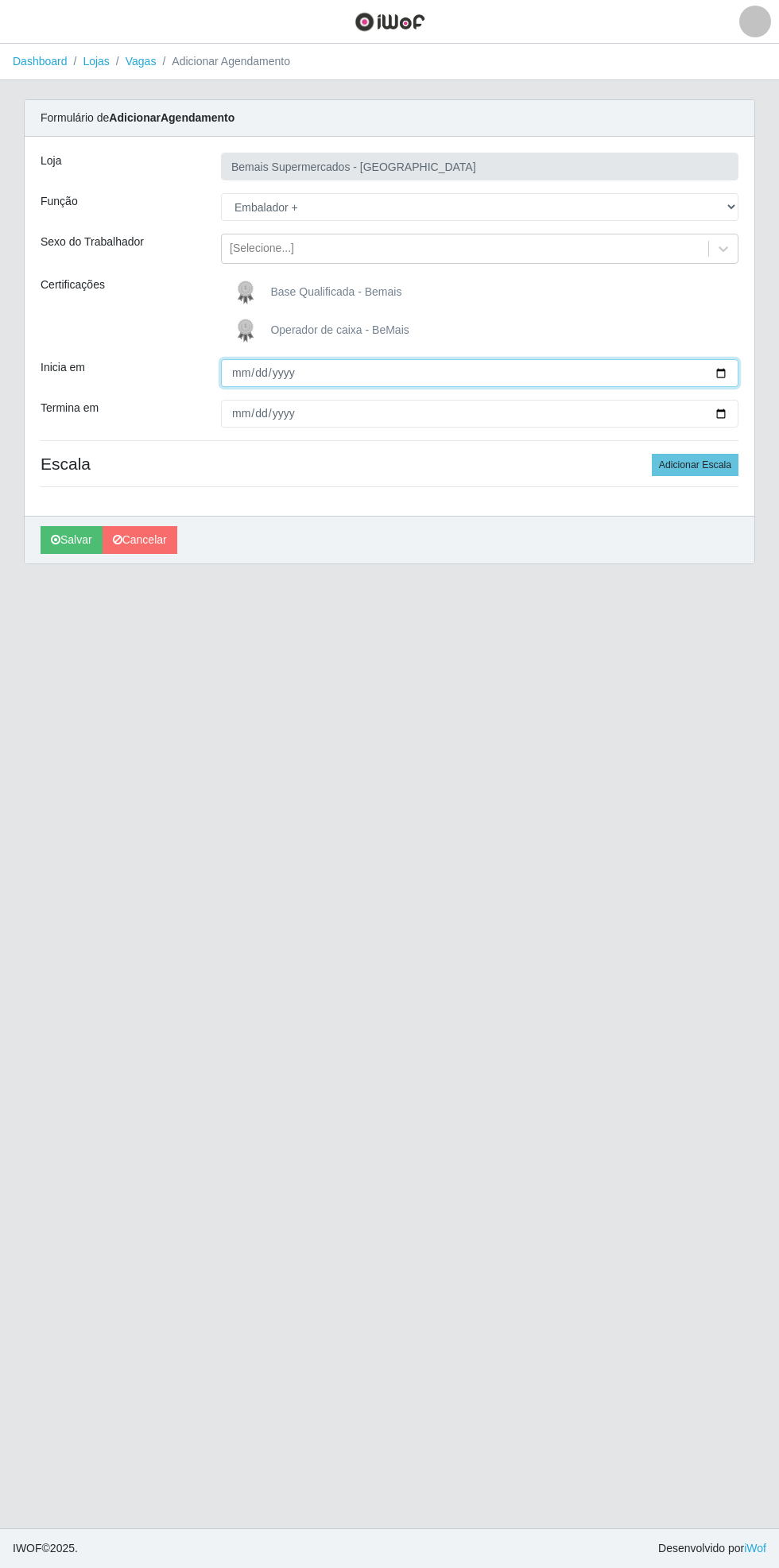
click at [735, 374] on input "Inicia em" at bounding box center [480, 373] width 518 height 28
type input "[DATE]"
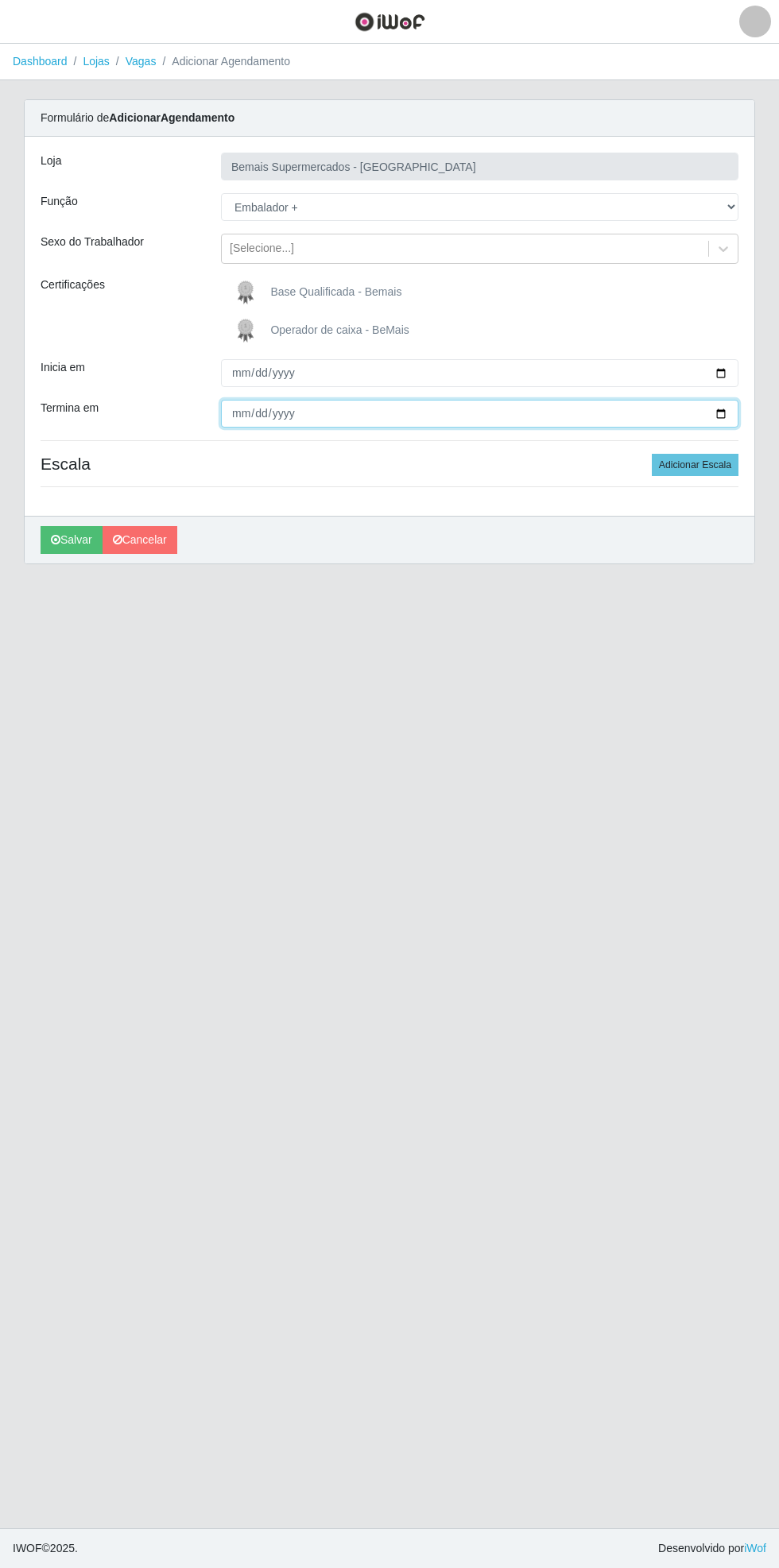
click at [732, 412] on input "Termina em" at bounding box center [480, 414] width 518 height 28
type input "[DATE]"
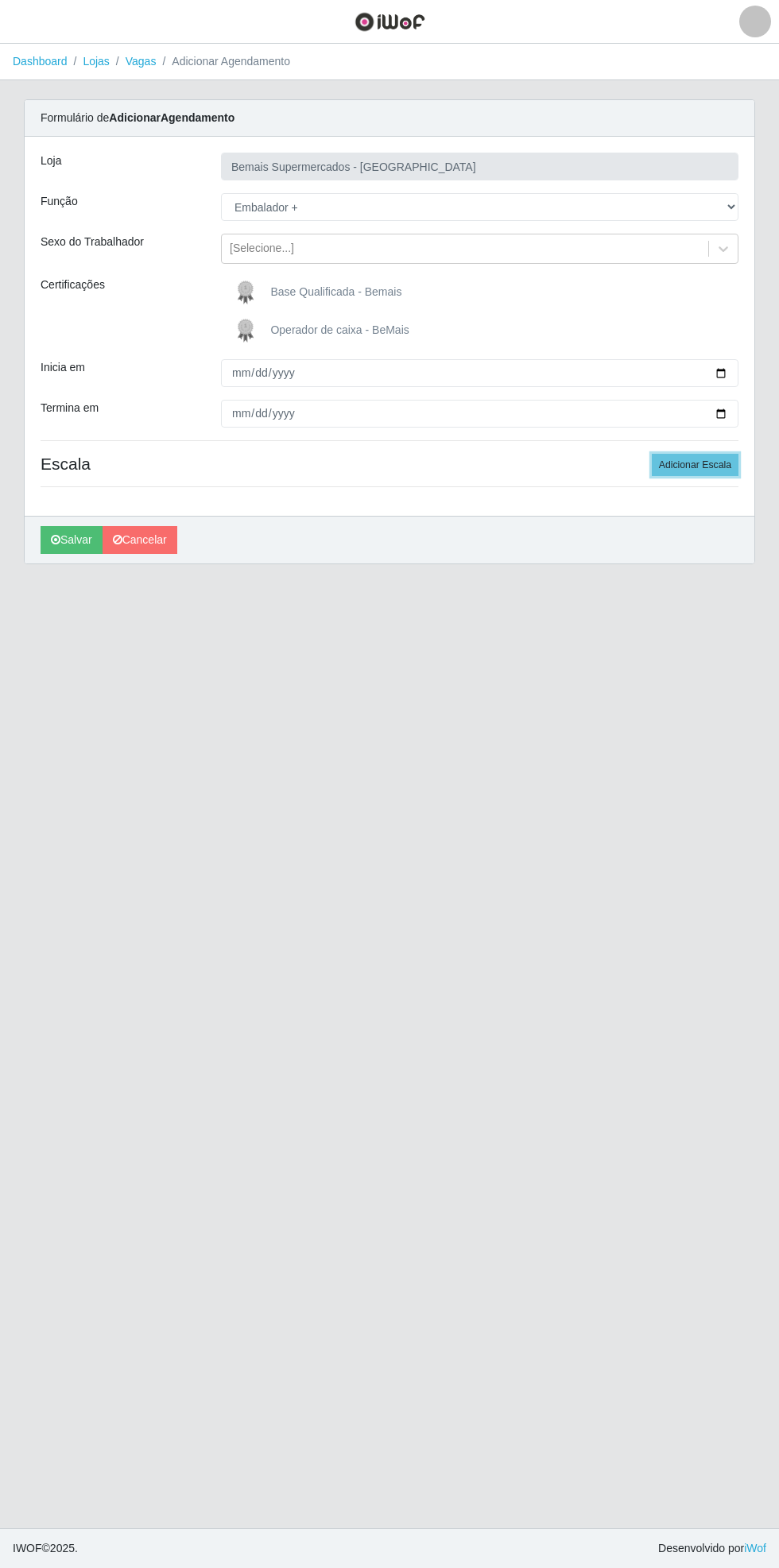
click at [707, 466] on button "Adicionar Escala" at bounding box center [695, 465] width 86 height 23
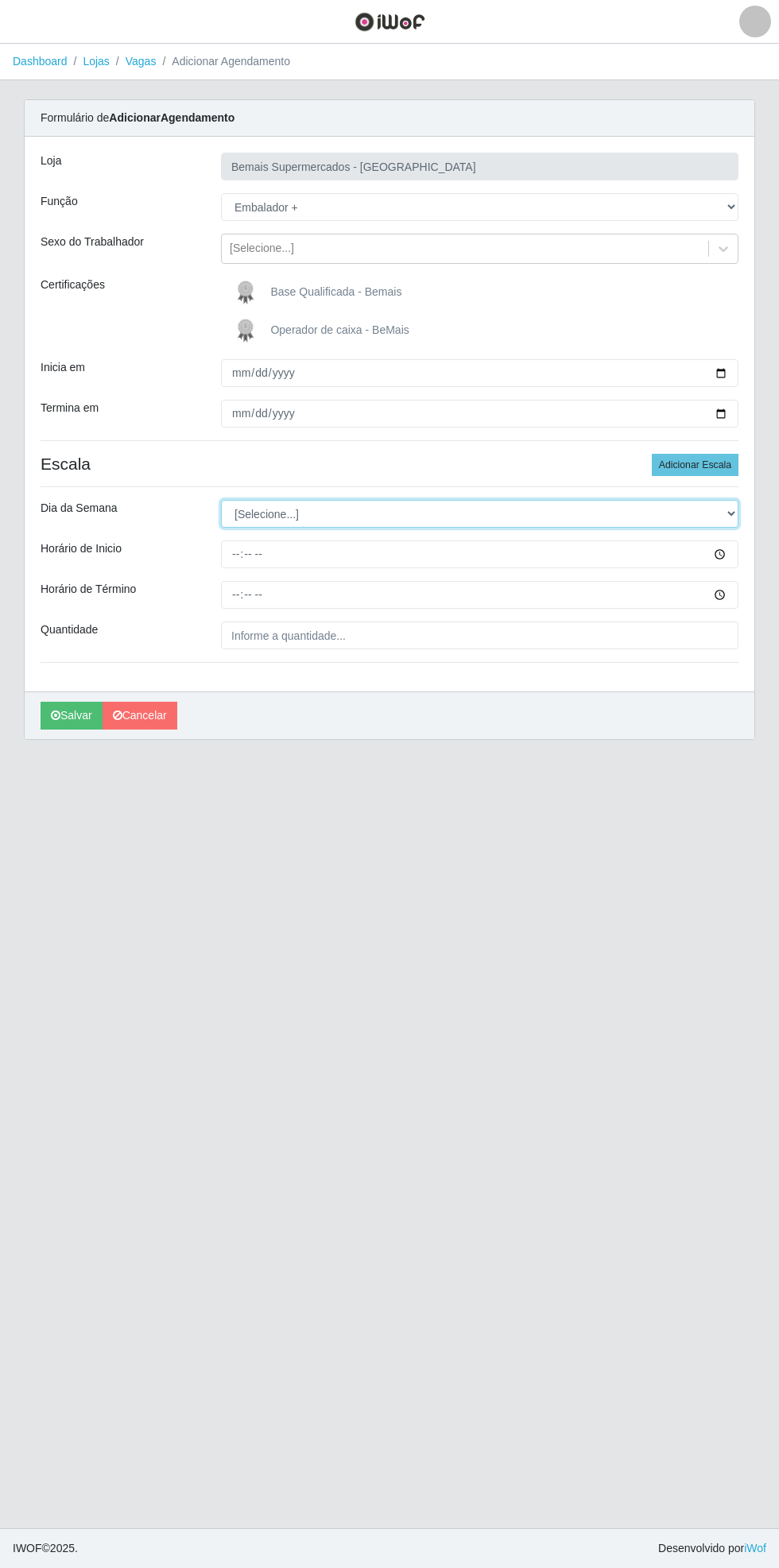
click at [735, 514] on select "[Selecione...] Segunda Terça Quarta Quinta Sexta Sábado Domingo" at bounding box center [480, 514] width 518 height 28
select select "0"
click at [222, 500] on select "[Selecione...] Segunda Terça Quarta Quinta Sexta Sábado Domingo" at bounding box center [480, 514] width 518 height 28
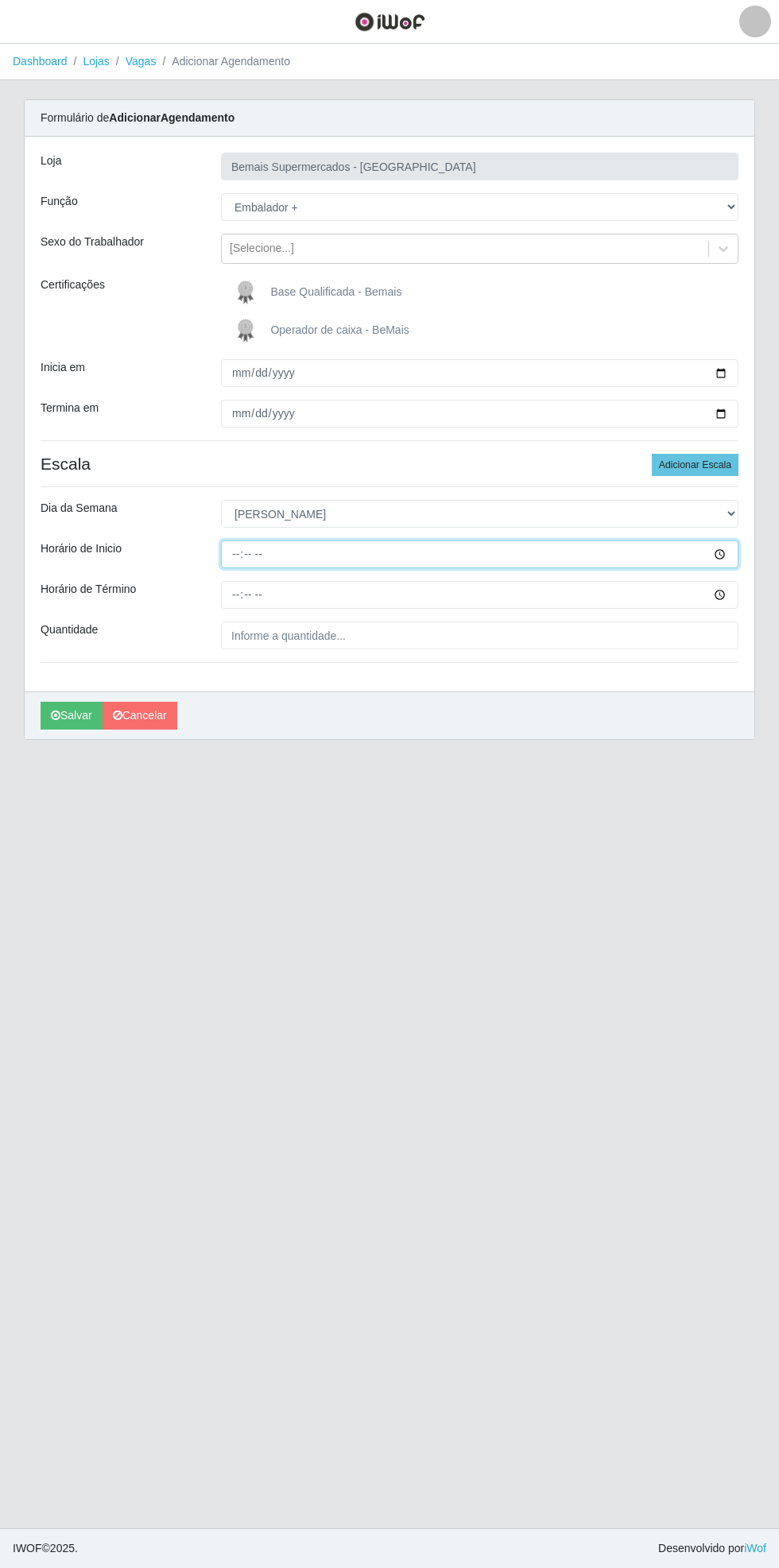
click at [734, 552] on input "Horário de Inicio" at bounding box center [480, 554] width 518 height 28
type input "15:00"
click at [730, 593] on input "Horário de Término" at bounding box center [480, 594] width 518 height 28
type input "11:42"
click at [731, 552] on input "15:00" at bounding box center [480, 554] width 518 height 28
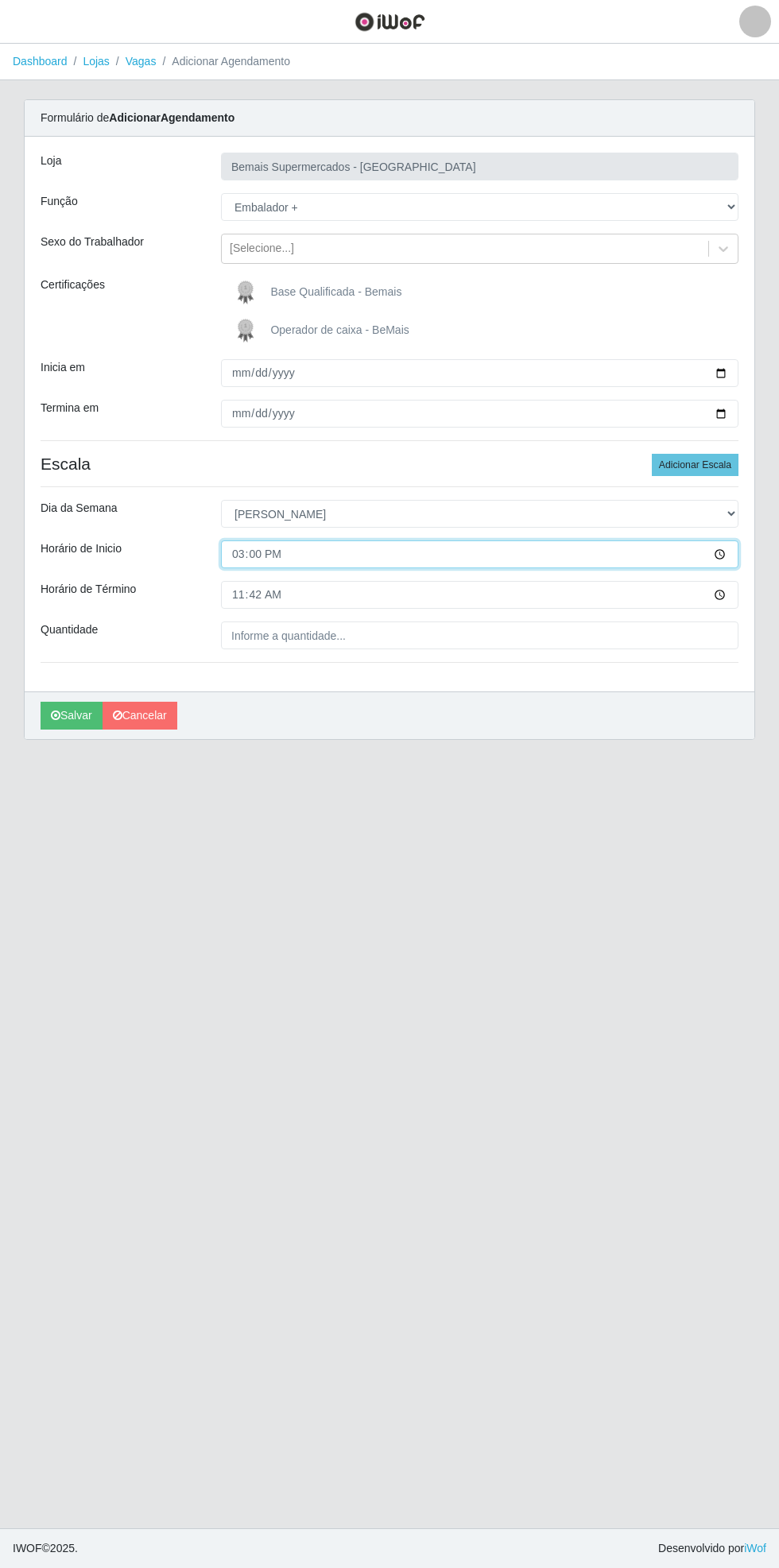
type input "15:30"
click at [734, 596] on input "11:42" at bounding box center [480, 594] width 518 height 28
type input "21:30"
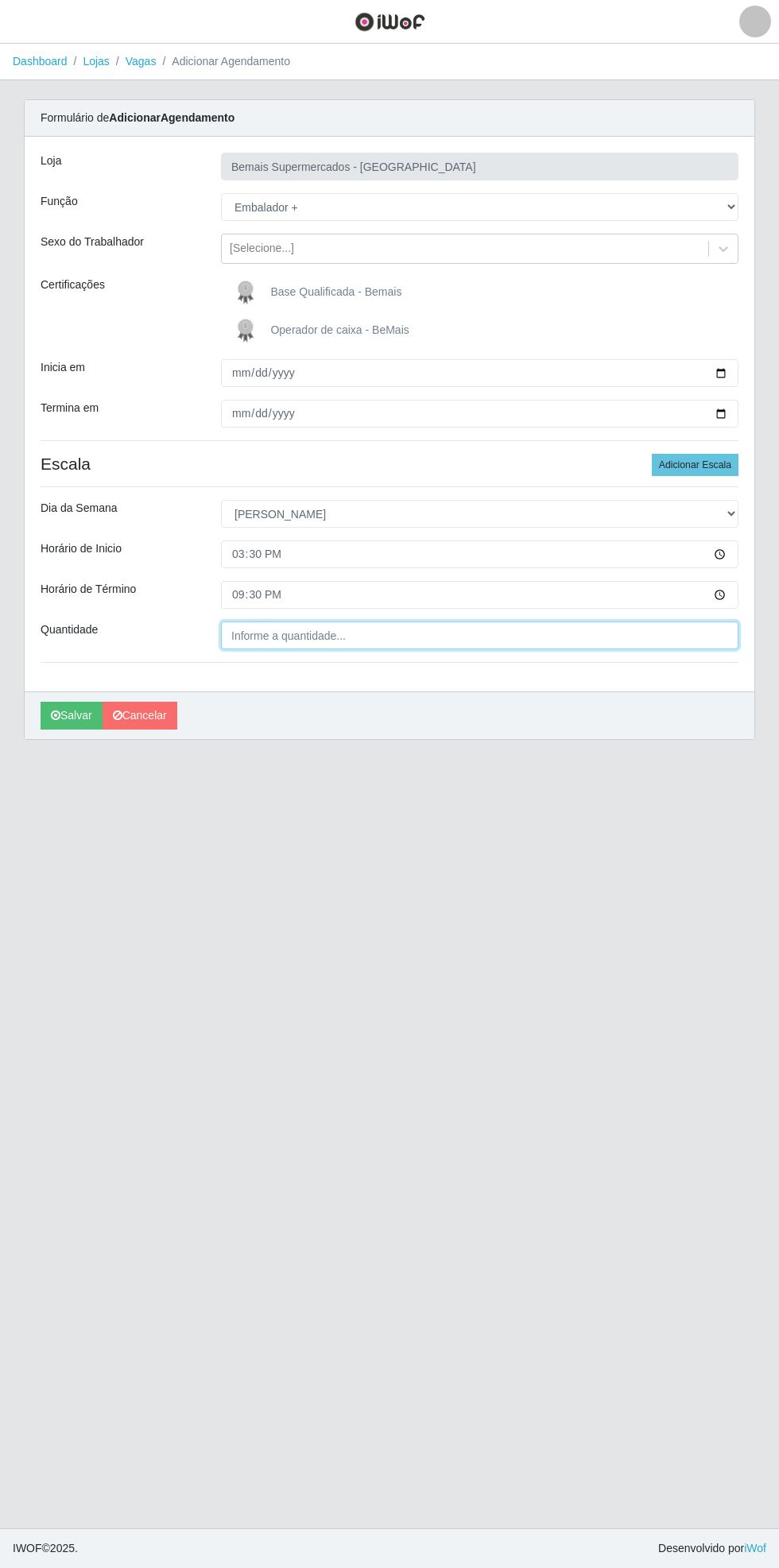
click at [359, 635] on input "Quantidade" at bounding box center [480, 635] width 518 height 28
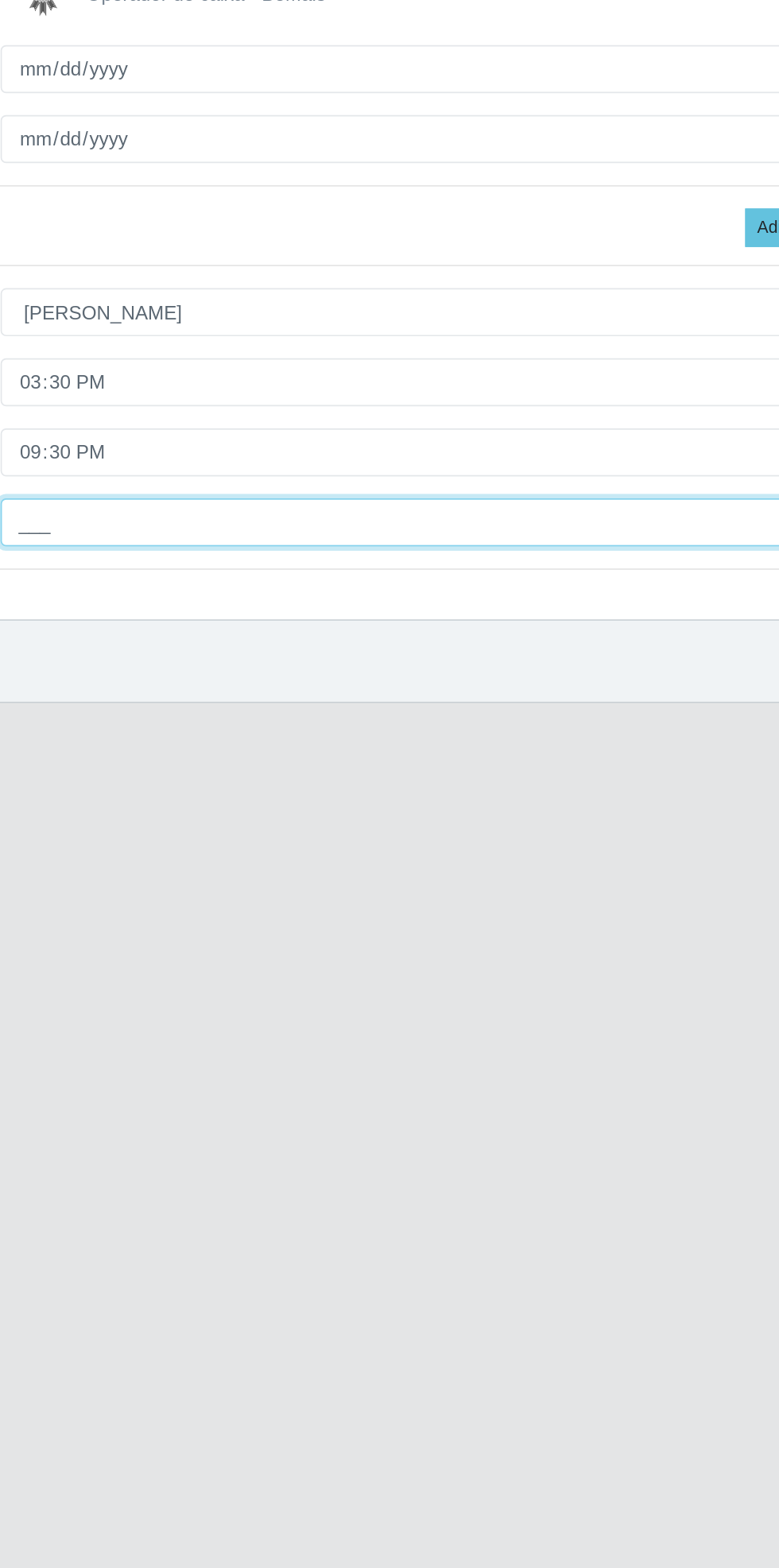
type input "2__"
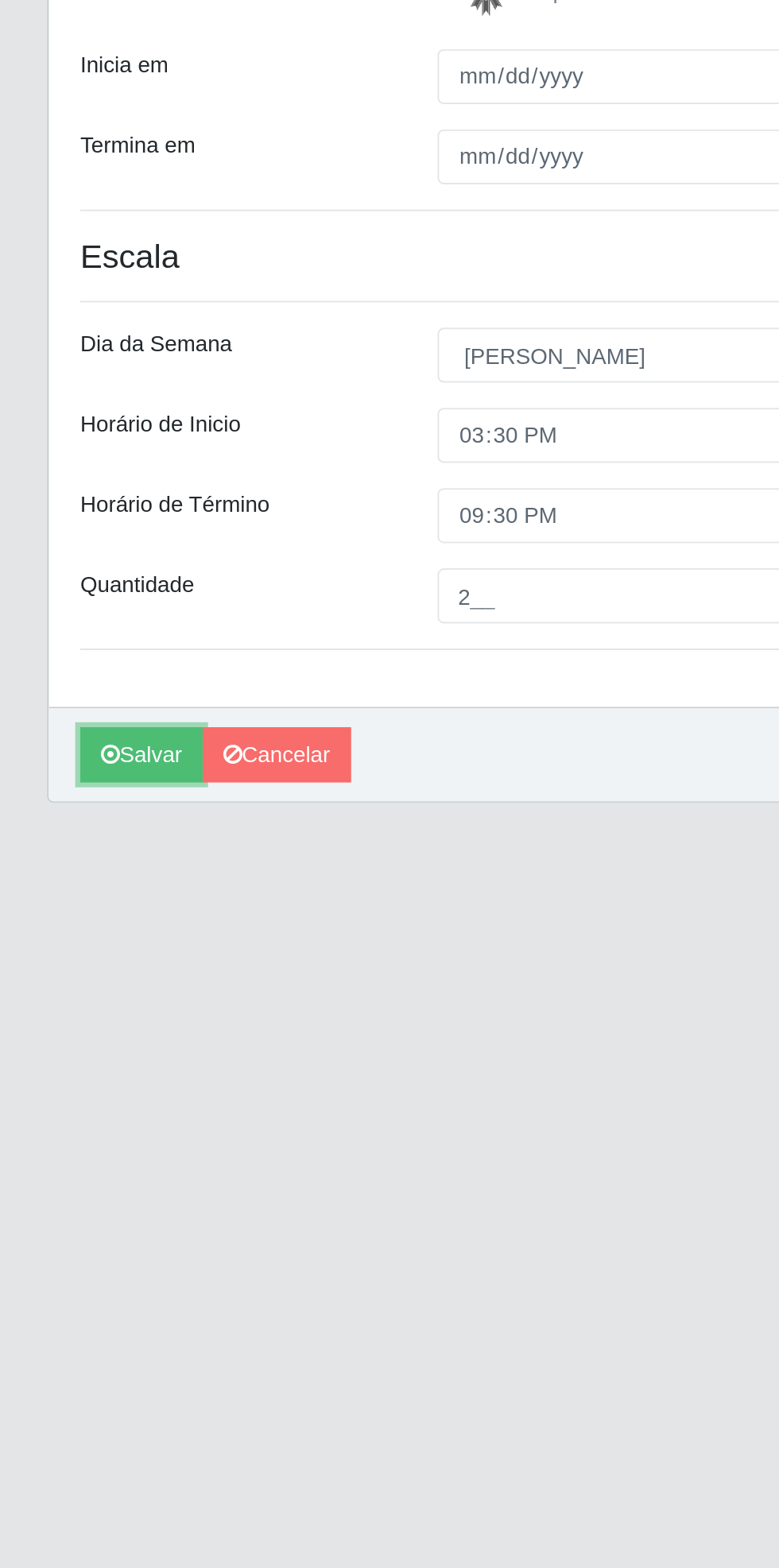
click at [67, 719] on button "Salvar" at bounding box center [72, 715] width 62 height 28
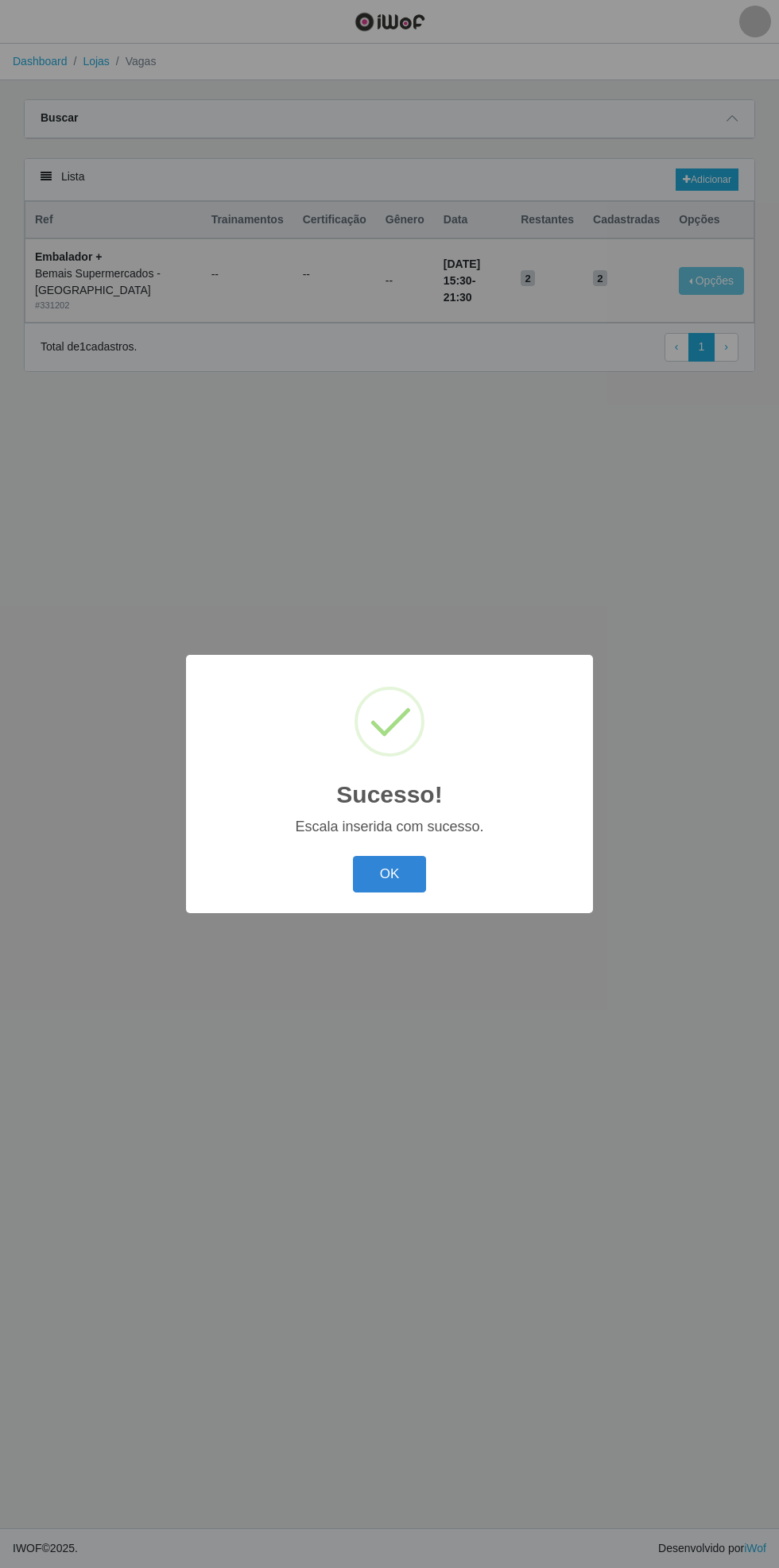
click at [398, 863] on button "OK" at bounding box center [390, 874] width 74 height 37
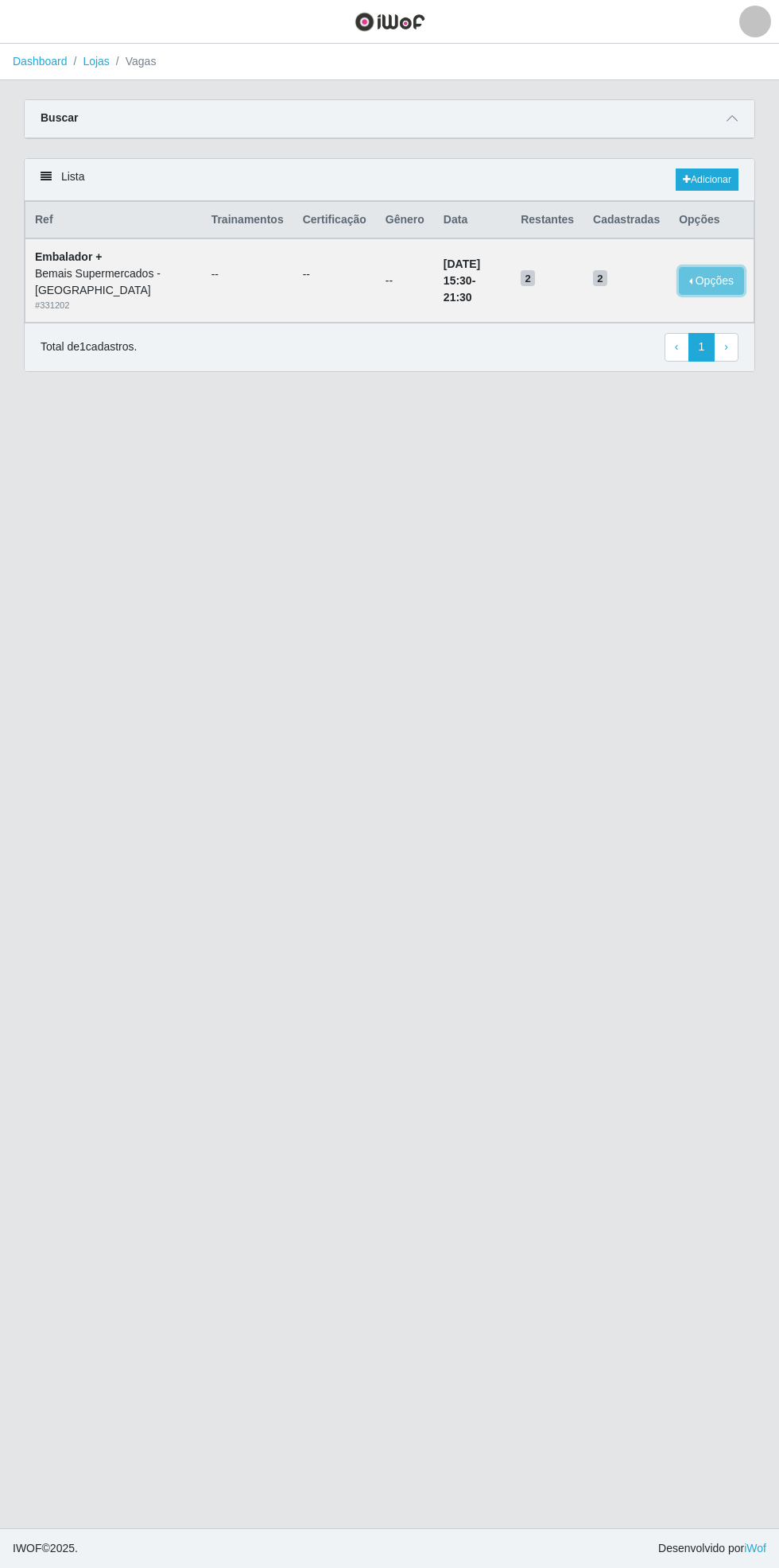
click at [715, 279] on button "Opções" at bounding box center [712, 280] width 65 height 28
click at [631, 299] on div "Deletar" at bounding box center [614, 302] width 94 height 16
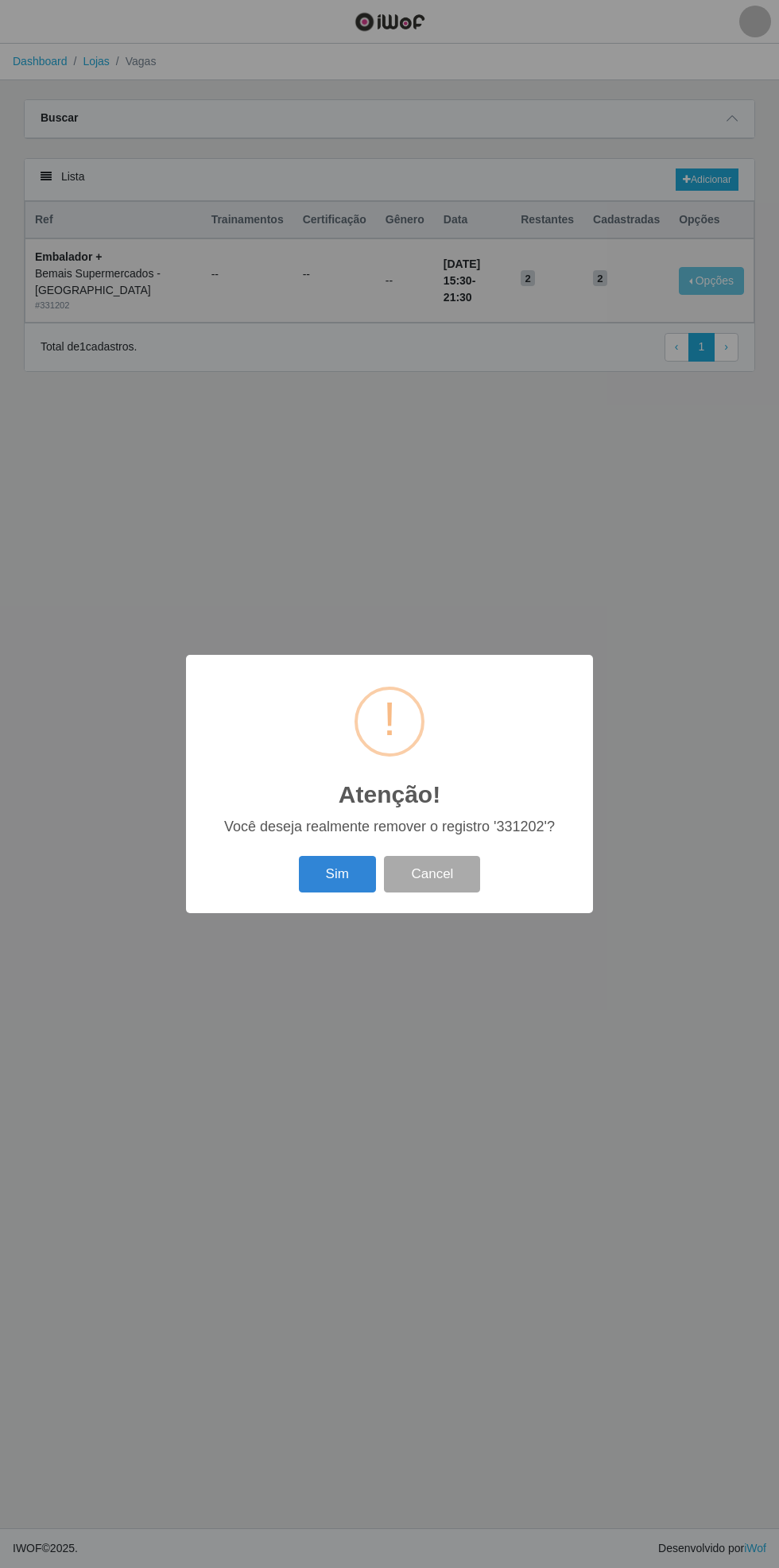
click at [331, 875] on button "Sim" at bounding box center [337, 874] width 77 height 37
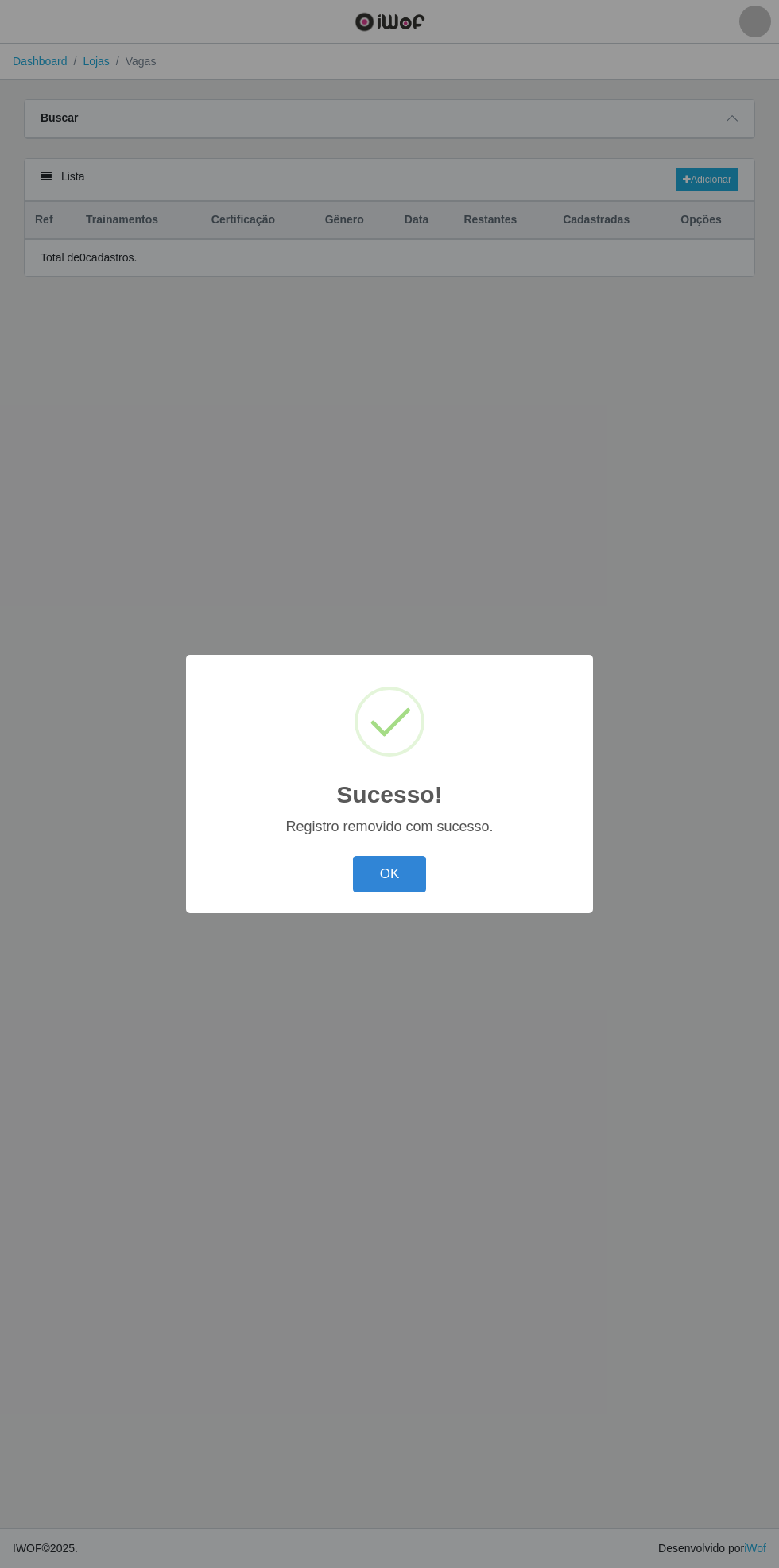
click at [415, 877] on button "OK" at bounding box center [390, 874] width 74 height 37
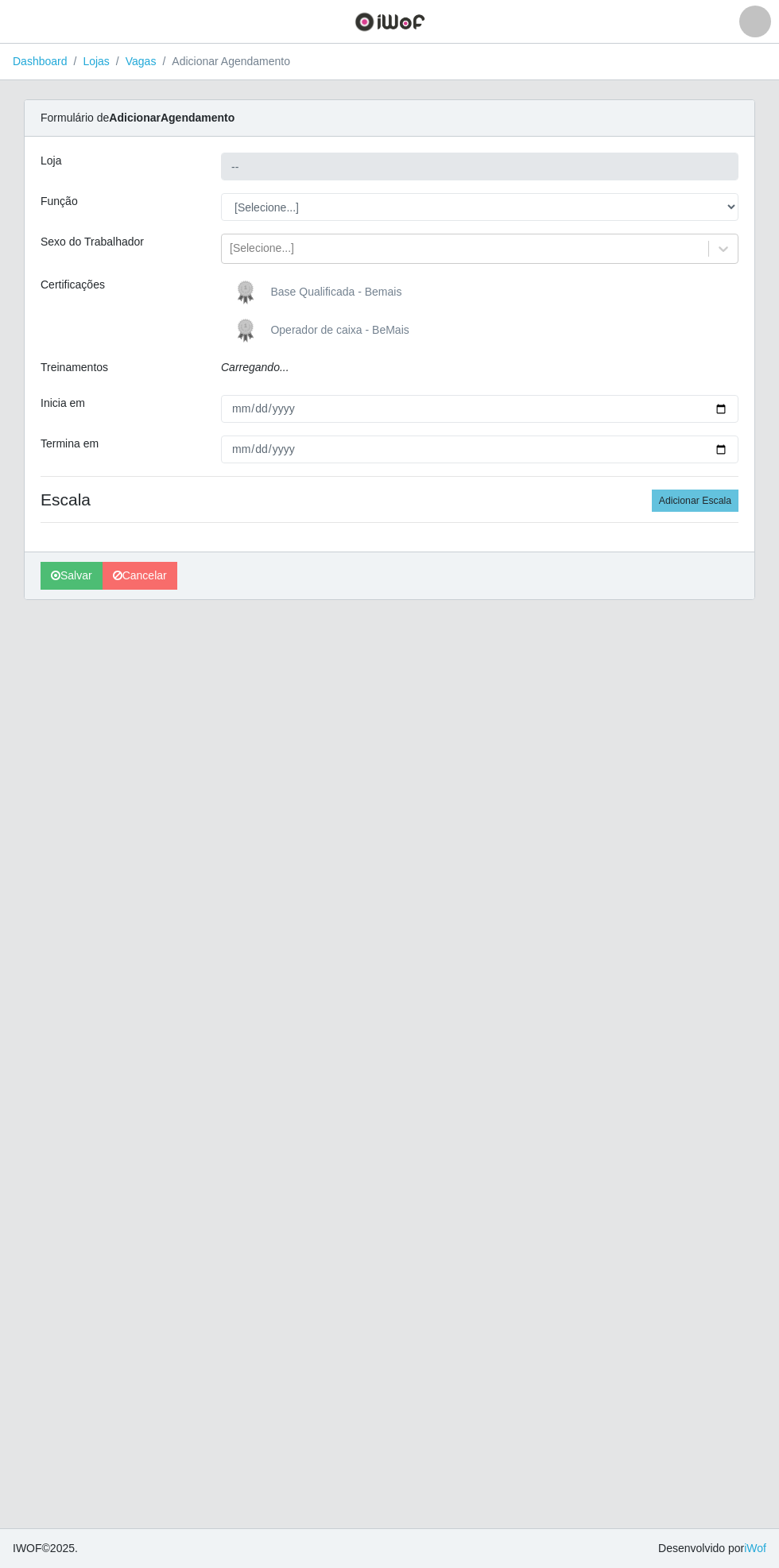
type input "Bemais Supermercados - [GEOGRAPHIC_DATA]"
